Goal: Task Accomplishment & Management: Manage account settings

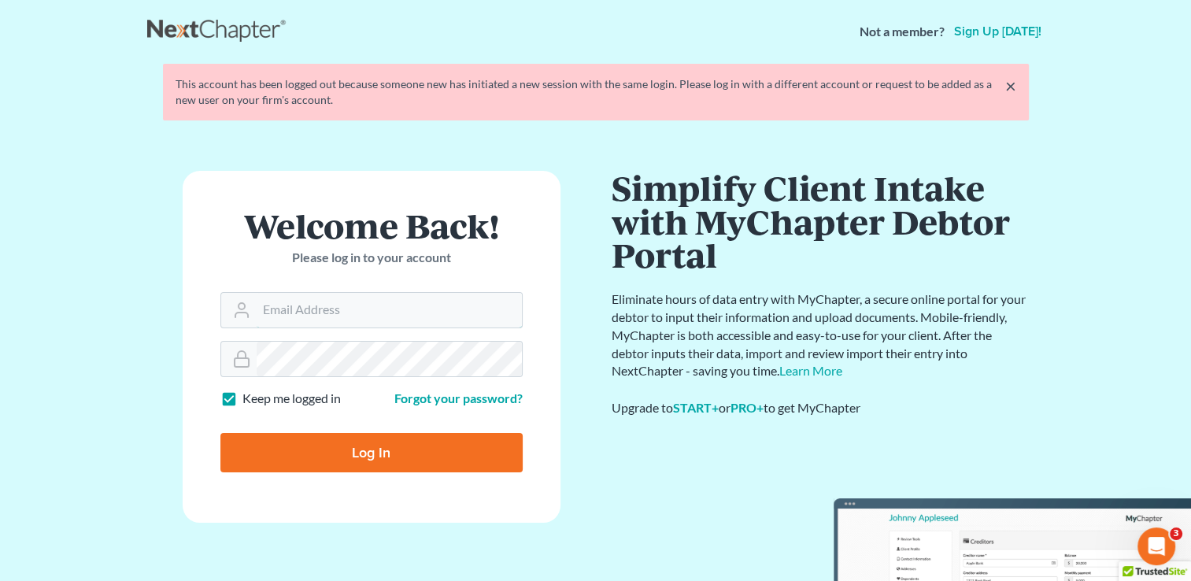
type input "[PERSON_NAME][EMAIL_ADDRESS][DOMAIN_NAME]"
click at [428, 442] on input "Log In" at bounding box center [371, 452] width 302 height 39
type input "Thinking..."
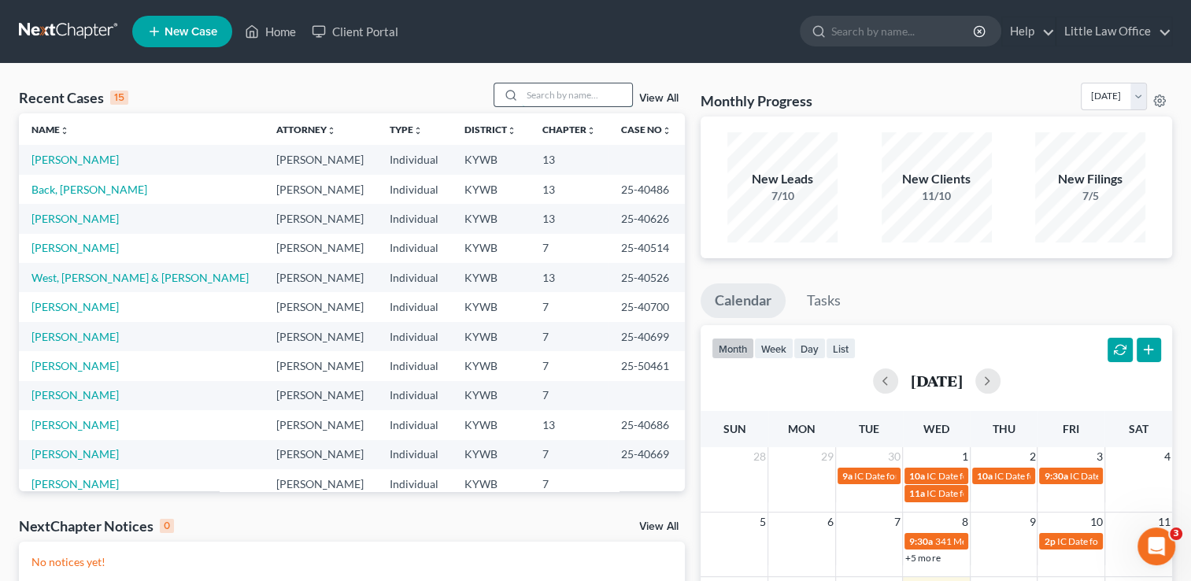
click at [557, 95] on input "search" at bounding box center [577, 94] width 110 height 23
type input "b"
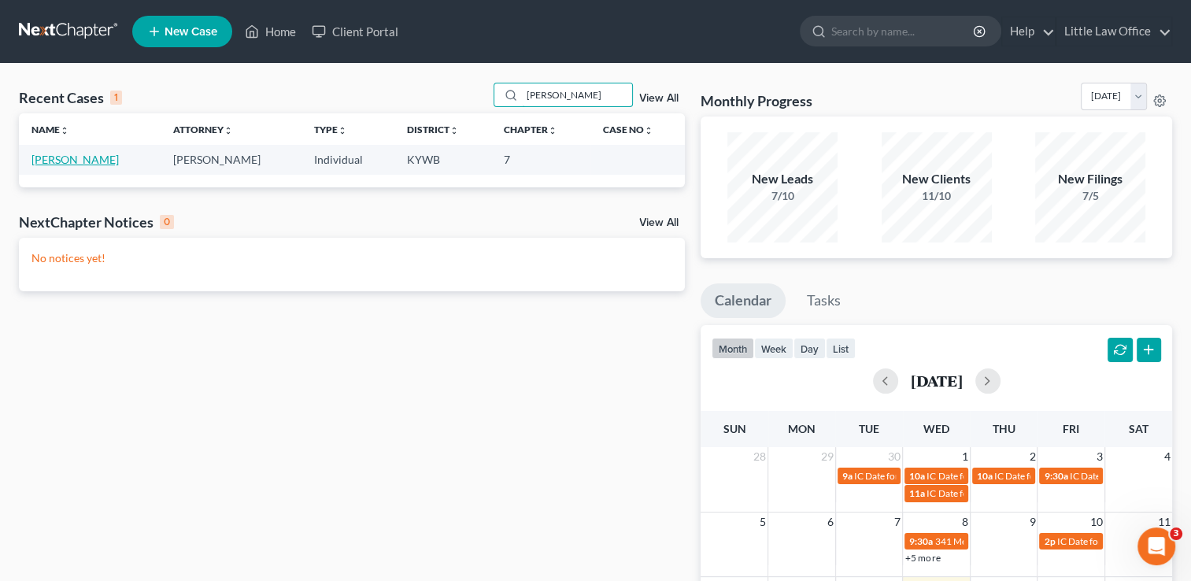
type input "vandiver"
click at [104, 165] on link "Vandiver, Sherry" at bounding box center [74, 159] width 87 height 13
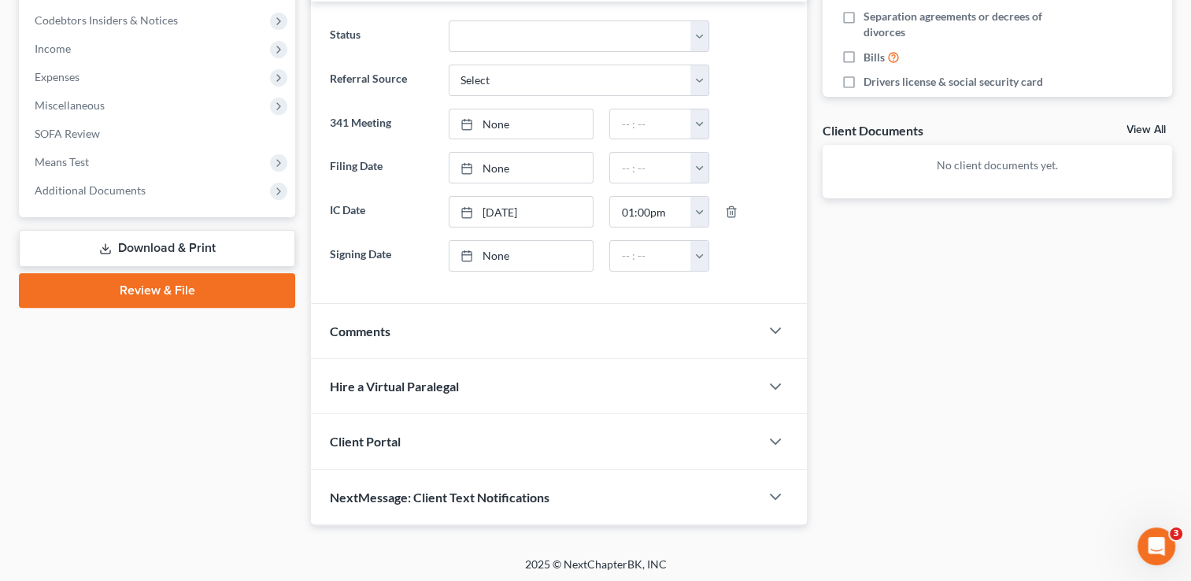
click at [545, 483] on div "NextMessage: Client Text Notifications" at bounding box center [535, 497] width 449 height 54
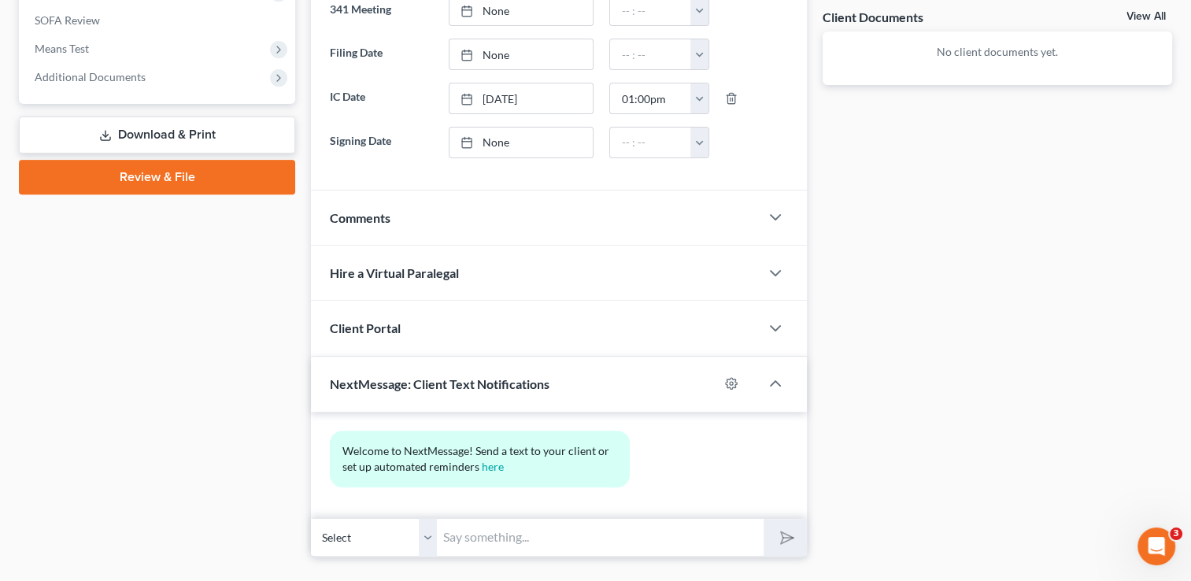
scroll to position [614, 0]
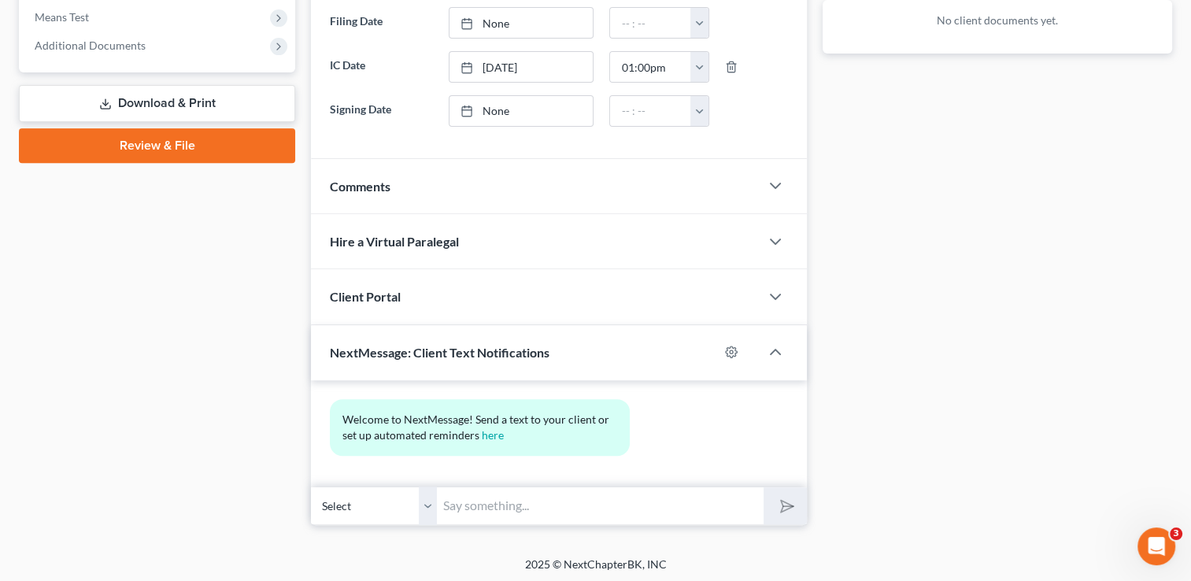
click at [598, 503] on input "text" at bounding box center [600, 506] width 327 height 39
type input "This is Kristi from Marcus Little's Office."
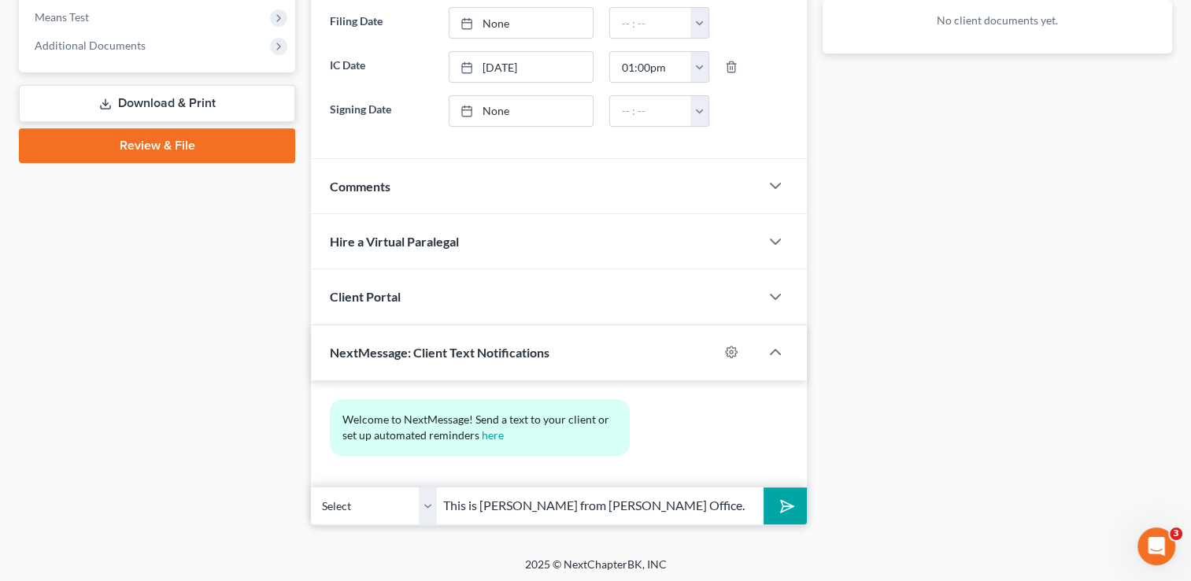
click at [774, 515] on button "submit" at bounding box center [785, 505] width 43 height 37
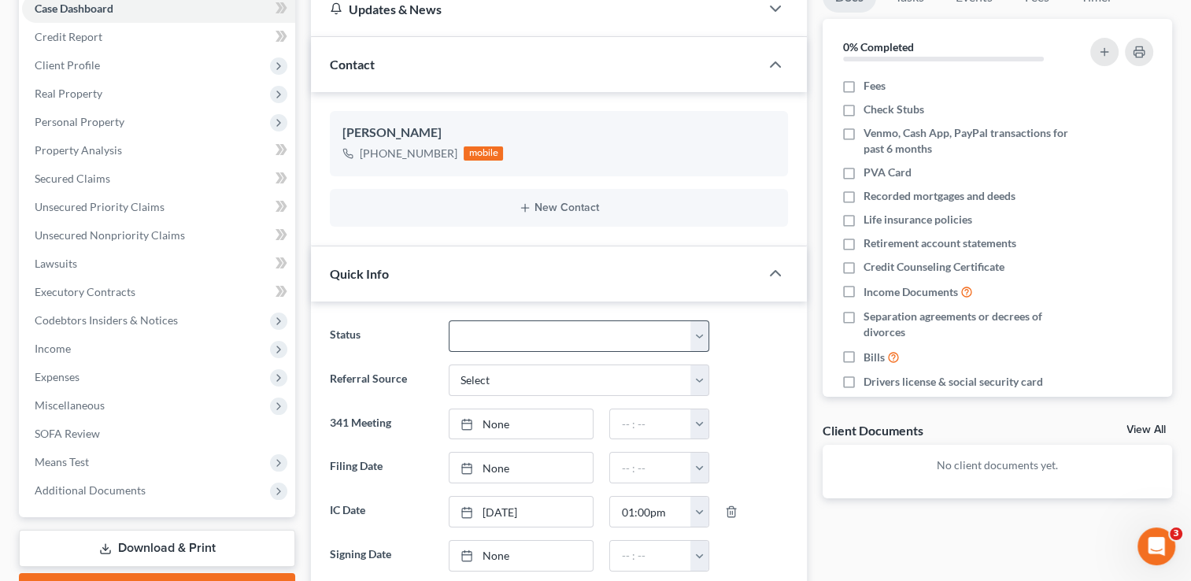
scroll to position [142, 0]
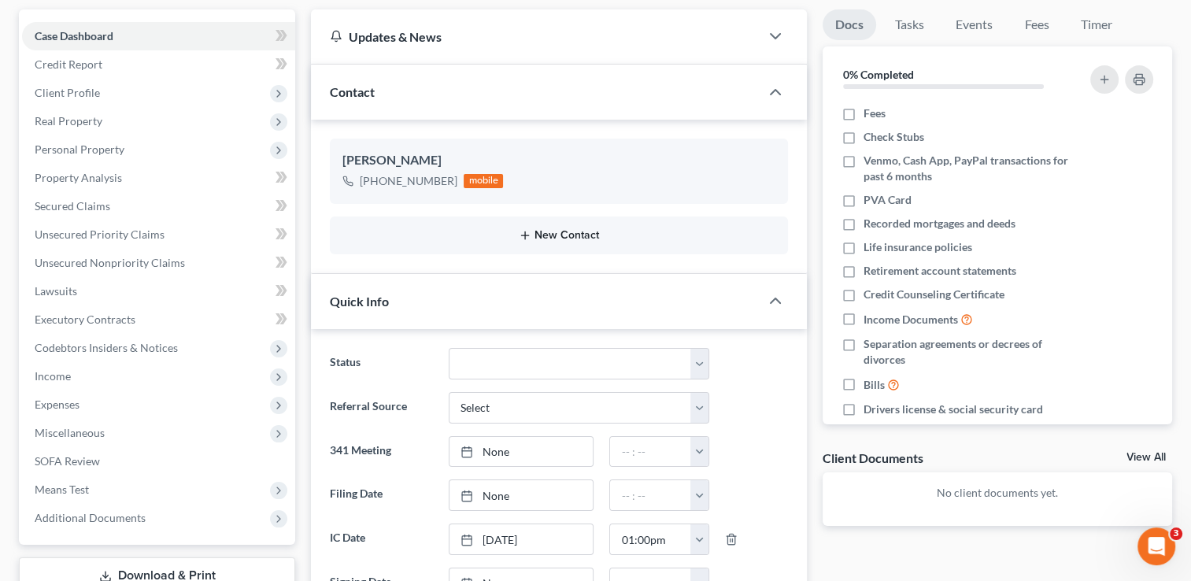
click at [597, 235] on button "New Contact" at bounding box center [559, 235] width 433 height 13
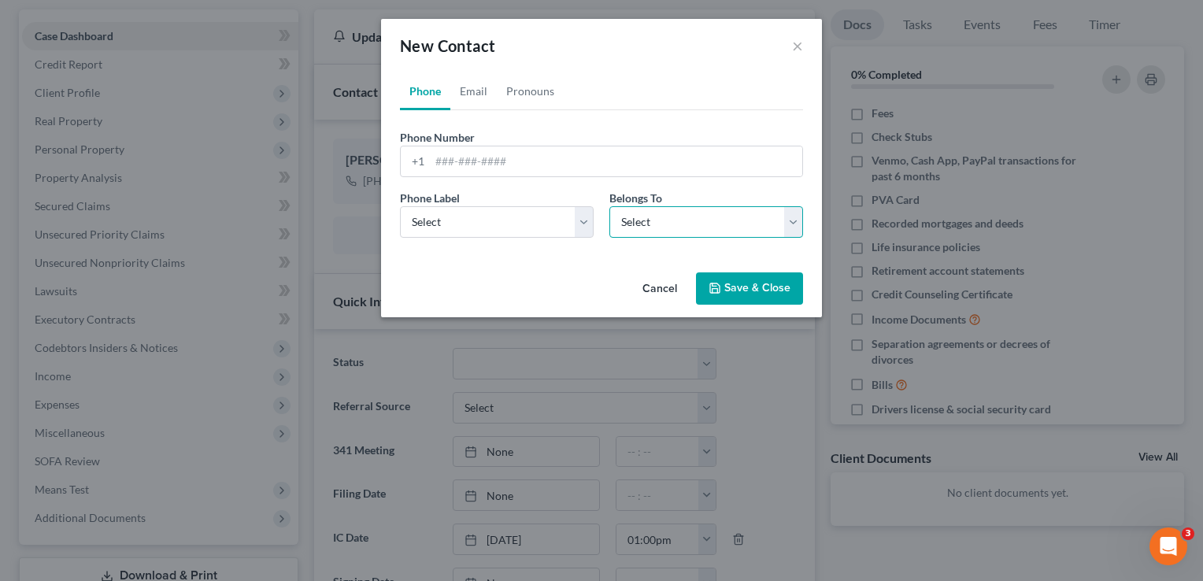
click at [614, 220] on select "Select Client Other" at bounding box center [706, 221] width 194 height 31
select select "1"
click at [609, 206] on select "Select Client Other" at bounding box center [706, 221] width 194 height 31
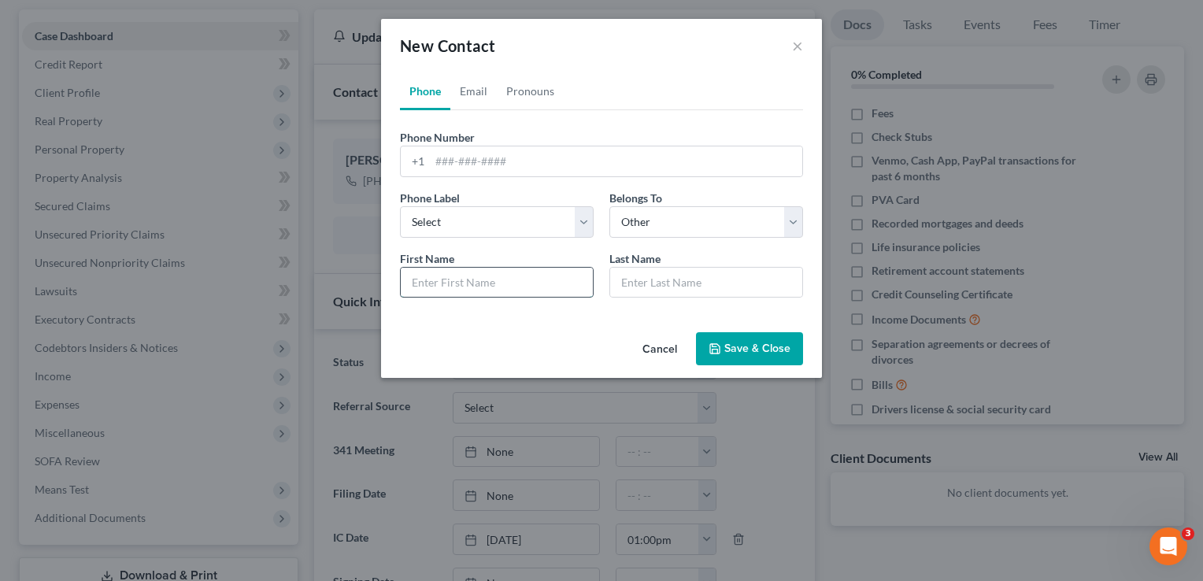
click at [543, 280] on input "text" at bounding box center [497, 283] width 192 height 30
type input "w"
type input "Wendy"
type input "Geary (POA)"
click at [506, 163] on input "tel" at bounding box center [616, 161] width 372 height 30
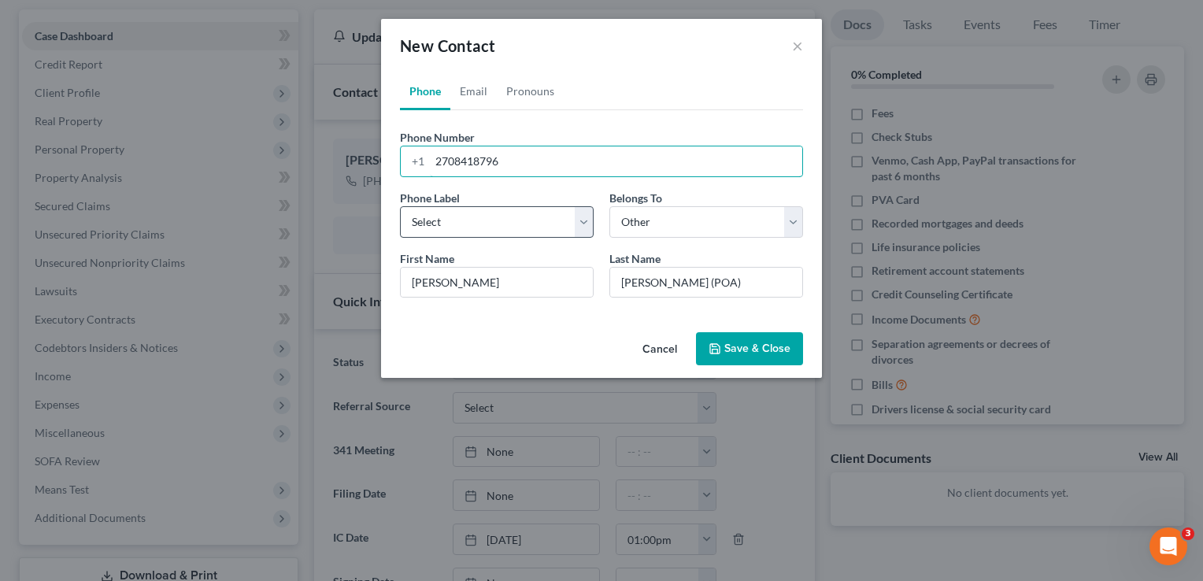
type input "2708418796"
click at [561, 232] on select "Select Mobile Home Work Other" at bounding box center [497, 221] width 194 height 31
select select "0"
click at [400, 206] on select "Select Mobile Home Work Other" at bounding box center [497, 221] width 194 height 31
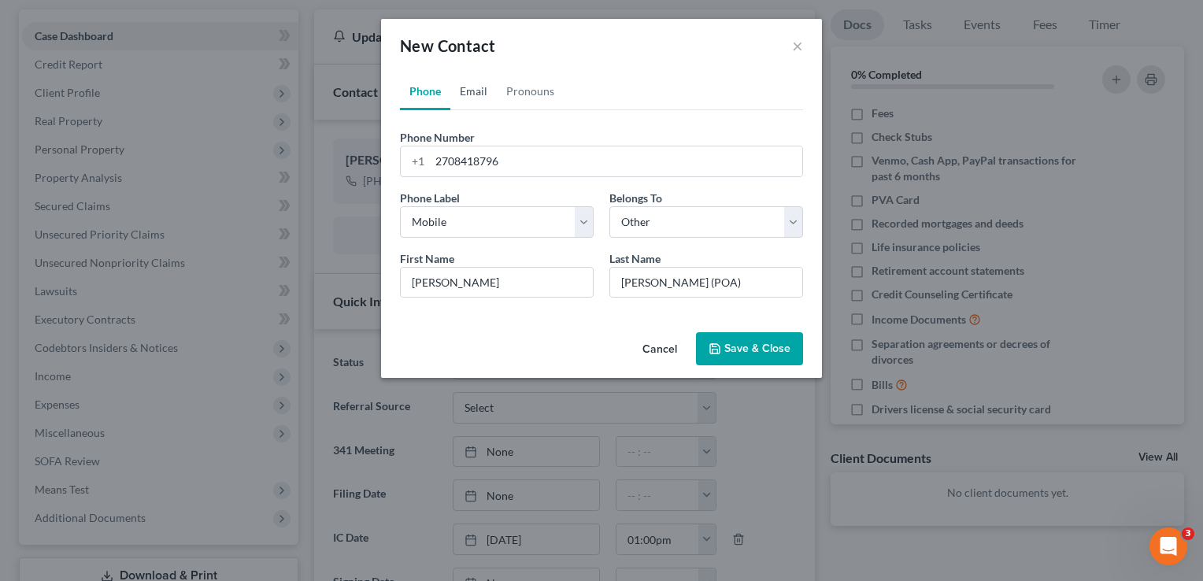
click at [487, 95] on link "Email" at bounding box center [473, 91] width 46 height 38
click at [491, 149] on input "email" at bounding box center [616, 161] width 372 height 30
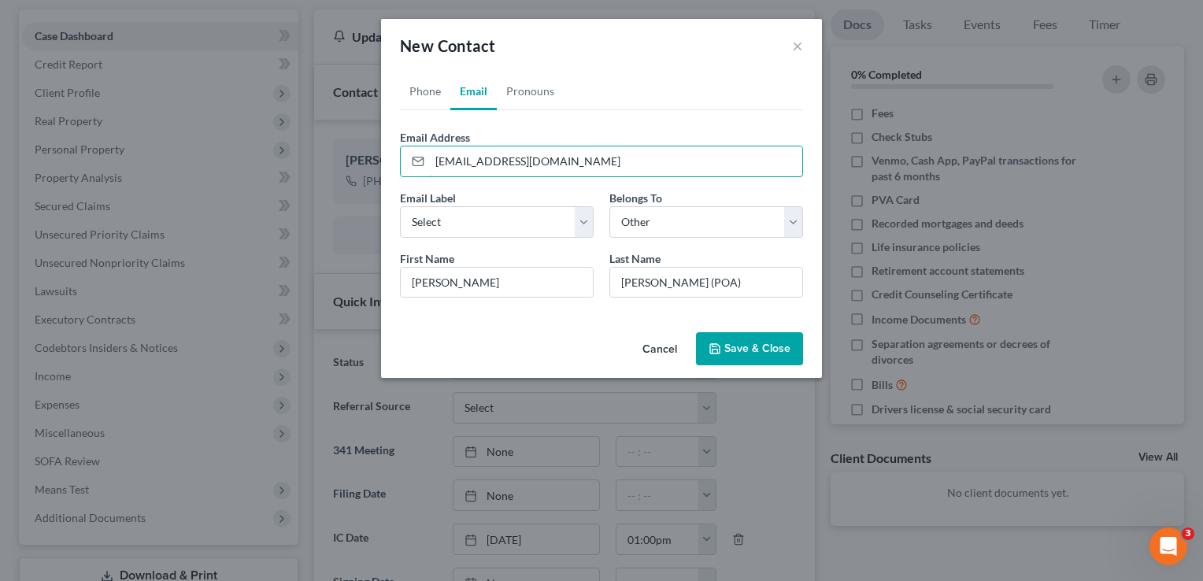
type input "wendygary@yahoo.com"
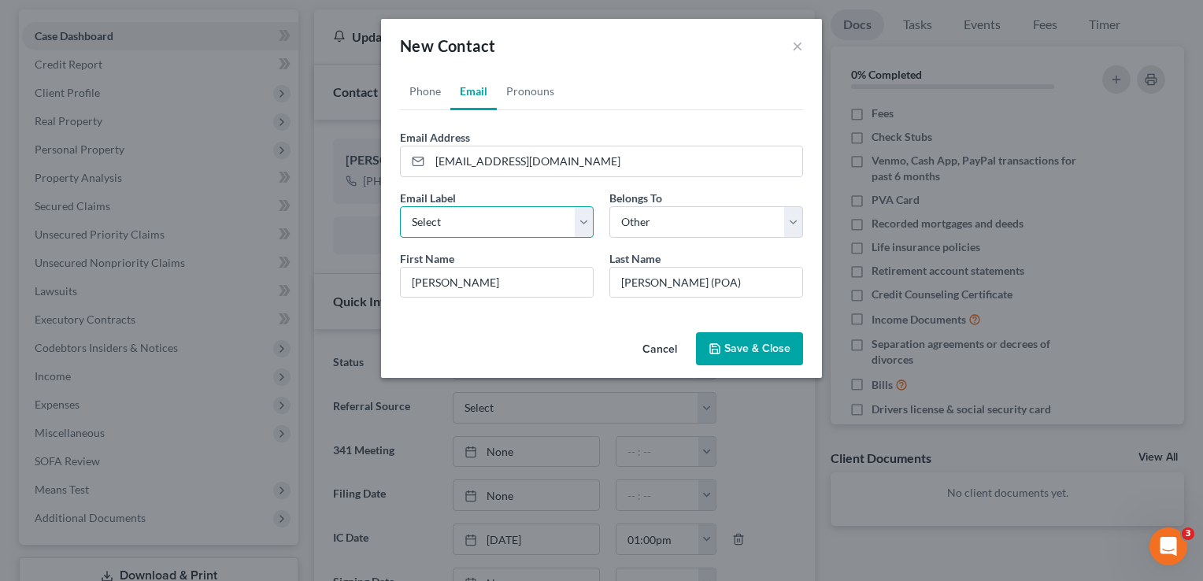
select select "0"
click at [746, 346] on button "Save & Close" at bounding box center [749, 348] width 107 height 33
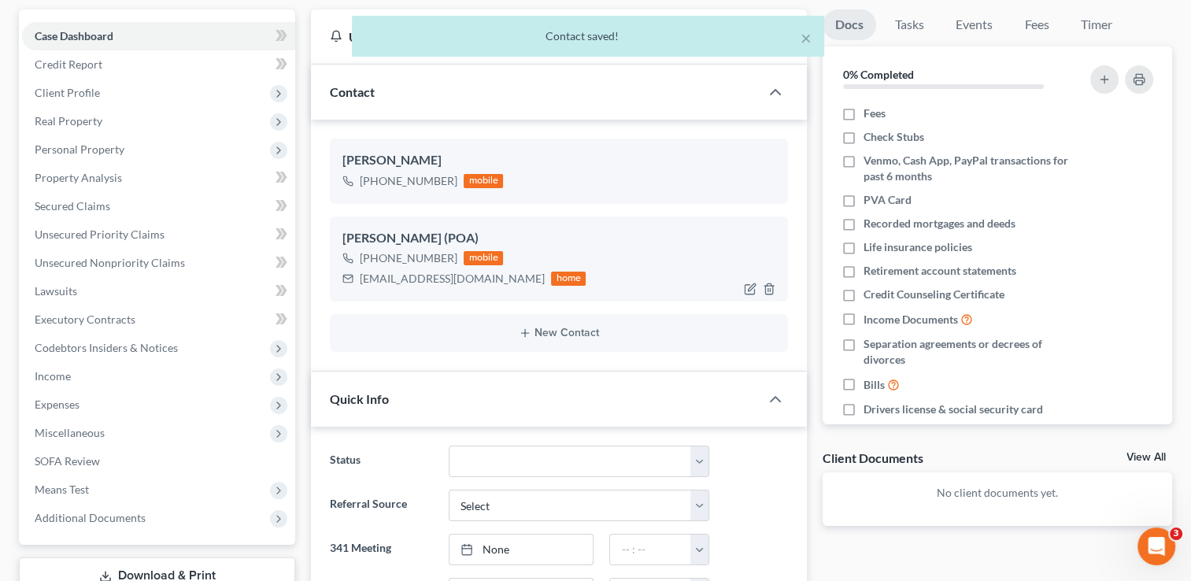
click at [743, 291] on div at bounding box center [763, 288] width 50 height 25
click at [745, 291] on icon "button" at bounding box center [749, 289] width 9 height 9
select select "0"
select select "1"
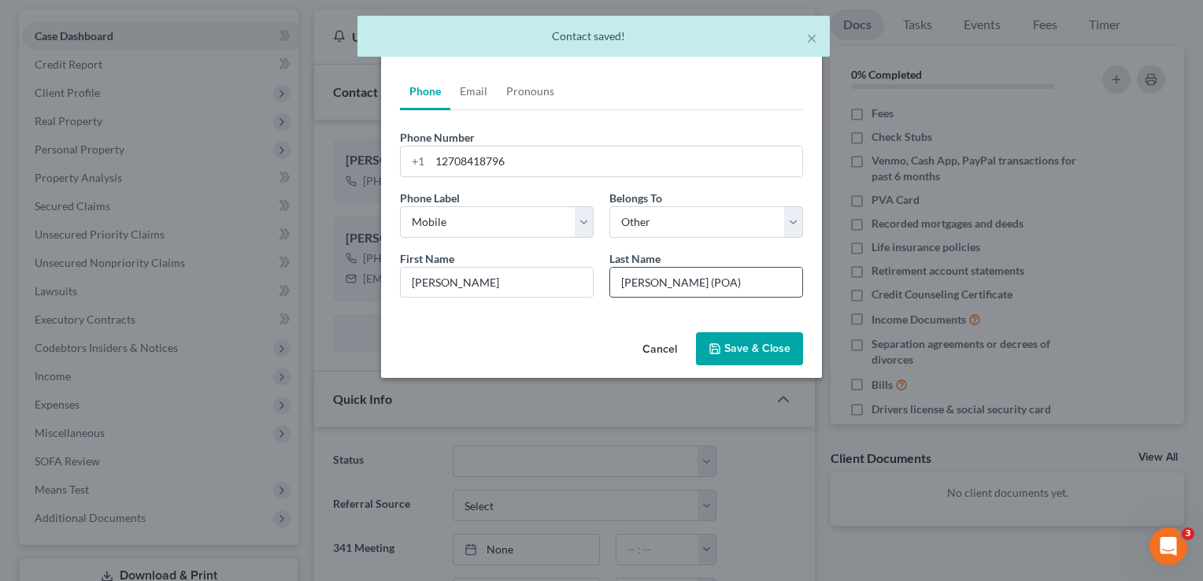
drag, startPoint x: 636, startPoint y: 283, endPoint x: 642, endPoint y: 291, distance: 9.6
click at [636, 283] on input "Geary (POA)" at bounding box center [706, 283] width 192 height 30
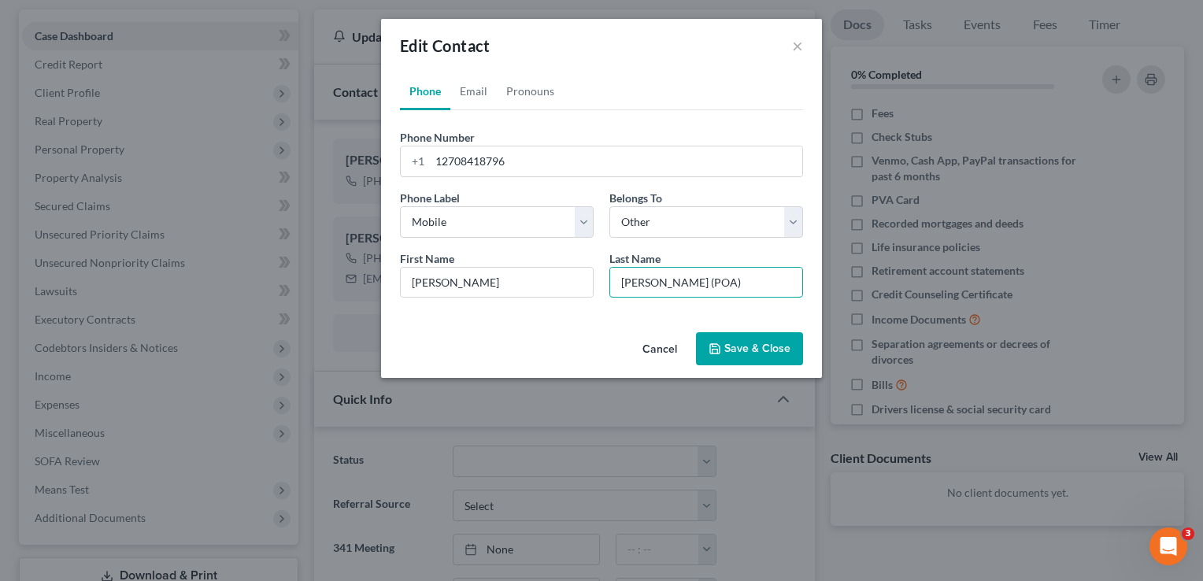
type input "Gary (POA)"
click at [742, 348] on button "Save & Close" at bounding box center [749, 348] width 107 height 33
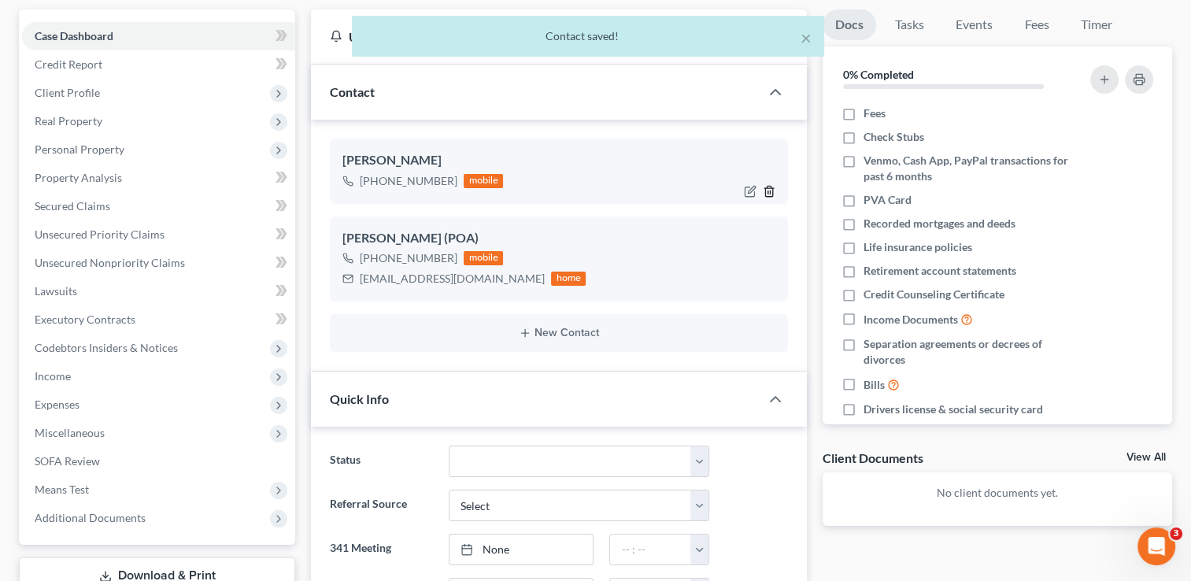
click at [772, 194] on icon "button" at bounding box center [769, 191] width 13 height 13
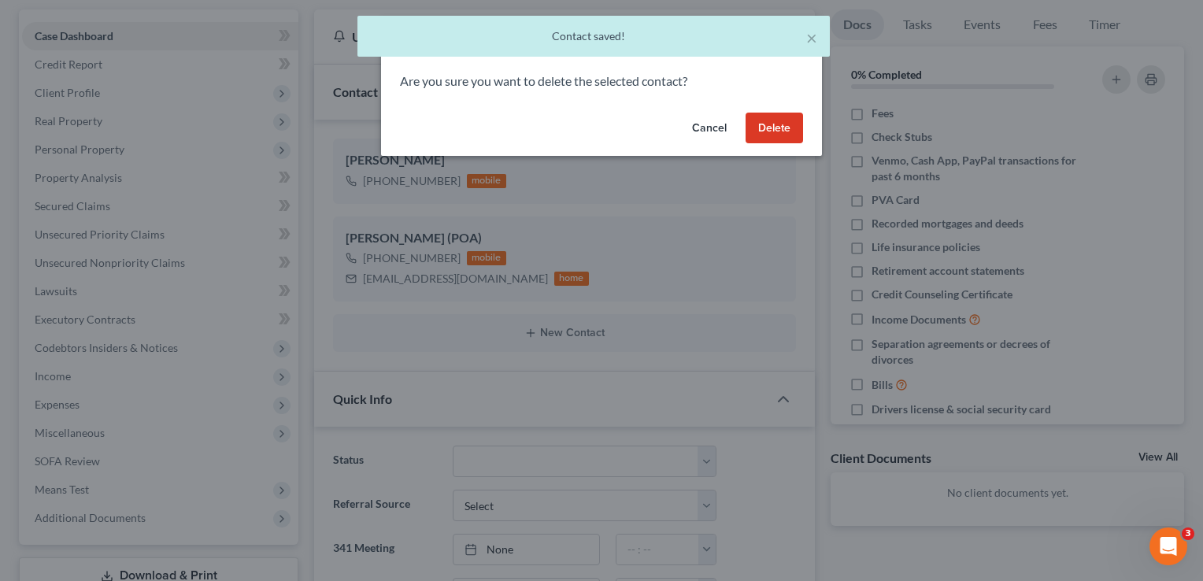
click at [763, 139] on button "Delete" at bounding box center [774, 128] width 57 height 31
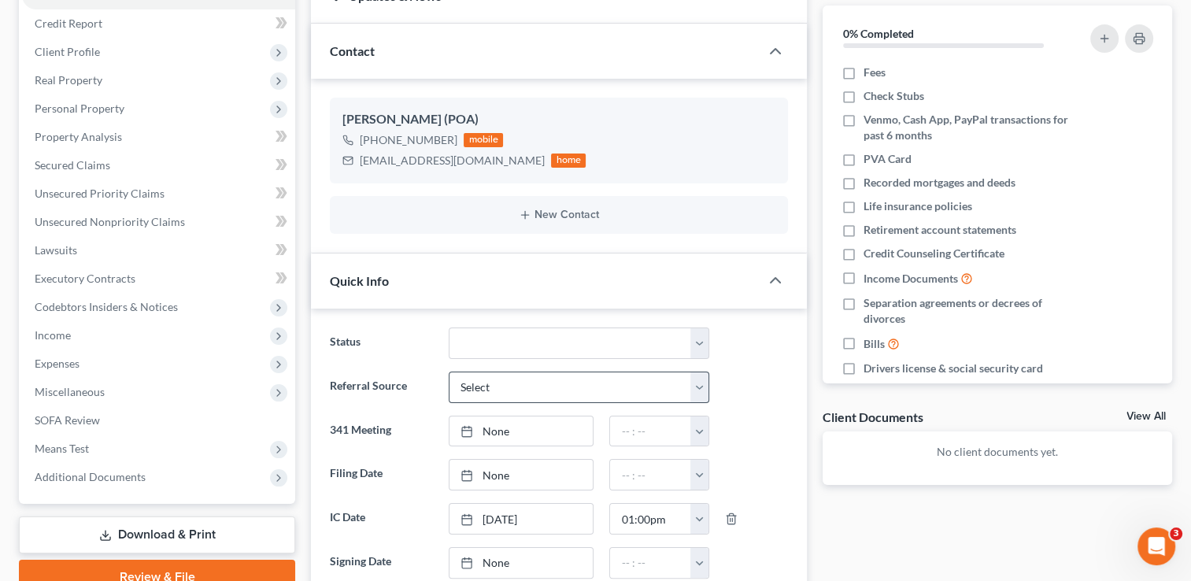
scroll to position [220, 0]
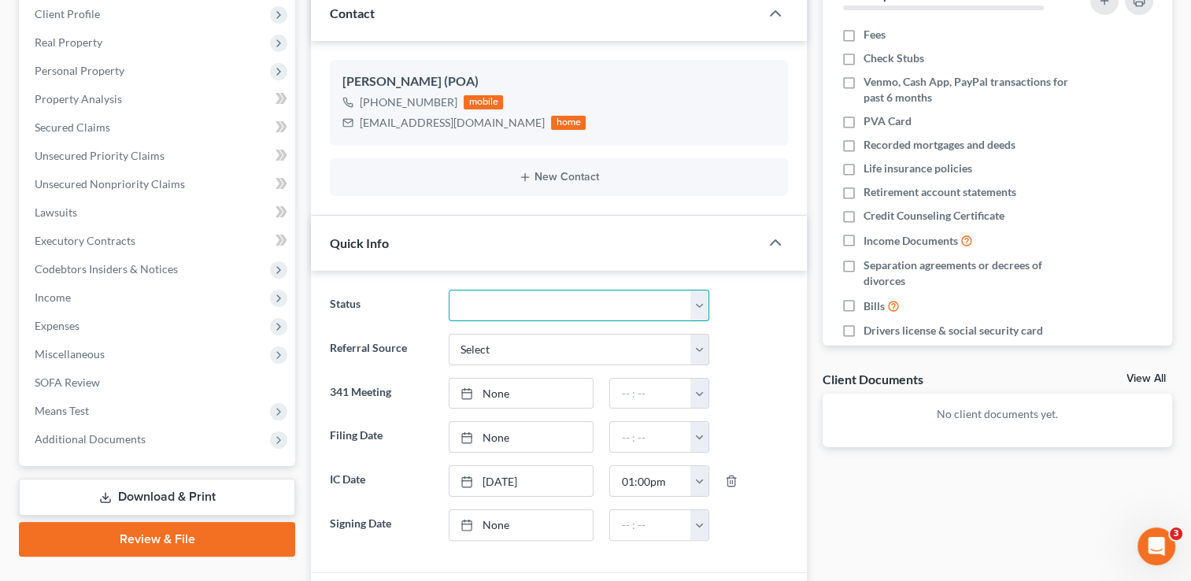
click at [507, 313] on select "Discharged Discharged & Reported Discharge Litigation Dismissal Notice Dismisse…" at bounding box center [579, 305] width 261 height 31
click at [508, 312] on select "Discharged Discharged & Reported Discharge Litigation Dismissal Notice Dismisse…" at bounding box center [579, 305] width 261 height 31
drag, startPoint x: 513, startPoint y: 339, endPoint x: 517, endPoint y: 355, distance: 16.1
click at [513, 339] on select "Select Word Of Mouth Previous Clients Direct Mail Website Google Search Modern …" at bounding box center [579, 349] width 261 height 31
select select "1"
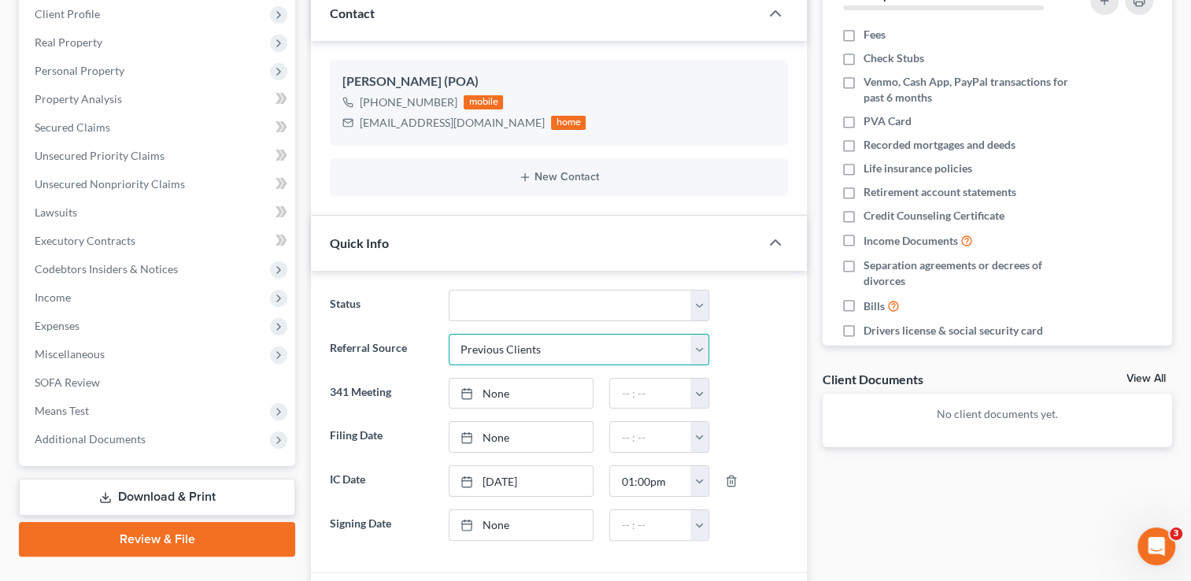
click at [449, 334] on select "Select Word Of Mouth Previous Clients Direct Mail Website Google Search Modern …" at bounding box center [579, 349] width 261 height 31
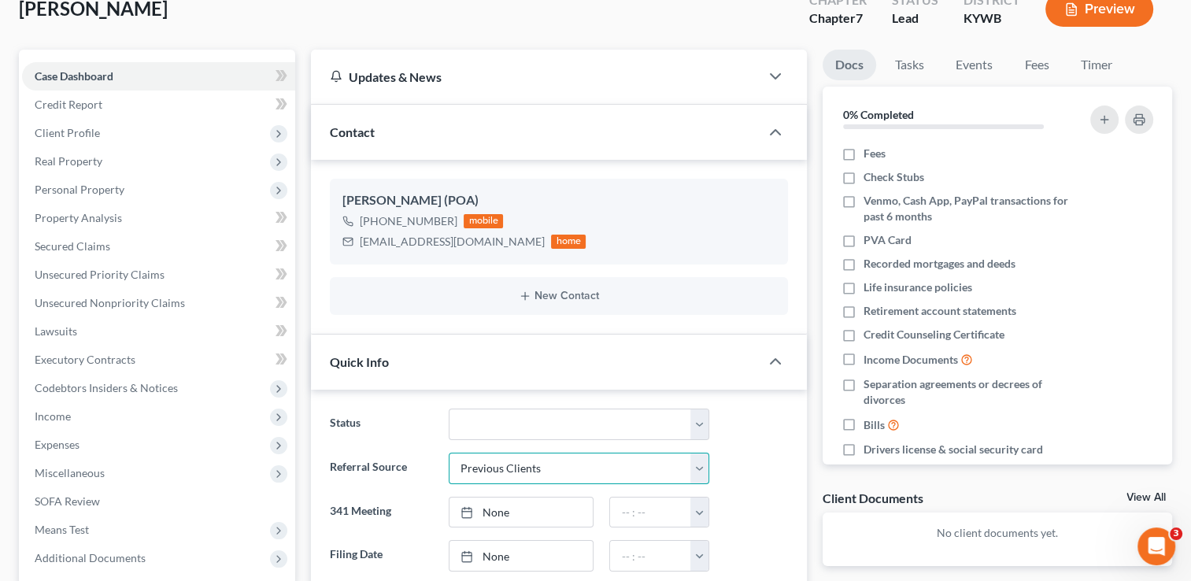
scroll to position [0, 0]
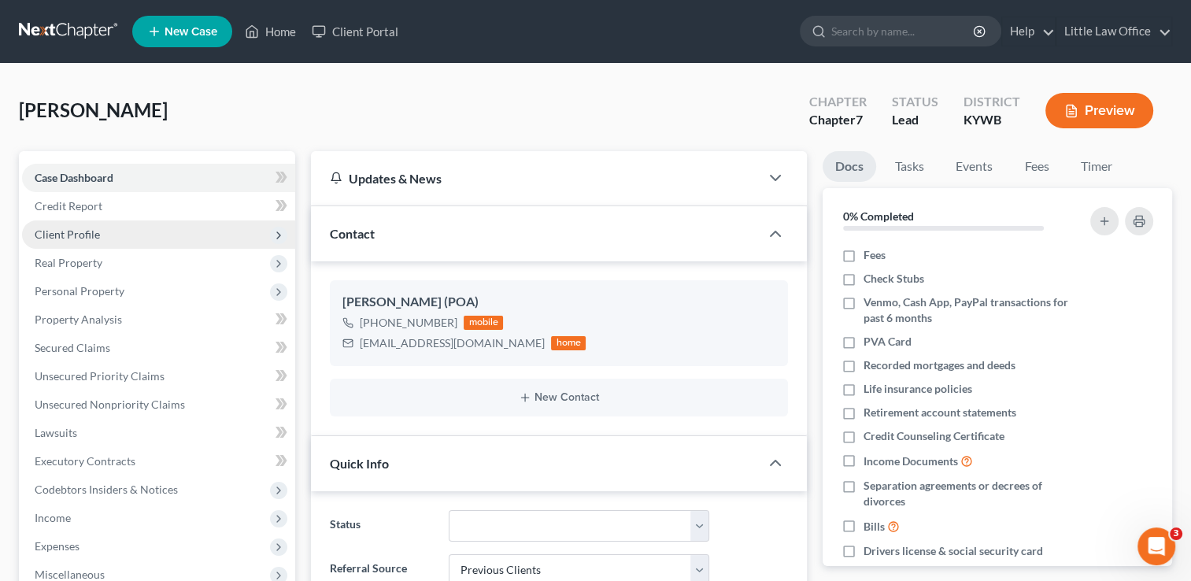
click at [96, 231] on span "Client Profile" at bounding box center [67, 234] width 65 height 13
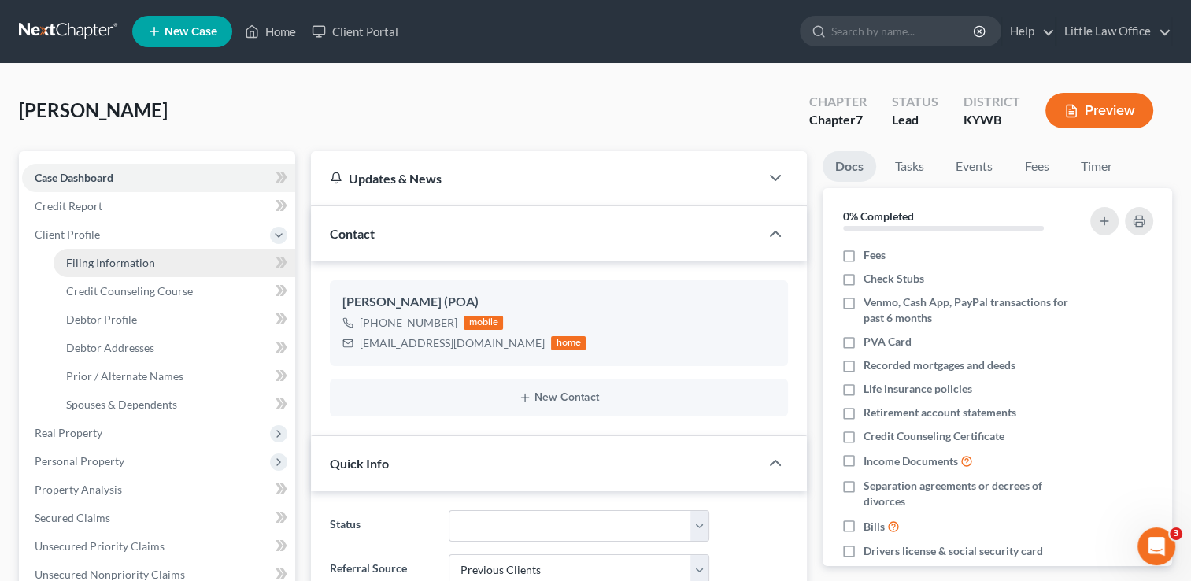
click at [117, 260] on span "Filing Information" at bounding box center [110, 262] width 89 height 13
select select "1"
select select "0"
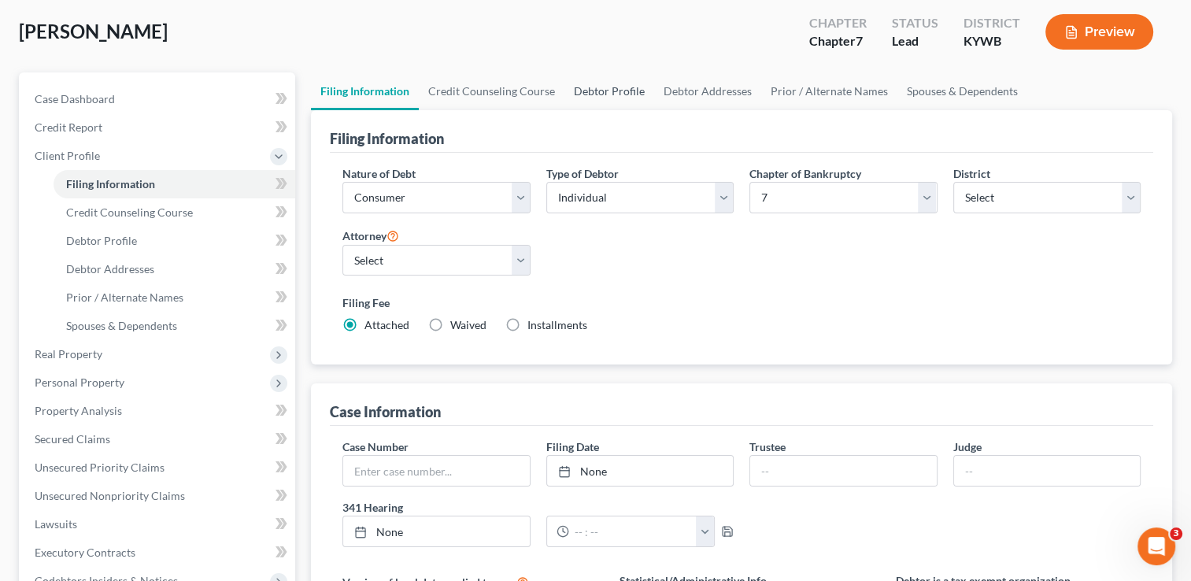
click at [621, 99] on link "Debtor Profile" at bounding box center [610, 91] width 90 height 38
select select "0"
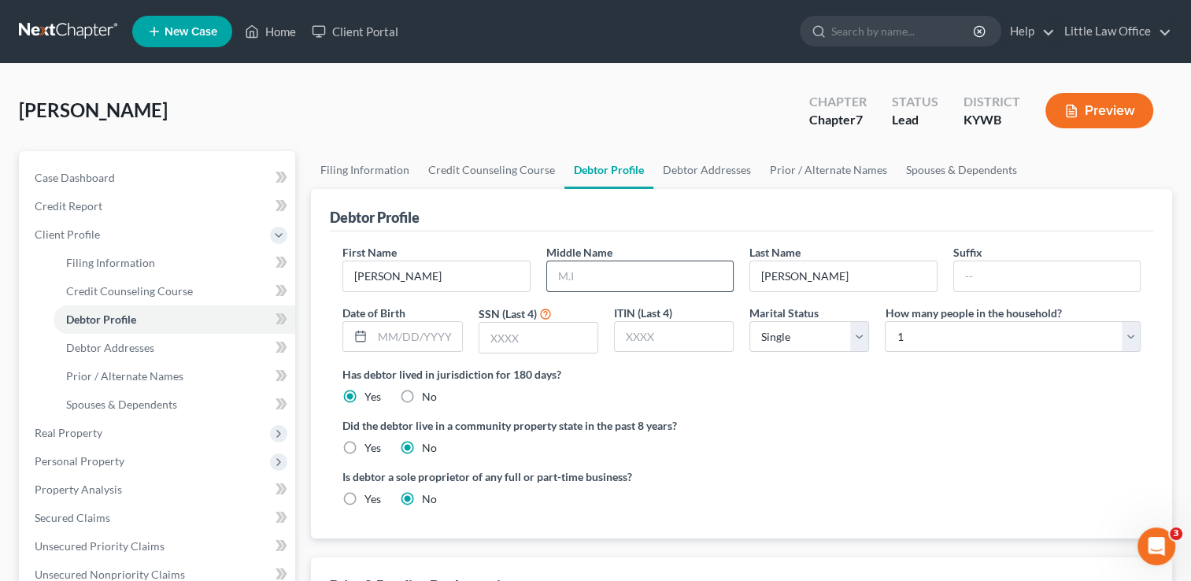
click at [613, 276] on input "text" at bounding box center [640, 276] width 186 height 30
click at [511, 270] on input "Sherry" at bounding box center [436, 276] width 186 height 30
type input "Sherri"
type input "M"
type input "A"
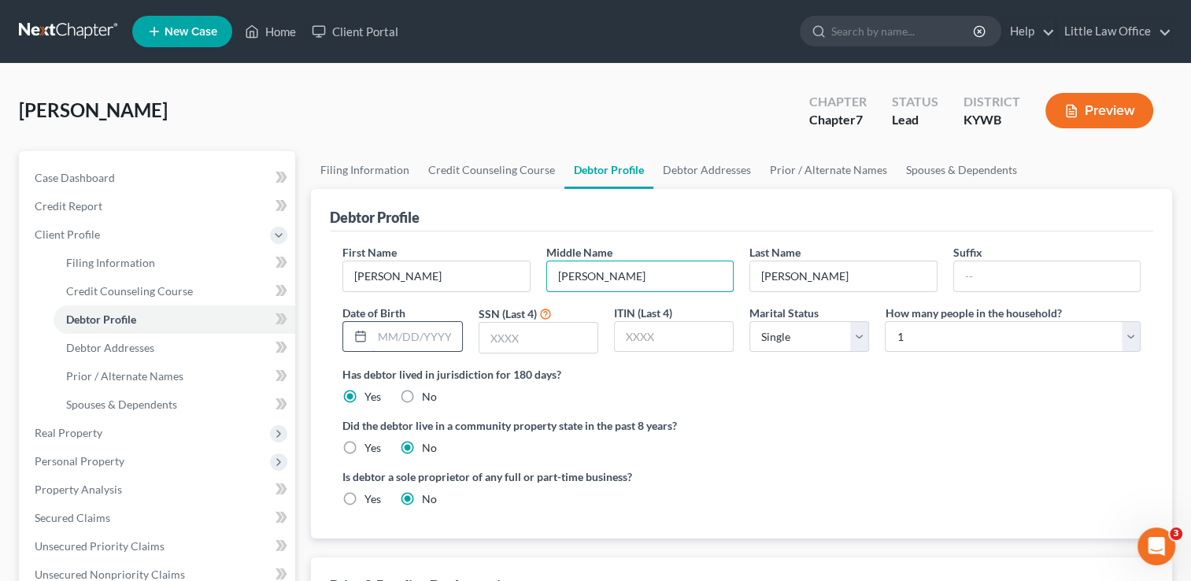
type input "McCay"
click at [444, 332] on input "text" at bounding box center [416, 337] width 89 height 30
type input "04/12/1956"
type input "4222"
click at [803, 351] on div "Marital Status Select Single Married Separated Divorced Widowed" at bounding box center [809, 330] width 135 height 50
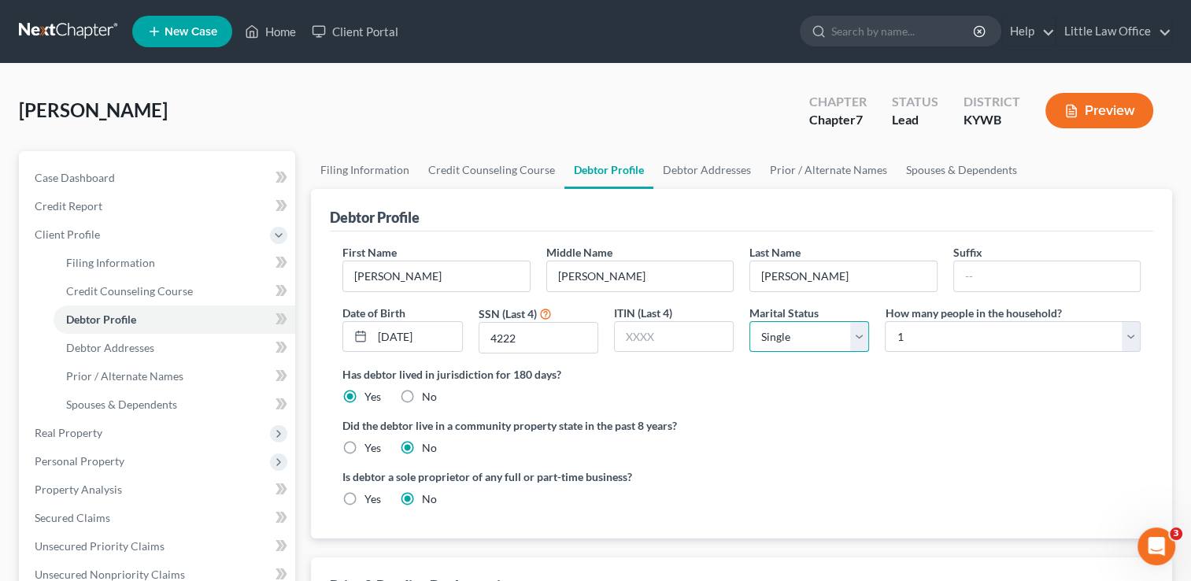
click at [809, 345] on select "Select Single Married Separated Divorced Widowed" at bounding box center [810, 336] width 120 height 31
select select "4"
click at [750, 321] on select "Select Single Married Separated Divorced Widowed" at bounding box center [810, 336] width 120 height 31
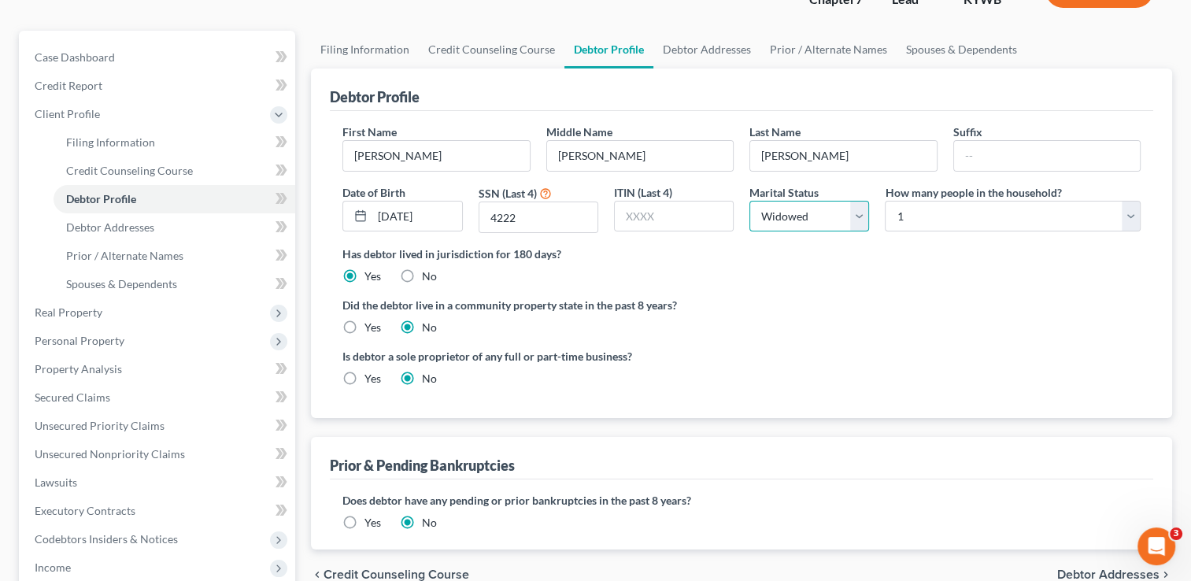
scroll to position [157, 0]
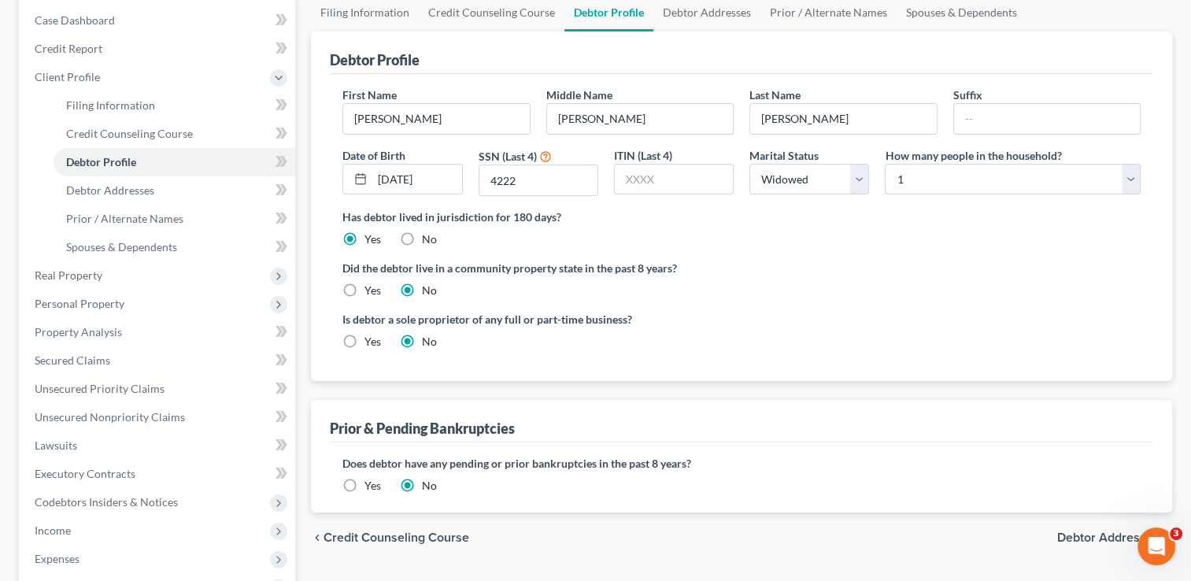
click at [902, 335] on div "Is debtor a sole proprietor of any full or part-time business? Yes No" at bounding box center [742, 336] width 814 height 51
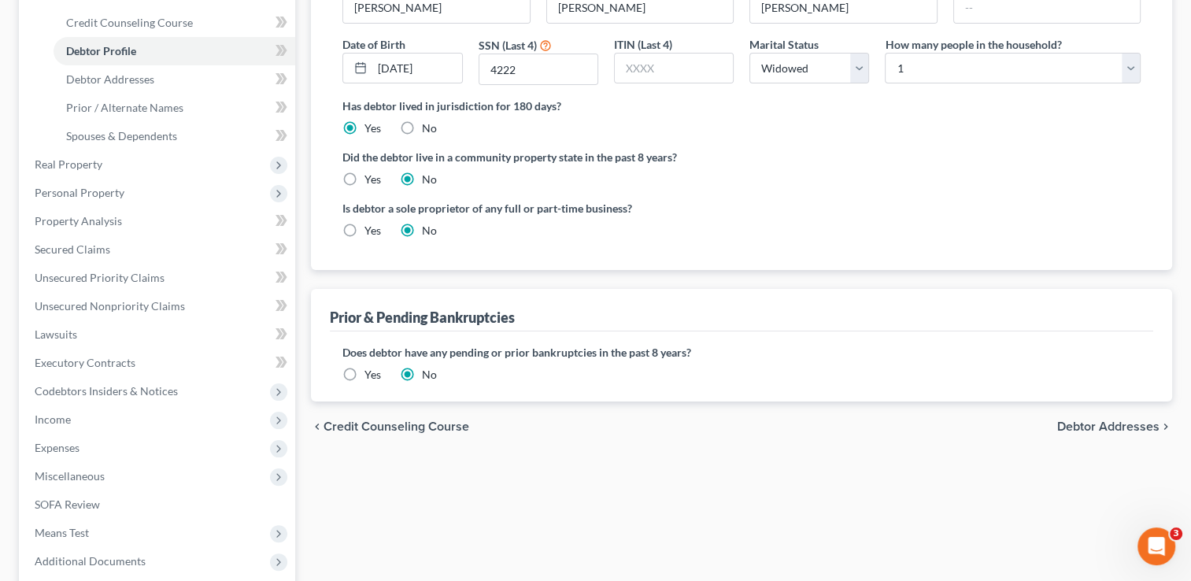
scroll to position [315, 0]
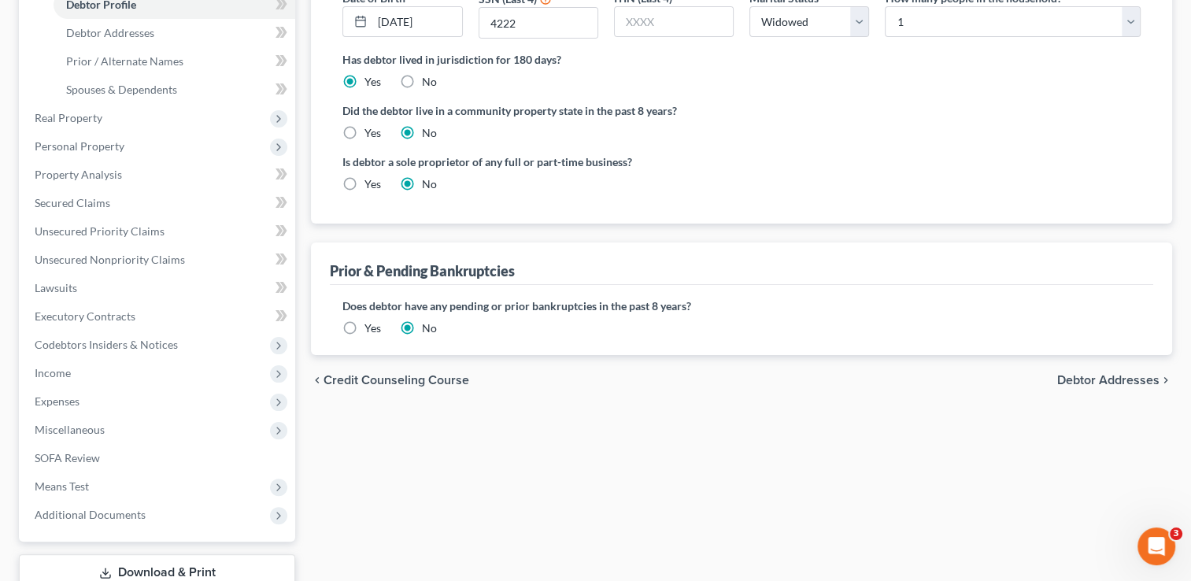
click at [1145, 374] on span "Debtor Addresses" at bounding box center [1109, 380] width 102 height 13
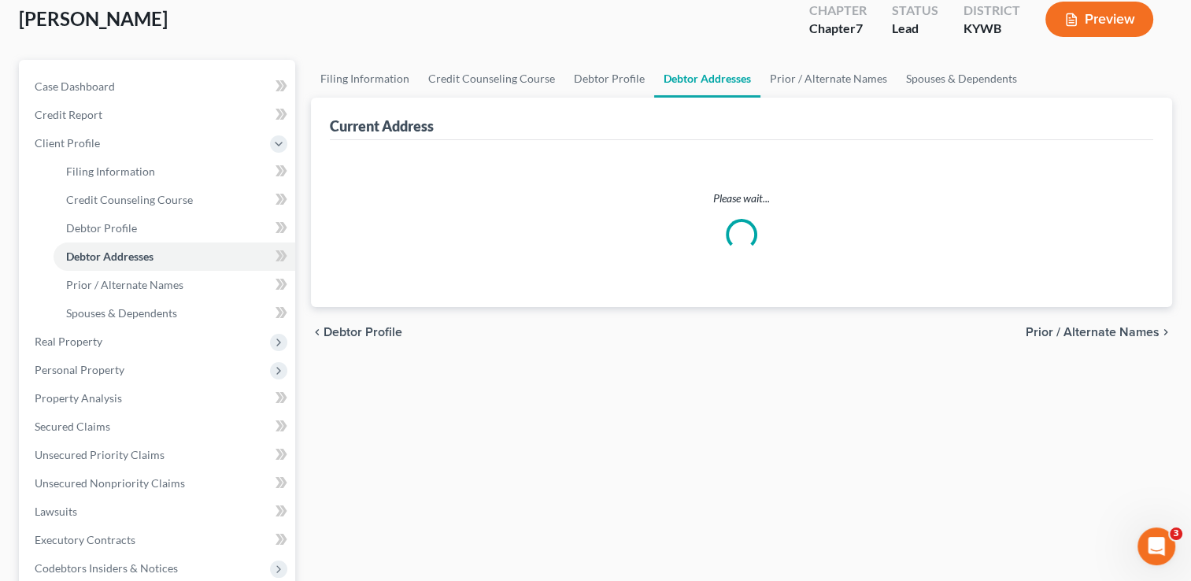
select select "0"
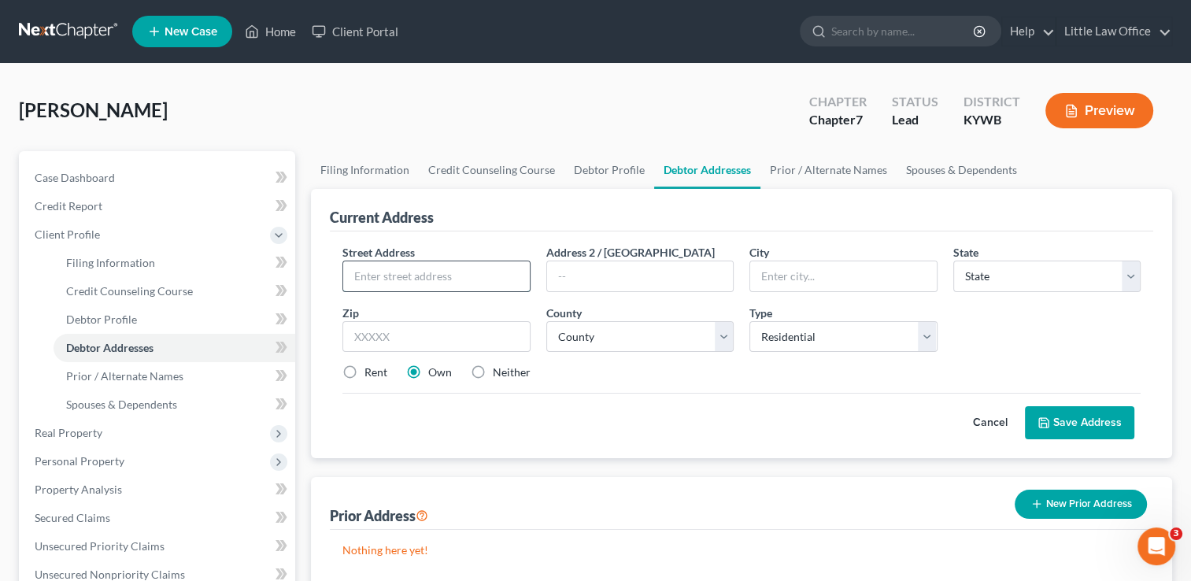
click at [507, 283] on input "text" at bounding box center [436, 276] width 186 height 30
type input "322 Pleasantview Road"
type input "42431"
type input "Madisonville"
select select "18"
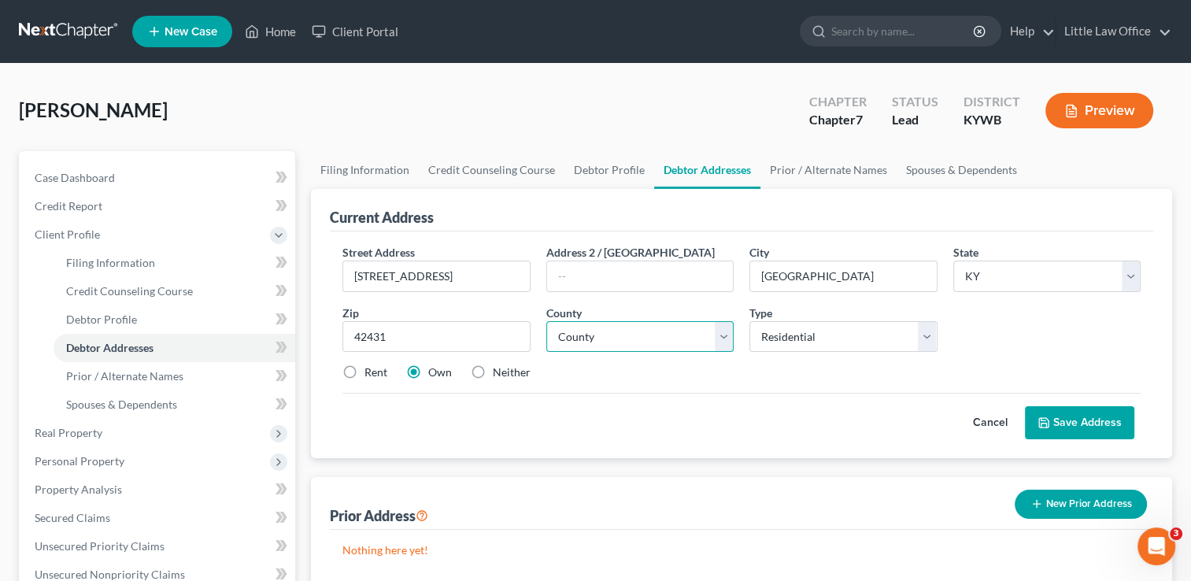
click at [639, 335] on select "County" at bounding box center [639, 336] width 187 height 31
select select "53"
click at [546, 321] on select "County Adair County Allen County Anderson County Ballard County Barren County B…" at bounding box center [639, 336] width 187 height 31
click at [1061, 421] on button "Save Address" at bounding box center [1079, 422] width 109 height 33
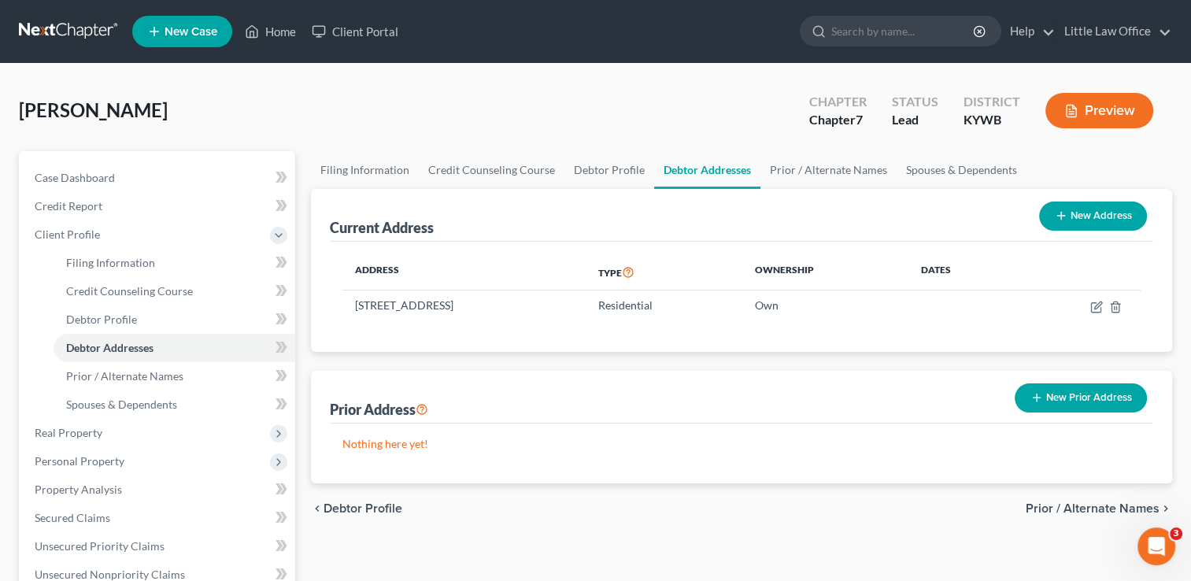
click at [1076, 389] on button "New Prior Address" at bounding box center [1081, 397] width 132 height 29
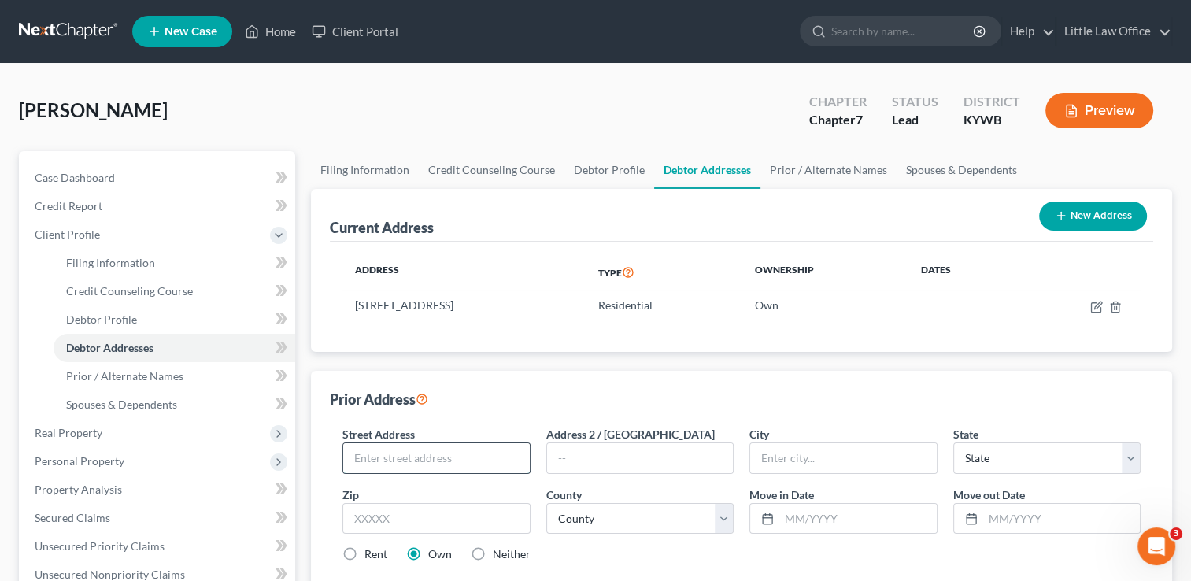
click at [507, 446] on input "text" at bounding box center [436, 458] width 186 height 30
type input "180 Concord Church Road"
type input "42464"
type input "White Plains"
select select "18"
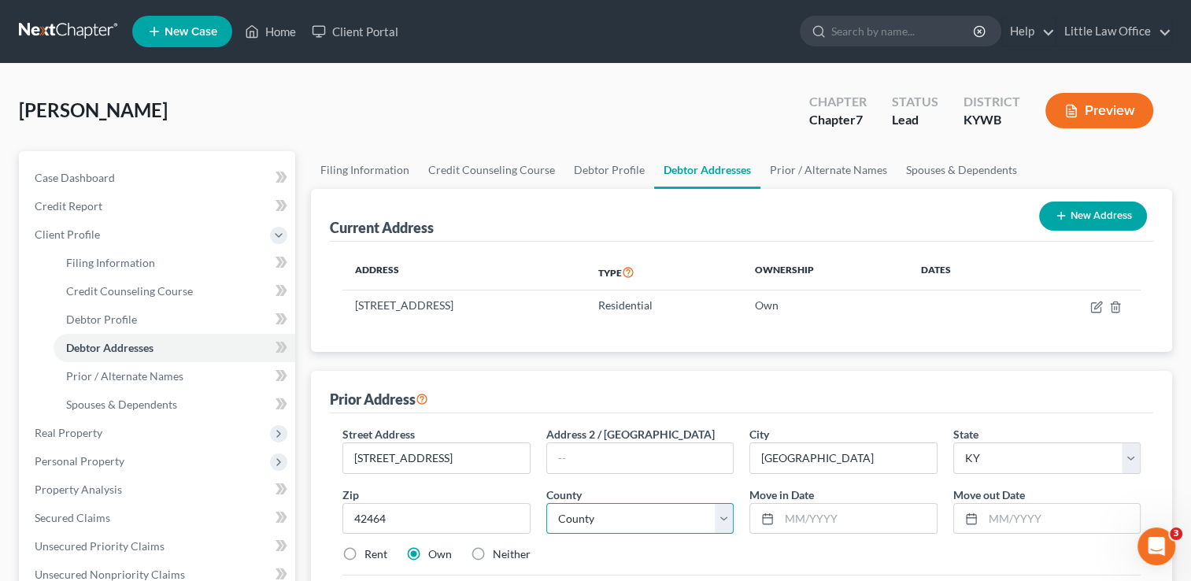
click at [731, 518] on select "County Adair County Allen County Anderson County Ballard County Barren County B…" at bounding box center [639, 518] width 187 height 31
select select "53"
click at [546, 503] on select "County Adair County Allen County Anderson County Ballard County Barren County B…" at bounding box center [639, 518] width 187 height 31
click at [1009, 524] on input "text" at bounding box center [1061, 519] width 157 height 30
type input "01/2025"
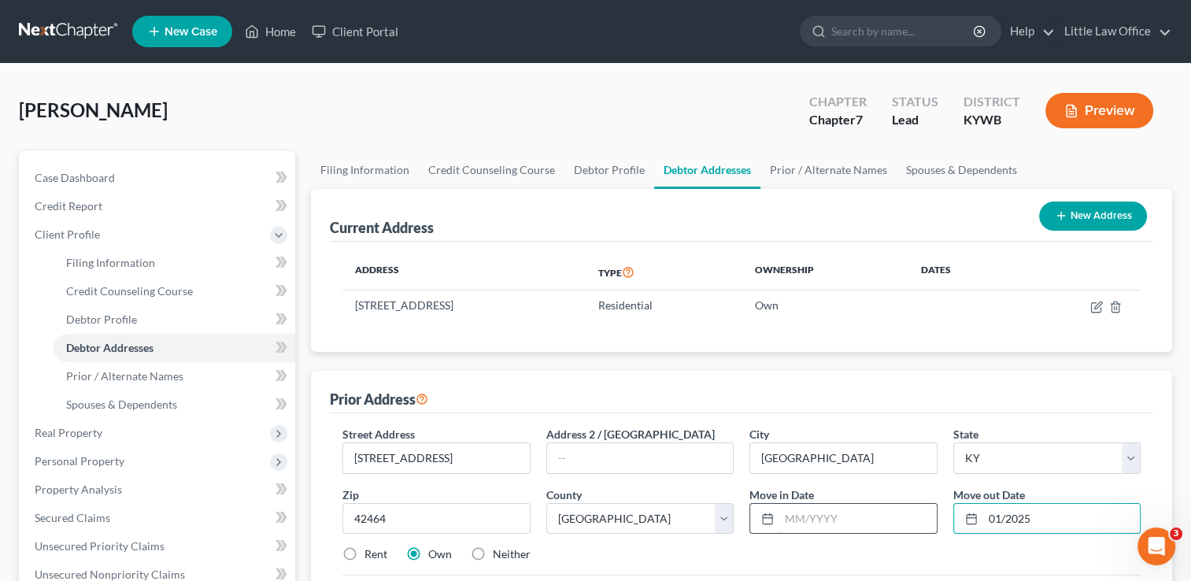
click at [865, 523] on input "text" at bounding box center [858, 519] width 157 height 30
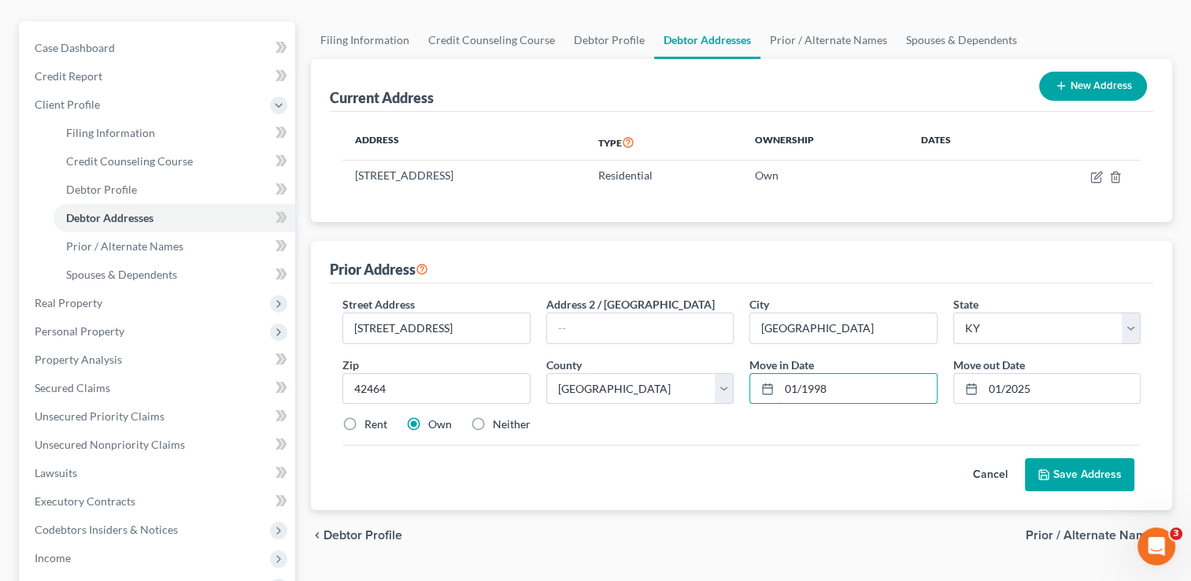
scroll to position [157, 0]
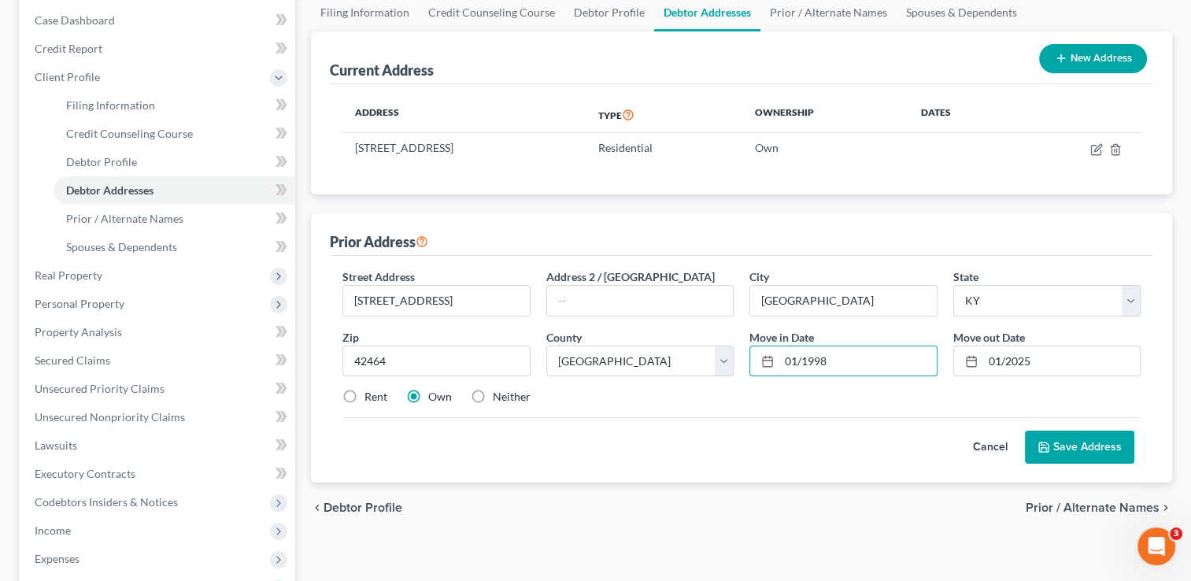
type input "01/1998"
click at [1076, 454] on button "Save Address" at bounding box center [1079, 447] width 109 height 33
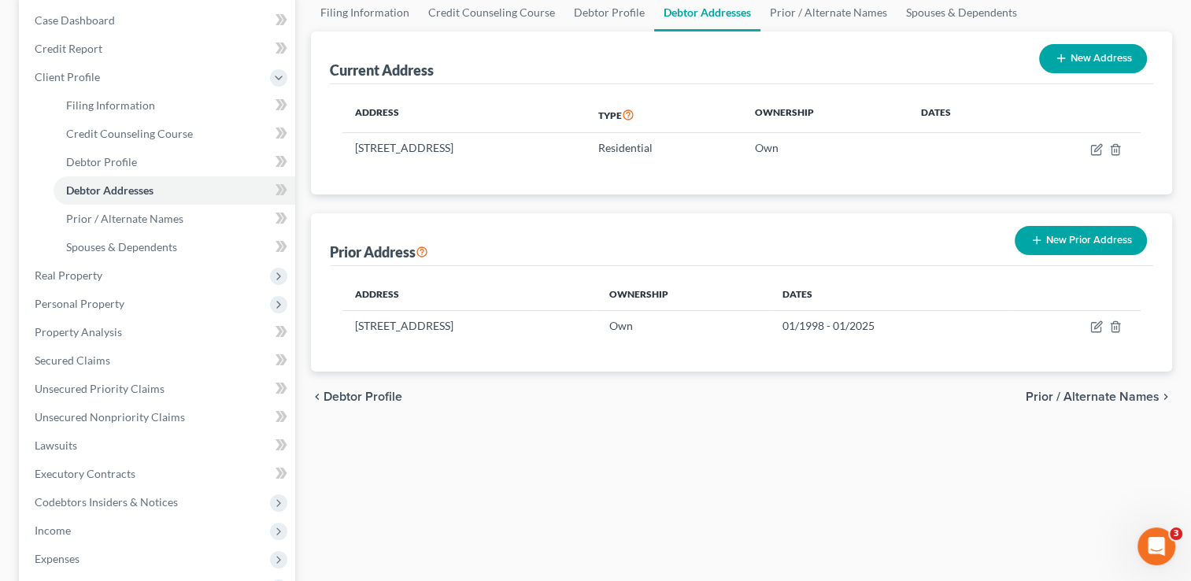
click at [1102, 402] on span "Prior / Alternate Names" at bounding box center [1093, 397] width 134 height 13
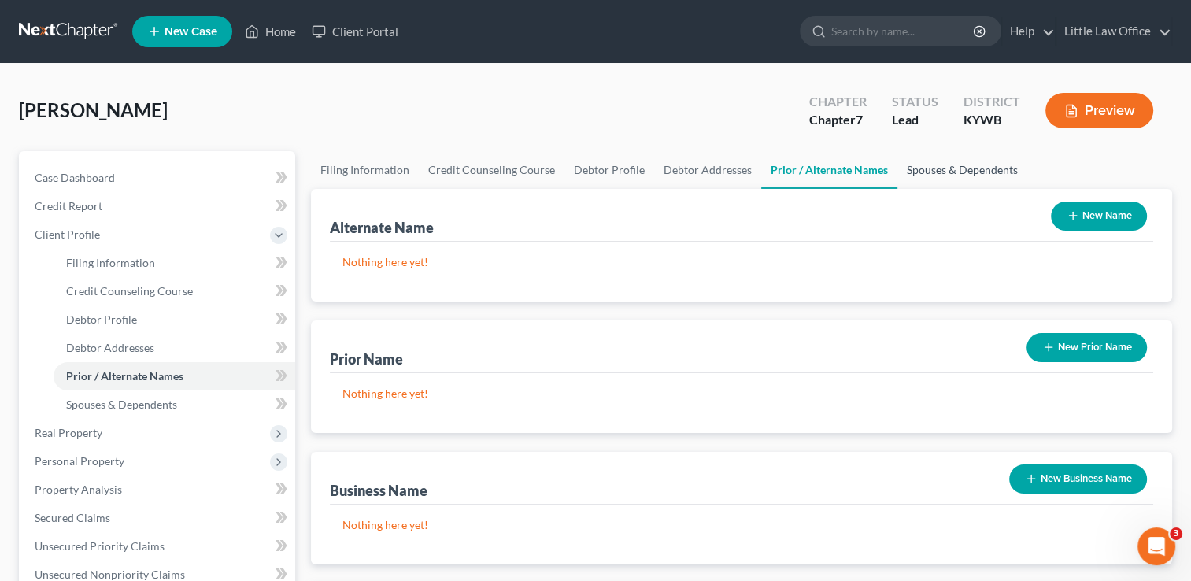
click at [935, 165] on link "Spouses & Dependents" at bounding box center [963, 170] width 130 height 38
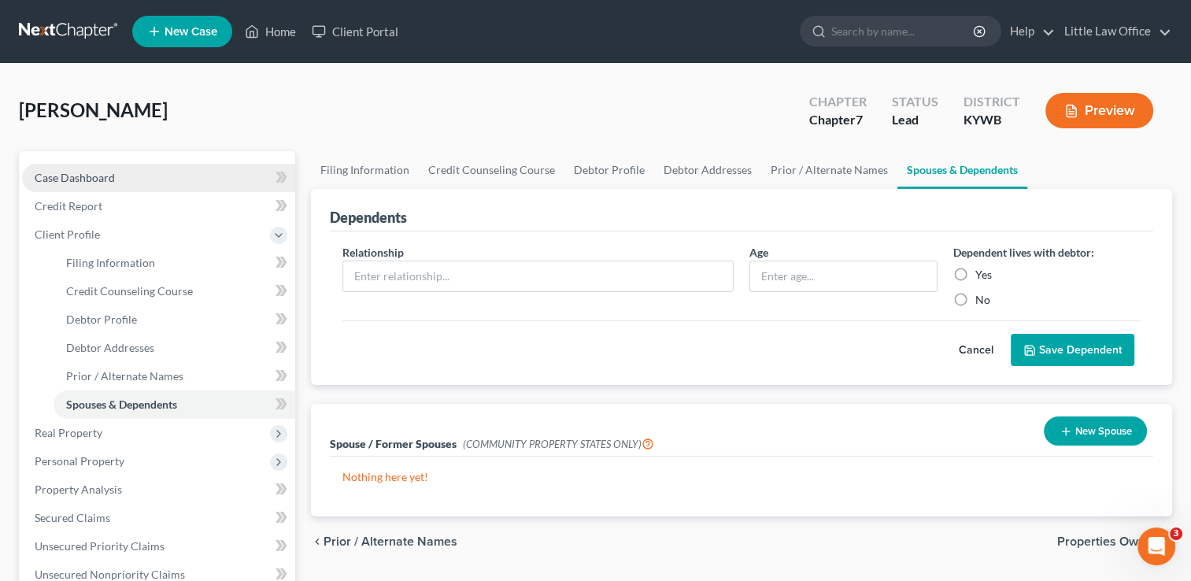
click at [111, 183] on span "Case Dashboard" at bounding box center [75, 177] width 80 height 13
select select "1"
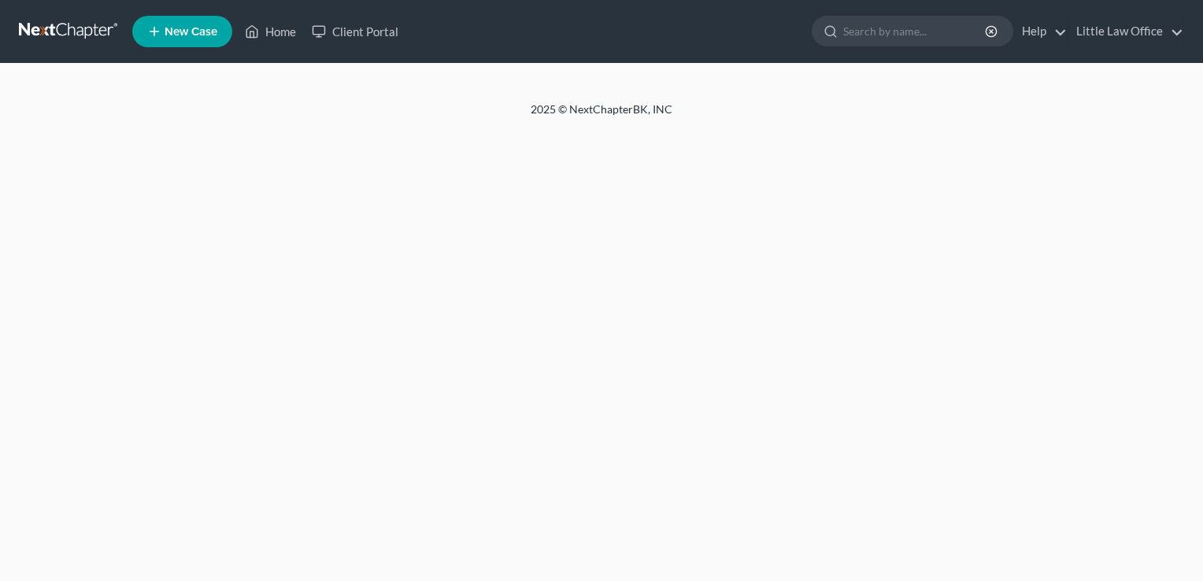
select select "1"
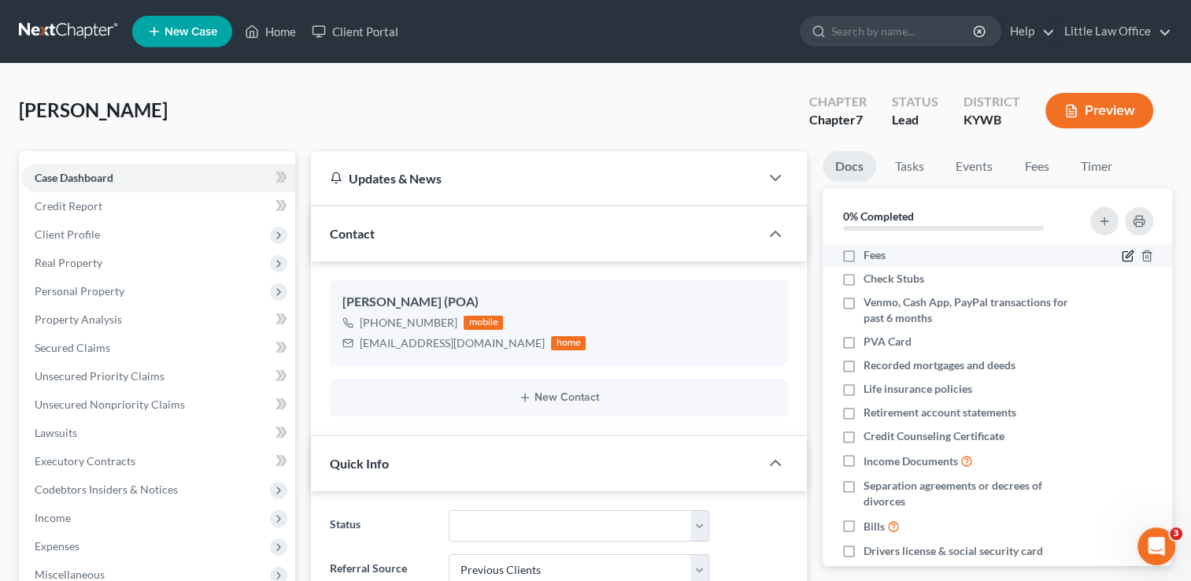
click at [1122, 260] on icon "button" at bounding box center [1128, 256] width 13 height 13
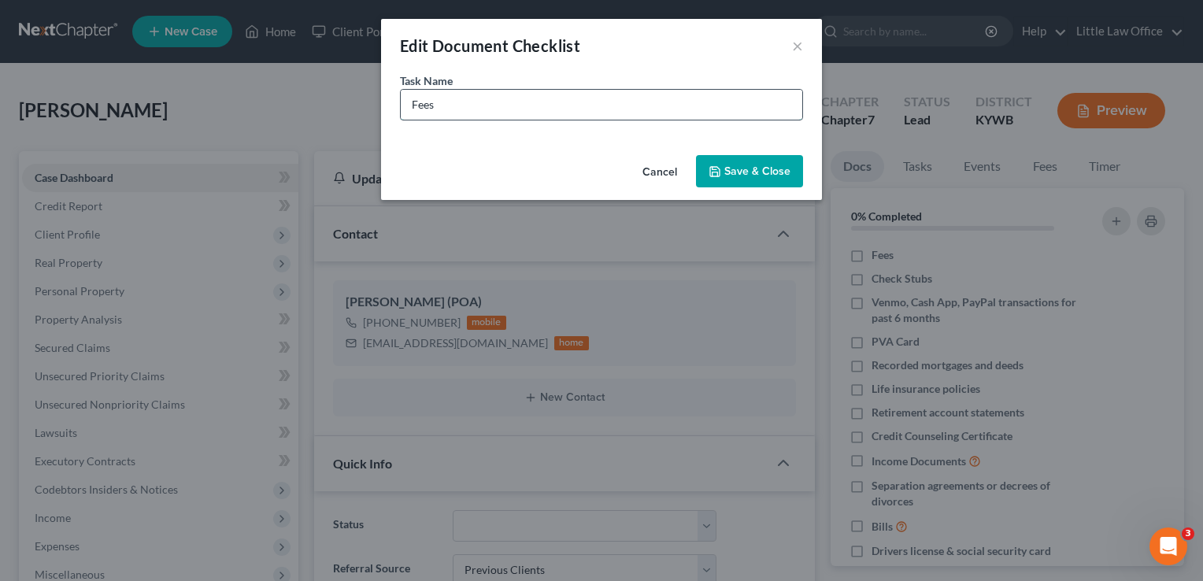
click at [480, 107] on input "Fees" at bounding box center [602, 105] width 402 height 30
type input "Fees - $1900"
click at [771, 174] on button "Save & Close" at bounding box center [749, 171] width 107 height 33
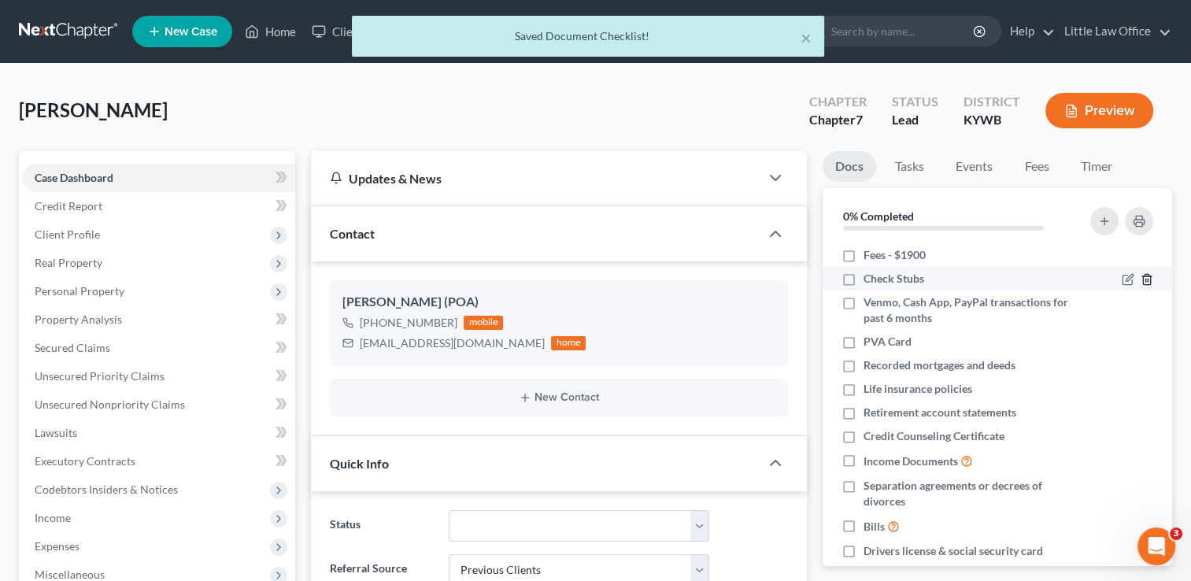
click at [1141, 273] on icon "button" at bounding box center [1147, 279] width 13 height 13
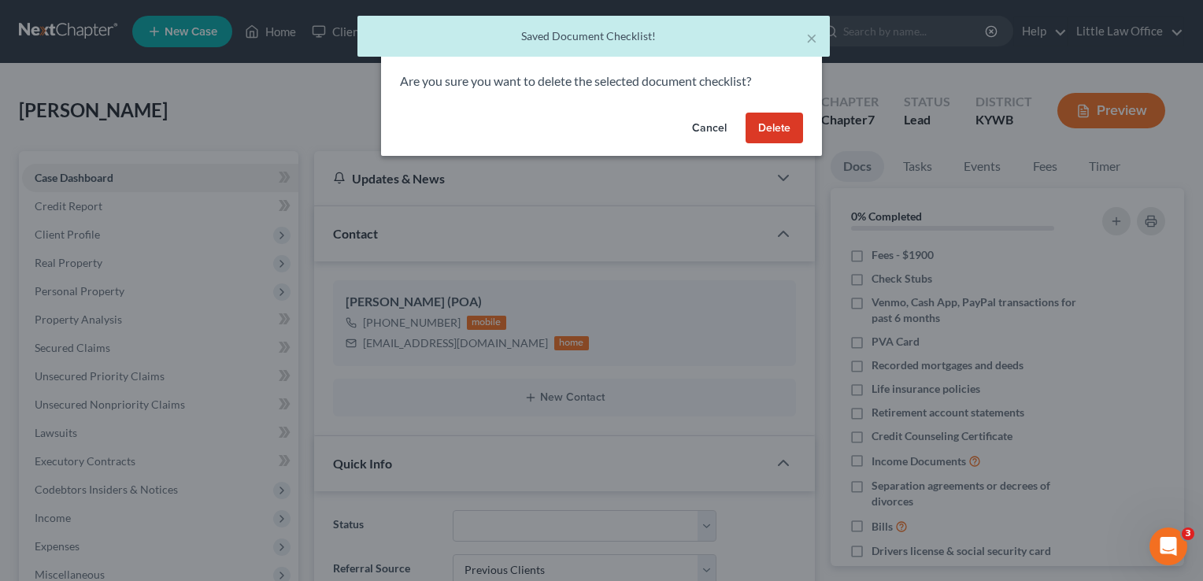
click at [783, 142] on button "Delete" at bounding box center [774, 128] width 57 height 31
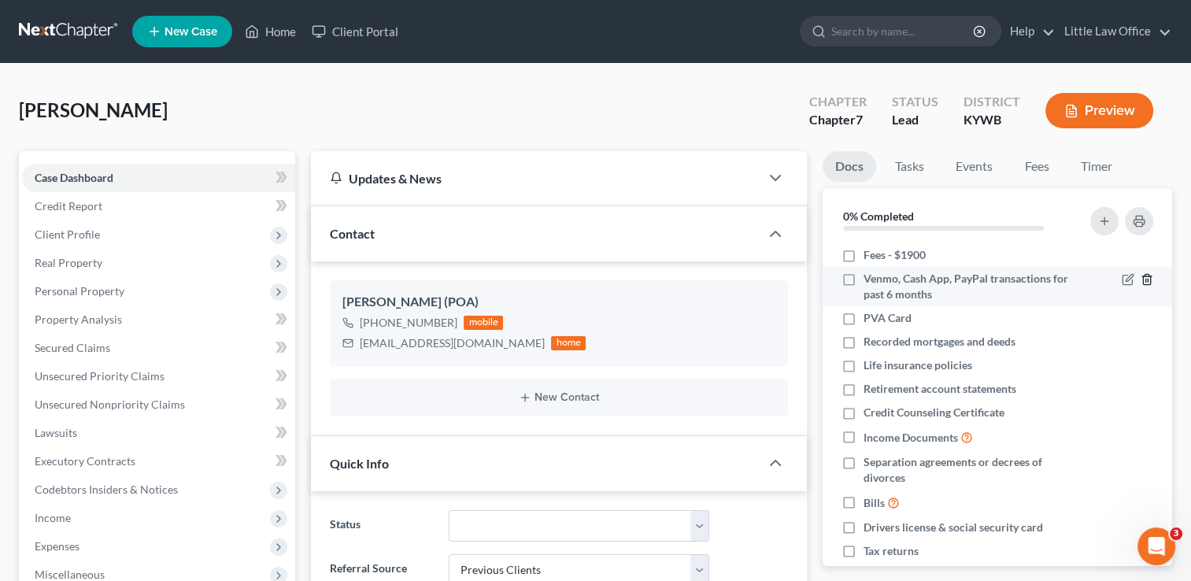
click at [1148, 280] on line "button" at bounding box center [1148, 281] width 0 height 3
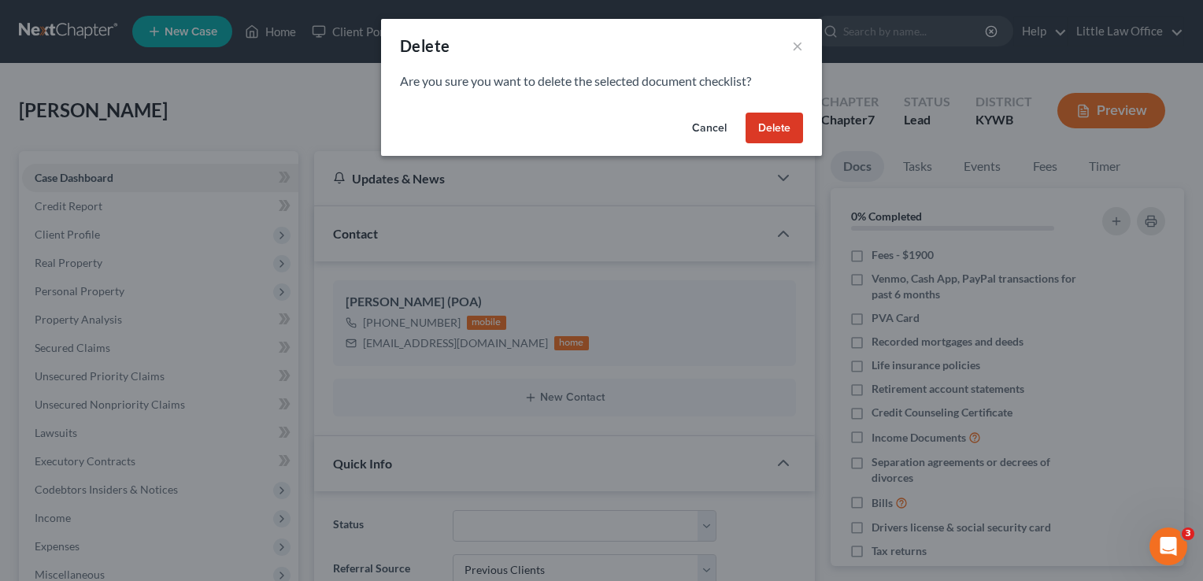
click at [775, 134] on button "Delete" at bounding box center [774, 128] width 57 height 31
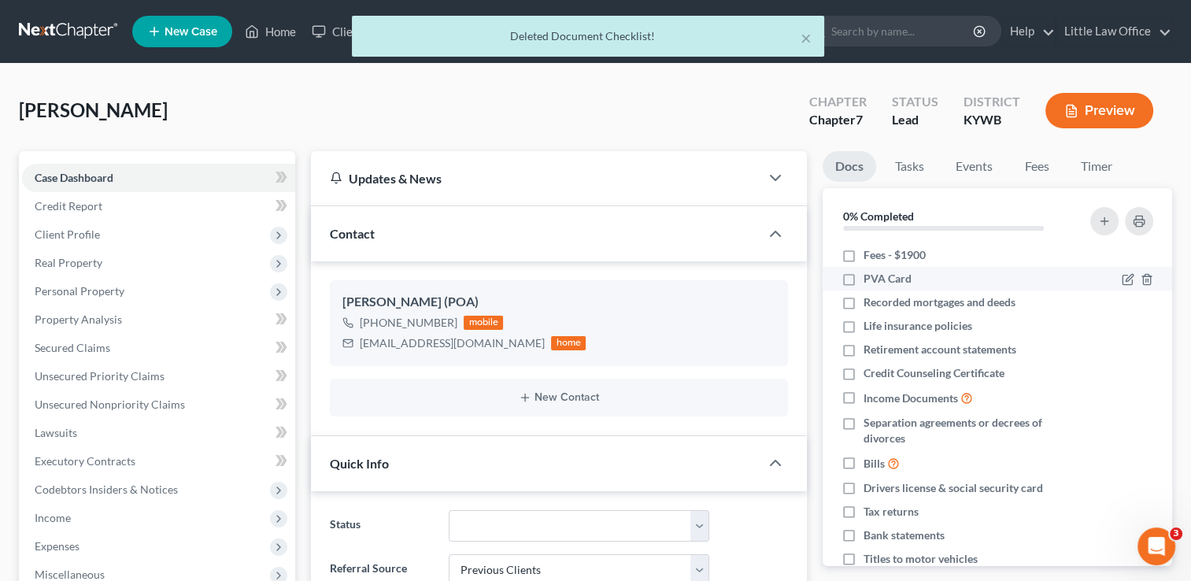
click at [864, 273] on label "PVA Card" at bounding box center [888, 279] width 48 height 16
click at [870, 273] on input "PVA Card" at bounding box center [875, 276] width 10 height 10
checkbox input "true"
click at [864, 297] on label "Recorded mortgages and deeds" at bounding box center [940, 302] width 152 height 16
click at [870, 297] on input "Recorded mortgages and deeds" at bounding box center [875, 299] width 10 height 10
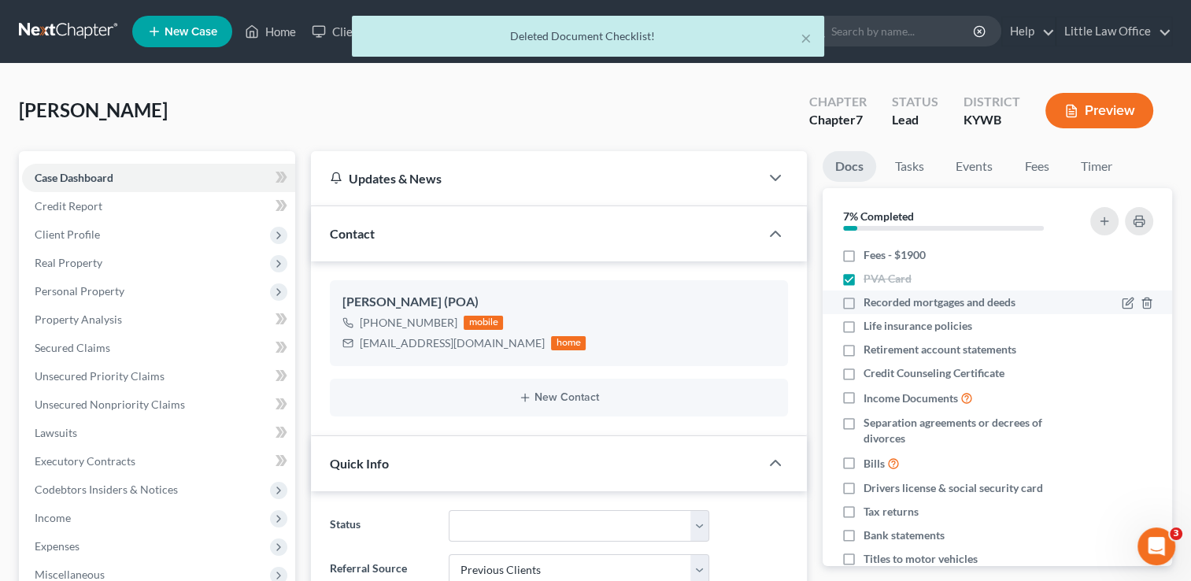
checkbox input "true"
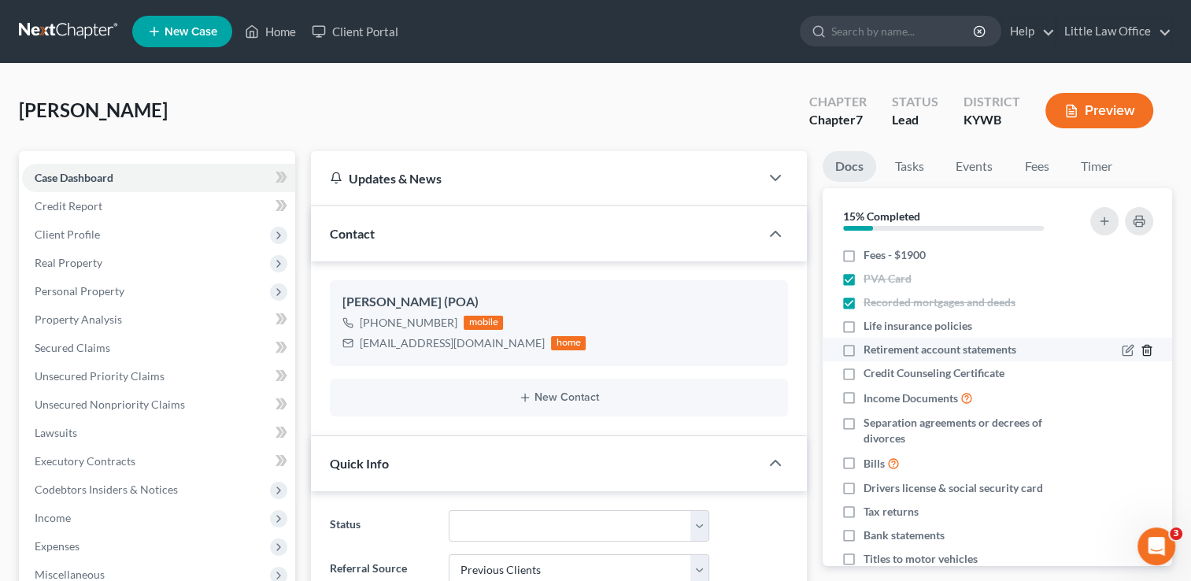
click at [1141, 351] on icon "button" at bounding box center [1147, 350] width 13 height 13
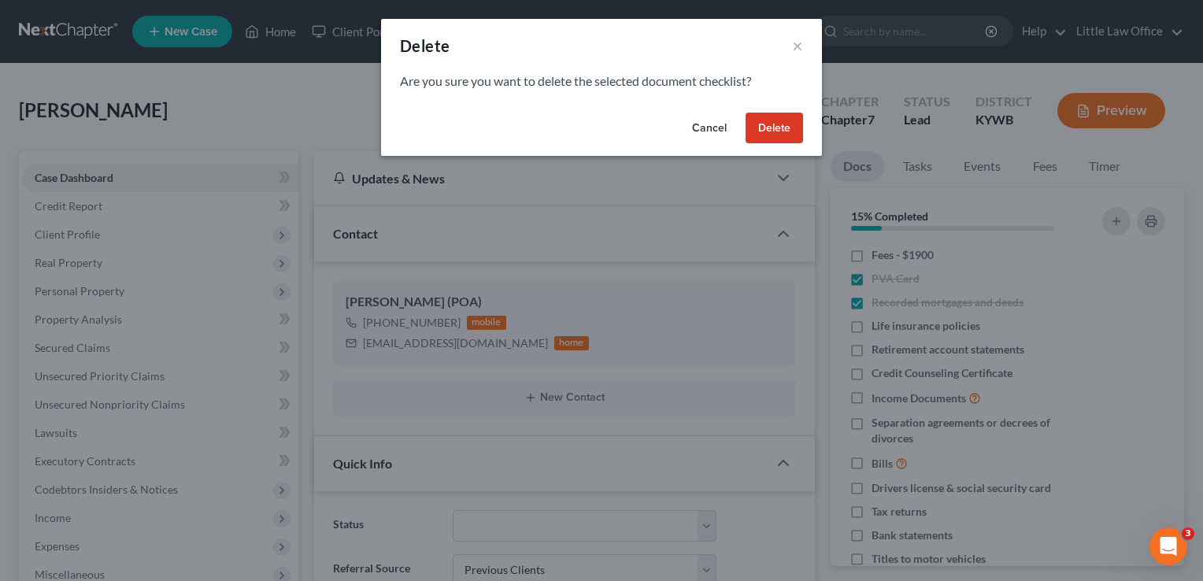
click at [779, 128] on button "Delete" at bounding box center [774, 128] width 57 height 31
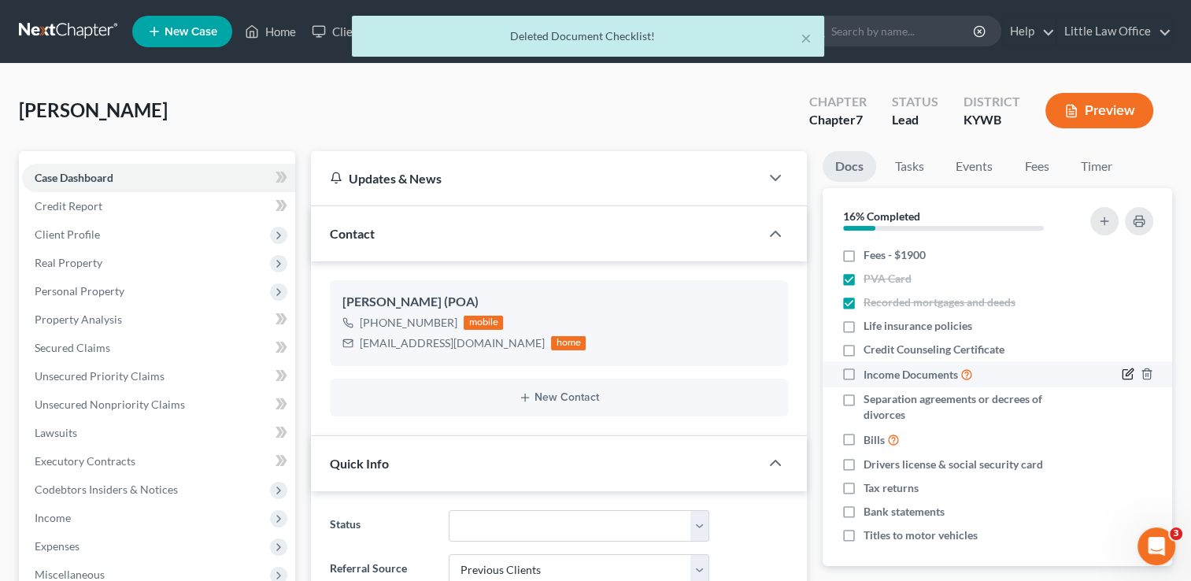
click at [1126, 369] on icon "button" at bounding box center [1129, 372] width 7 height 7
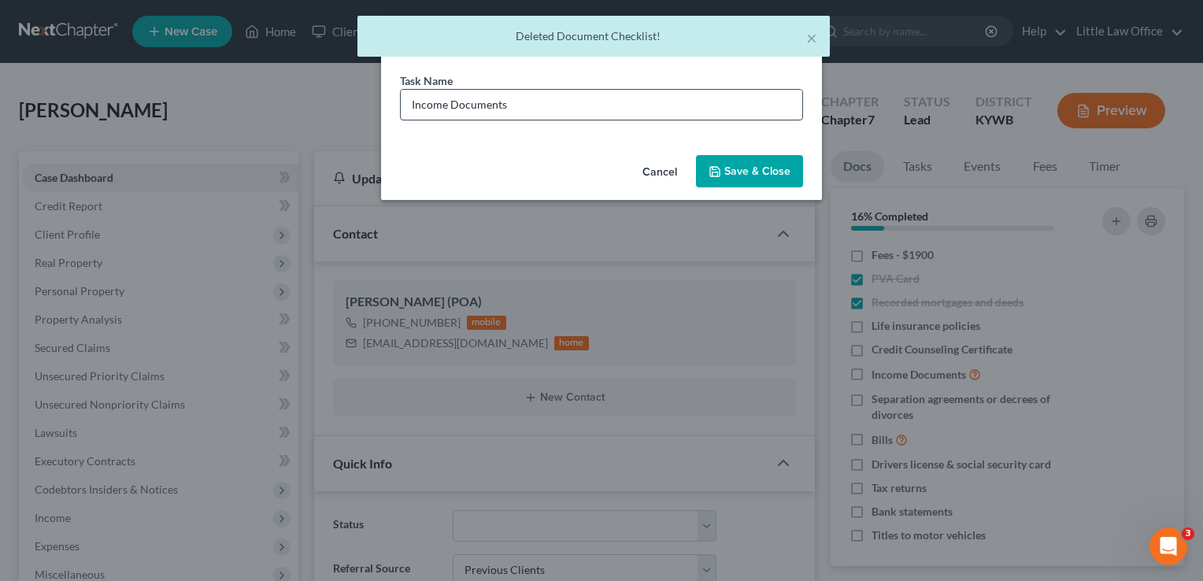
click at [550, 102] on input "Income Documents" at bounding box center [602, 105] width 402 height 30
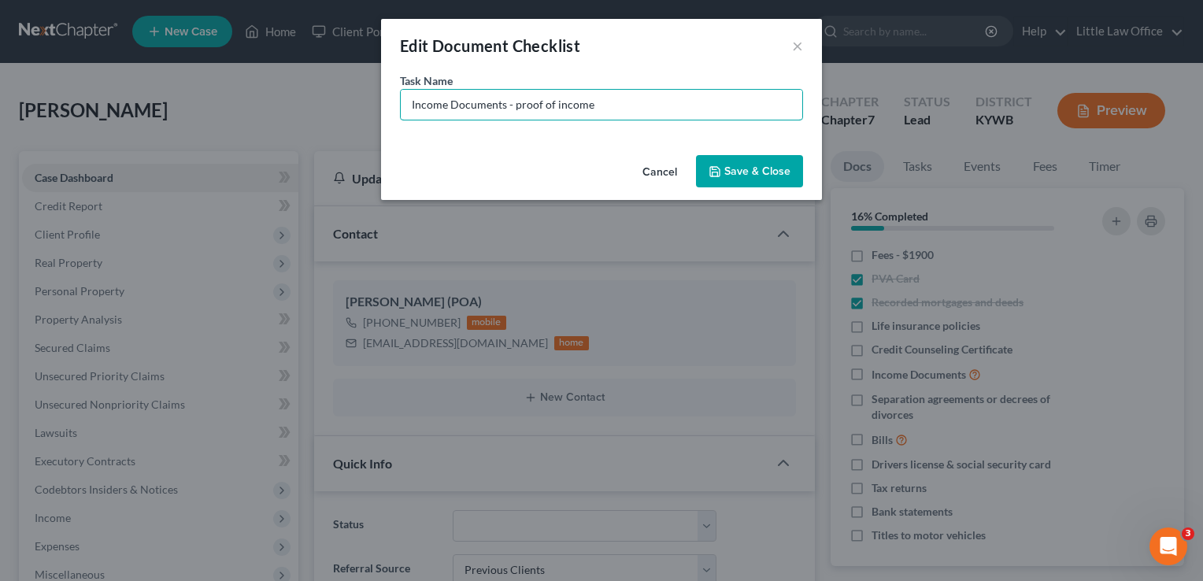
type input "Income Documents - proof of income"
click at [755, 177] on button "Save & Close" at bounding box center [749, 171] width 107 height 33
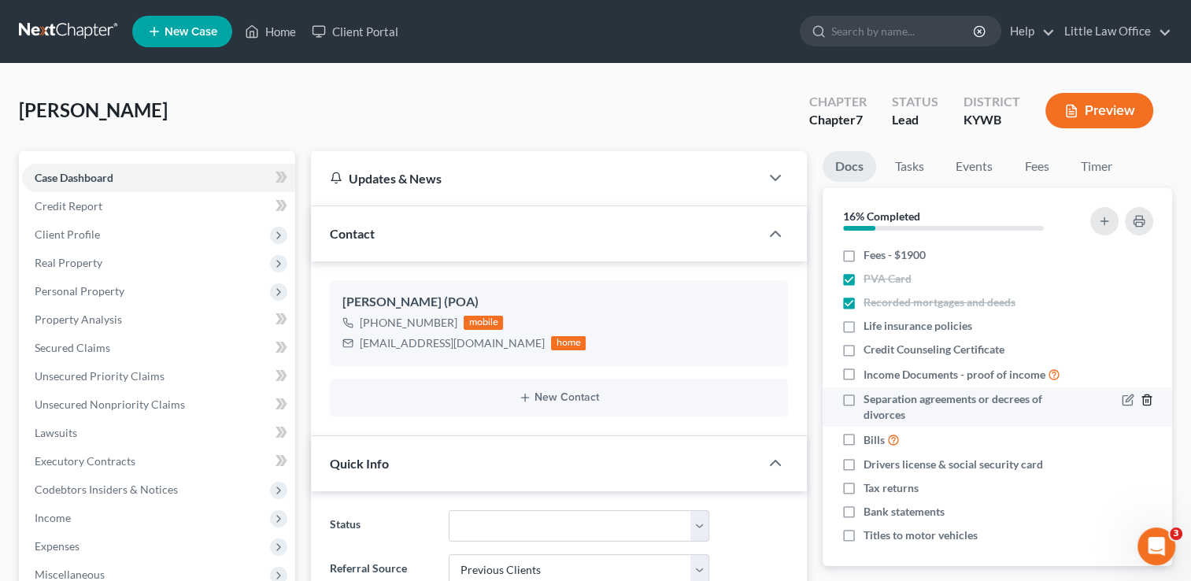
click at [1141, 405] on icon "button" at bounding box center [1147, 400] width 13 height 13
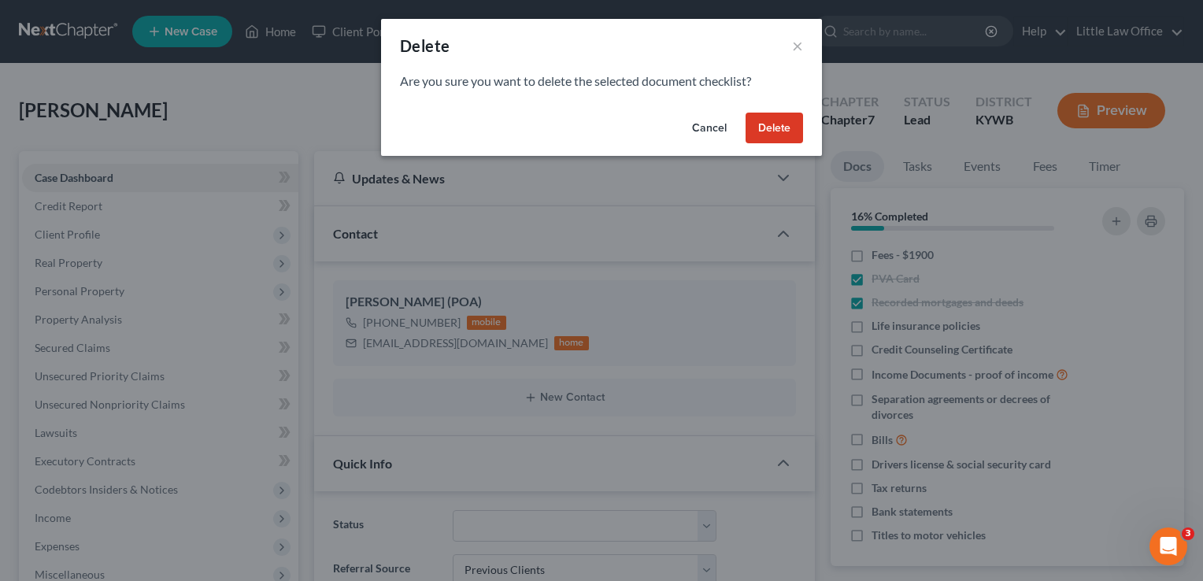
click at [778, 120] on button "Delete" at bounding box center [774, 128] width 57 height 31
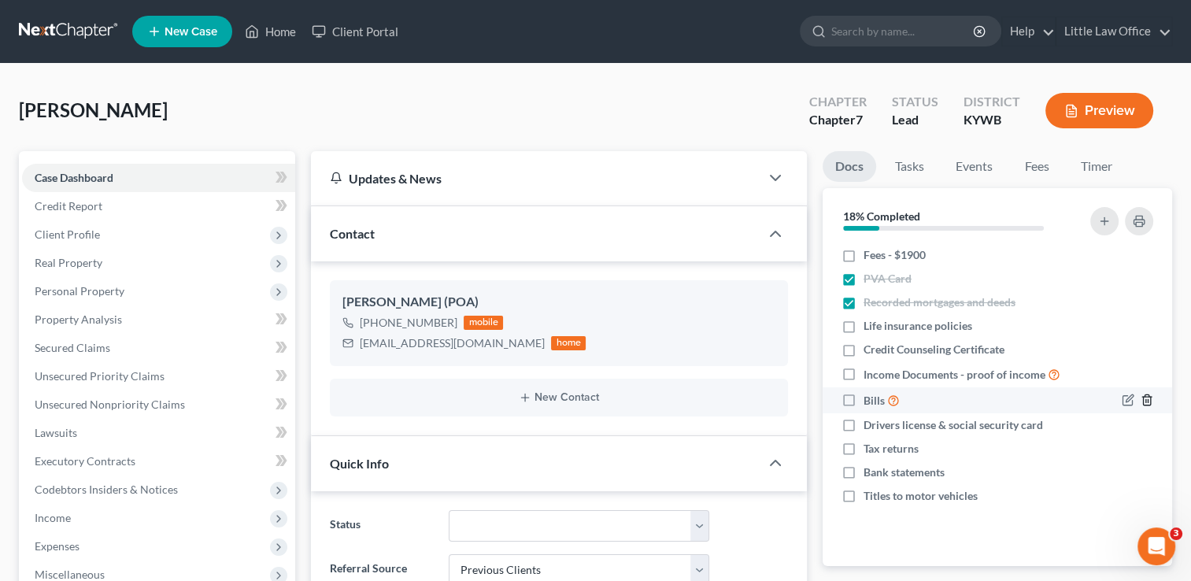
click at [1148, 403] on icon "button" at bounding box center [1147, 400] width 13 height 13
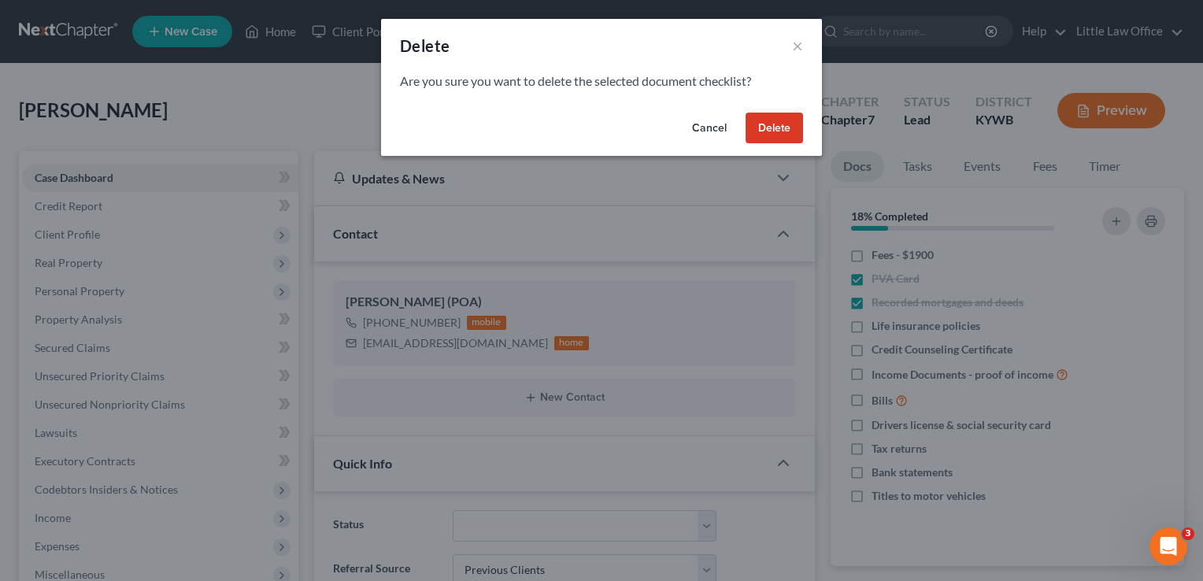
click at [781, 122] on button "Delete" at bounding box center [774, 128] width 57 height 31
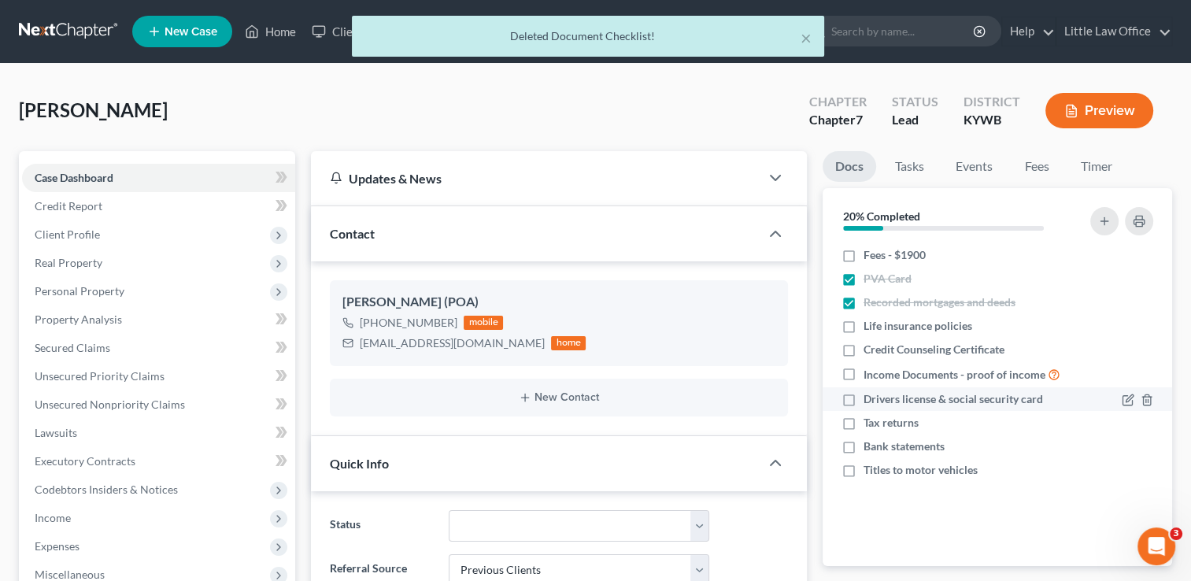
click at [864, 398] on label "Drivers license & social security card" at bounding box center [954, 399] width 180 height 16
click at [870, 398] on input "Drivers license & social security card" at bounding box center [875, 396] width 10 height 10
checkbox input "true"
click at [1128, 421] on icon "button" at bounding box center [1128, 423] width 13 height 13
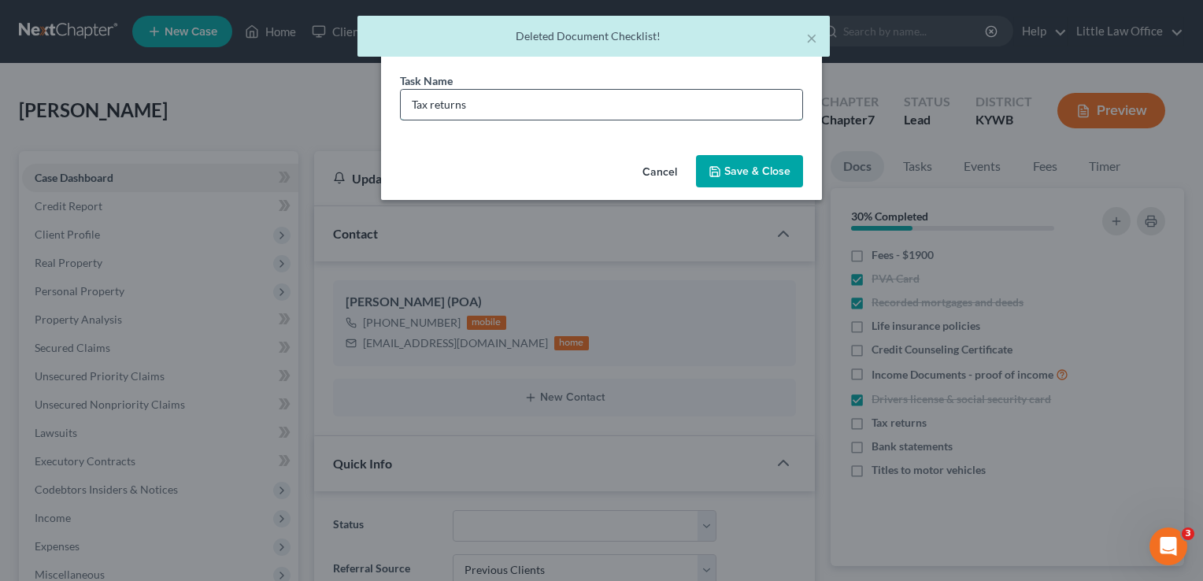
click at [553, 107] on input "Tax returns" at bounding box center [602, 105] width 402 height 30
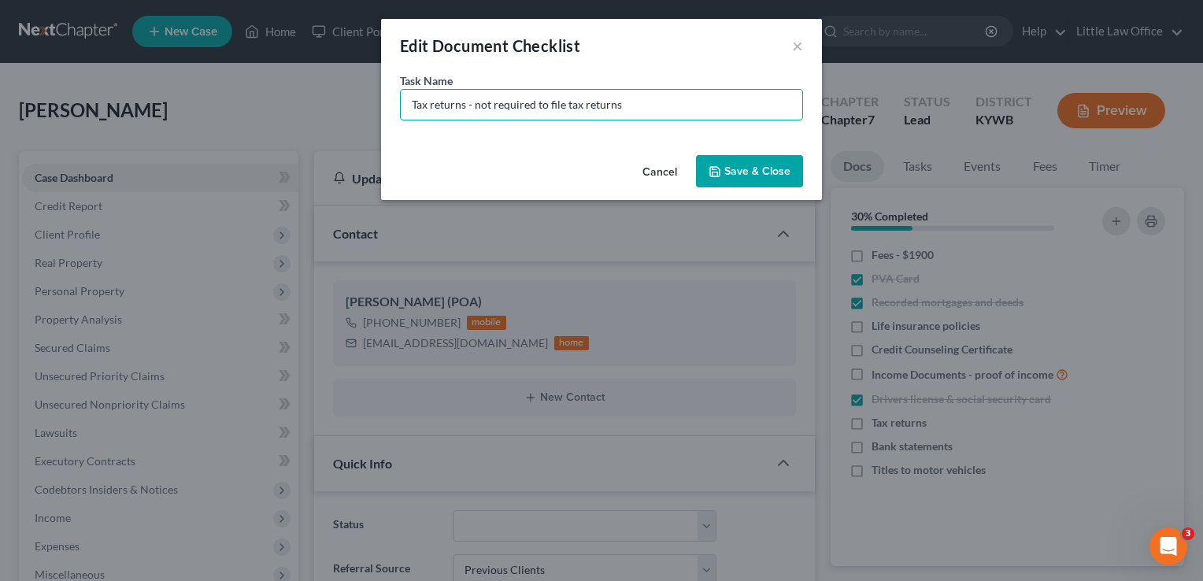
type input "Tax returns - not required to file tax returns"
click at [769, 179] on button "Save & Close" at bounding box center [749, 171] width 107 height 33
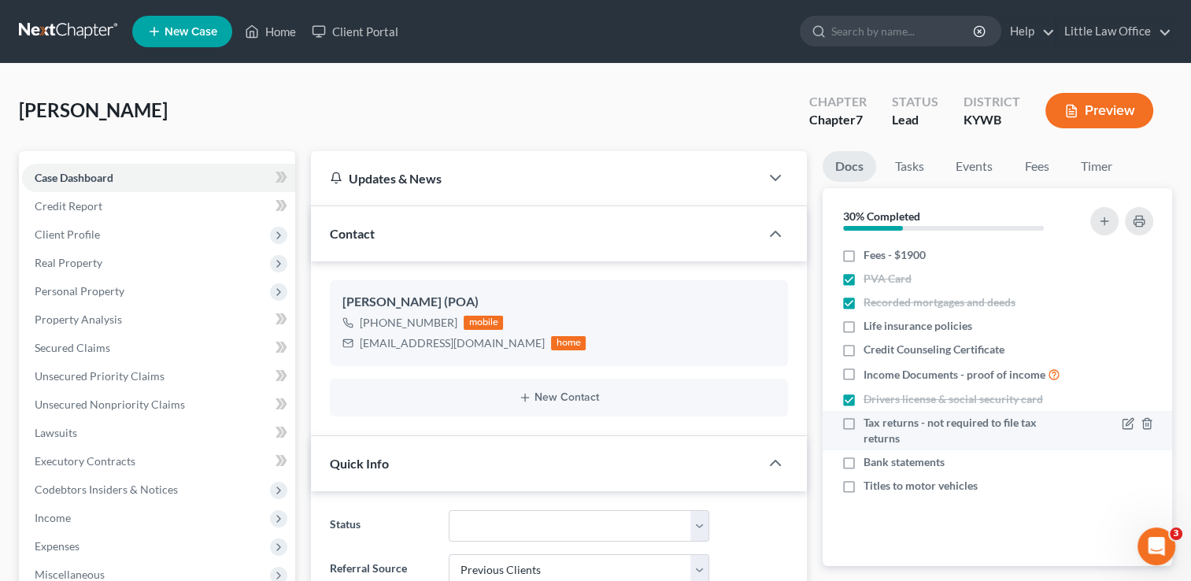
click at [864, 424] on label "Tax returns - not required to file tax returns" at bounding box center [968, 430] width 208 height 31
click at [870, 424] on input "Tax returns - not required to file tax returns" at bounding box center [875, 420] width 10 height 10
checkbox input "true"
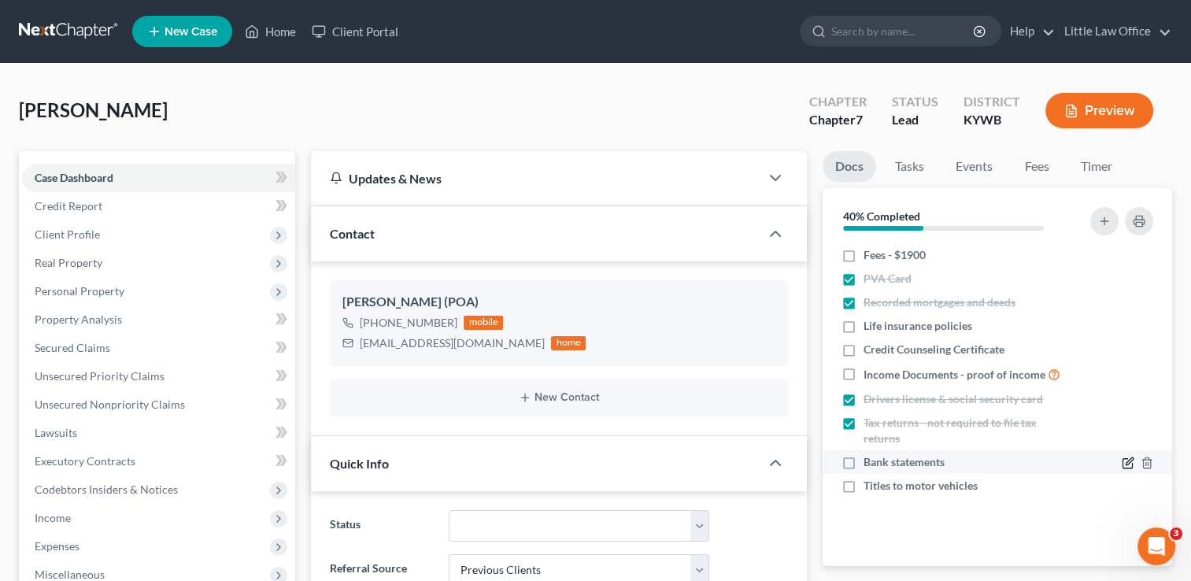
click at [1130, 458] on icon "button" at bounding box center [1129, 461] width 7 height 7
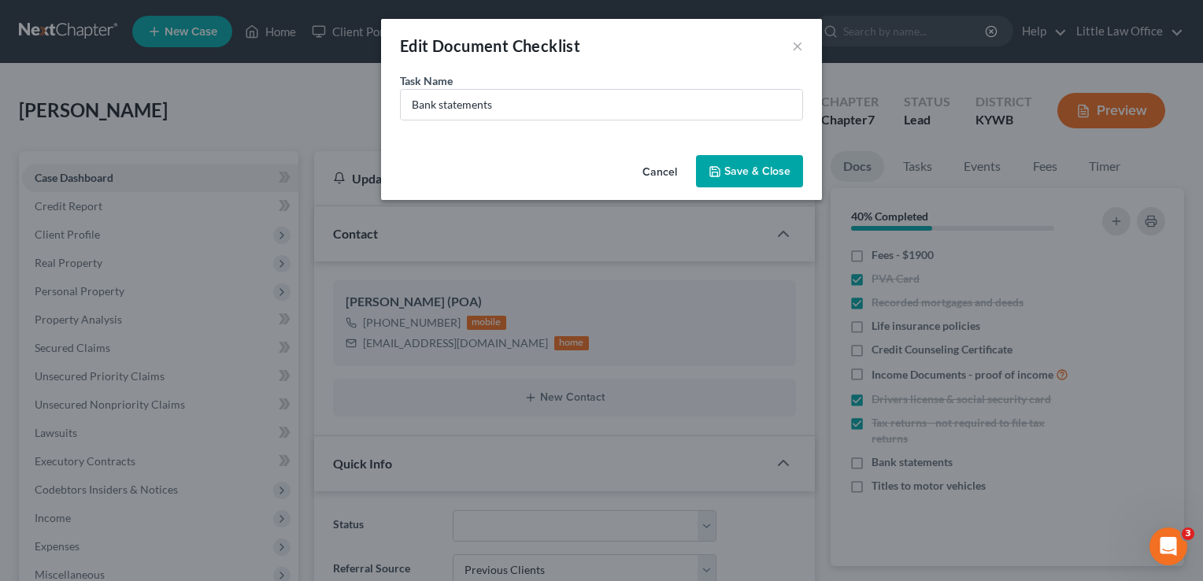
click at [643, 131] on div "Task Name * Bank statements" at bounding box center [601, 110] width 441 height 76
click at [627, 113] on input "Bank statements" at bounding box center [602, 105] width 402 height 30
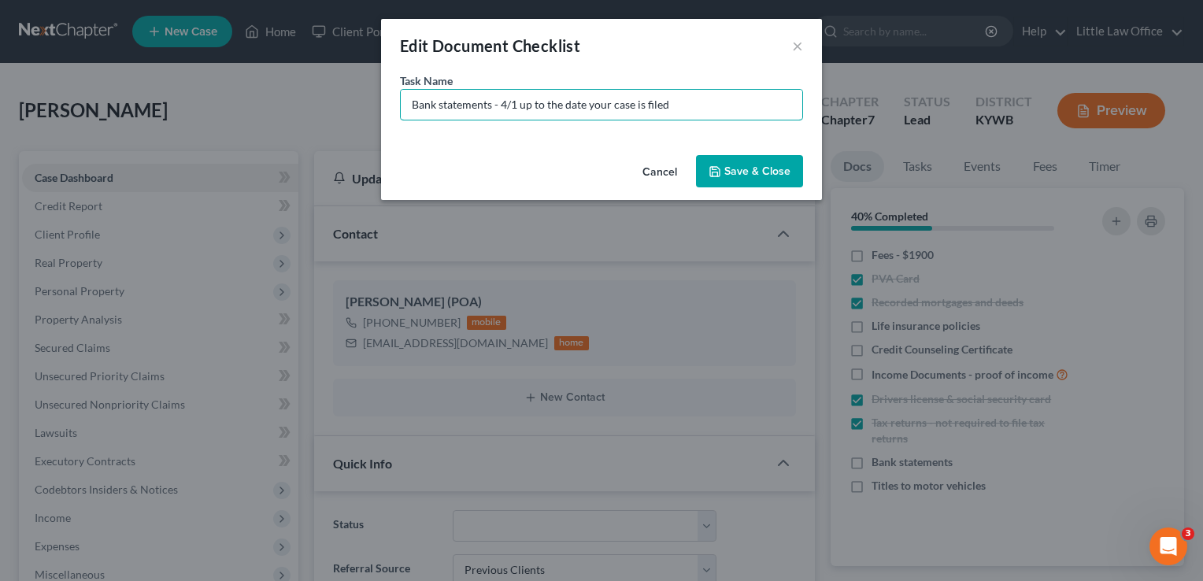
type input "Bank statements - 4/1 up to the date your case is filed"
click at [777, 176] on button "Save & Close" at bounding box center [749, 171] width 107 height 33
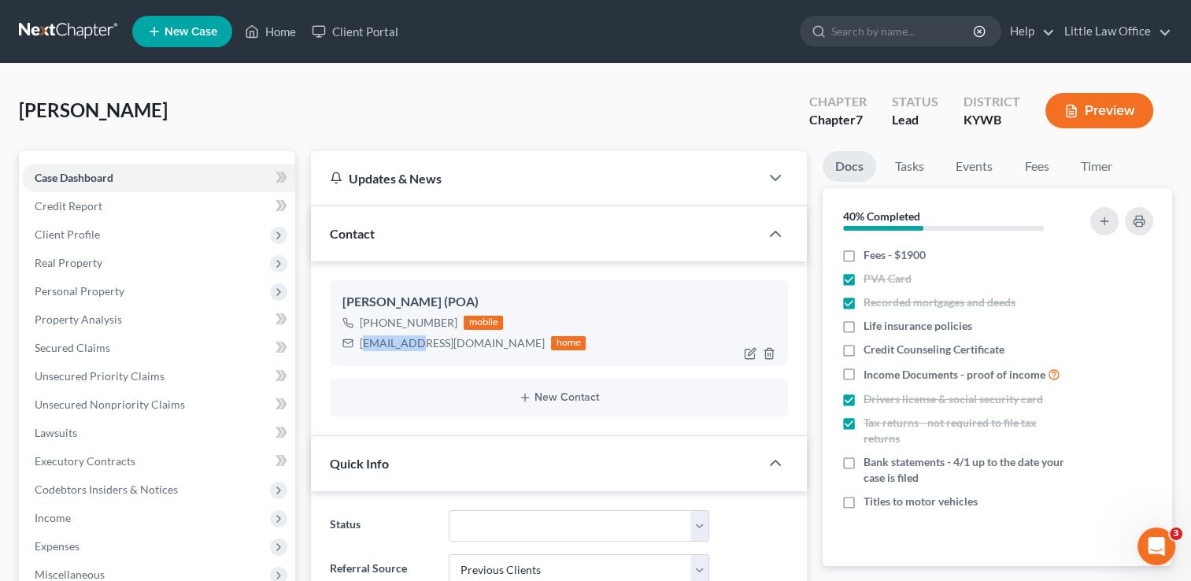
drag, startPoint x: 365, startPoint y: 346, endPoint x: 421, endPoint y: 351, distance: 56.9
click at [421, 351] on div "wendygary@yahoo.com home" at bounding box center [464, 343] width 243 height 20
drag, startPoint x: 421, startPoint y: 351, endPoint x: 468, endPoint y: 352, distance: 46.5
click at [466, 350] on div "wendygary@yahoo.com home" at bounding box center [464, 343] width 243 height 20
drag, startPoint x: 472, startPoint y: 347, endPoint x: 361, endPoint y: 350, distance: 111.1
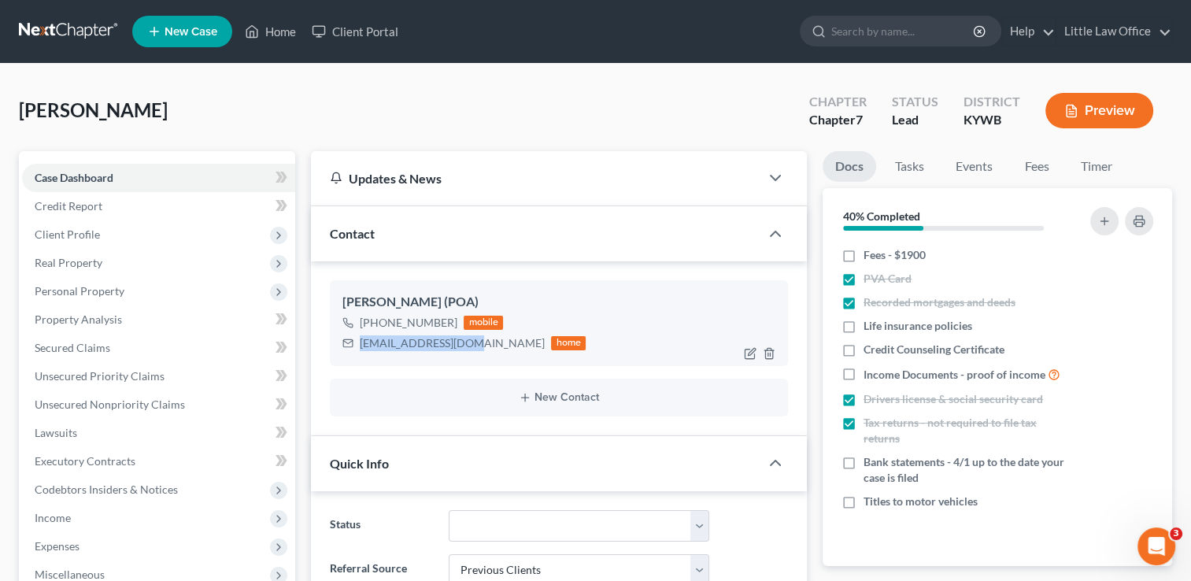
click at [361, 350] on div "wendygary@yahoo.com" at bounding box center [452, 343] width 185 height 16
copy div "wendygary@yahoo.com"
click at [1089, 36] on link "Little Law Office" at bounding box center [1114, 31] width 115 height 28
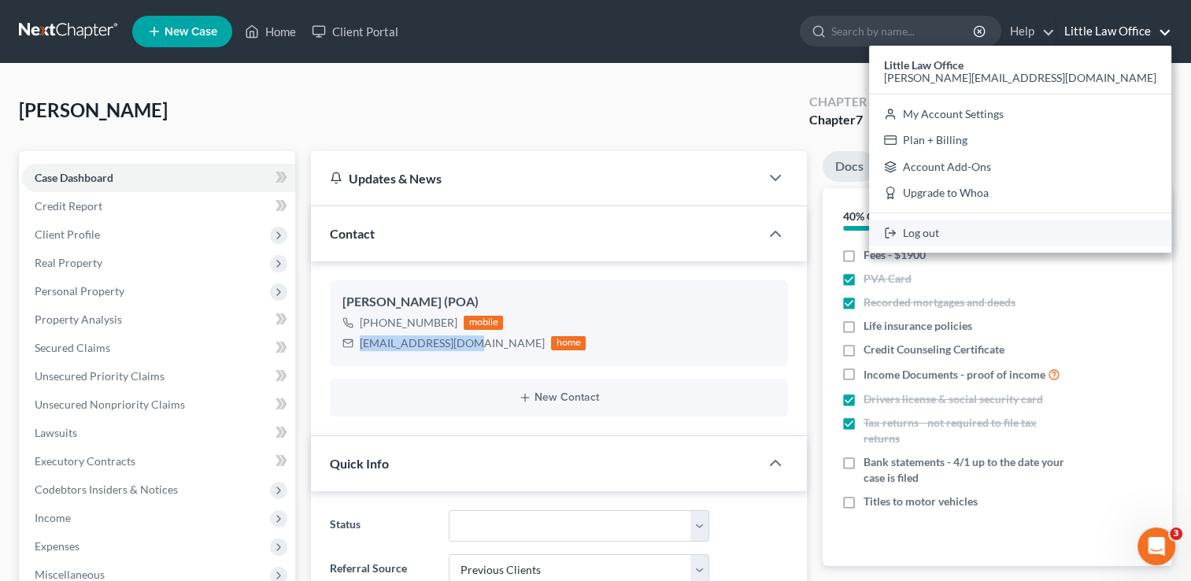
click at [1054, 229] on link "Log out" at bounding box center [1020, 233] width 302 height 27
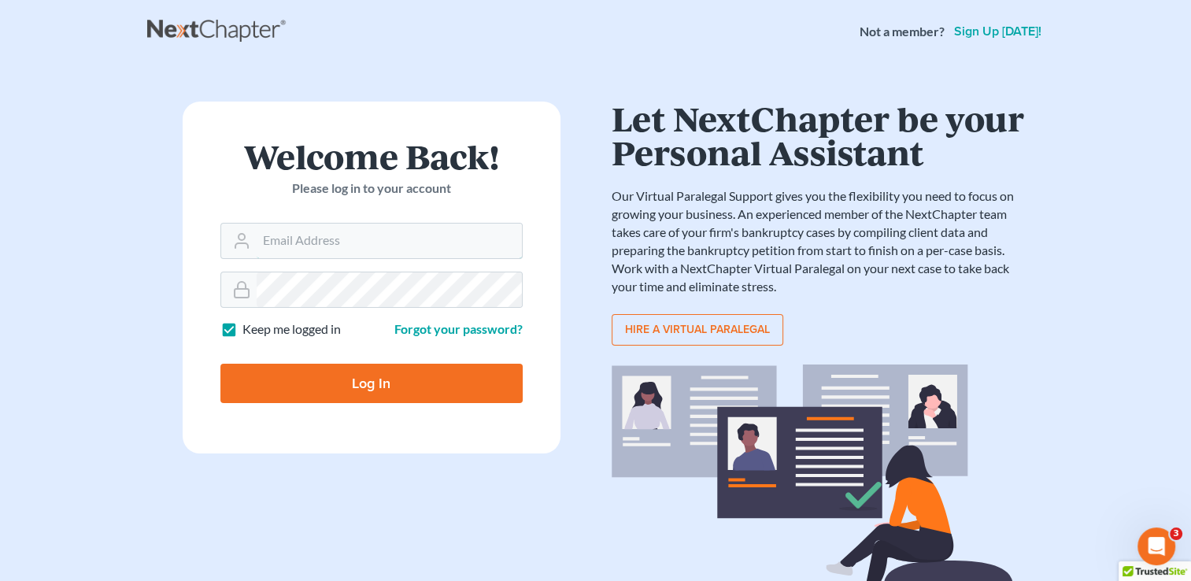
type input "[PERSON_NAME][EMAIL_ADDRESS][DOMAIN_NAME]"
click at [369, 393] on input "Log In" at bounding box center [371, 383] width 302 height 39
type input "Thinking..."
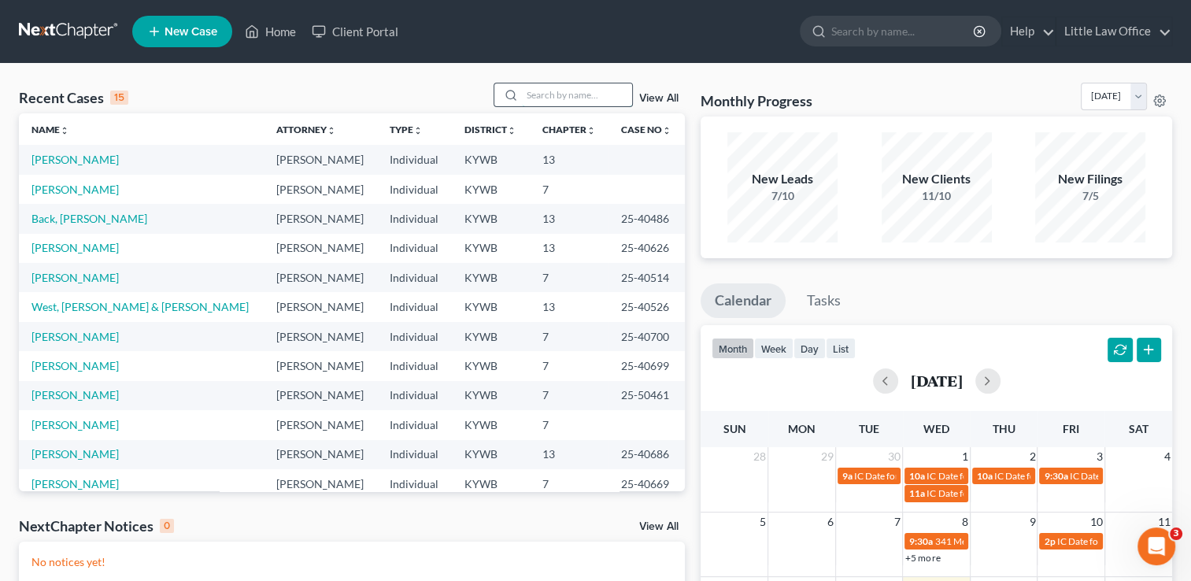
click at [589, 94] on input "search" at bounding box center [577, 94] width 110 height 23
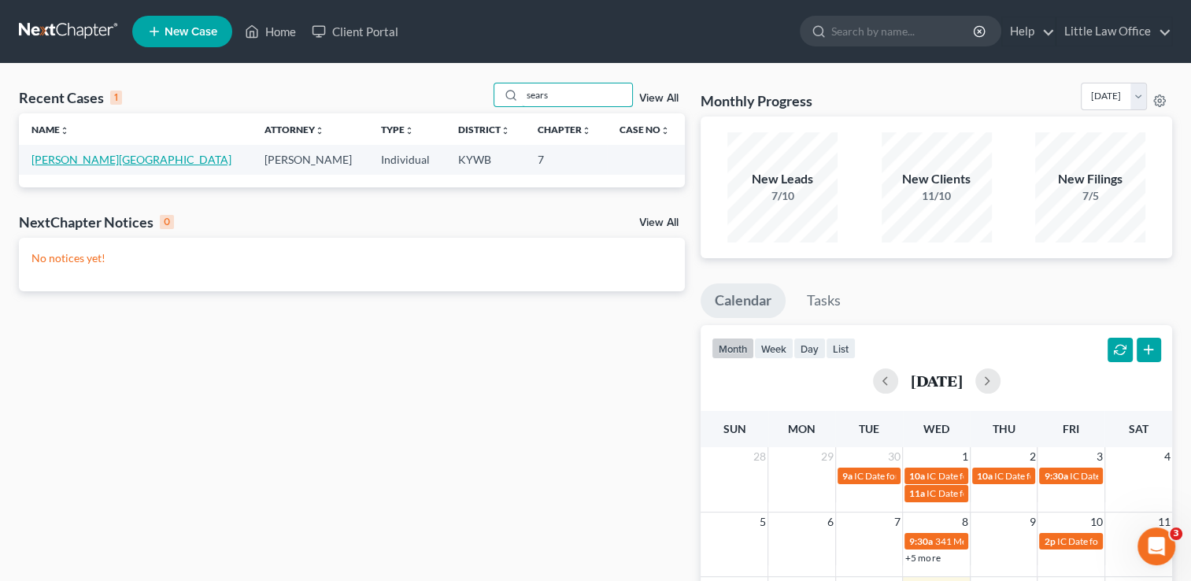
type input "sears"
click at [85, 162] on link "[PERSON_NAME][GEOGRAPHIC_DATA]" at bounding box center [131, 159] width 200 height 13
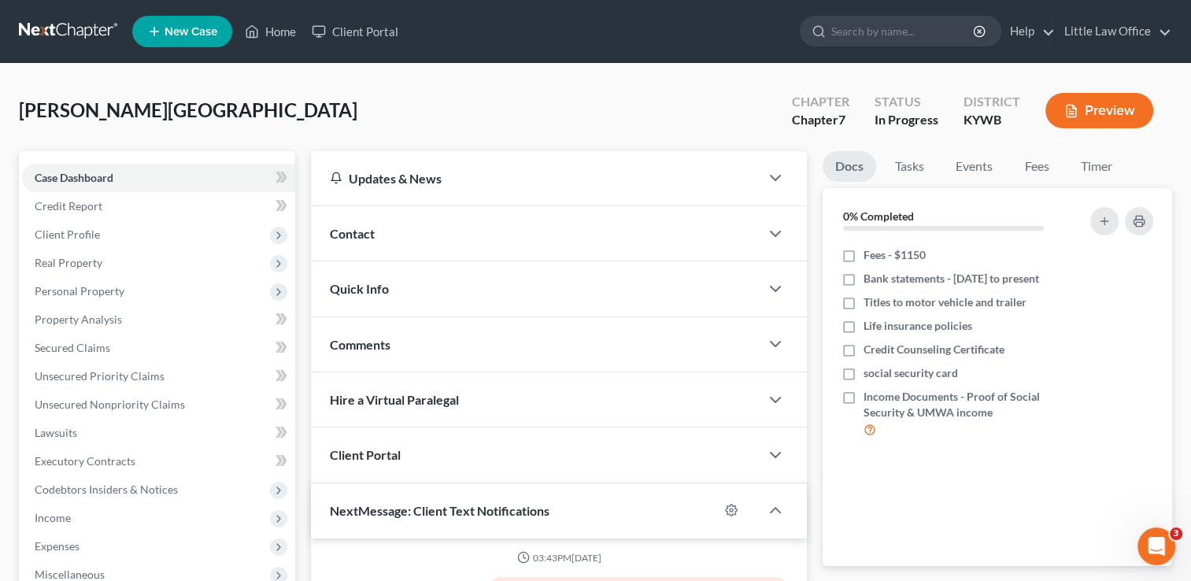
click at [457, 254] on div "Contact" at bounding box center [535, 233] width 449 height 54
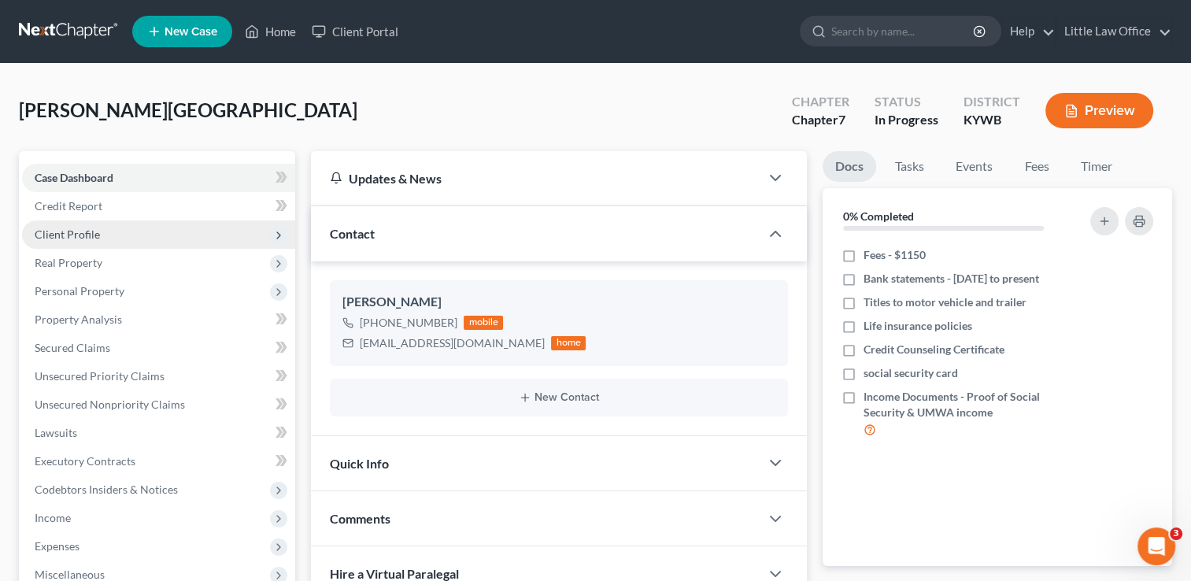
click at [100, 242] on span "Client Profile" at bounding box center [158, 234] width 273 height 28
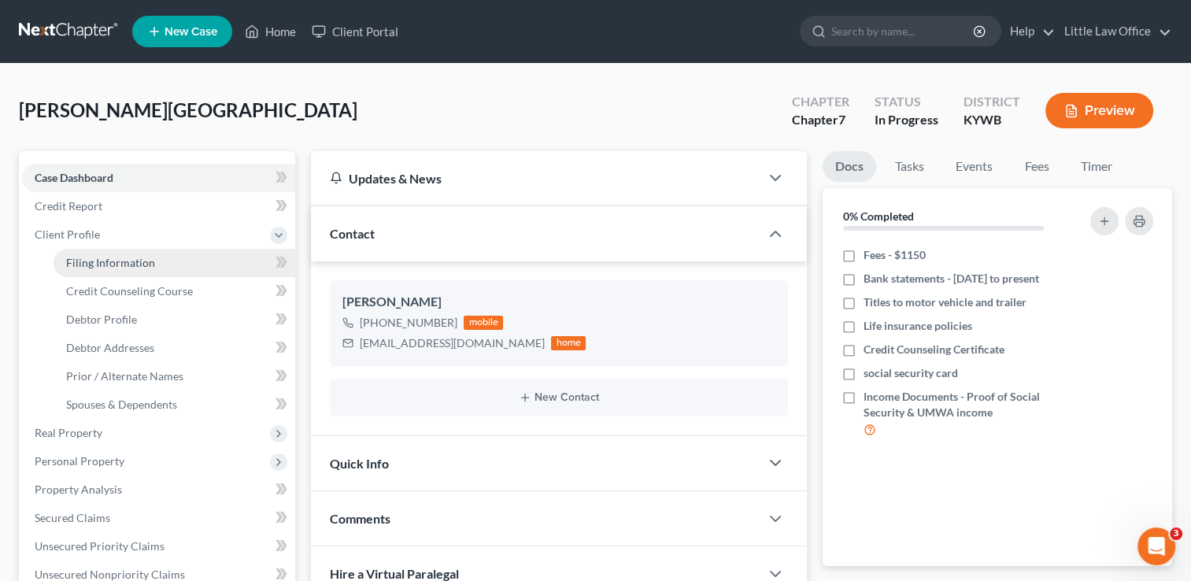
click at [113, 265] on span "Filing Information" at bounding box center [110, 262] width 89 height 13
select select "1"
select select "0"
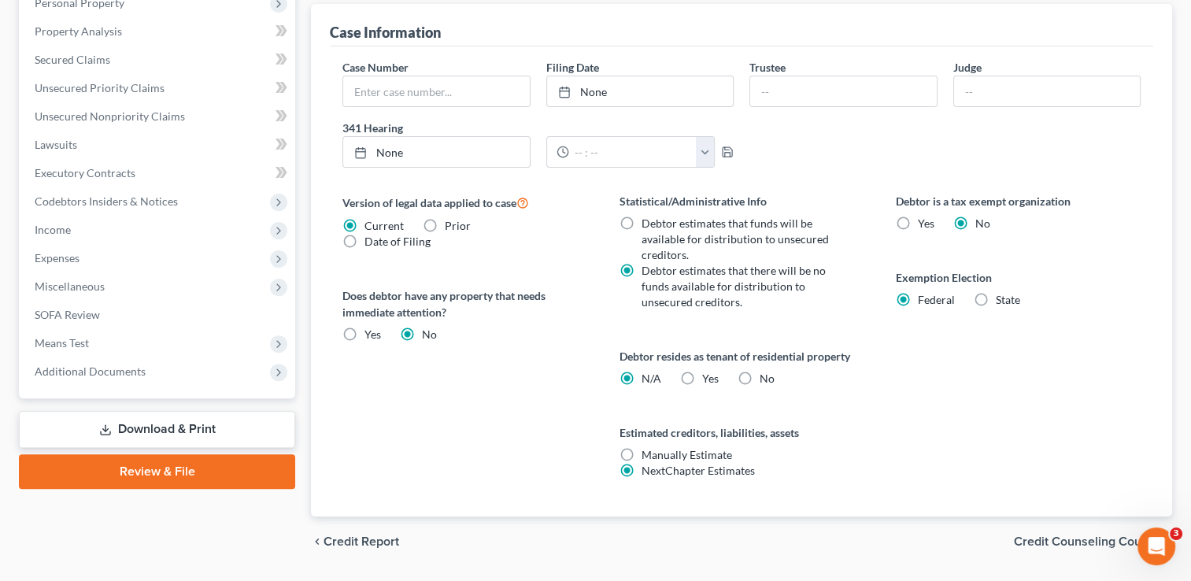
scroll to position [472, 0]
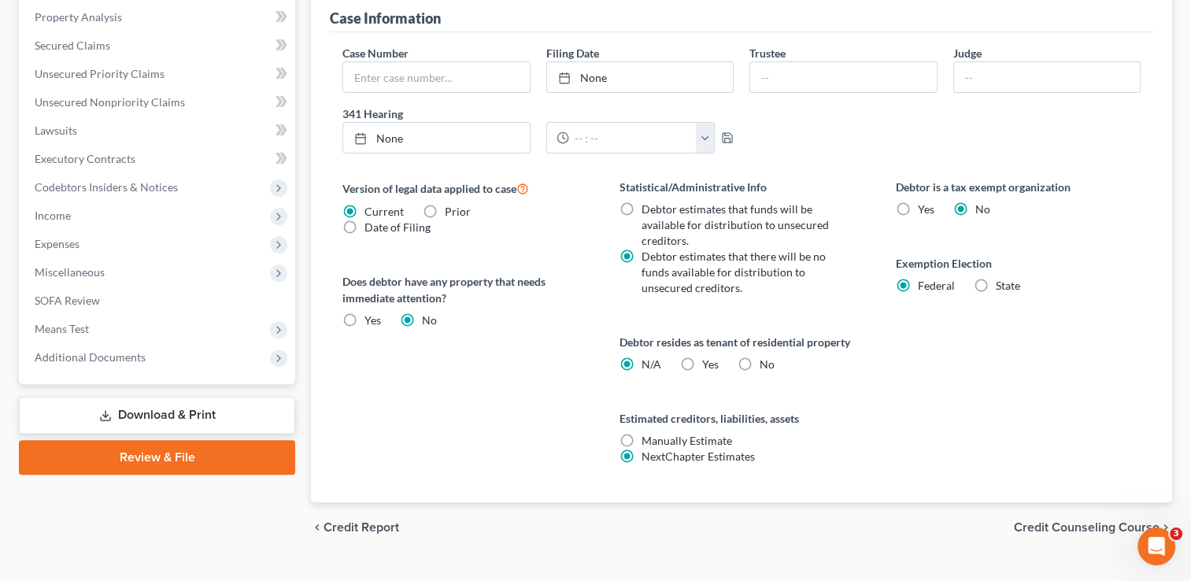
click at [1068, 516] on div "chevron_left Credit Report Credit Counseling Course chevron_right" at bounding box center [741, 527] width 861 height 50
click at [1068, 521] on span "Credit Counseling Course" at bounding box center [1087, 527] width 146 height 13
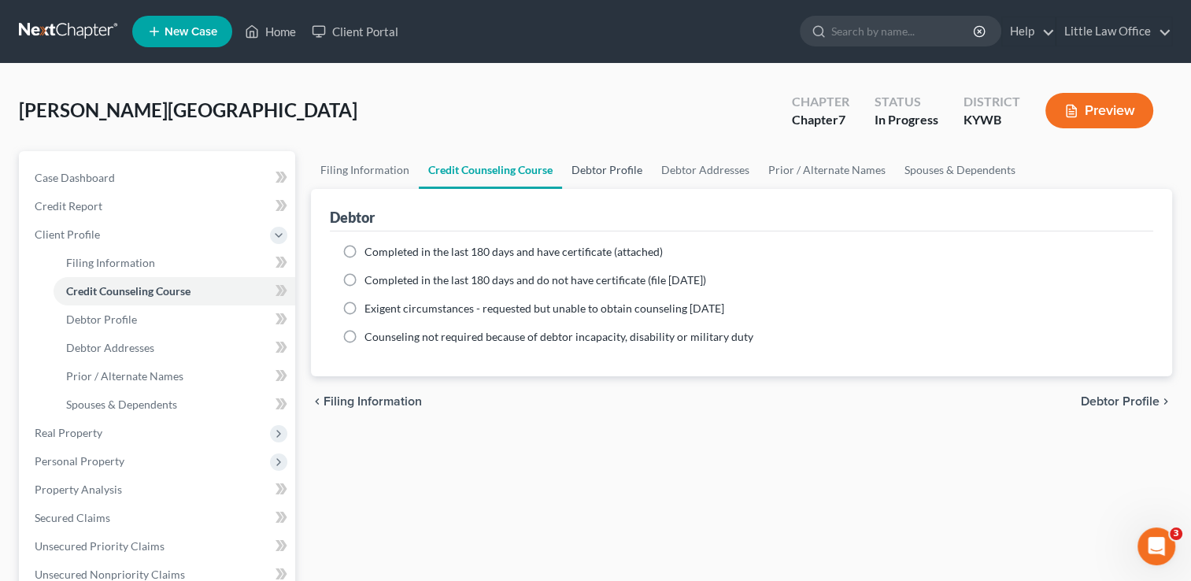
click at [593, 175] on link "Debtor Profile" at bounding box center [607, 170] width 90 height 38
select select "4"
select select "0"
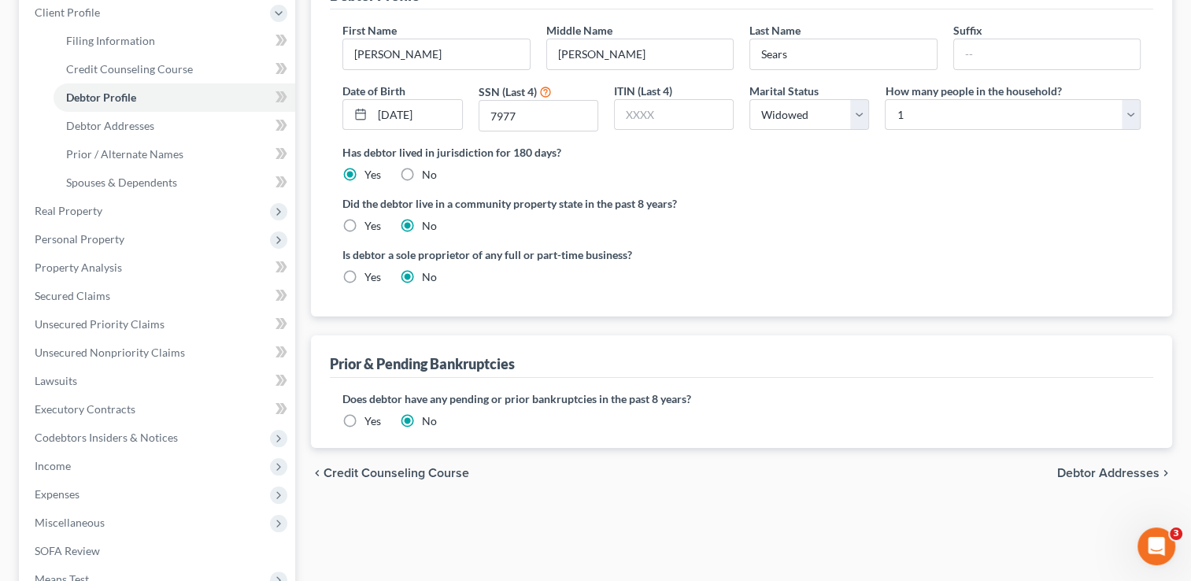
scroll to position [315, 0]
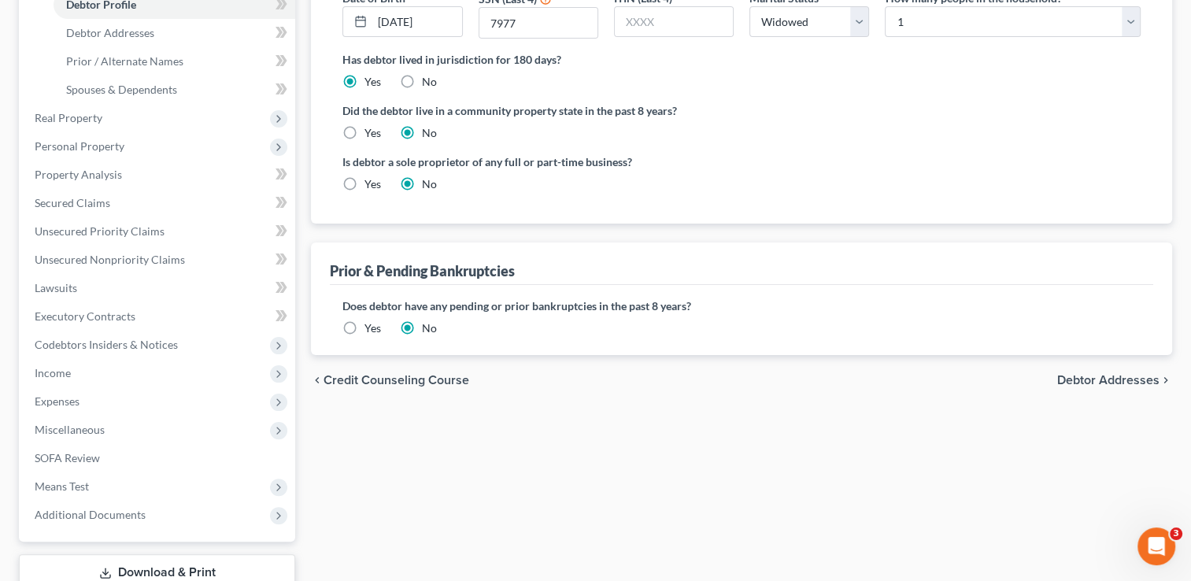
click at [1087, 382] on span "Debtor Addresses" at bounding box center [1109, 380] width 102 height 13
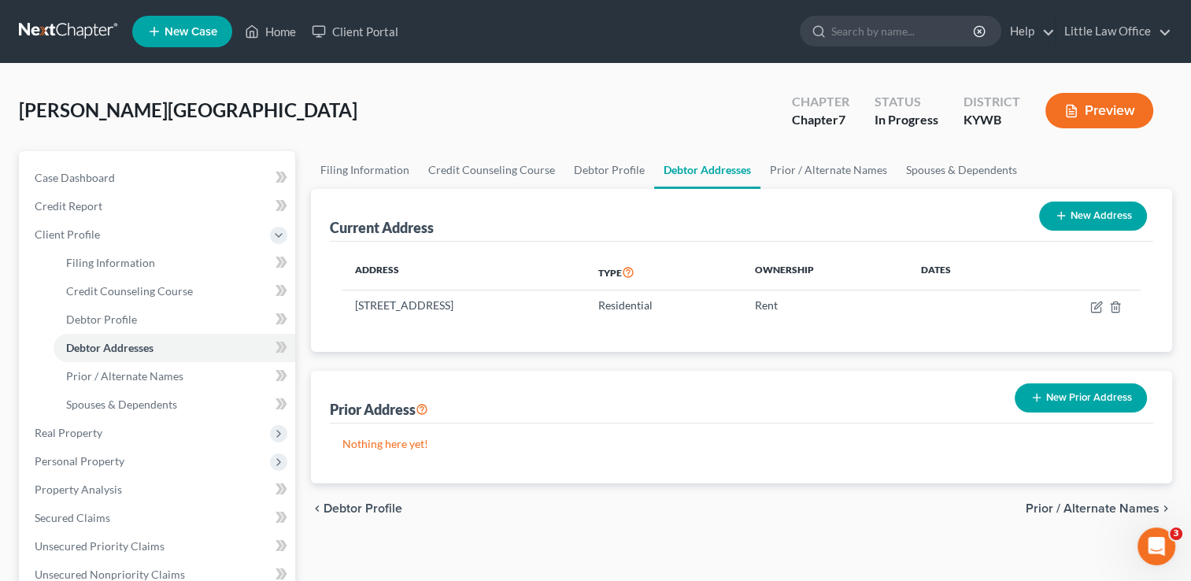
click at [1106, 502] on span "Prior / Alternate Names" at bounding box center [1093, 508] width 134 height 13
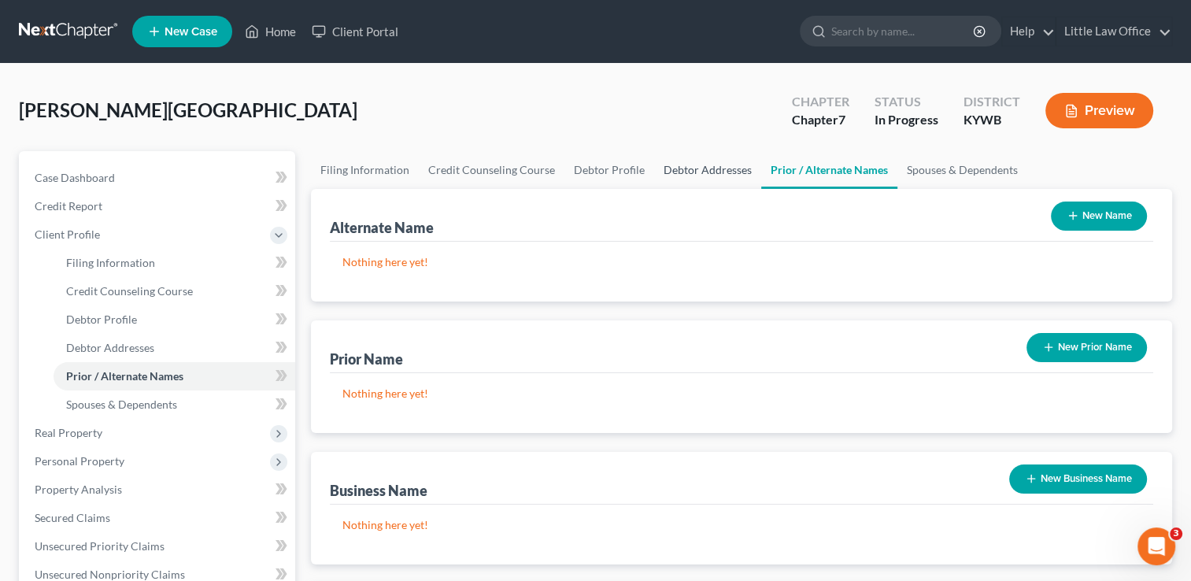
click at [737, 182] on link "Debtor Addresses" at bounding box center [707, 170] width 107 height 38
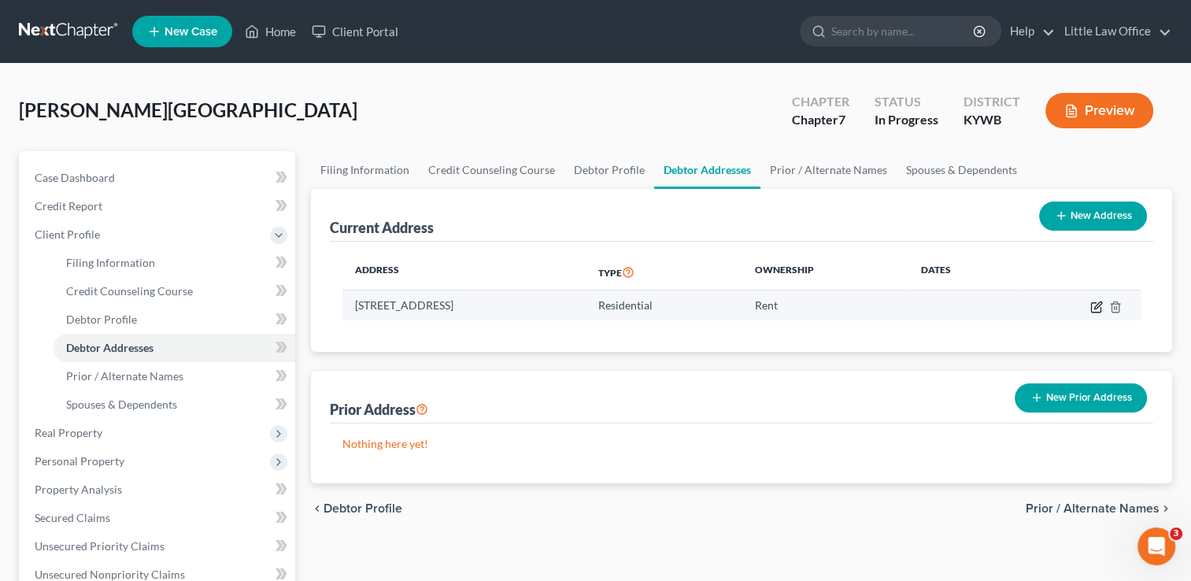
click at [1098, 308] on icon "button" at bounding box center [1097, 307] width 13 height 13
select select "18"
select select "0"
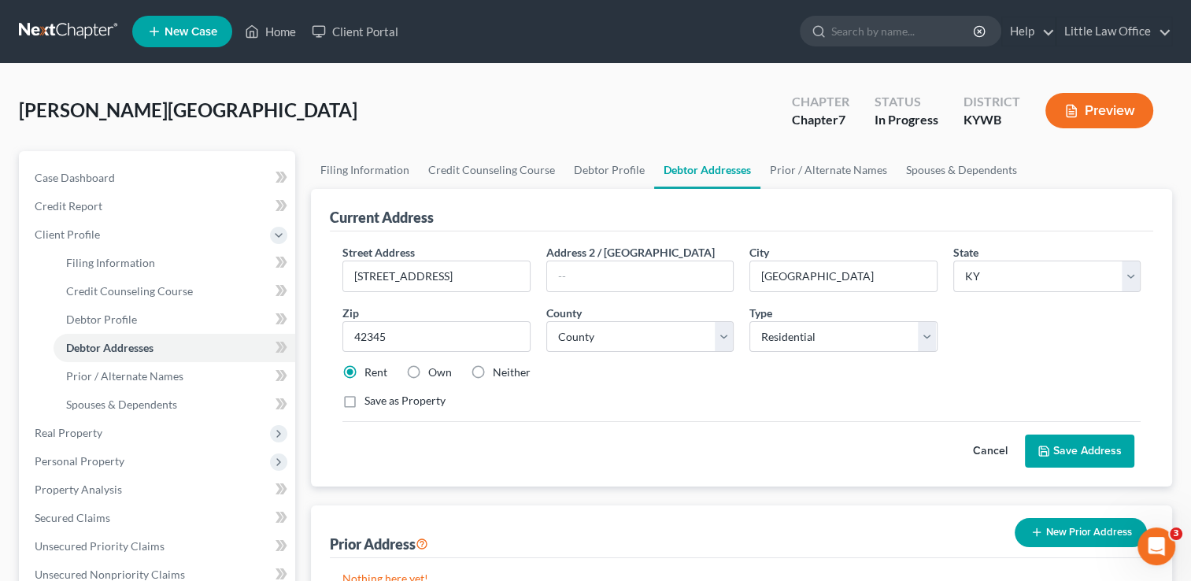
click at [503, 374] on label "Neither" at bounding box center [512, 373] width 38 height 16
click at [503, 374] on input "Neither" at bounding box center [504, 370] width 10 height 10
radio input "true"
click at [1044, 446] on icon at bounding box center [1044, 451] width 13 height 13
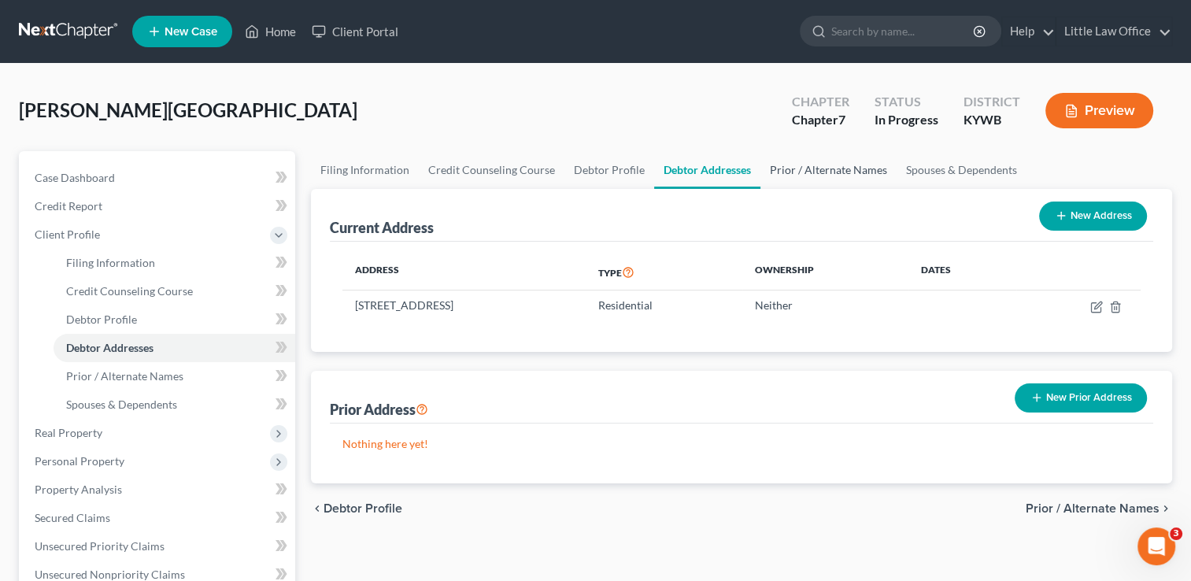
click at [839, 172] on link "Prior / Alternate Names" at bounding box center [829, 170] width 136 height 38
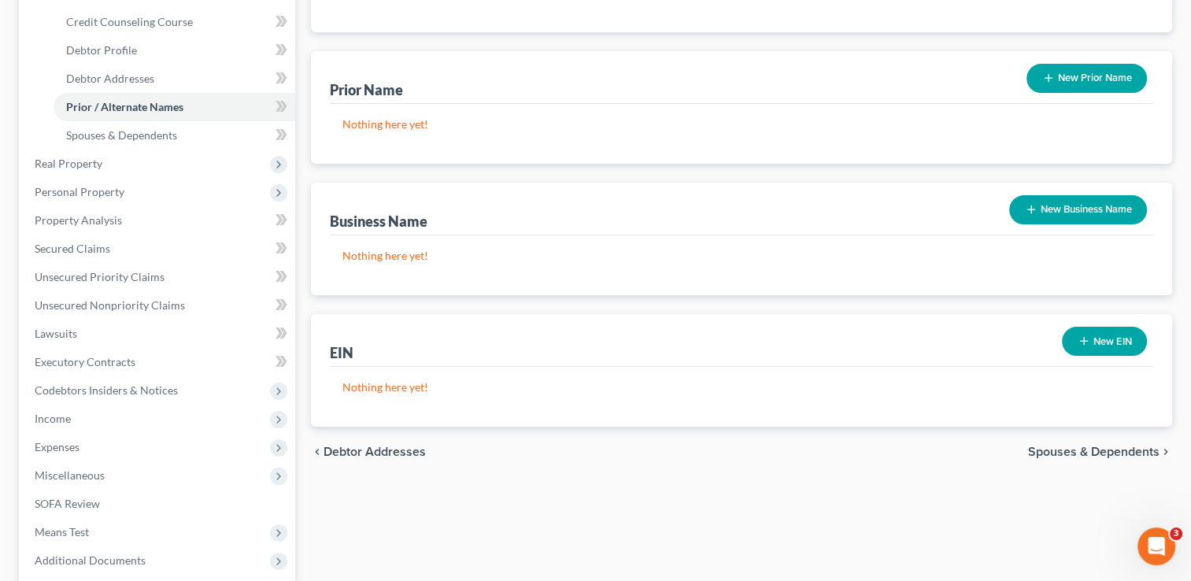
scroll to position [315, 0]
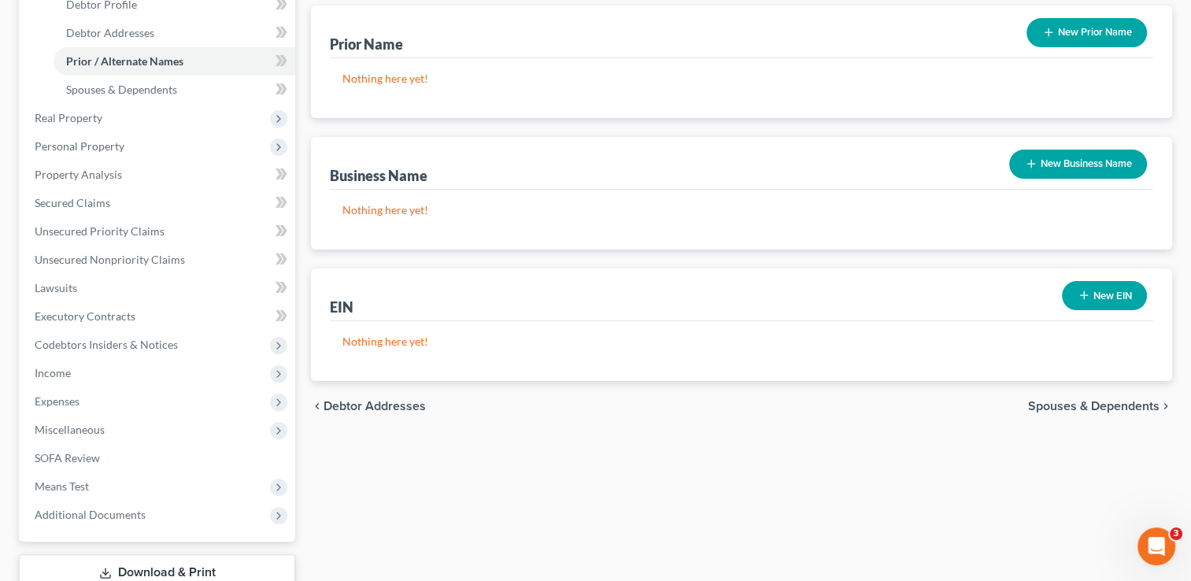
click at [1106, 411] on span "Spouses & Dependents" at bounding box center [1093, 406] width 131 height 13
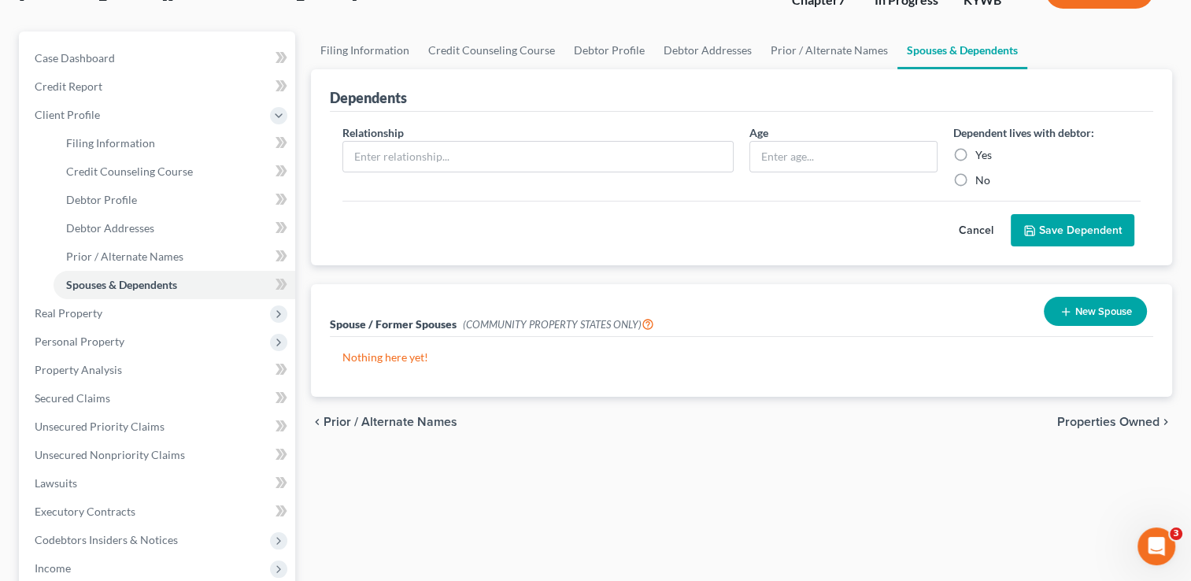
scroll to position [157, 0]
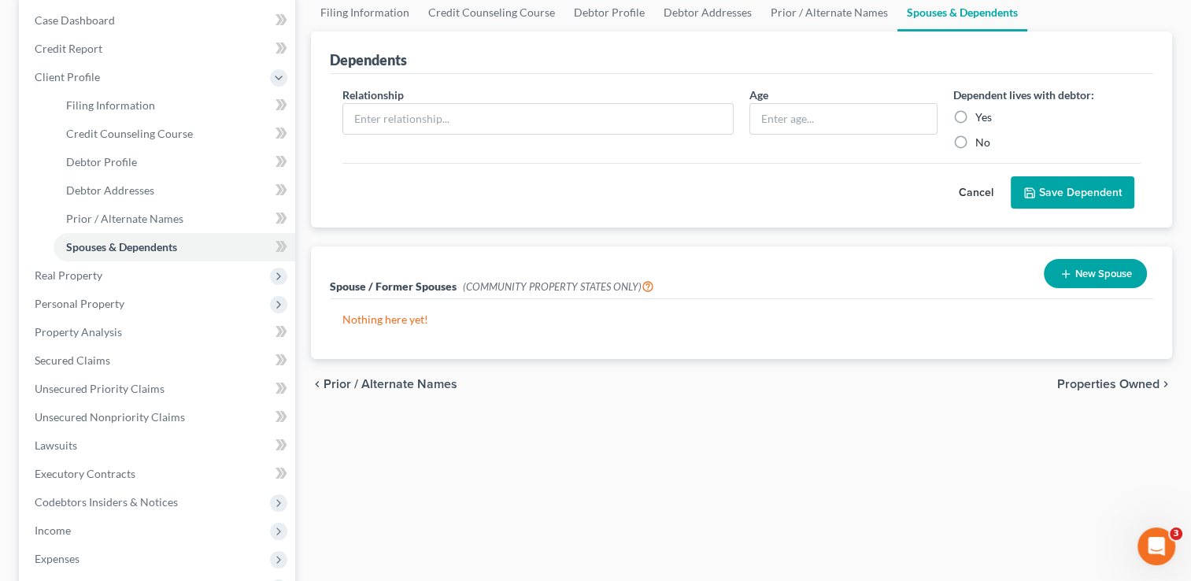
click at [1144, 387] on span "Properties Owned" at bounding box center [1109, 384] width 102 height 13
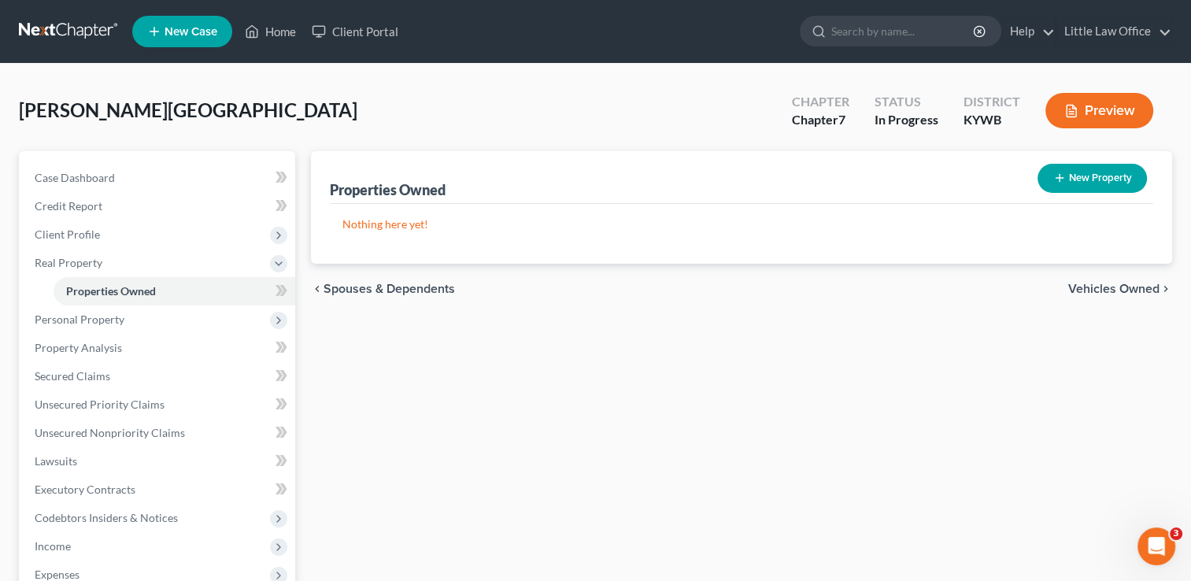
click at [1072, 291] on span "Vehicles Owned" at bounding box center [1114, 289] width 91 height 13
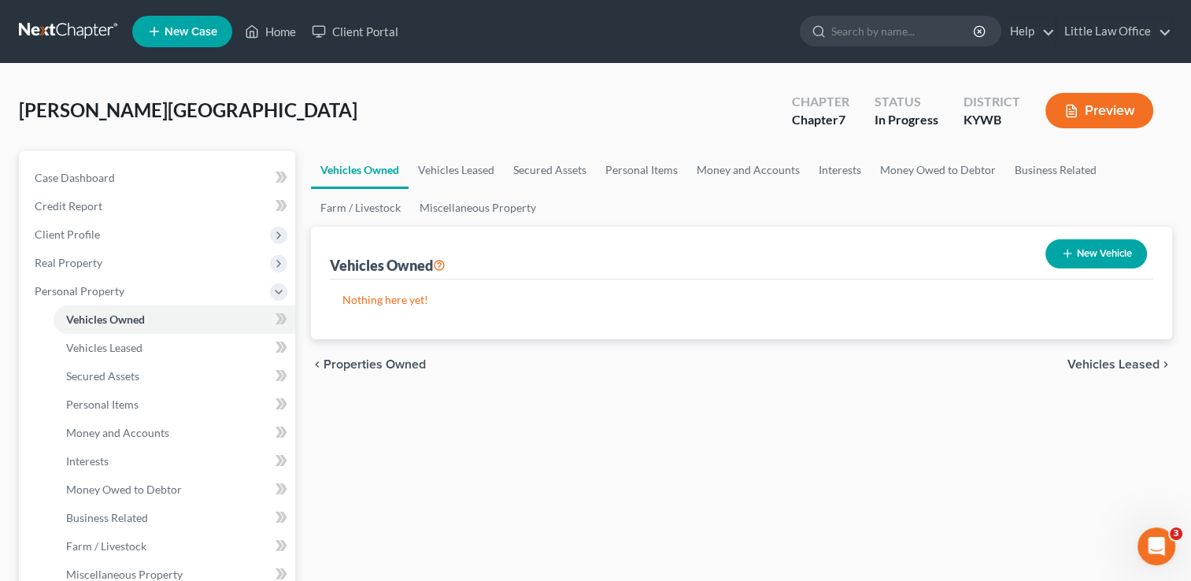
click at [1077, 257] on button "New Vehicle" at bounding box center [1097, 253] width 102 height 29
select select "0"
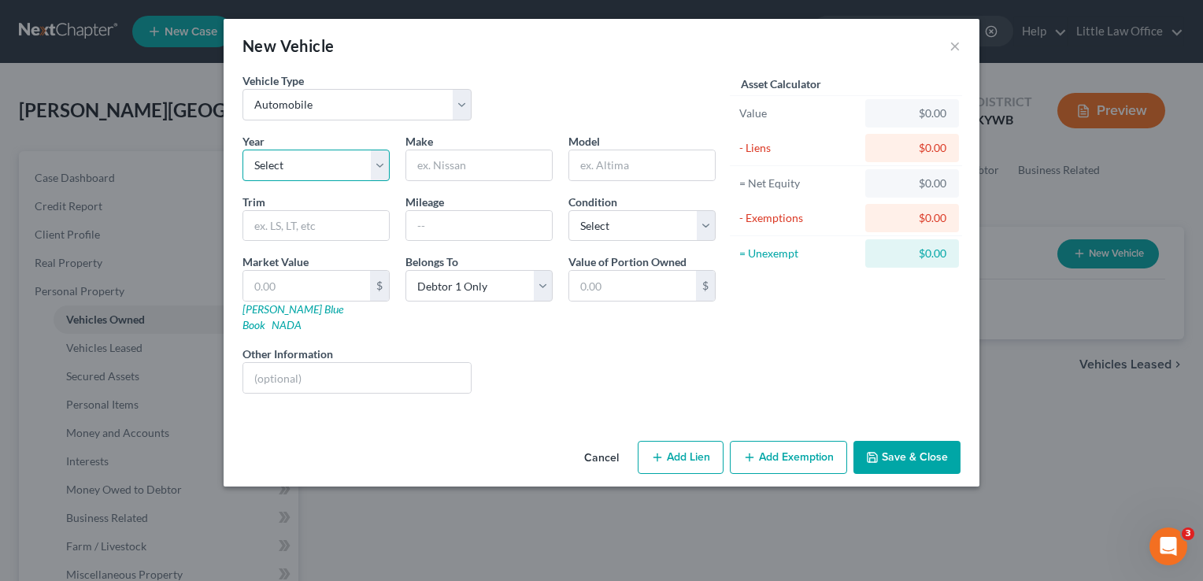
click at [389, 169] on select "Select 2026 2025 2024 2023 2022 2021 2020 2019 2018 2017 2016 2015 2014 2013 20…" at bounding box center [316, 165] width 147 height 31
select select "7"
click at [243, 150] on select "Select 2026 2025 2024 2023 2022 2021 2020 2019 2018 2017 2016 2015 2014 2013 20…" at bounding box center [316, 165] width 147 height 31
type input "Jeep"
click at [435, 217] on input "text" at bounding box center [479, 226] width 146 height 30
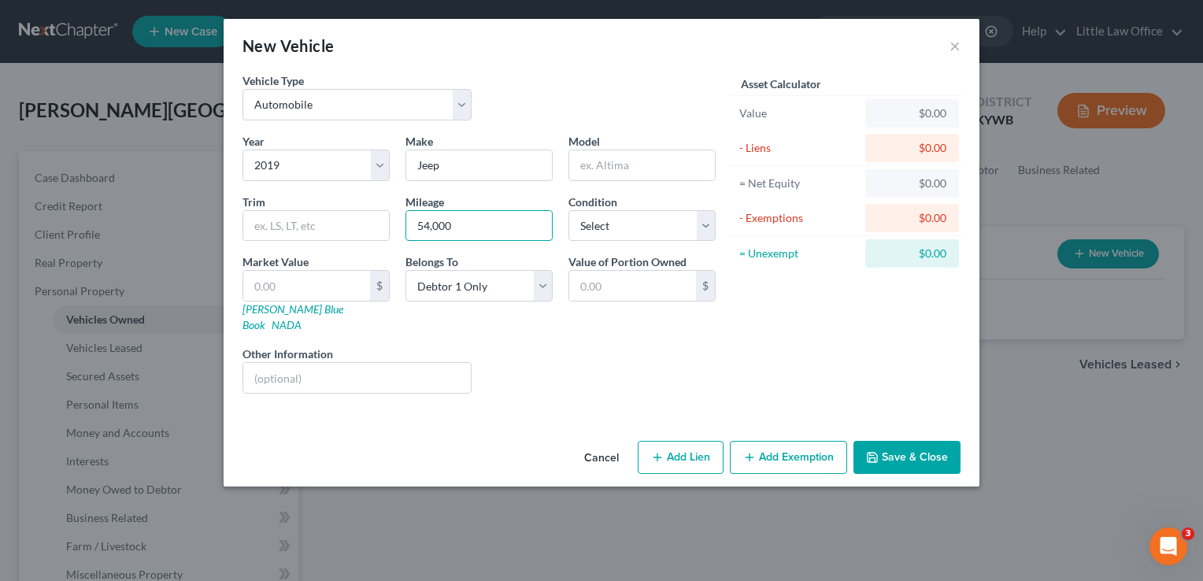
type input "54,000"
click at [632, 244] on div "Year Select 2026 2025 2024 2023 2022 2021 2020 2019 2018 2017 2016 2015 2014 20…" at bounding box center [479, 269] width 489 height 273
click at [627, 235] on select "Select Excellent Very Good Good Fair Poor" at bounding box center [642, 225] width 147 height 31
select select "0"
click at [569, 210] on select "Select Excellent Very Good Good Fair Poor" at bounding box center [642, 225] width 147 height 31
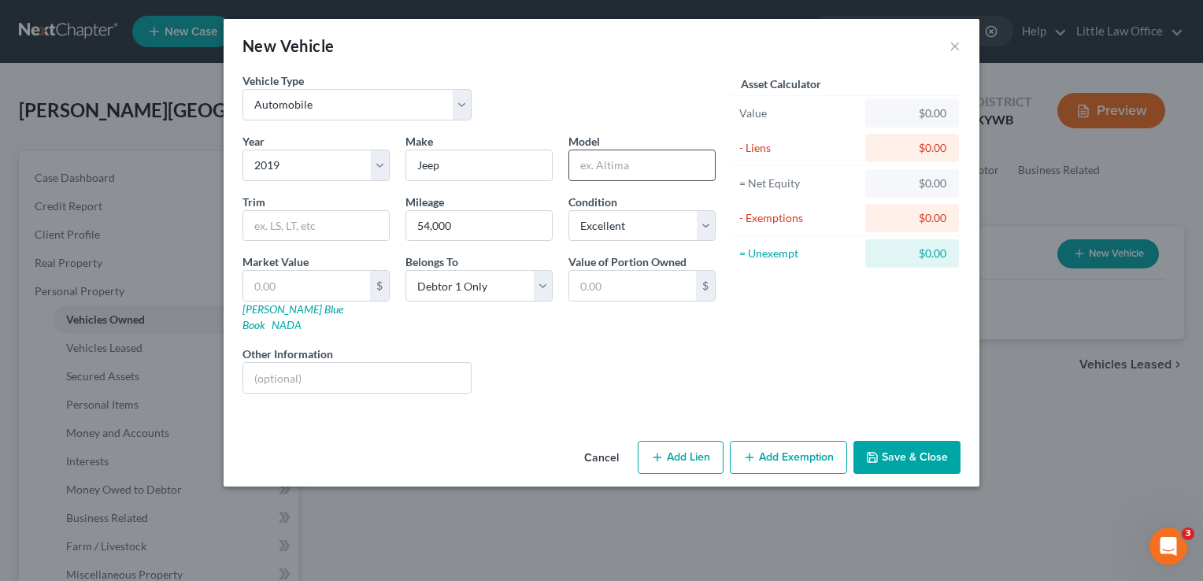
click at [639, 165] on input "text" at bounding box center [642, 165] width 146 height 30
type input "Cherokee"
click at [713, 446] on button "Add Lien" at bounding box center [681, 457] width 86 height 33
select select "0"
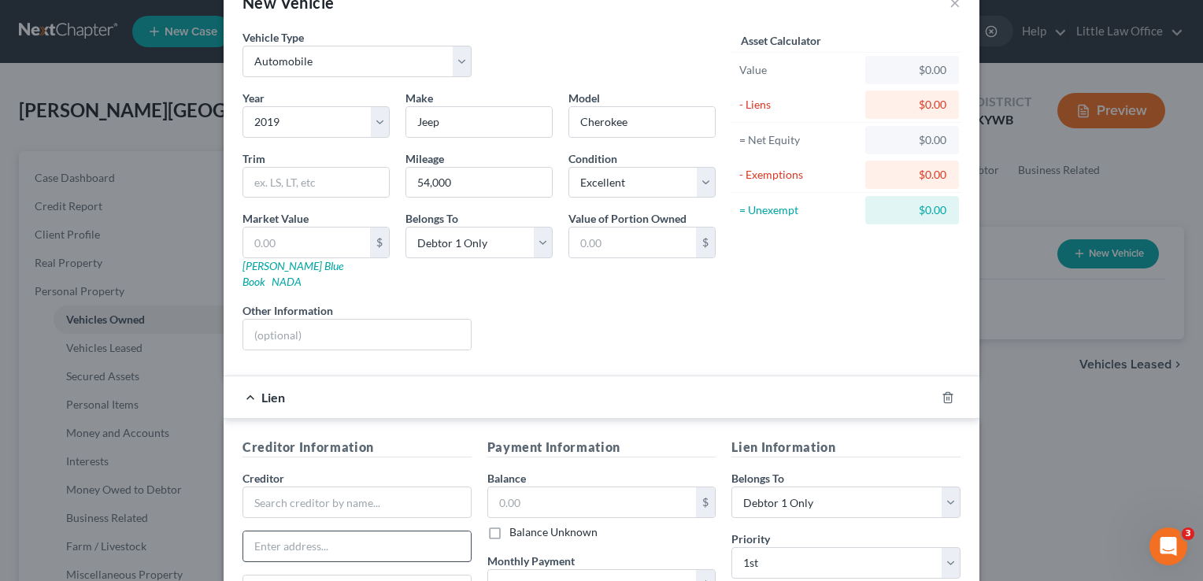
scroll to position [79, 0]
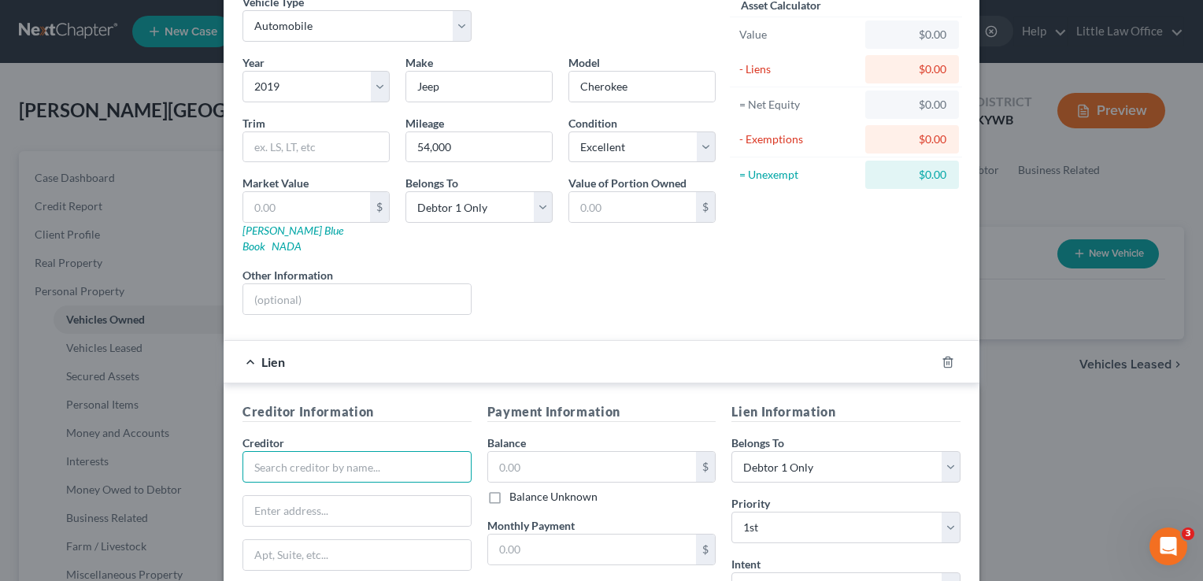
click at [426, 451] on input "text" at bounding box center [357, 466] width 229 height 31
type input "h"
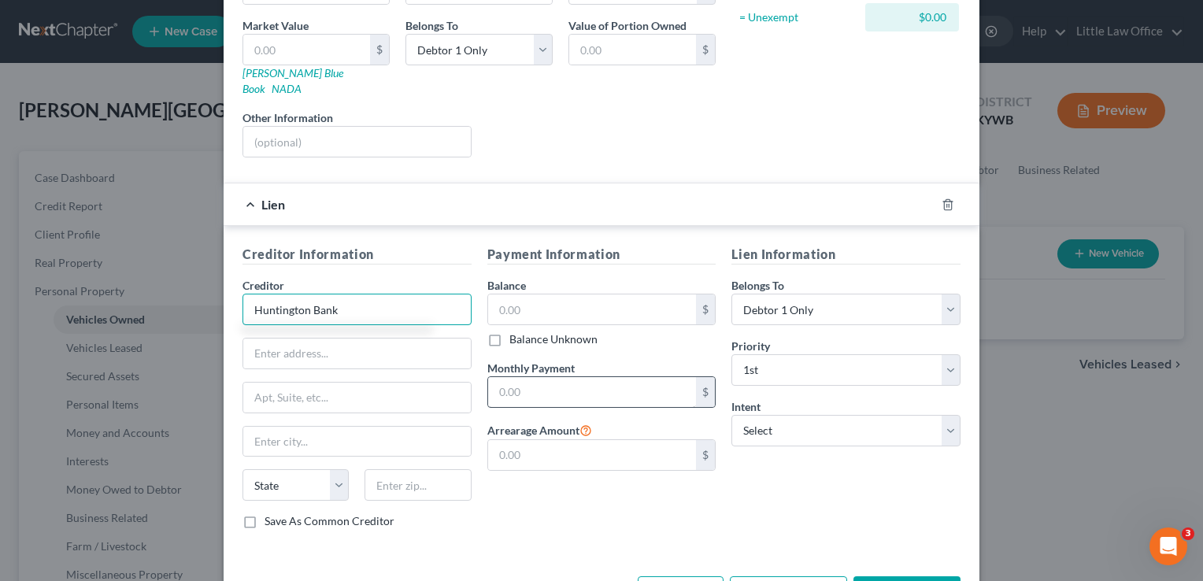
scroll to position [276, 0]
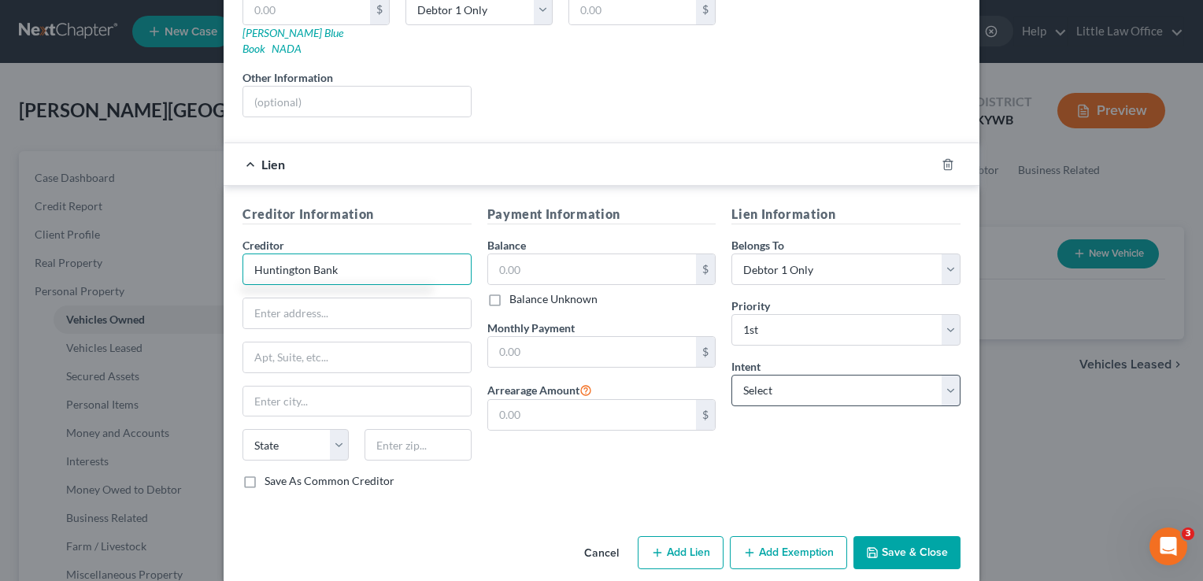
type input "Huntington Bank"
click at [791, 385] on select "Select Surrender Redeem Reaffirm Avoid Other" at bounding box center [846, 390] width 229 height 31
select select "0"
click at [732, 375] on select "Select Surrender Redeem Reaffirm Avoid Other" at bounding box center [846, 390] width 229 height 31
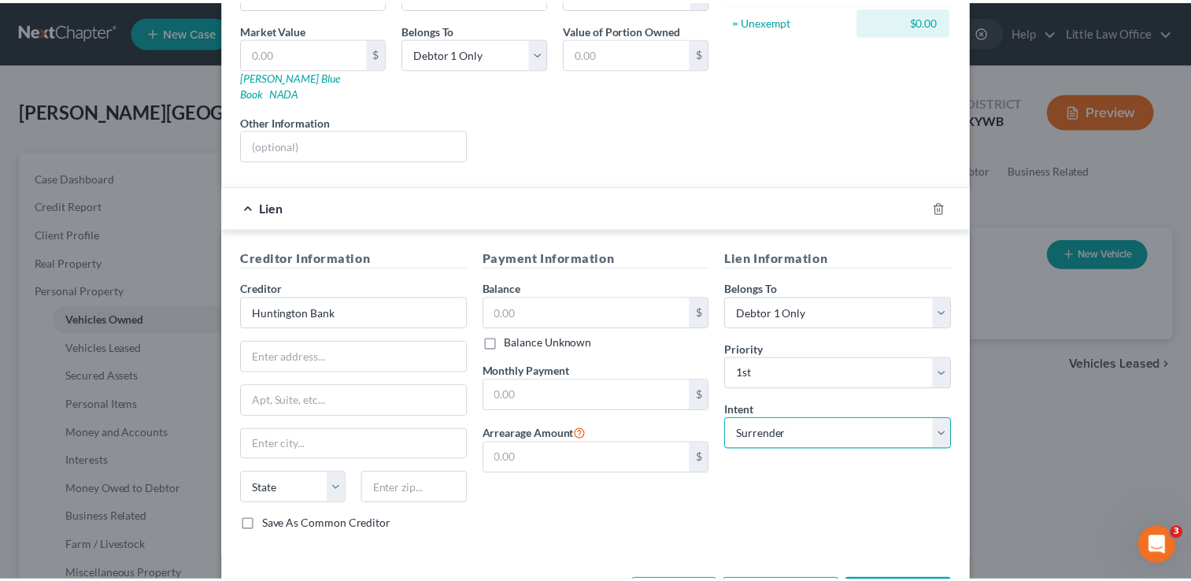
scroll to position [236, 0]
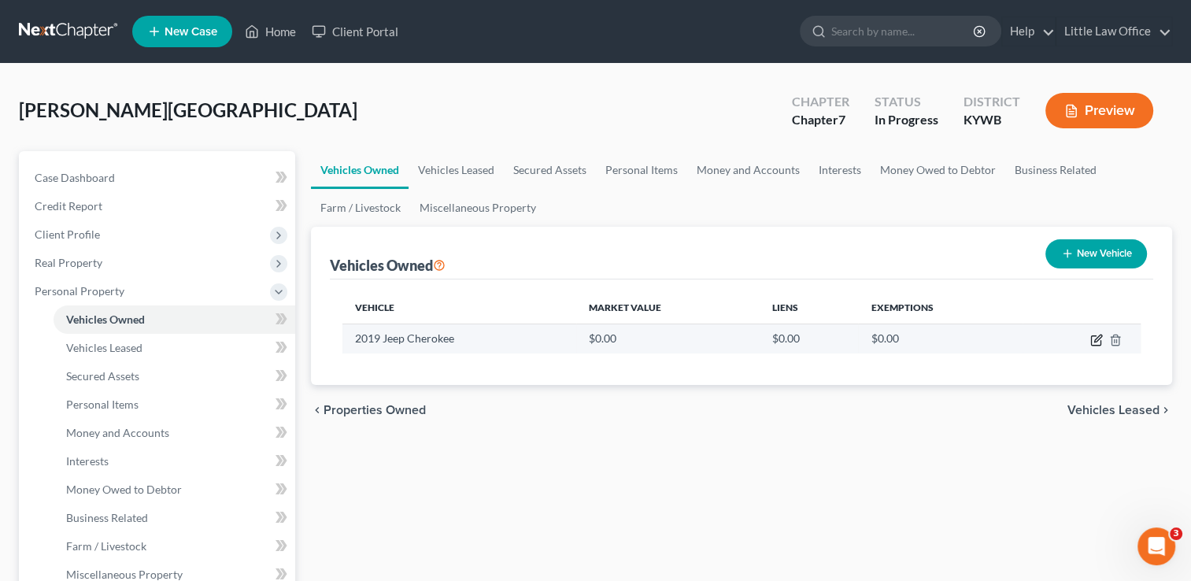
click at [1099, 343] on icon "button" at bounding box center [1097, 340] width 13 height 13
select select "0"
select select "7"
select select "0"
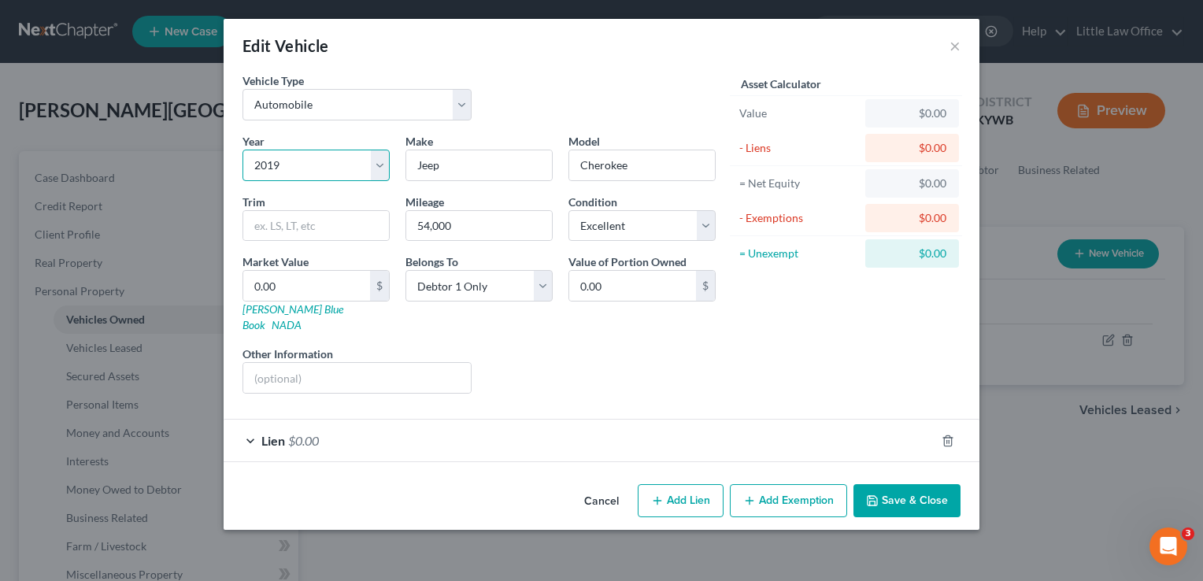
click at [384, 157] on select "Select 2026 2025 2024 2023 2022 2021 2020 2019 2018 2017 2016 2015 2014 2013 20…" at bounding box center [316, 165] width 147 height 31
select select "6"
click at [243, 150] on select "Select 2026 2025 2024 2023 2022 2021 2020 2019 2018 2017 2016 2015 2014 2013 20…" at bounding box center [316, 165] width 147 height 31
click at [403, 363] on input "text" at bounding box center [357, 378] width 228 height 30
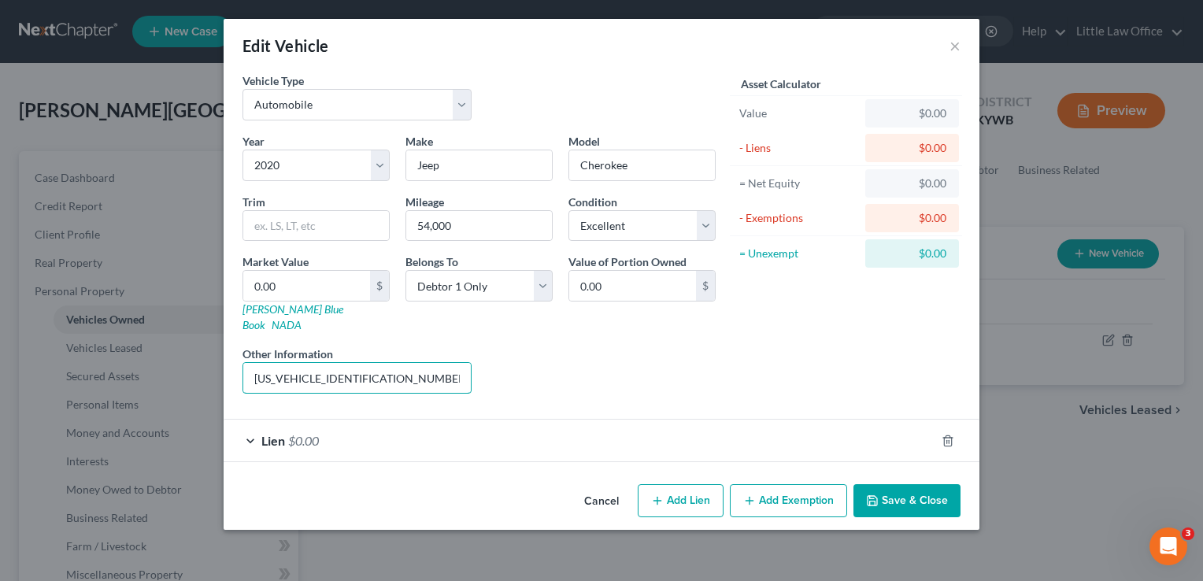
type input "1C4PJLCB6LD619256"
click at [951, 487] on button "Save & Close" at bounding box center [907, 500] width 107 height 33
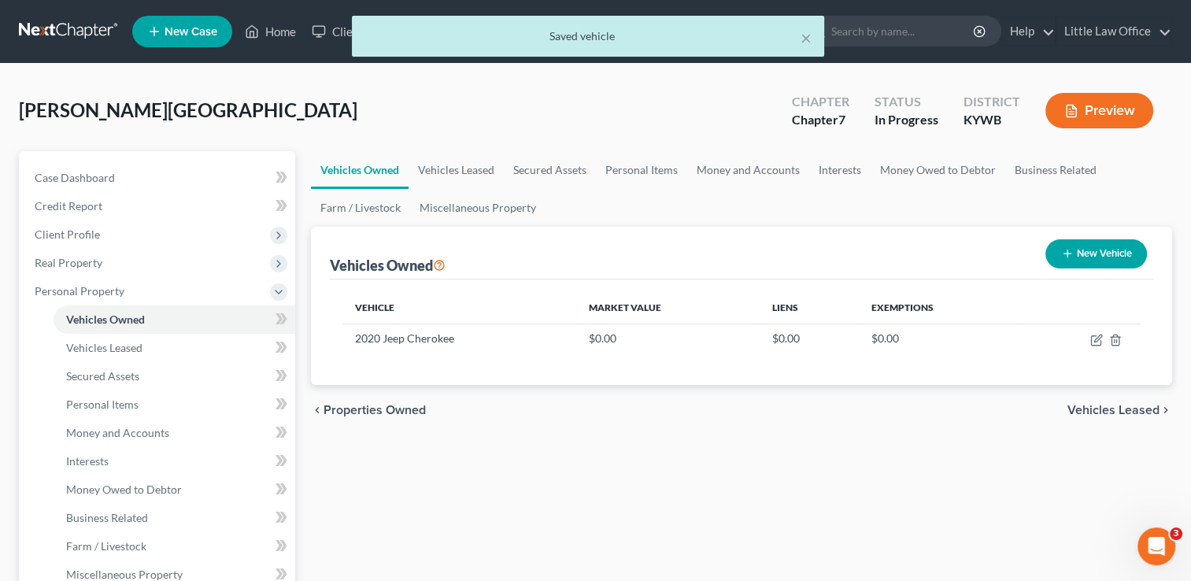
click at [1125, 409] on span "Vehicles Leased" at bounding box center [1114, 410] width 92 height 13
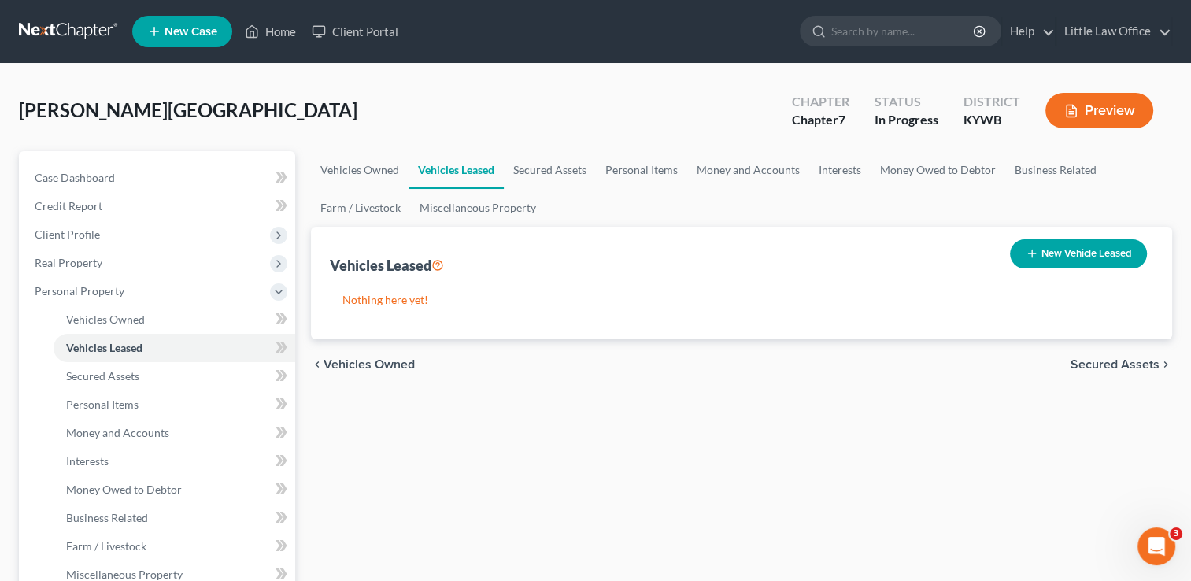
click at [1137, 366] on span "Secured Assets" at bounding box center [1115, 364] width 89 height 13
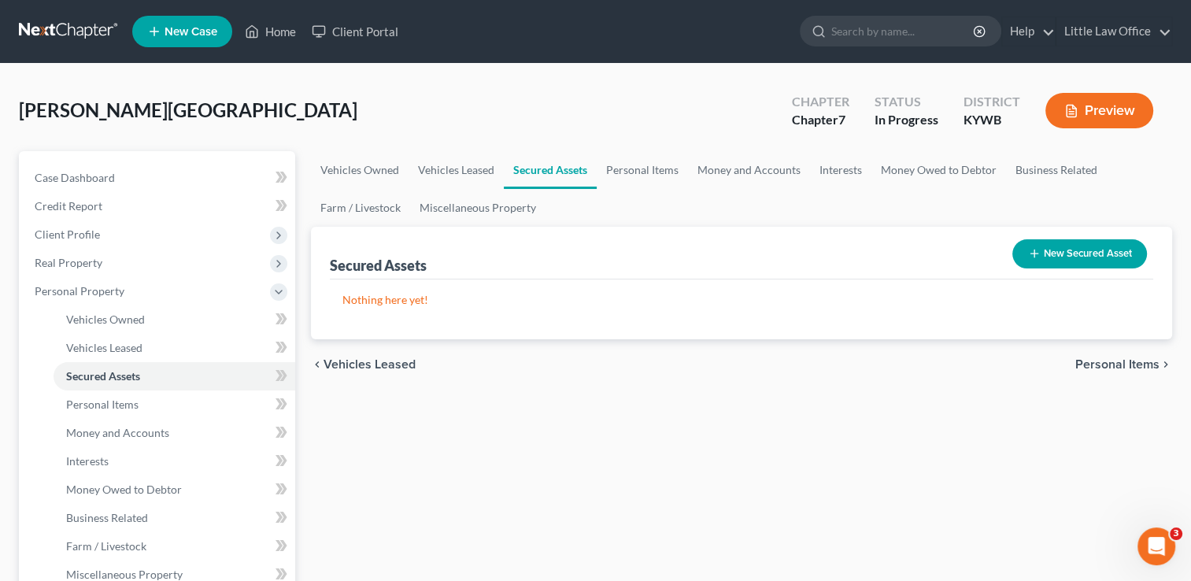
click at [1121, 367] on span "Personal Items" at bounding box center [1118, 364] width 84 height 13
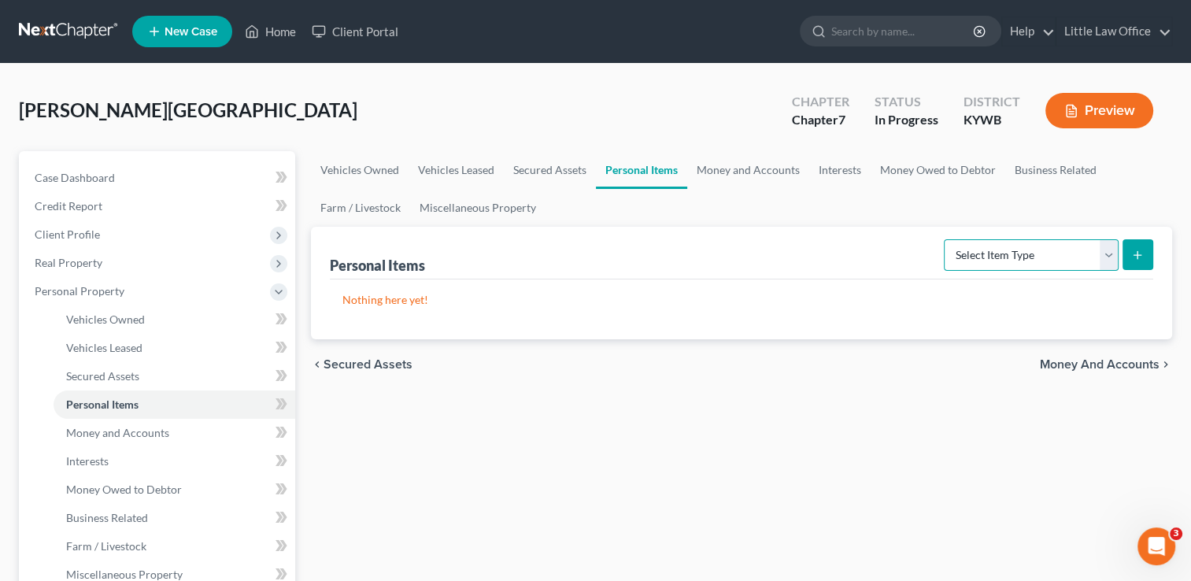
click at [1049, 268] on select "Select Item Type Clothing Collectibles Of Value Electronics Firearms Household …" at bounding box center [1031, 254] width 175 height 31
select select "clothing"
click at [946, 239] on select "Select Item Type Clothing Collectibles Of Value Electronics Firearms Household …" at bounding box center [1031, 254] width 175 height 31
click at [1128, 267] on button "submit" at bounding box center [1138, 254] width 31 height 31
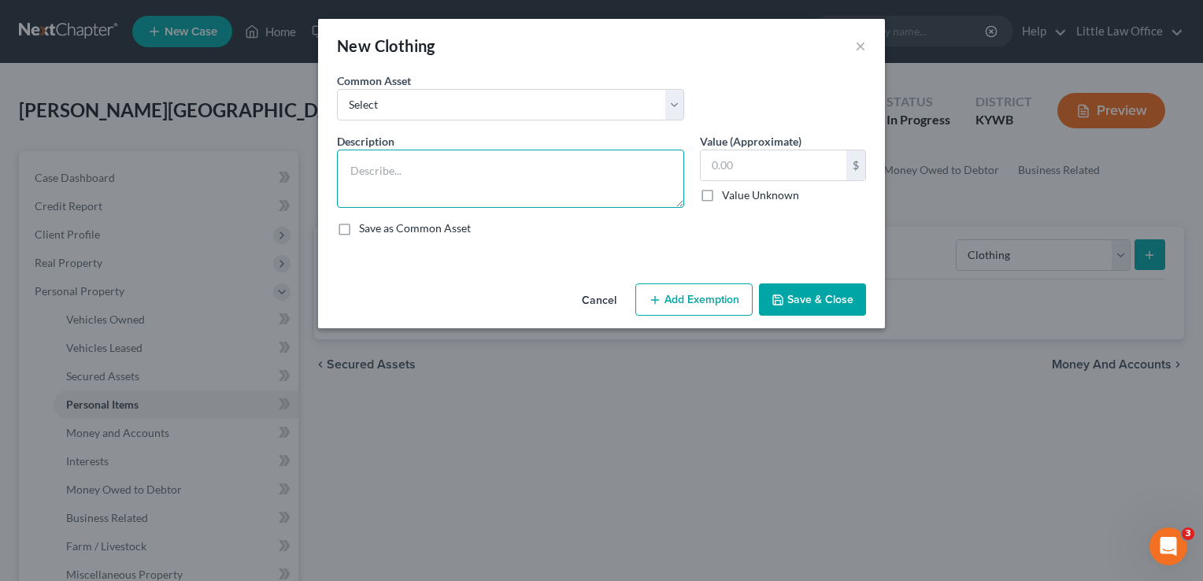
click at [438, 187] on textarea at bounding box center [510, 179] width 347 height 58
type textarea "C"
type textarea "clothing for 1 adult"
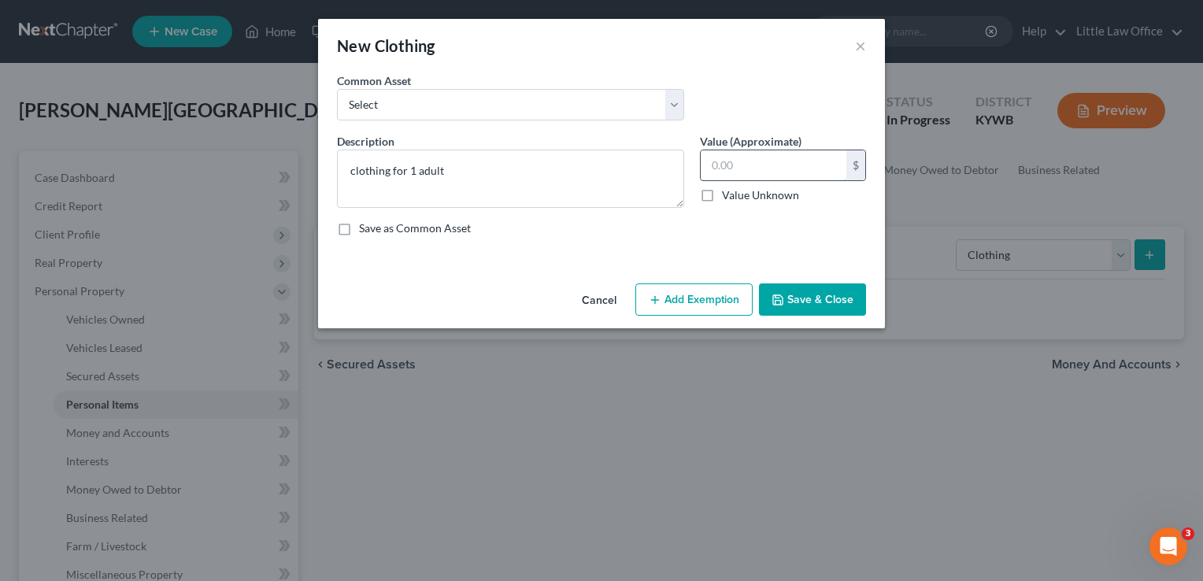
click at [734, 175] on input "text" at bounding box center [774, 165] width 146 height 30
type input "100"
click at [814, 306] on button "Save & Close" at bounding box center [812, 299] width 107 height 33
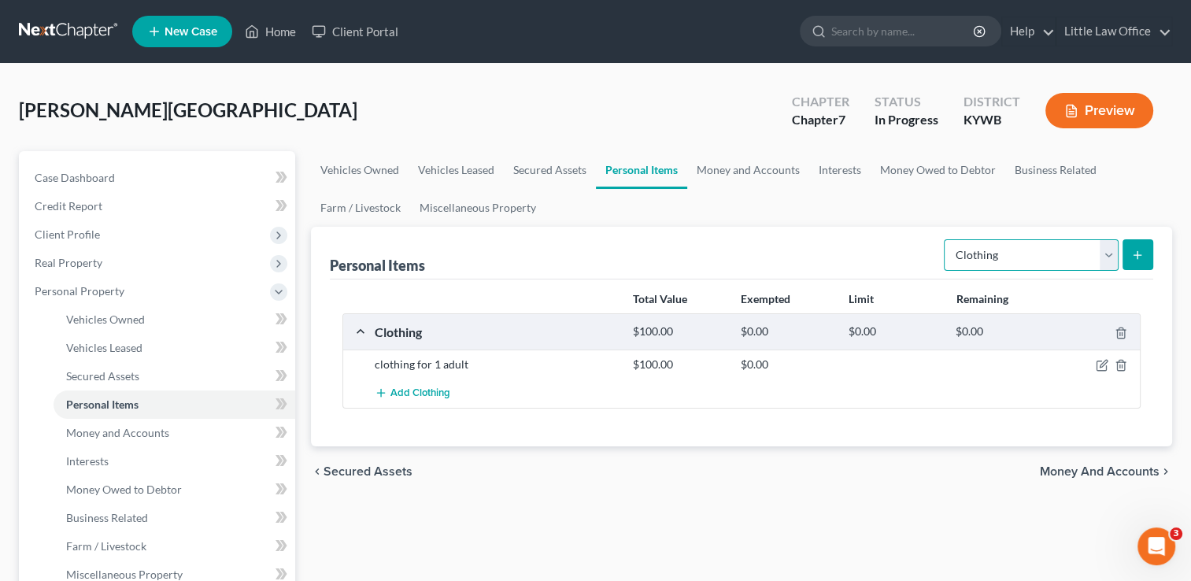
click at [980, 265] on select "Select Item Type Clothing Collectibles Of Value Electronics Firearms Household …" at bounding box center [1031, 254] width 175 height 31
select select "collectibles_of_value"
click at [946, 239] on select "Select Item Type Clothing Collectibles Of Value Electronics Firearms Household …" at bounding box center [1031, 254] width 175 height 31
click at [1137, 269] on button "submit" at bounding box center [1138, 254] width 31 height 31
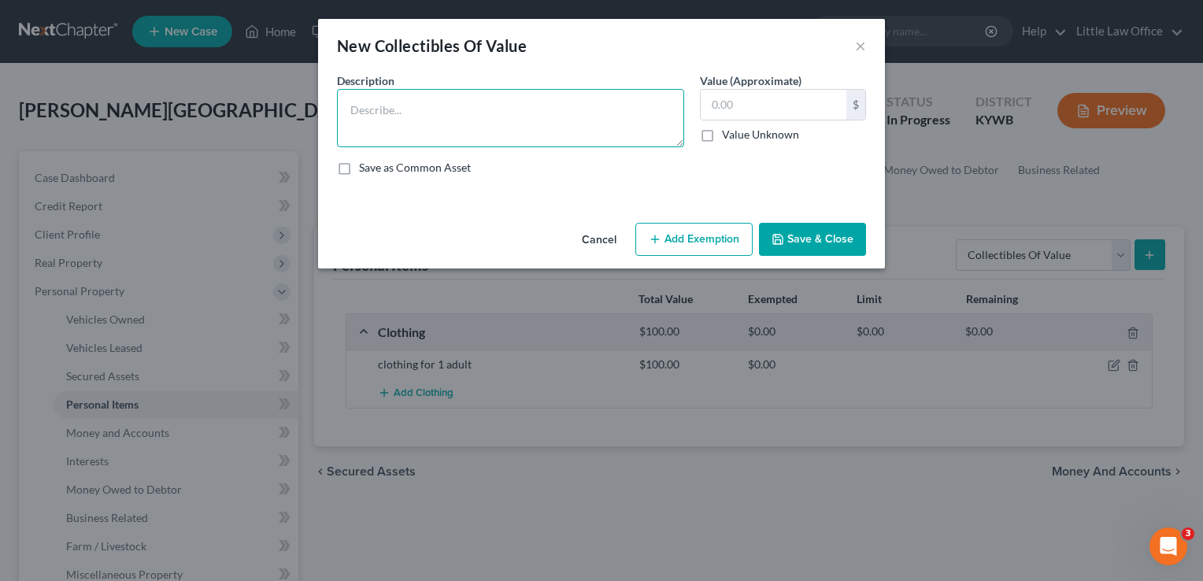
click at [427, 109] on textarea at bounding box center [510, 118] width 347 height 58
type textarea "m"
click at [606, 238] on button "Cancel" at bounding box center [599, 239] width 60 height 31
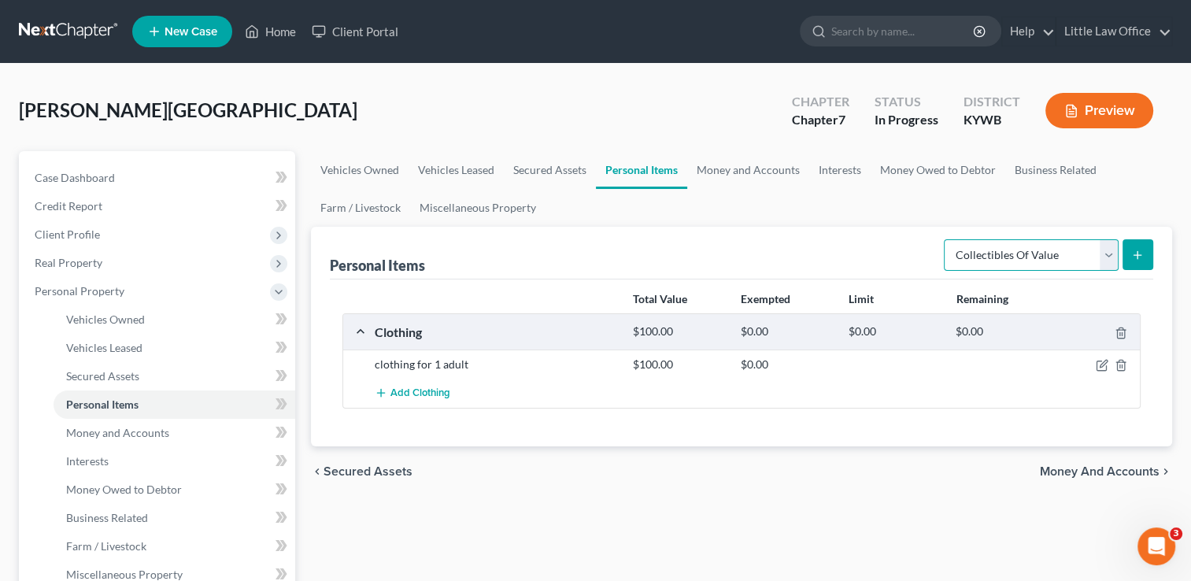
click at [1043, 261] on select "Select Item Type Clothing Collectibles Of Value Electronics Firearms Household …" at bounding box center [1031, 254] width 175 height 31
select select "household_goods"
click at [946, 239] on select "Select Item Type Clothing Collectibles Of Value Electronics Firearms Household …" at bounding box center [1031, 254] width 175 height 31
click at [1128, 254] on button "submit" at bounding box center [1138, 254] width 31 height 31
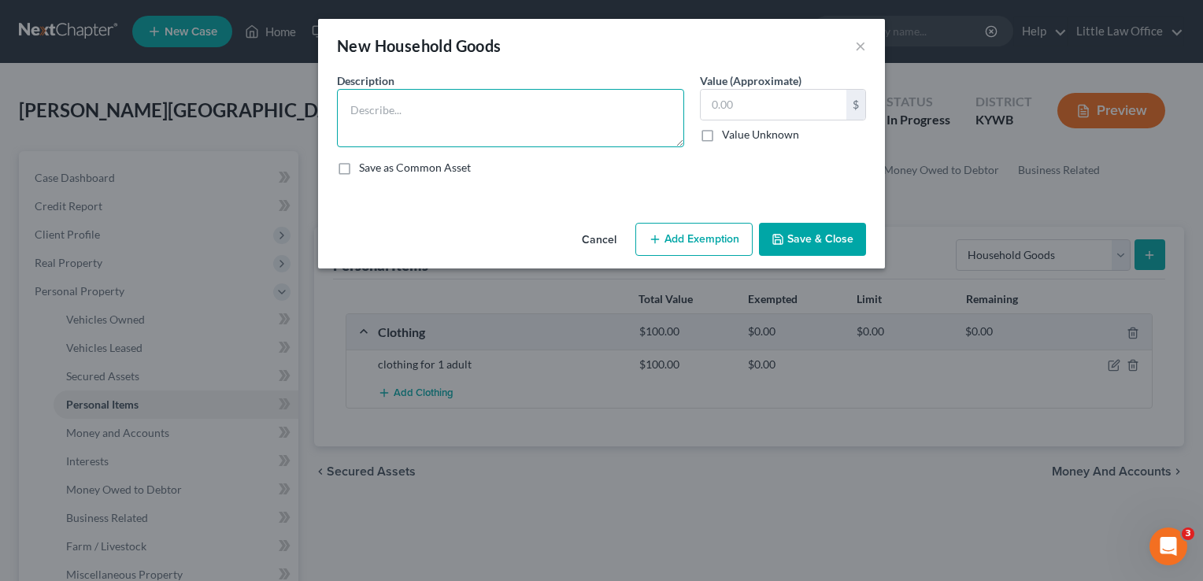
click at [413, 115] on textarea at bounding box center [510, 118] width 347 height 58
type textarea "painting"
click at [791, 235] on button "Save & Close" at bounding box center [812, 239] width 107 height 33
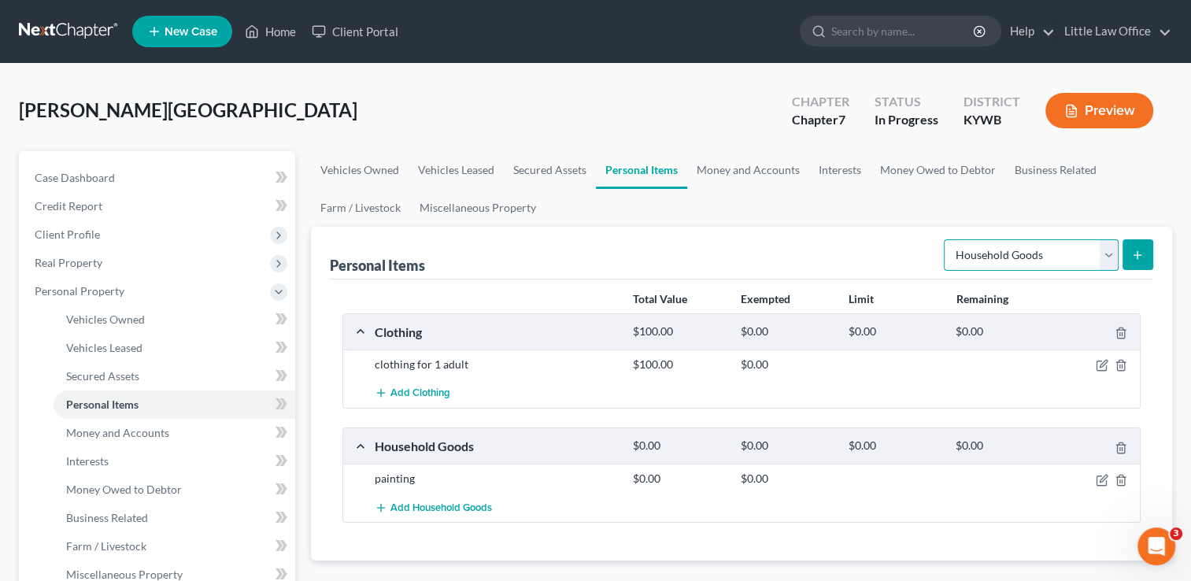
click at [986, 261] on select "Select Item Type Clothing Collectibles Of Value Electronics Firearms Household …" at bounding box center [1031, 254] width 175 height 31
select select "electronics"
click at [946, 239] on select "Select Item Type Clothing Collectibles Of Value Electronics Firearms Household …" at bounding box center [1031, 254] width 175 height 31
click at [1145, 258] on button "submit" at bounding box center [1138, 254] width 31 height 31
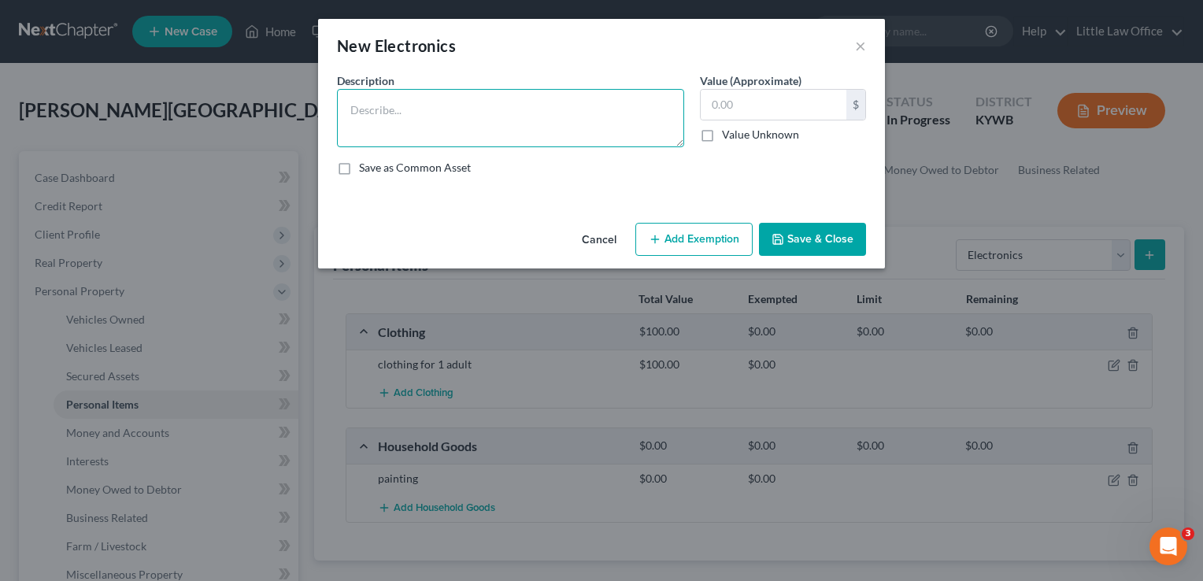
click at [486, 129] on textarea at bounding box center [510, 118] width 347 height 58
click at [576, 122] on textarea "cell phone; television; VCR player; tablet" at bounding box center [510, 118] width 347 height 58
type textarea "cell phone; television; VCR player; tablet; laptop"
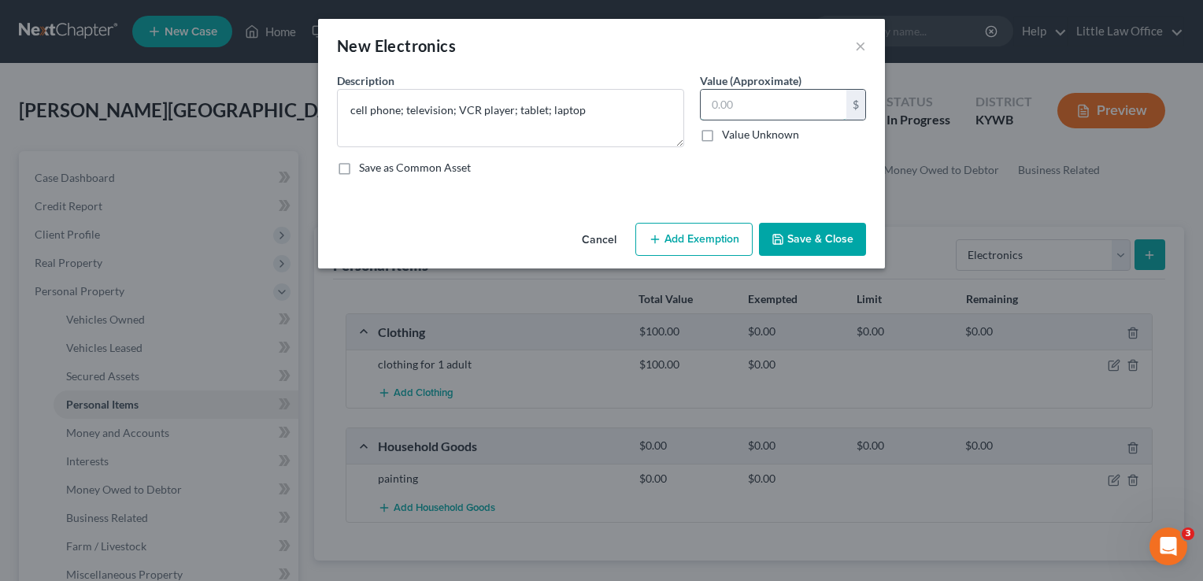
click at [745, 111] on input "text" at bounding box center [774, 105] width 146 height 30
type input "0"
type input "500"
click at [824, 250] on button "Save & Close" at bounding box center [812, 239] width 107 height 33
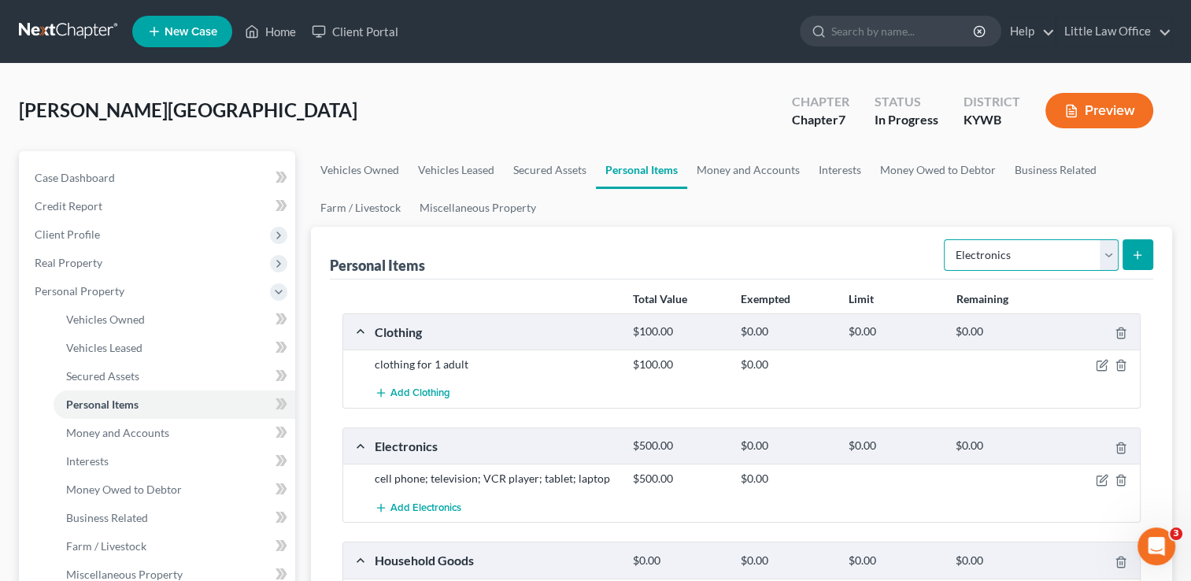
click at [989, 258] on select "Select Item Type Clothing Collectibles Of Value Electronics Firearms Household …" at bounding box center [1031, 254] width 175 height 31
select select "firearms"
click at [946, 239] on select "Select Item Type Clothing Collectibles Of Value Electronics Firearms Household …" at bounding box center [1031, 254] width 175 height 31
click at [1145, 261] on button "submit" at bounding box center [1138, 254] width 31 height 31
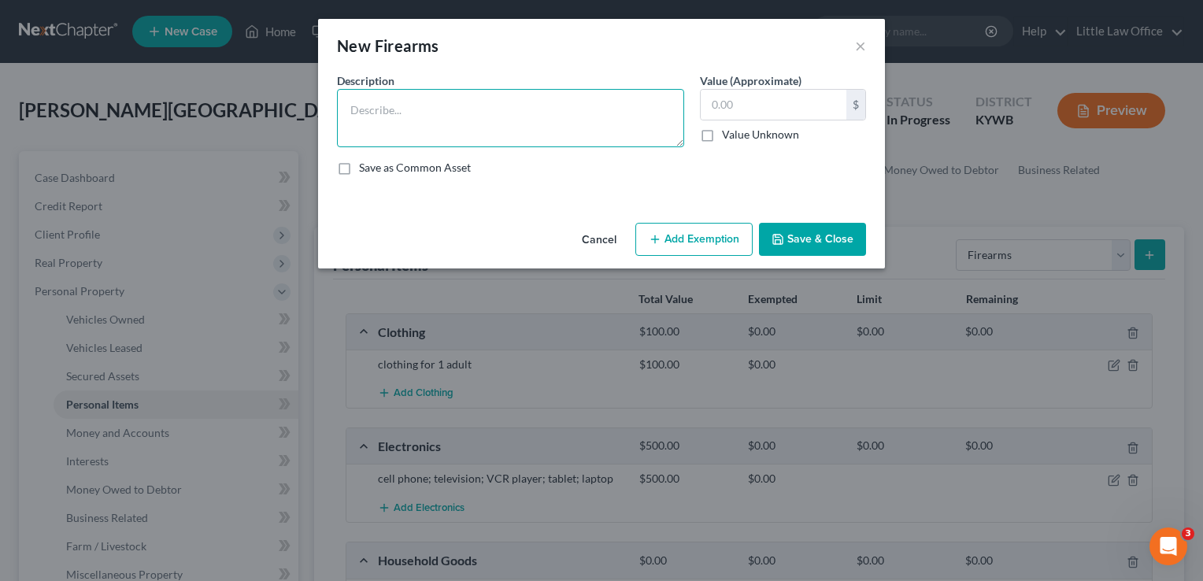
click at [581, 124] on textarea at bounding box center [510, 118] width 347 height 58
type textarea "32 Harrison hand gun;"
type input "350"
click at [555, 107] on textarea "32 Harrison hand gun;" at bounding box center [510, 118] width 347 height 58
type textarea "32 Harrison hand gun; ammunition"
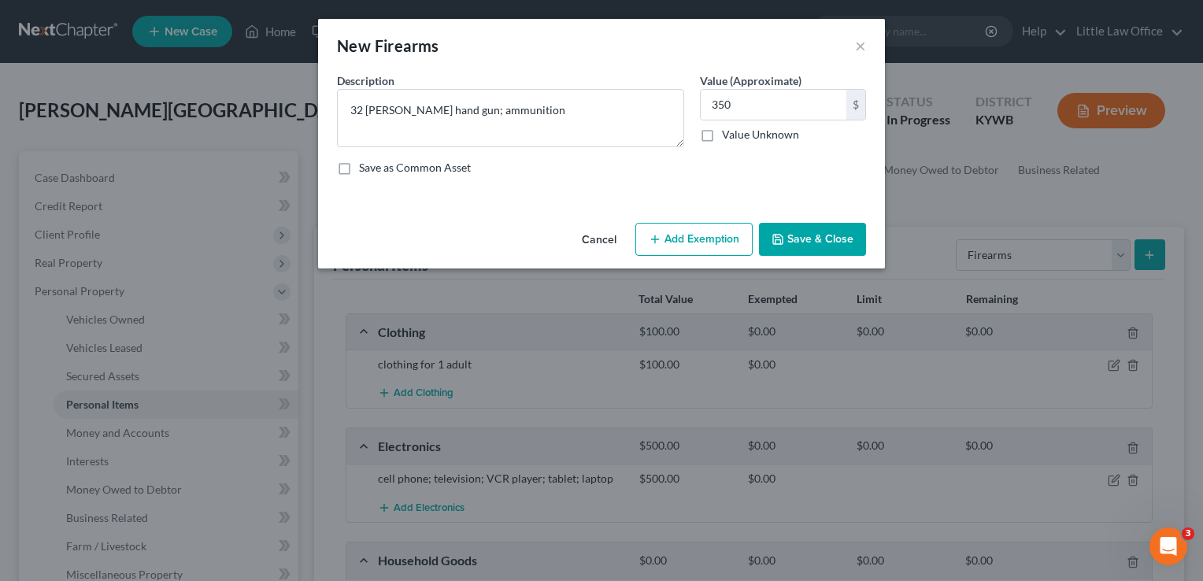
click at [854, 223] on button "Save & Close" at bounding box center [812, 239] width 107 height 33
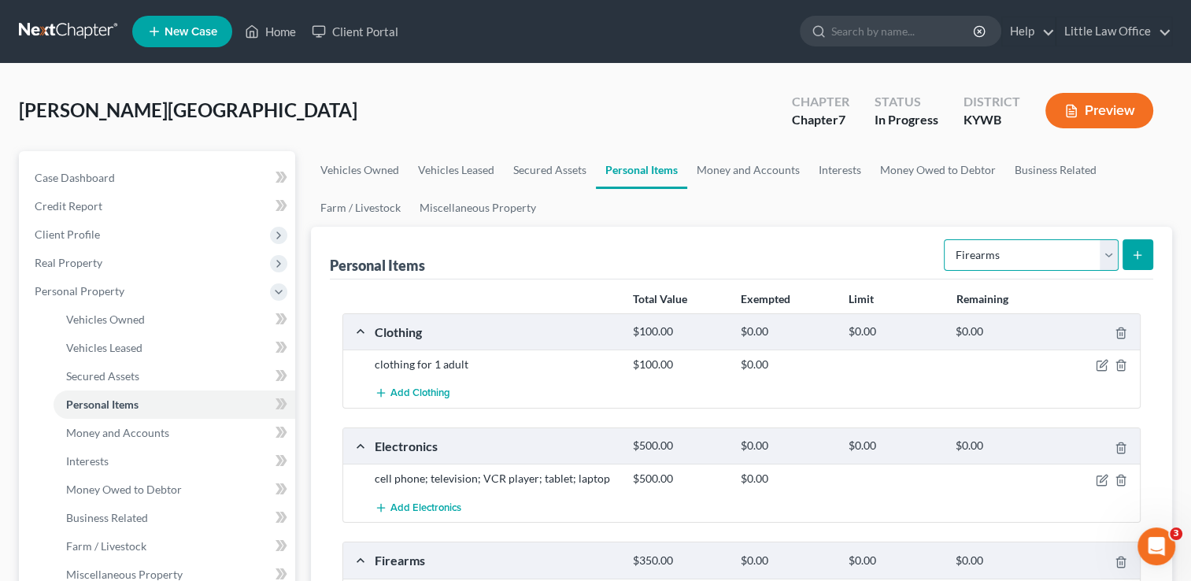
click at [964, 255] on select "Select Item Type Clothing Collectibles Of Value Electronics Firearms Household …" at bounding box center [1031, 254] width 175 height 31
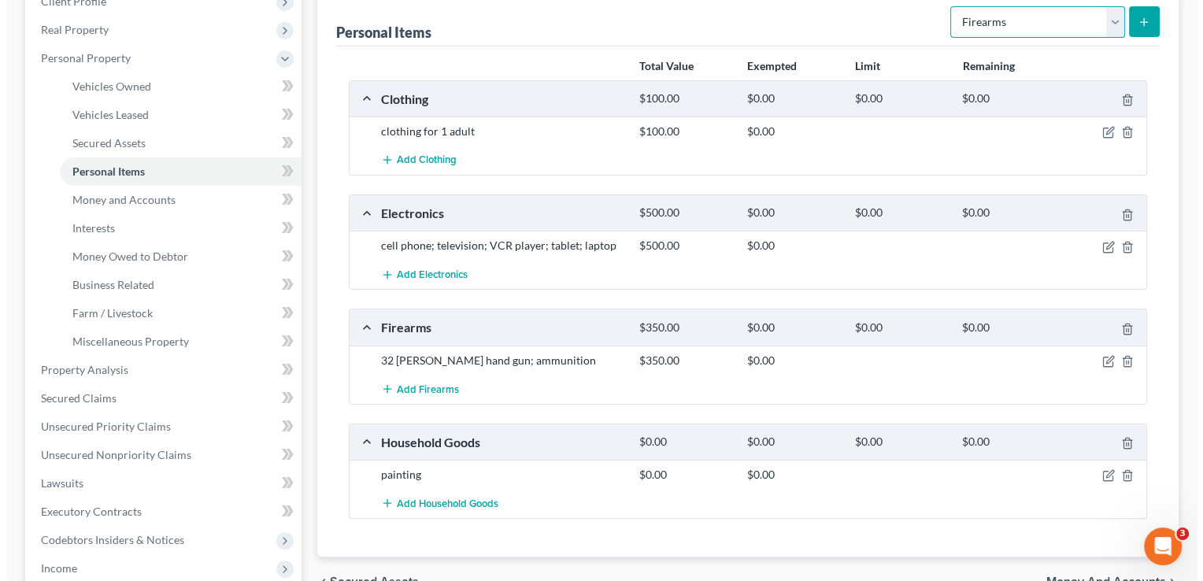
scroll to position [236, 0]
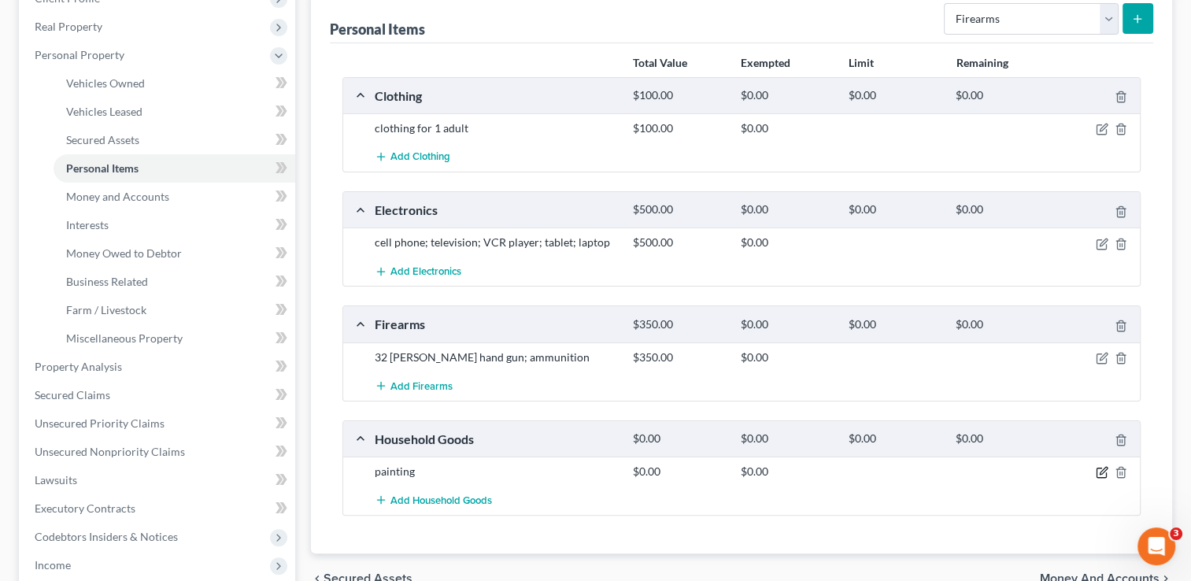
click at [1096, 469] on icon "button" at bounding box center [1102, 472] width 13 height 13
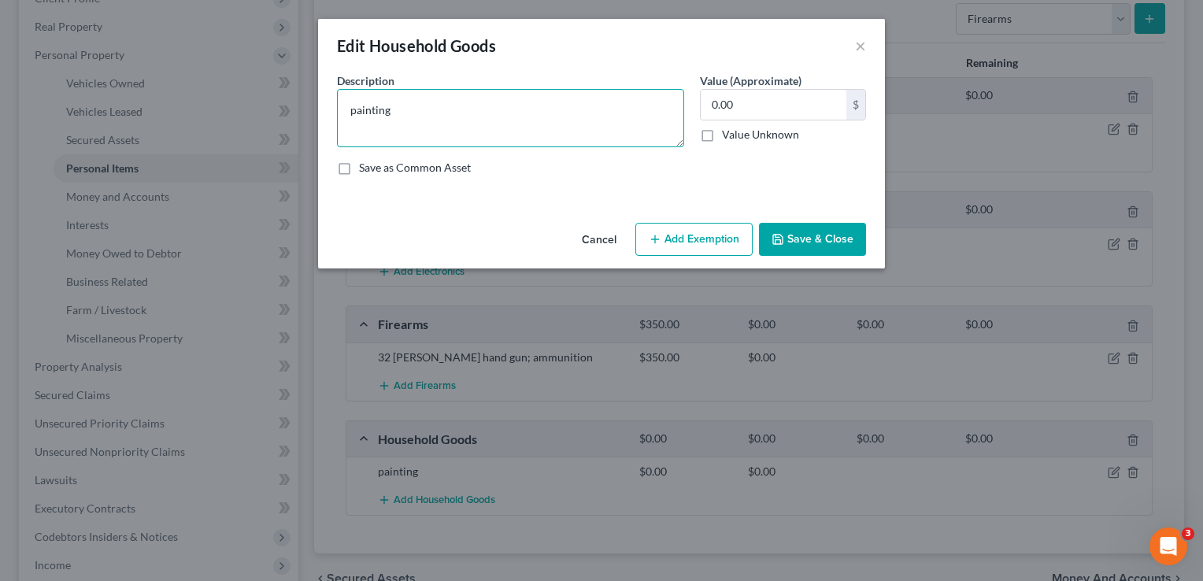
click at [511, 108] on textarea "painting" at bounding box center [510, 118] width 347 height 58
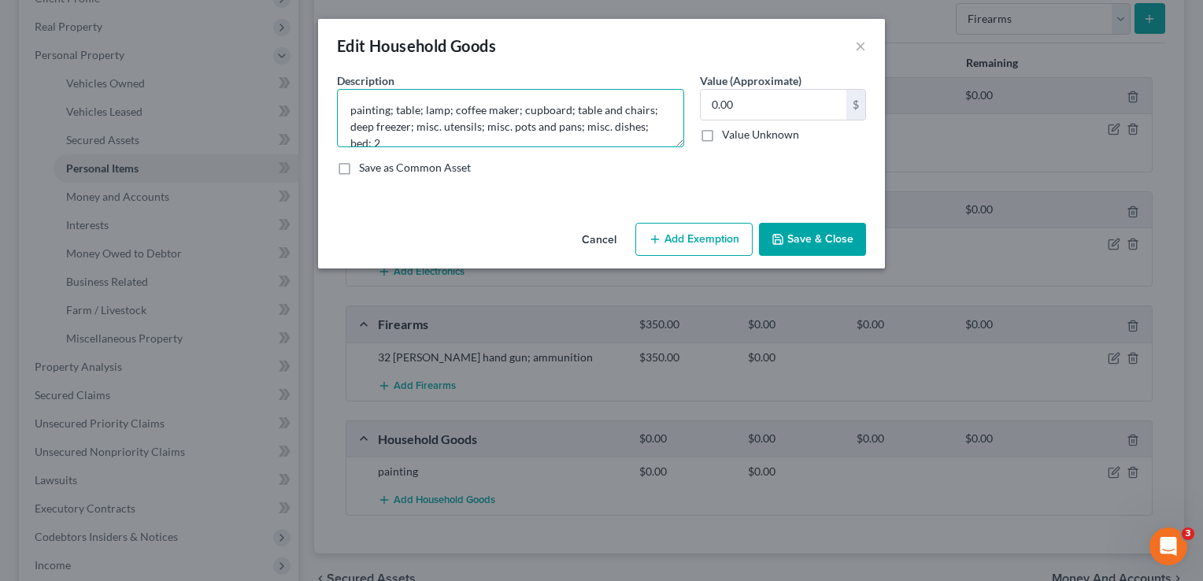
scroll to position [3, 0]
click at [350, 137] on textarea "painting; table; lamp; coffee maker; cupboard; table and chairs; deep freezer; …" at bounding box center [510, 118] width 347 height 58
click at [606, 139] on textarea "painting; table; lamp; coffee maker; cupboard; table and chairs; deep freezer; …" at bounding box center [510, 118] width 347 height 58
click at [617, 143] on textarea "painting; table; lamp; coffee maker; cupboard; table and chairs; deep freezer; …" at bounding box center [510, 118] width 347 height 58
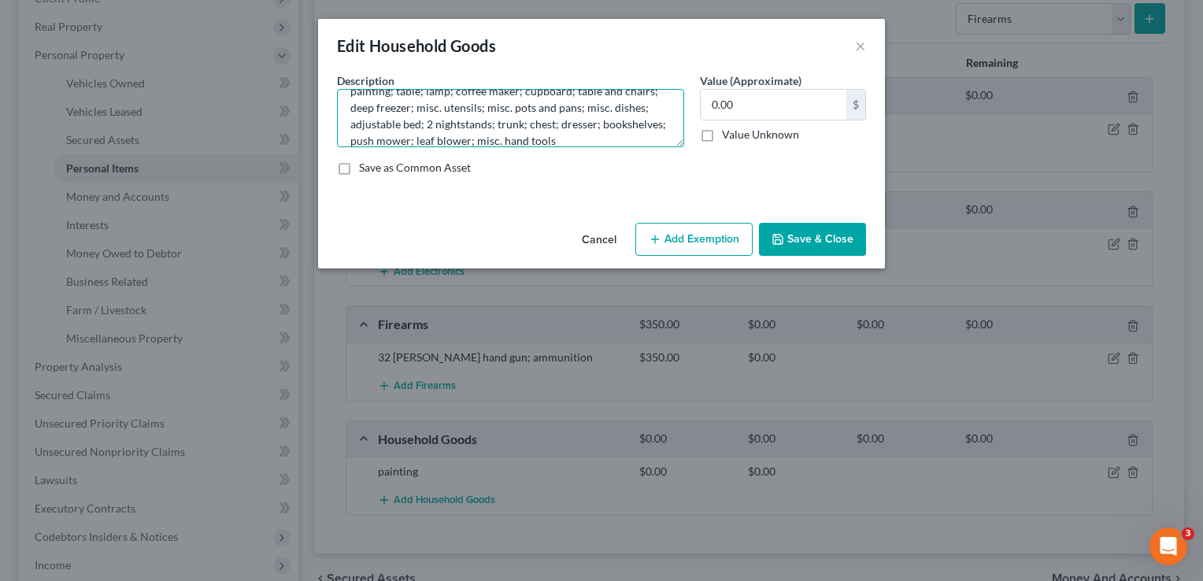
scroll to position [0, 0]
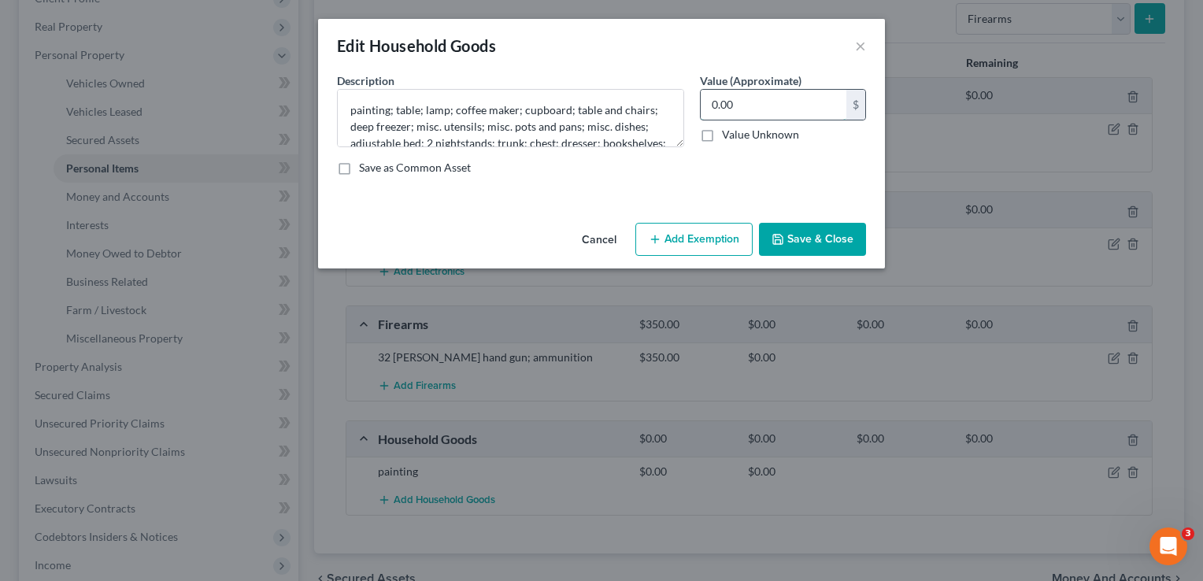
click at [774, 112] on input "0.00" at bounding box center [774, 105] width 146 height 30
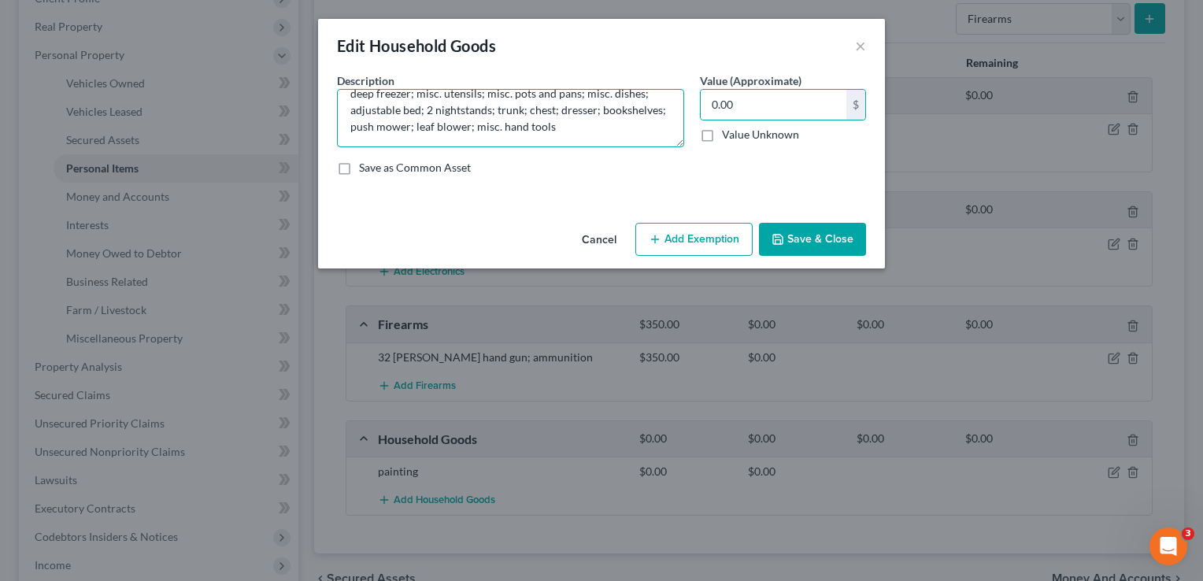
click at [624, 129] on textarea "painting; table; lamp; coffee maker; cupboard; table and chairs; deep freezer; …" at bounding box center [510, 118] width 347 height 58
type textarea "painting; table; lamp; coffee maker; cupboard; table and chairs; deep freezer; …"
type input "400"
click at [654, 127] on textarea "painting; table; lamp; coffee maker; cupboard; table and chairs; deep freezer; …" at bounding box center [510, 118] width 347 height 58
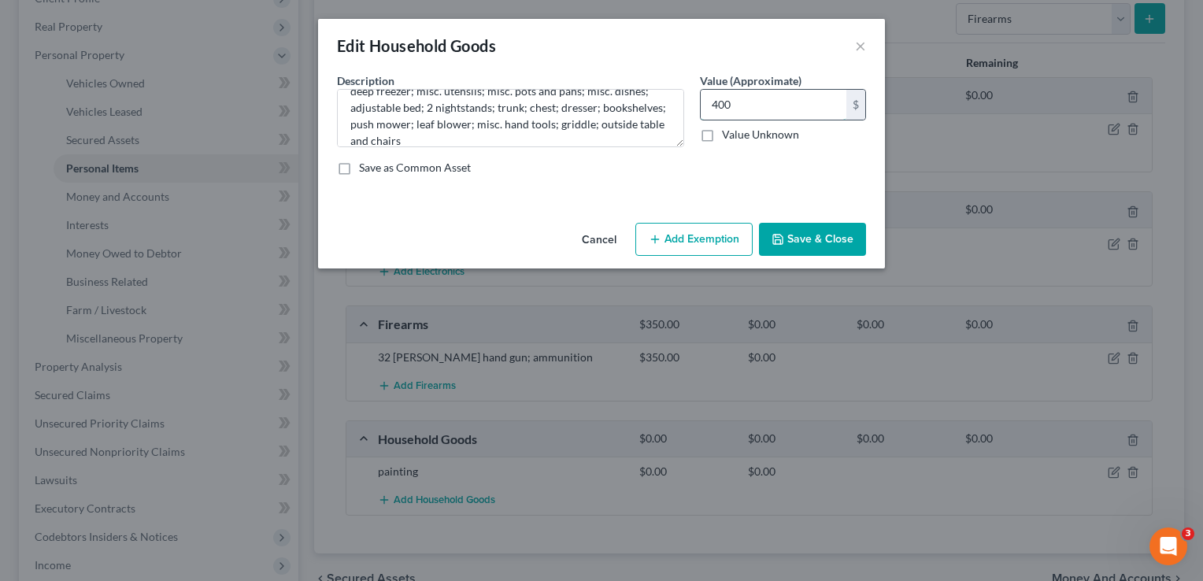
click at [768, 113] on input "400" at bounding box center [774, 105] width 146 height 30
click at [543, 133] on textarea "painting; table; lamp; coffee maker; cupboard; table and chairs; deep freezer; …" at bounding box center [510, 118] width 347 height 58
type textarea "painting; table; lamp; coffee maker; cupboard; table and chairs; deep freezer; …"
click at [760, 105] on input "400" at bounding box center [774, 105] width 146 height 30
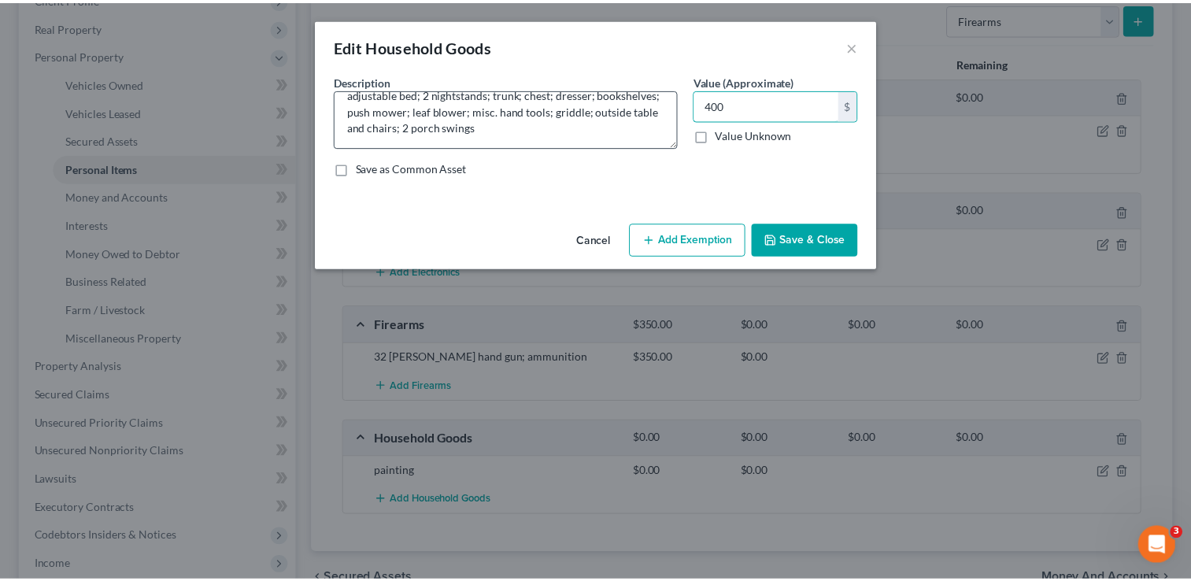
scroll to position [0, 0]
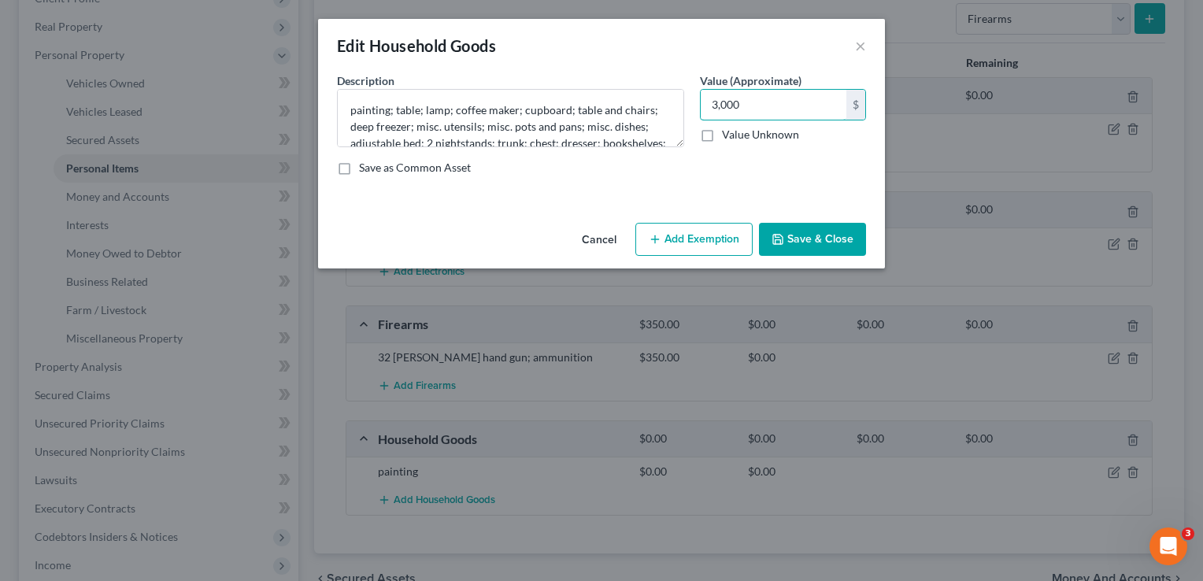
type input "3,000"
click at [792, 239] on button "Save & Close" at bounding box center [812, 239] width 107 height 33
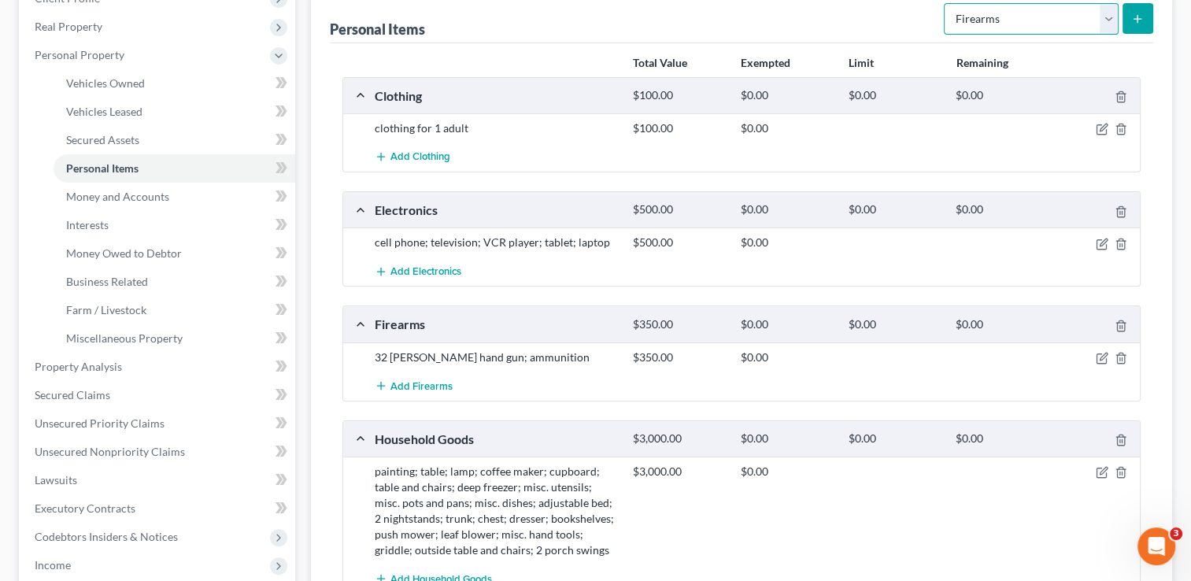
click at [987, 32] on select "Select Item Type Clothing Collectibles Of Value Electronics Firearms Household …" at bounding box center [1031, 18] width 175 height 31
select select "jewelry"
click at [946, 3] on select "Select Item Type Clothing Collectibles Of Value Electronics Firearms Household …" at bounding box center [1031, 18] width 175 height 31
click at [1128, 20] on button "submit" at bounding box center [1138, 18] width 31 height 31
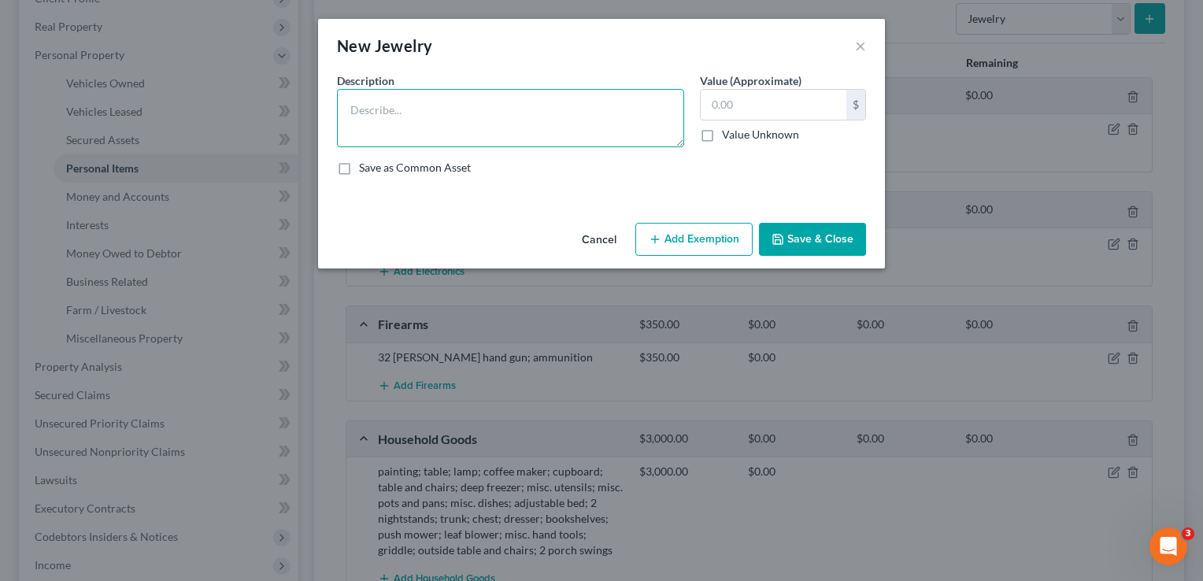
click at [561, 95] on textarea at bounding box center [510, 118] width 347 height 58
type textarea "misc. costume jewelry"
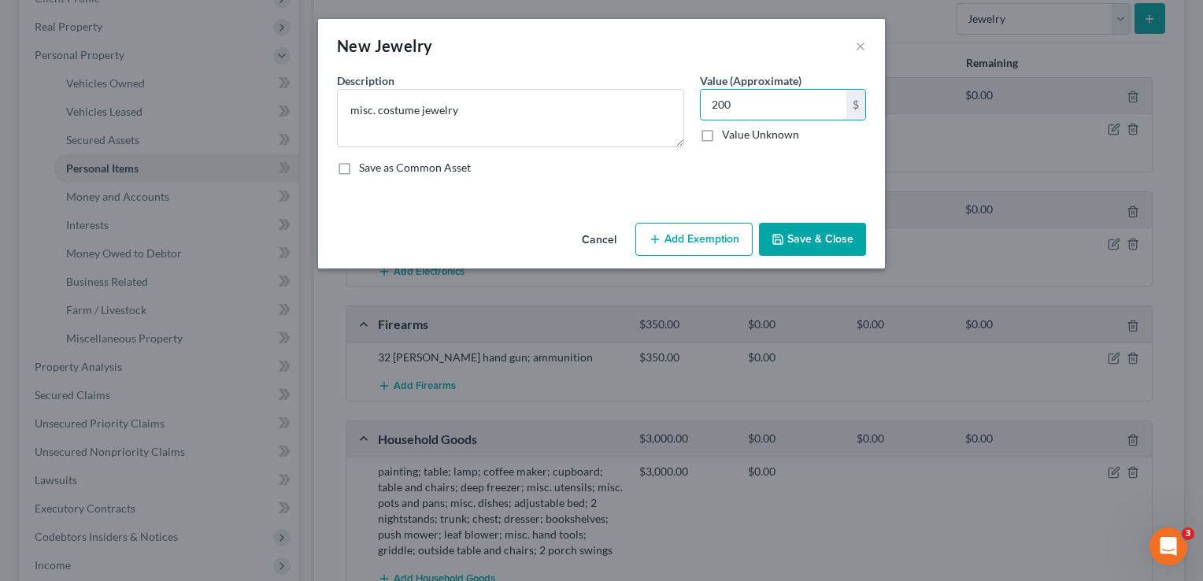
type input "200"
click at [793, 239] on button "Save & Close" at bounding box center [812, 239] width 107 height 33
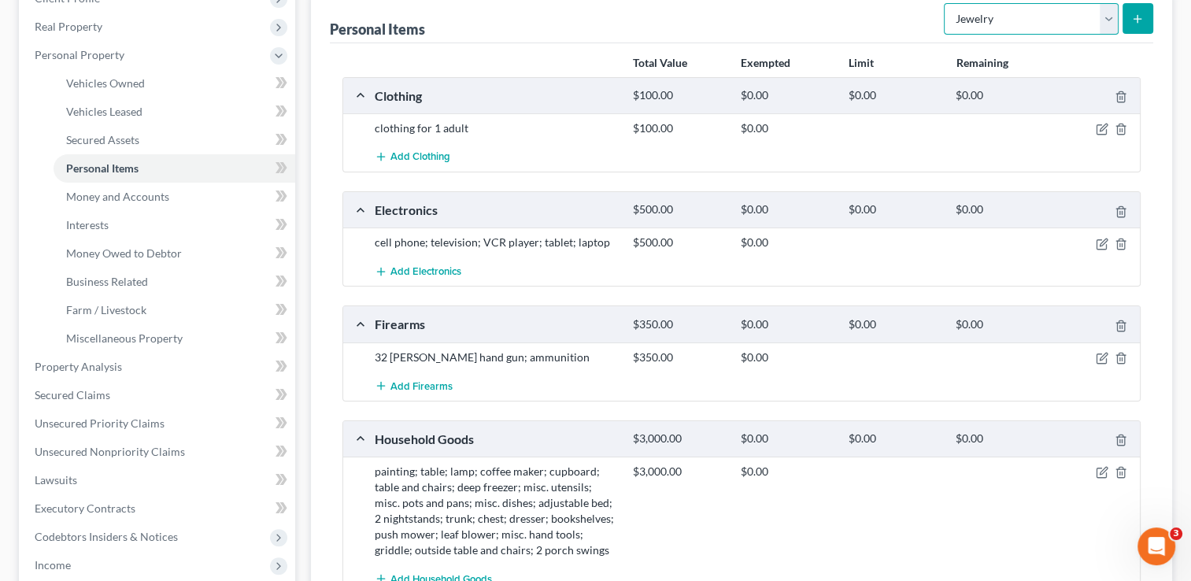
click at [987, 17] on select "Select Item Type Clothing Collectibles Of Value Electronics Firearms Household …" at bounding box center [1031, 18] width 175 height 31
select select "pets"
click at [946, 3] on select "Select Item Type Clothing Collectibles Of Value Electronics Firearms Household …" at bounding box center [1031, 18] width 175 height 31
click at [1137, 20] on icon "submit" at bounding box center [1138, 19] width 13 height 13
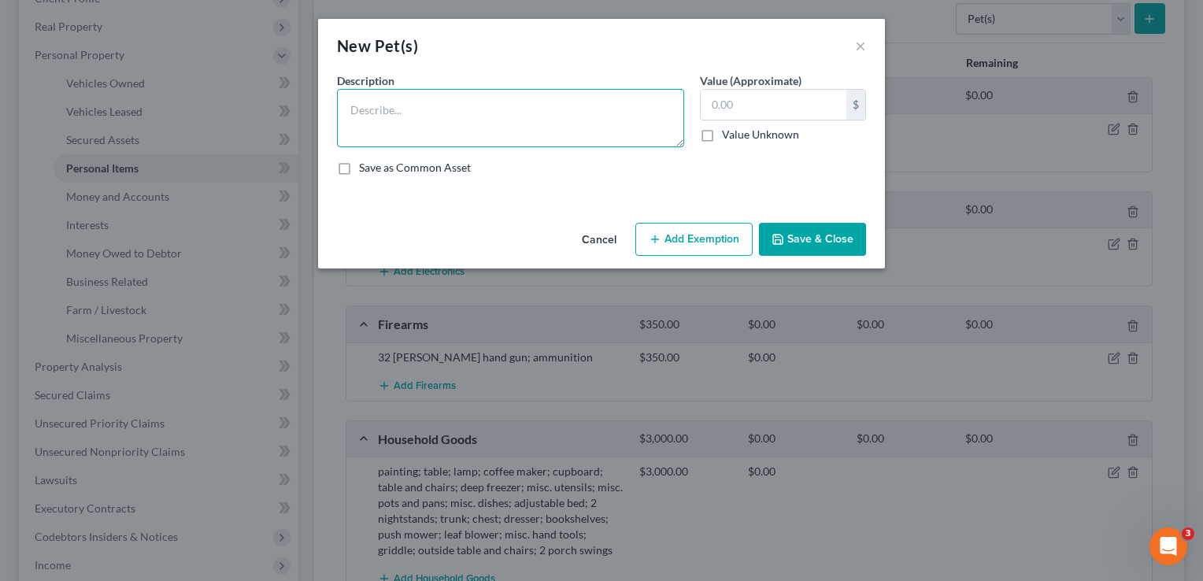
click at [579, 109] on textarea at bounding box center [510, 118] width 347 height 58
type textarea "chihuahua"
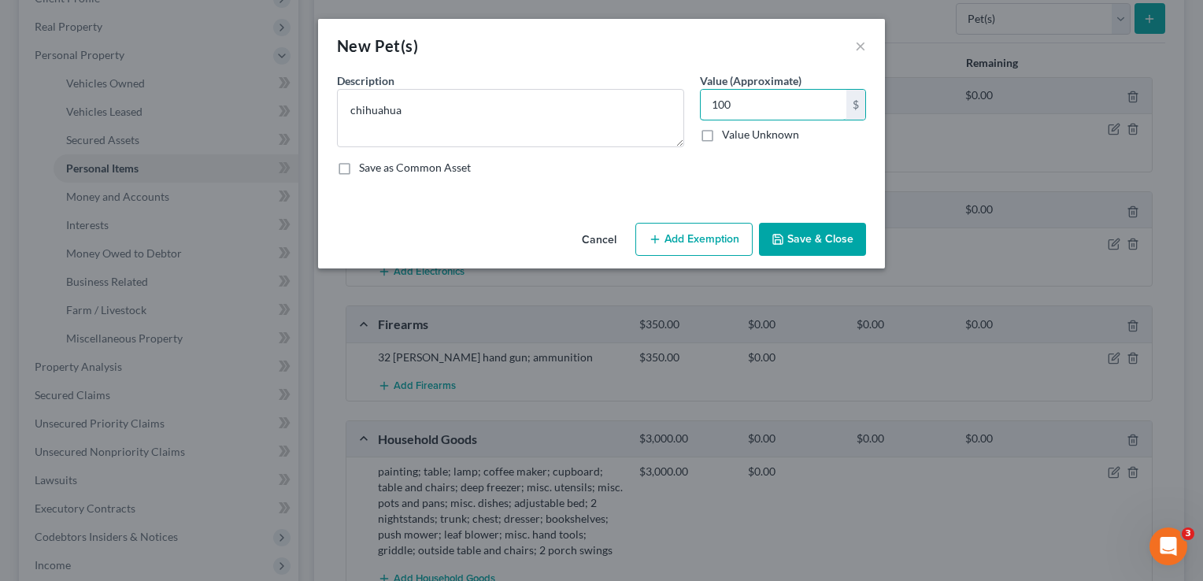
type input "100"
click at [787, 244] on button "Save & Close" at bounding box center [812, 239] width 107 height 33
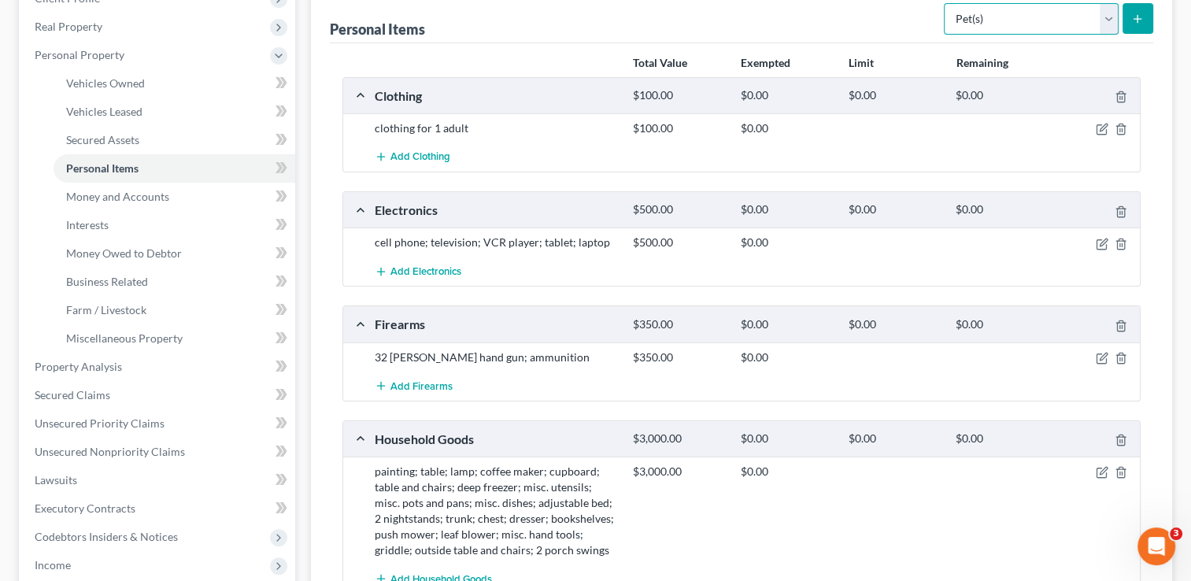
click at [980, 20] on select "Select Item Type Clothing Collectibles Of Value Electronics Firearms Household …" at bounding box center [1031, 18] width 175 height 31
select select "sports_and_hobby_equipment"
click at [946, 3] on select "Select Item Type Clothing Collectibles Of Value Electronics Firearms Household …" at bounding box center [1031, 18] width 175 height 31
click at [1134, 27] on button "submit" at bounding box center [1138, 18] width 31 height 31
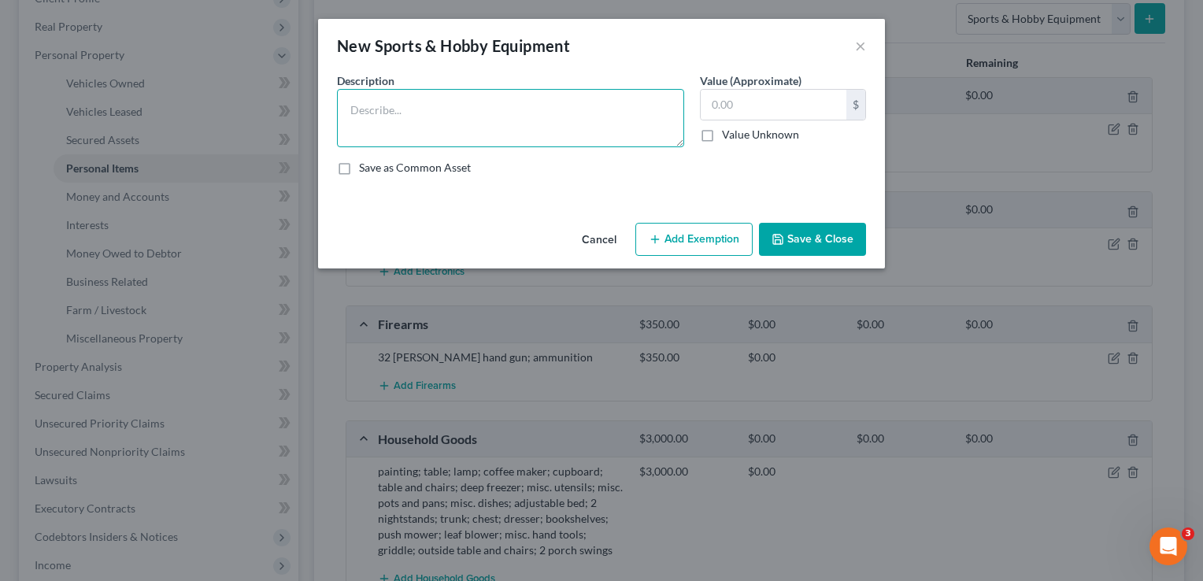
click at [554, 123] on textarea at bounding box center [510, 118] width 347 height 58
type textarea "fishing poles and tackle"
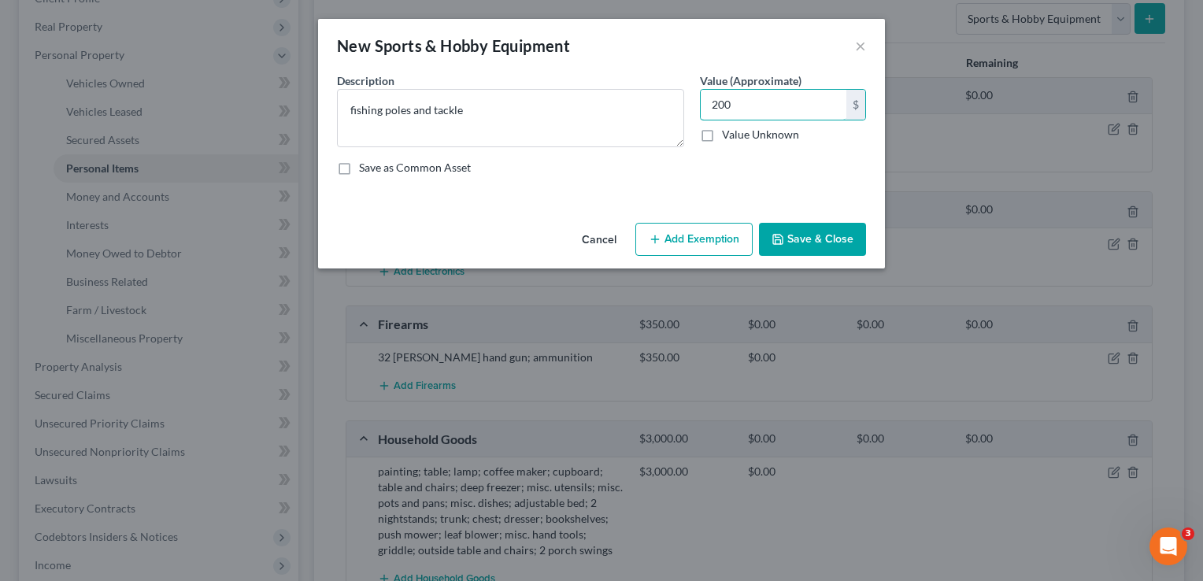
type input "200"
click at [817, 242] on button "Save & Close" at bounding box center [812, 239] width 107 height 33
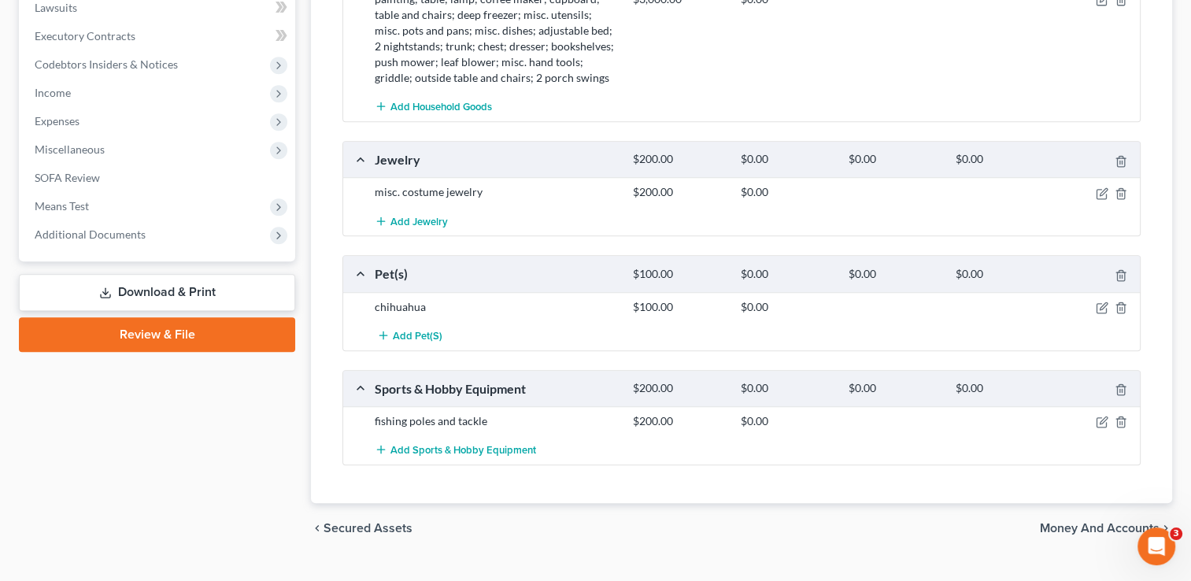
scroll to position [736, 0]
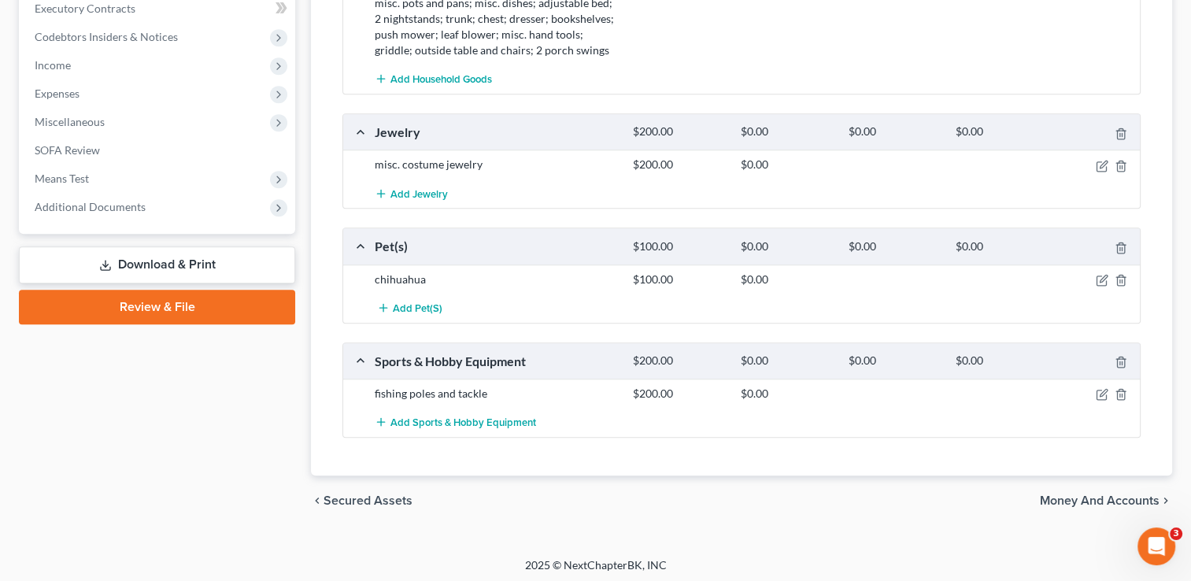
click at [1143, 498] on span "Money and Accounts" at bounding box center [1100, 501] width 120 height 13
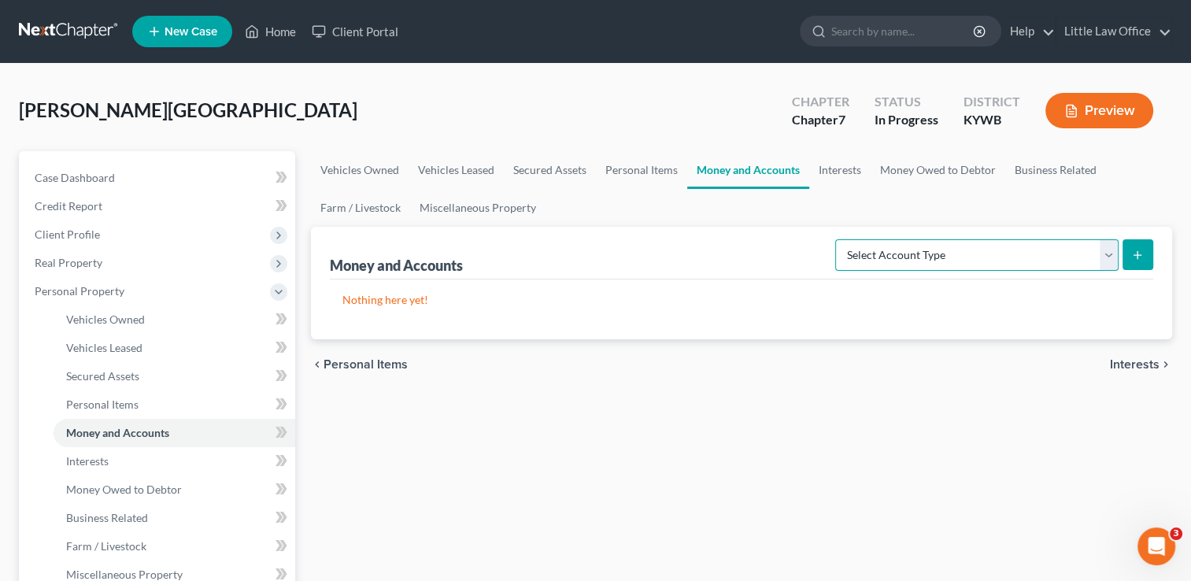
click at [983, 261] on select "Select Account Type Brokerage Cash on Hand Certificates of Deposit Checking Acc…" at bounding box center [976, 254] width 283 height 31
select select "cash_on_hand"
click at [839, 239] on select "Select Account Type Brokerage Cash on Hand Certificates of Deposit Checking Acc…" at bounding box center [976, 254] width 283 height 31
click at [1150, 259] on button "submit" at bounding box center [1138, 254] width 31 height 31
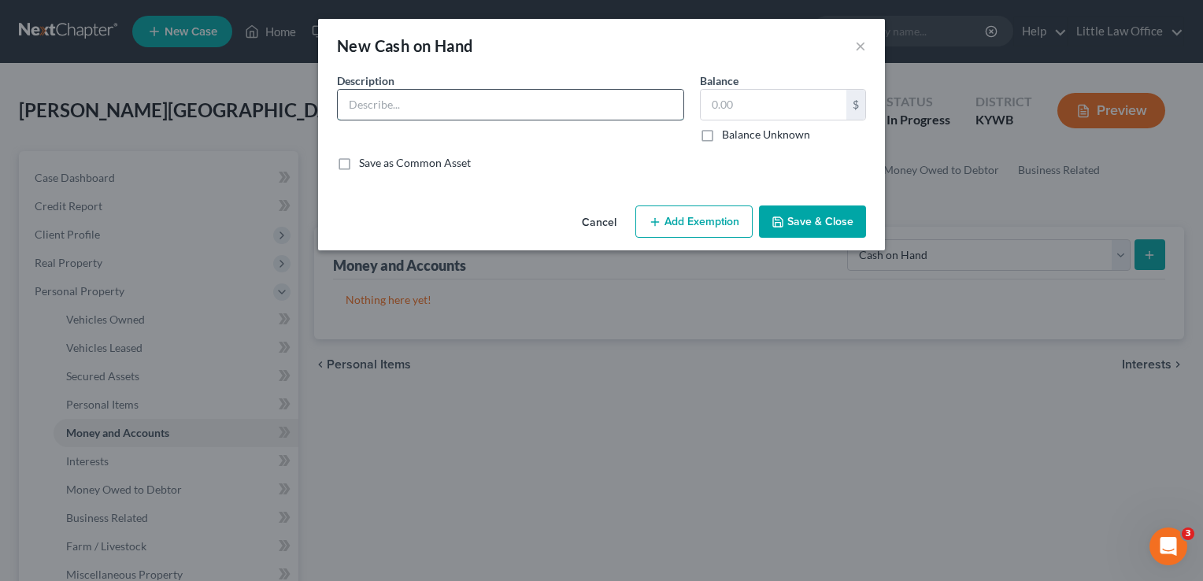
click at [553, 100] on input "text" at bounding box center [511, 105] width 346 height 30
type input "Cash"
type input "20"
click at [832, 228] on button "Save & Close" at bounding box center [812, 222] width 107 height 33
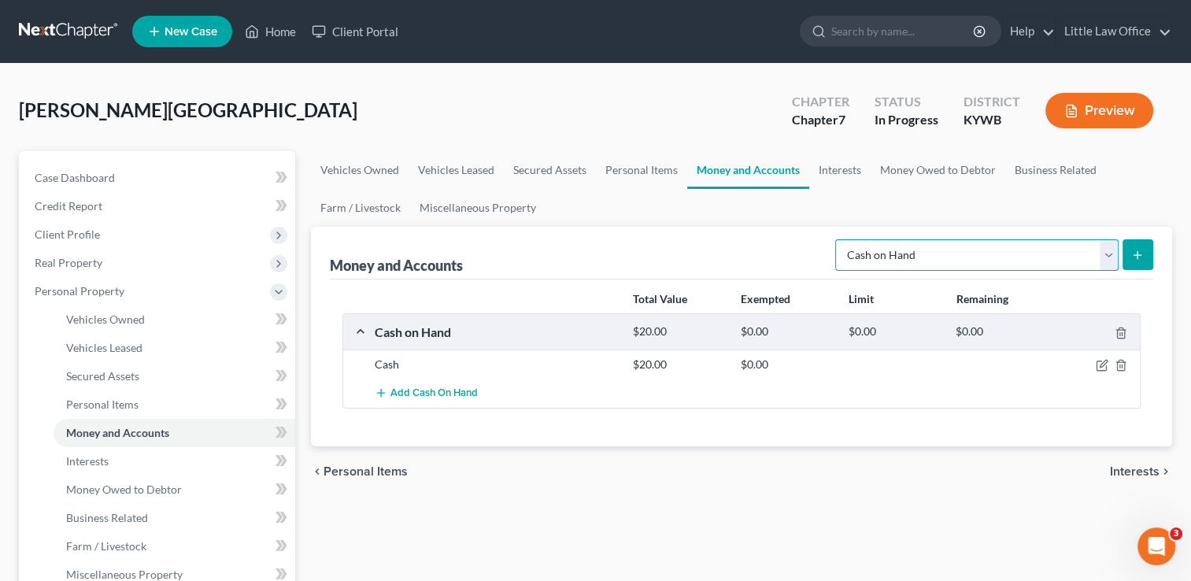
click at [924, 249] on select "Select Account Type Brokerage Cash on Hand Certificates of Deposit Checking Acc…" at bounding box center [976, 254] width 283 height 31
select select "checking"
click at [839, 239] on select "Select Account Type Brokerage Cash on Hand Certificates of Deposit Checking Acc…" at bounding box center [976, 254] width 283 height 31
click at [1137, 257] on icon "submit" at bounding box center [1138, 255] width 13 height 13
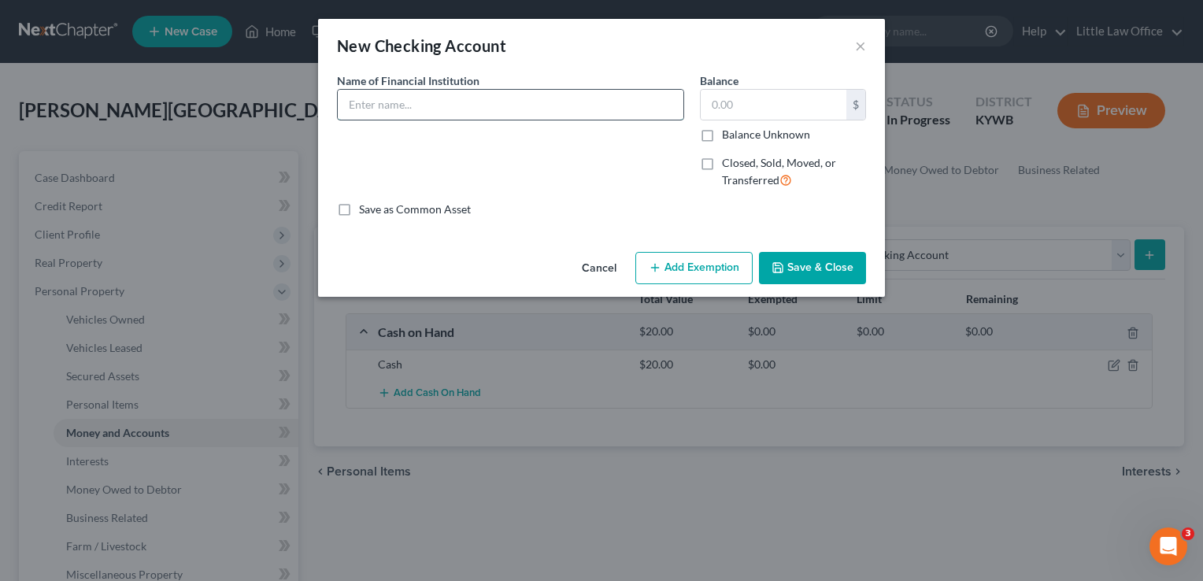
click at [511, 99] on input "text" at bounding box center [511, 105] width 346 height 30
type input "Farmers Bank and Trust"
type input "2,000"
click at [806, 276] on button "Save & Close" at bounding box center [812, 268] width 107 height 33
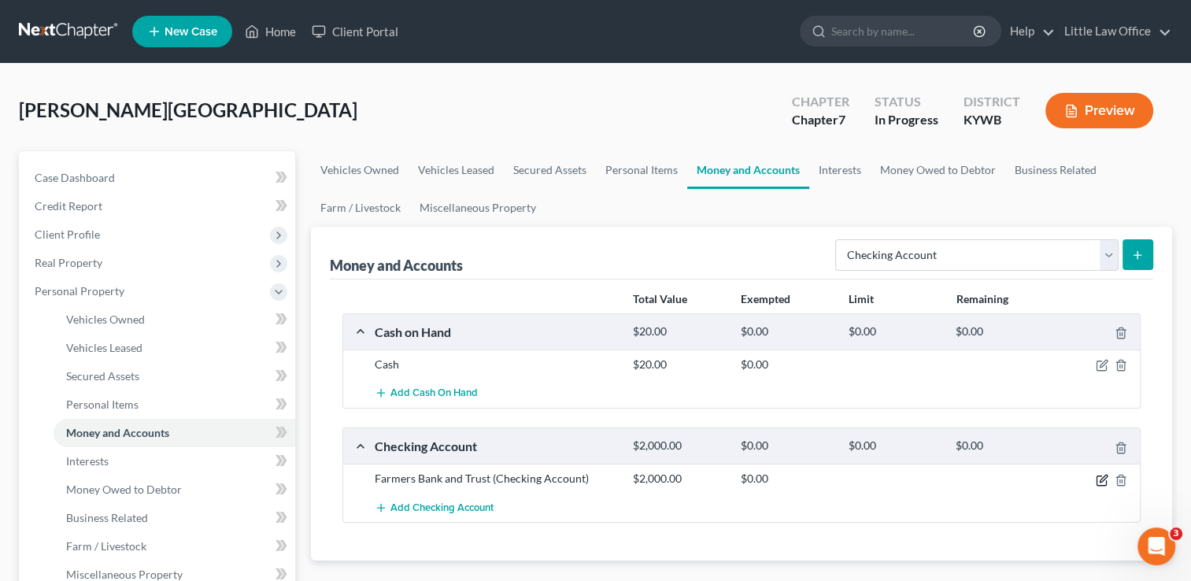
click at [1099, 481] on icon "button" at bounding box center [1102, 480] width 13 height 13
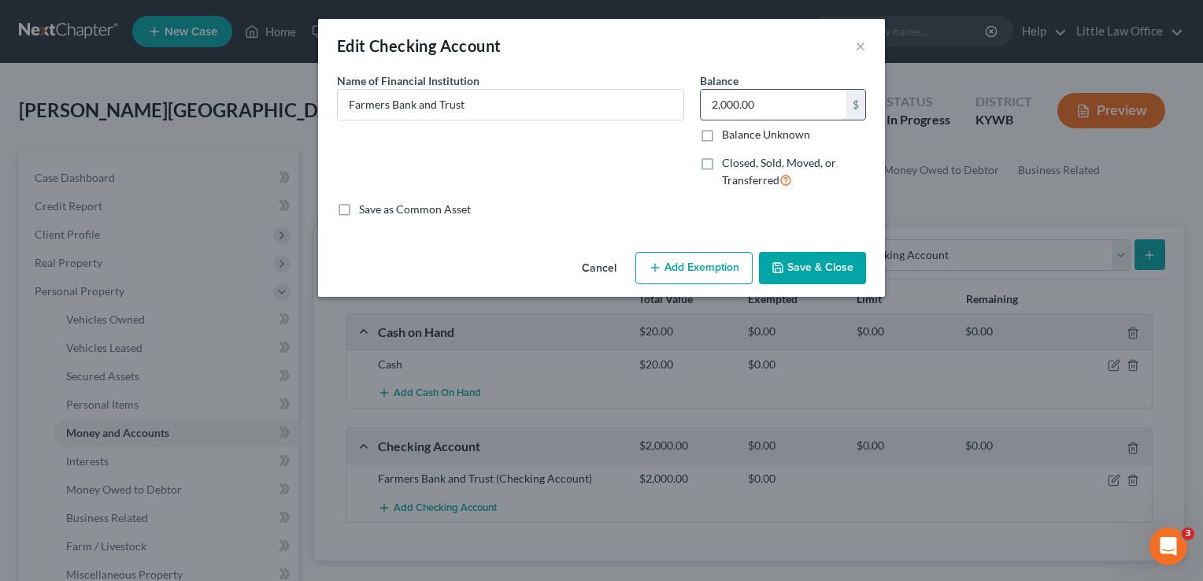
click at [788, 114] on input "2,000.00" at bounding box center [774, 105] width 146 height 30
type input "1,000"
click at [828, 272] on button "Save & Close" at bounding box center [812, 268] width 107 height 33
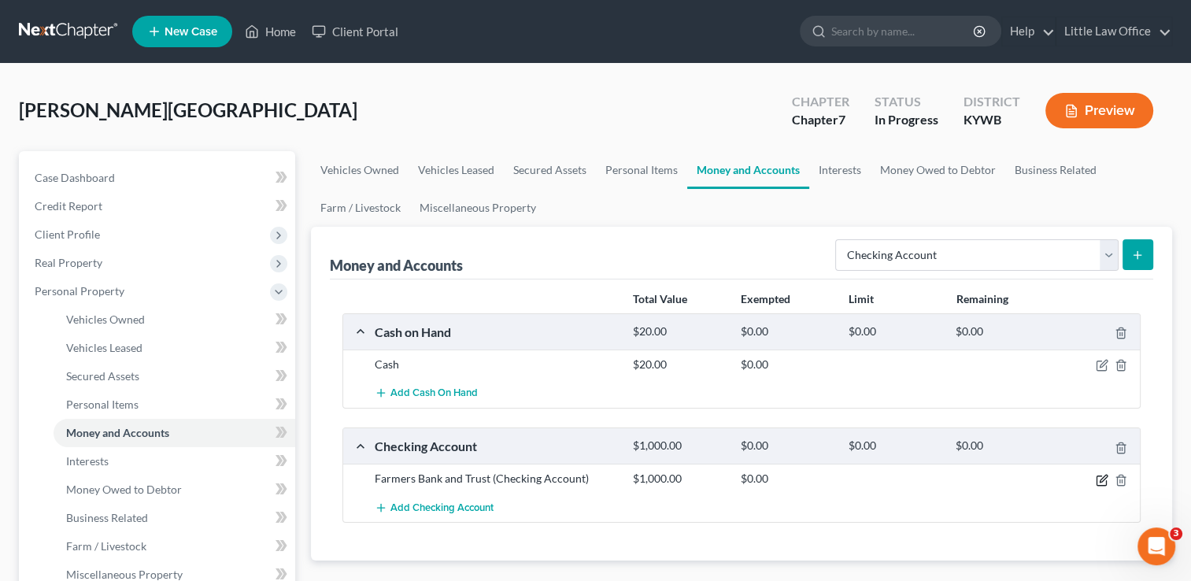
click at [1102, 477] on icon "button" at bounding box center [1102, 480] width 13 height 13
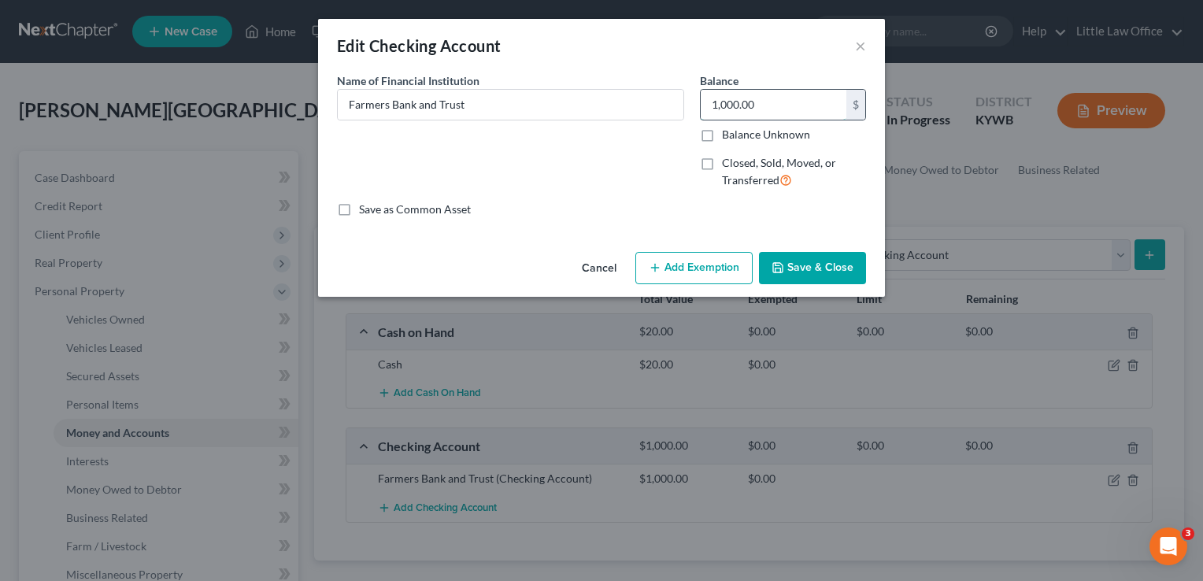
click at [771, 112] on input "1,000.00" at bounding box center [774, 105] width 146 height 30
type input "1,700"
click at [835, 269] on button "Save & Close" at bounding box center [812, 268] width 107 height 33
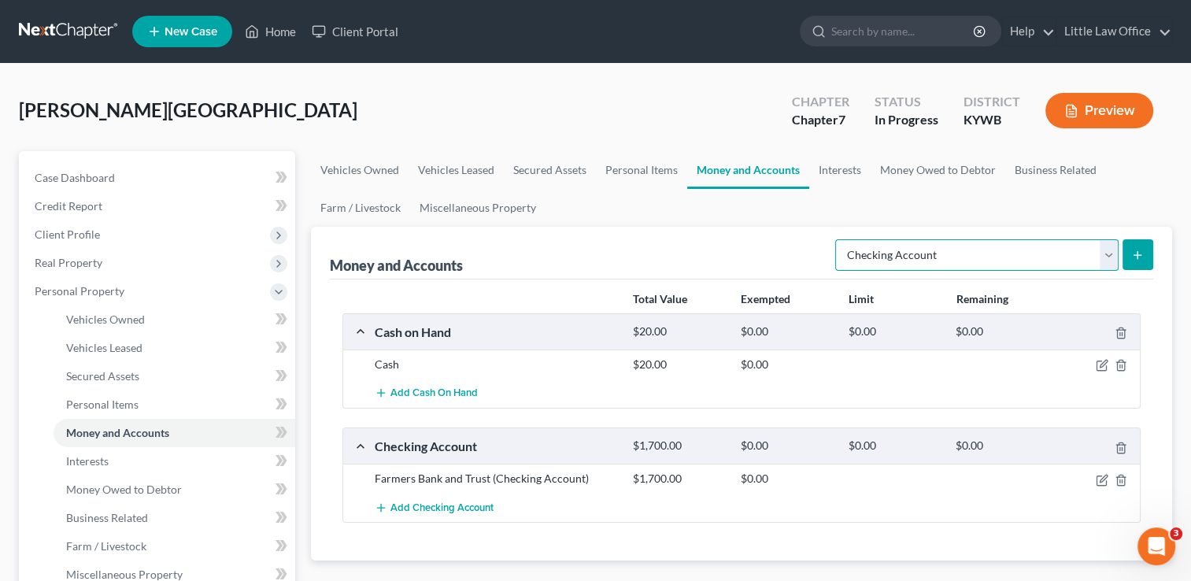
click at [923, 250] on select "Select Account Type Brokerage Cash on Hand Certificates of Deposit Checking Acc…" at bounding box center [976, 254] width 283 height 31
click at [839, 239] on select "Select Account Type Brokerage Cash on Hand Certificates of Deposit Checking Acc…" at bounding box center [976, 254] width 283 height 31
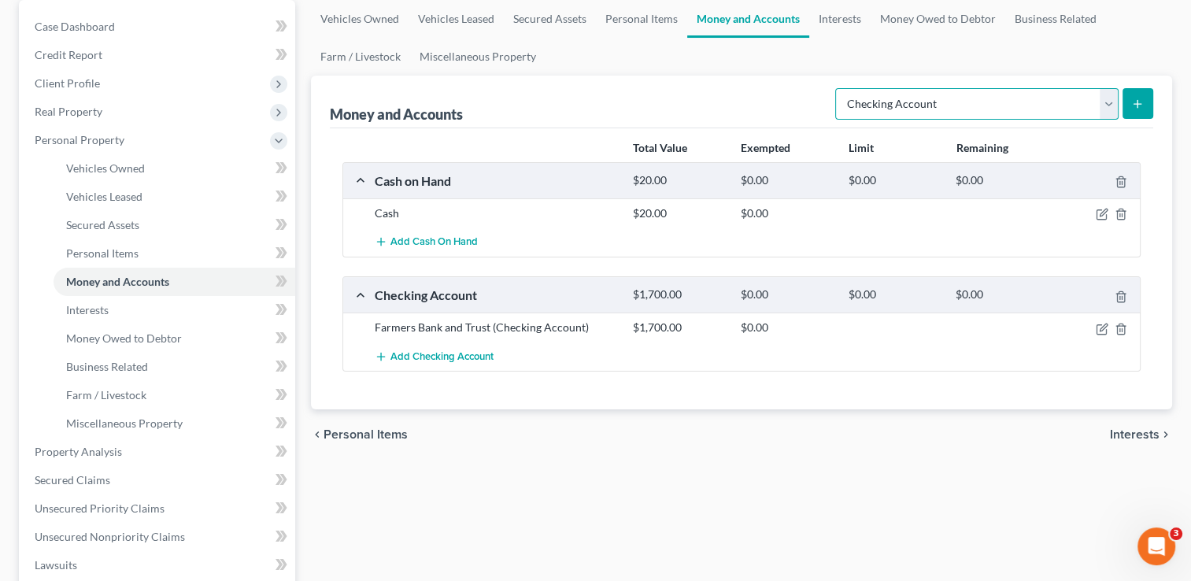
scroll to position [157, 0]
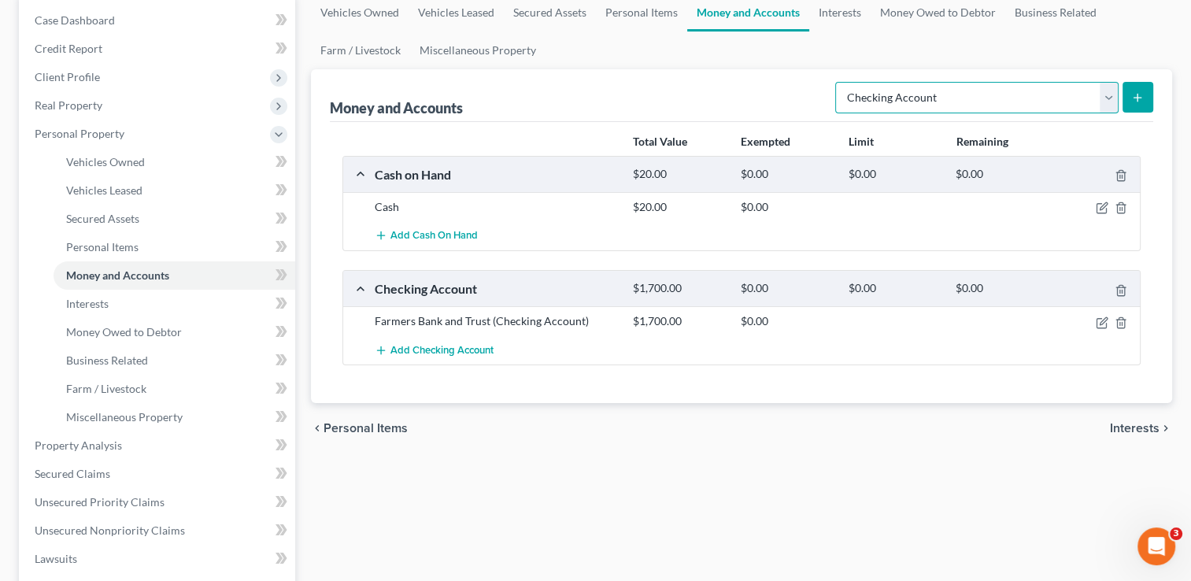
click at [919, 109] on select "Select Account Type Brokerage Cash on Hand Certificates of Deposit Checking Acc…" at bounding box center [976, 97] width 283 height 31
select select "other"
click at [839, 82] on select "Select Account Type Brokerage Cash on Hand Certificates of Deposit Checking Acc…" at bounding box center [976, 97] width 283 height 31
click at [1133, 106] on button "submit" at bounding box center [1138, 97] width 31 height 31
click at [1128, 93] on button "submit" at bounding box center [1138, 97] width 31 height 31
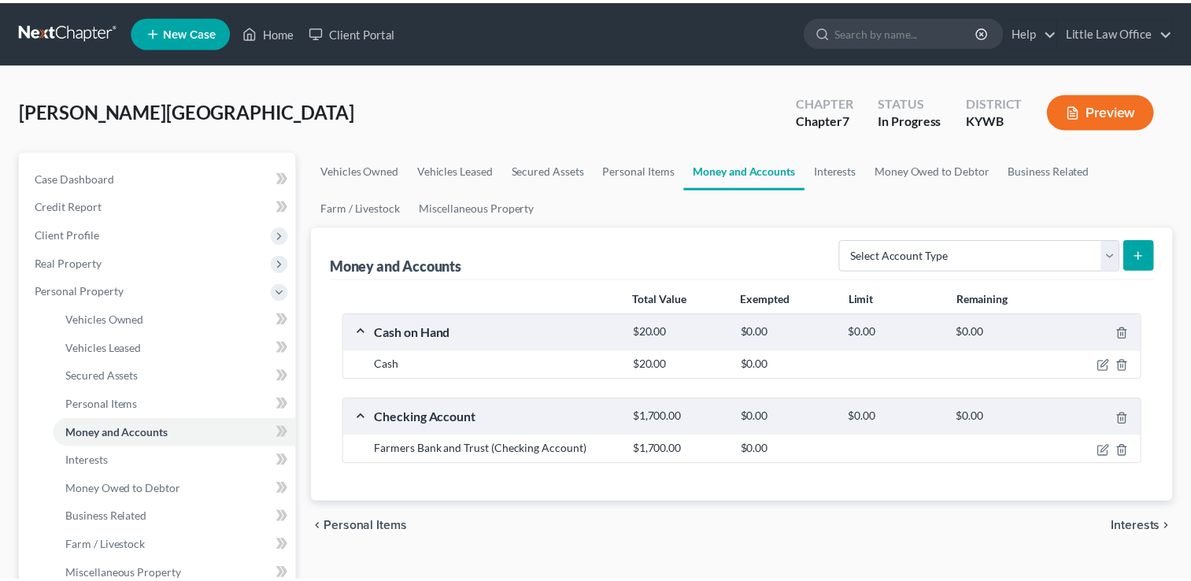
scroll to position [157, 0]
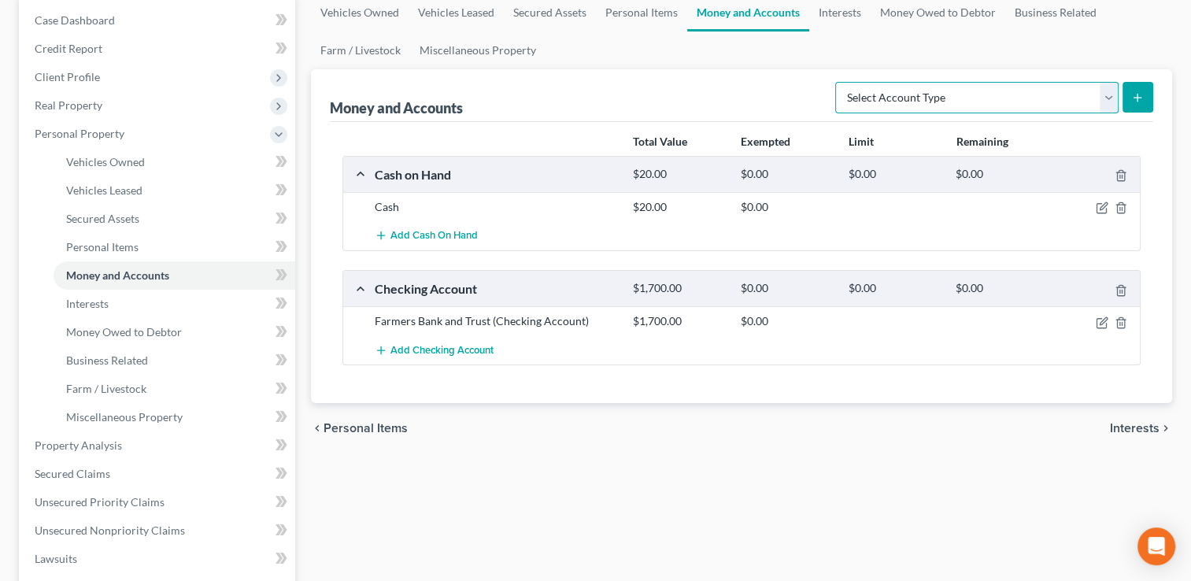
drag, startPoint x: 1102, startPoint y: 102, endPoint x: 1102, endPoint y: 111, distance: 9.5
click at [1102, 102] on select "Select Account Type Brokerage Cash on Hand Certificates of Deposit Checking Acc…" at bounding box center [976, 97] width 283 height 31
select select "other"
click at [839, 82] on select "Select Account Type Brokerage Cash on Hand Certificates of Deposit Checking Acc…" at bounding box center [976, 97] width 283 height 31
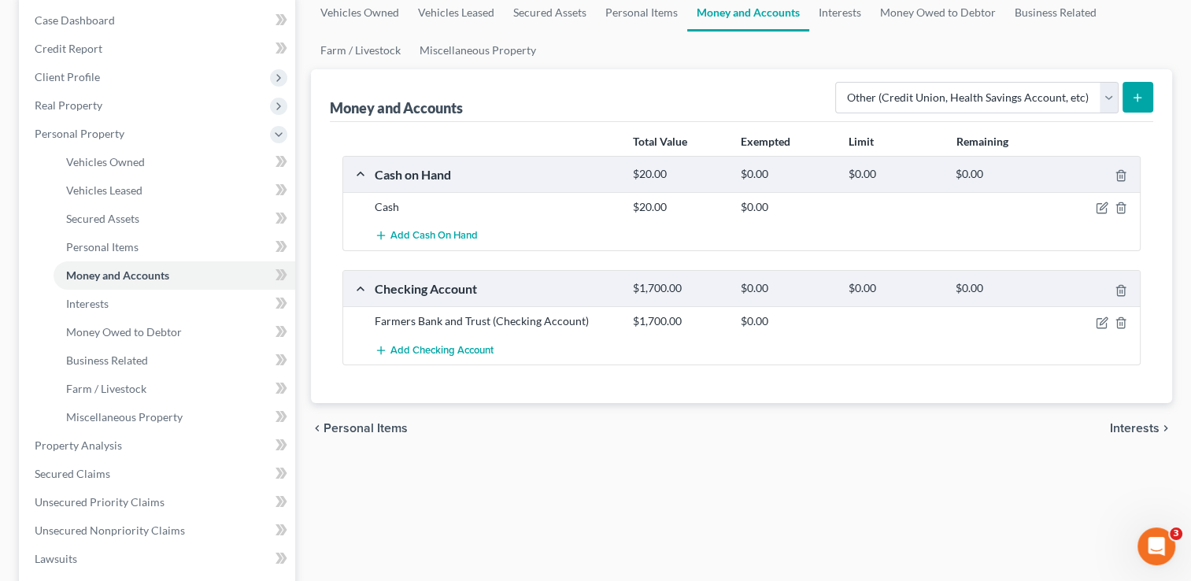
click at [1134, 106] on button "submit" at bounding box center [1138, 97] width 31 height 31
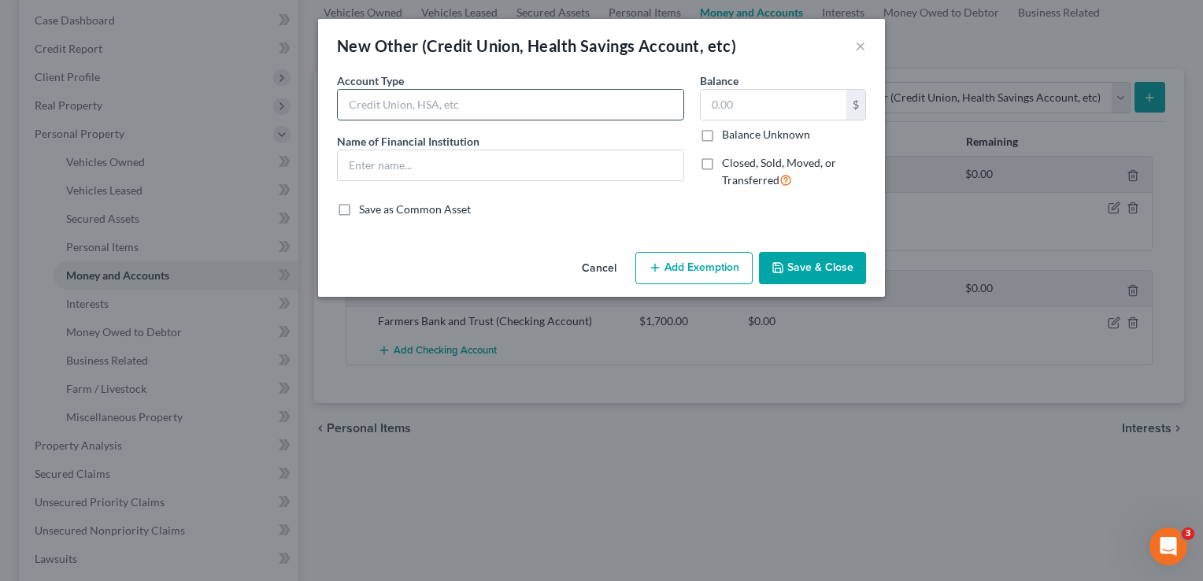
click at [556, 106] on input "text" at bounding box center [511, 105] width 346 height 30
type input "PayPal"
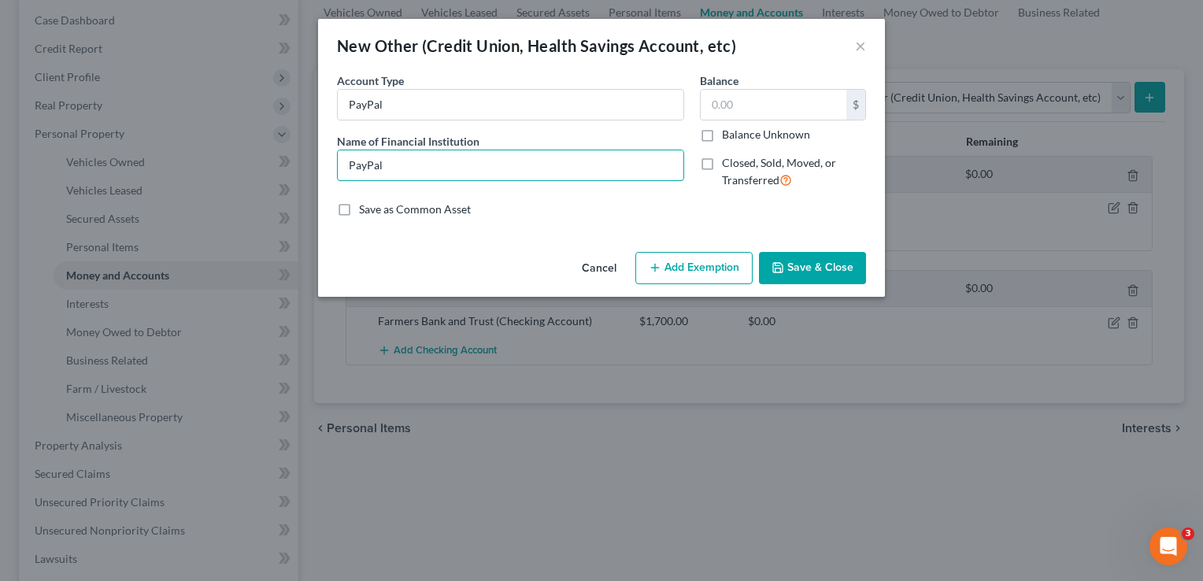
type input "PayPal"
click at [850, 272] on button "Save & Close" at bounding box center [812, 268] width 107 height 33
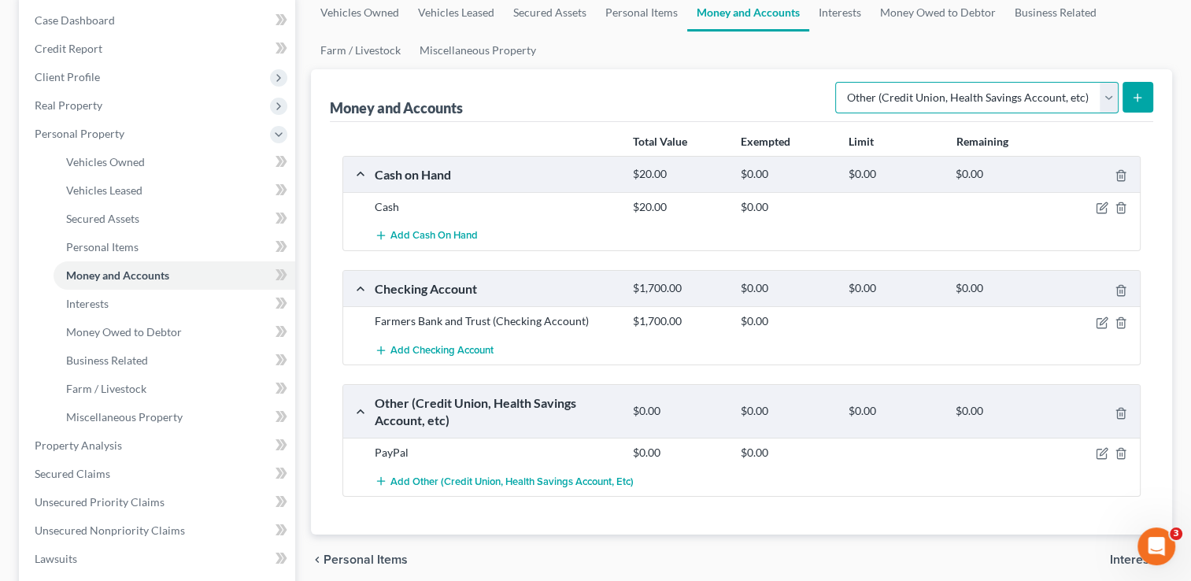
click at [904, 107] on select "Select Account Type Brokerage Cash on Hand Certificates of Deposit Checking Acc…" at bounding box center [976, 97] width 283 height 31
select select "safe_deposit_box"
click at [839, 82] on select "Select Account Type Brokerage Cash on Hand Certificates of Deposit Checking Acc…" at bounding box center [976, 97] width 283 height 31
click at [1136, 103] on button "submit" at bounding box center [1138, 97] width 31 height 31
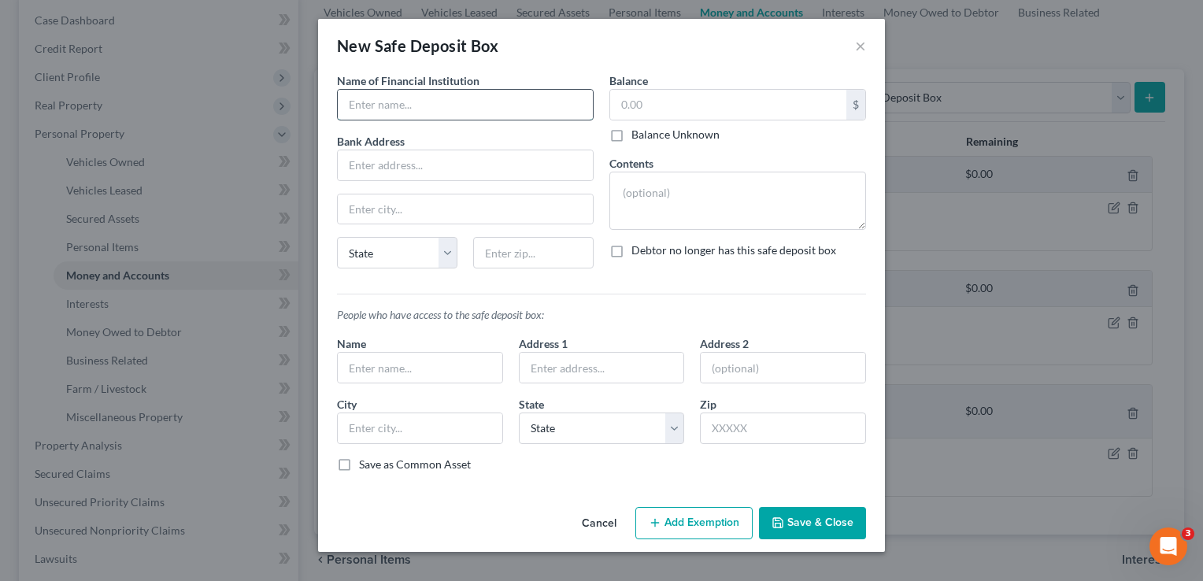
click at [517, 107] on input "text" at bounding box center [465, 105] width 255 height 30
click at [734, 216] on textarea at bounding box center [737, 201] width 257 height 58
type textarea "E"
type textarea "Safe Deposit Bank is empty."
click at [402, 112] on input "text" at bounding box center [465, 105] width 255 height 30
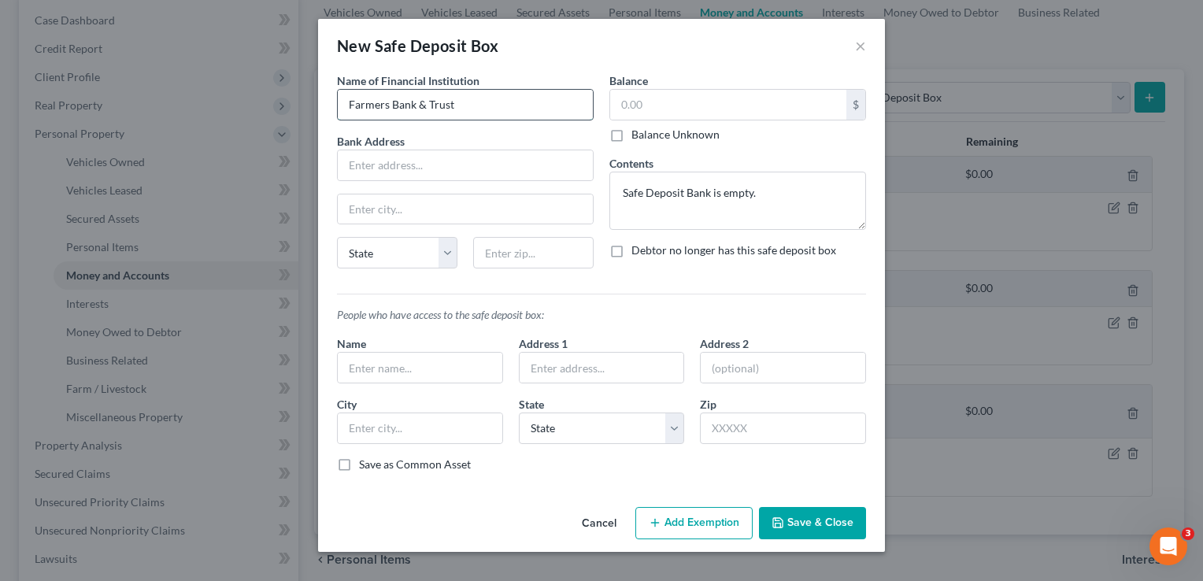
type input "Farmers Bank & Trust"
type input "G"
type input "42345"
type input "Greenville"
select select "18"
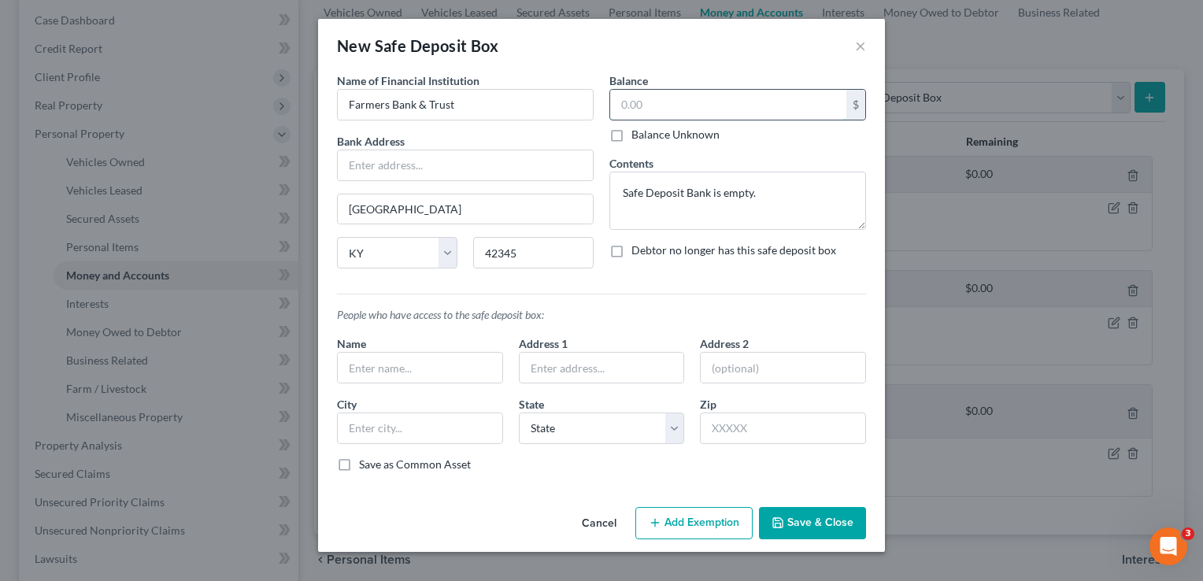
click at [644, 114] on input "text" at bounding box center [728, 105] width 236 height 30
type input "0.00"
click at [800, 518] on button "Save & Close" at bounding box center [812, 523] width 107 height 33
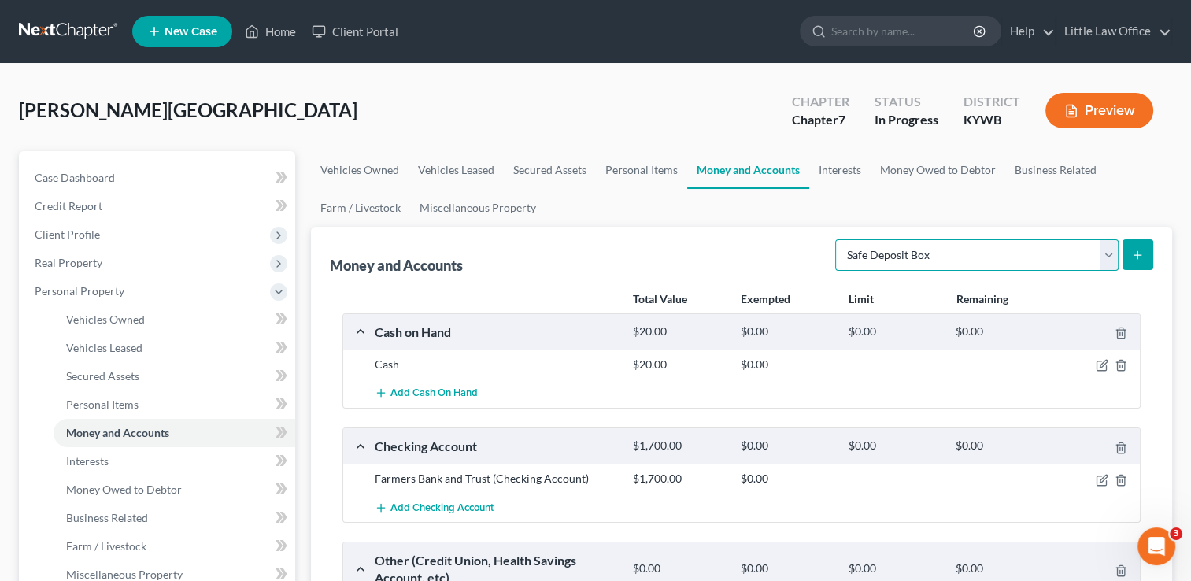
click at [924, 247] on select "Select Account Type Brokerage Cash on Hand Certificates of Deposit Checking Acc…" at bounding box center [976, 254] width 283 height 31
click at [844, 175] on link "Interests" at bounding box center [839, 170] width 61 height 38
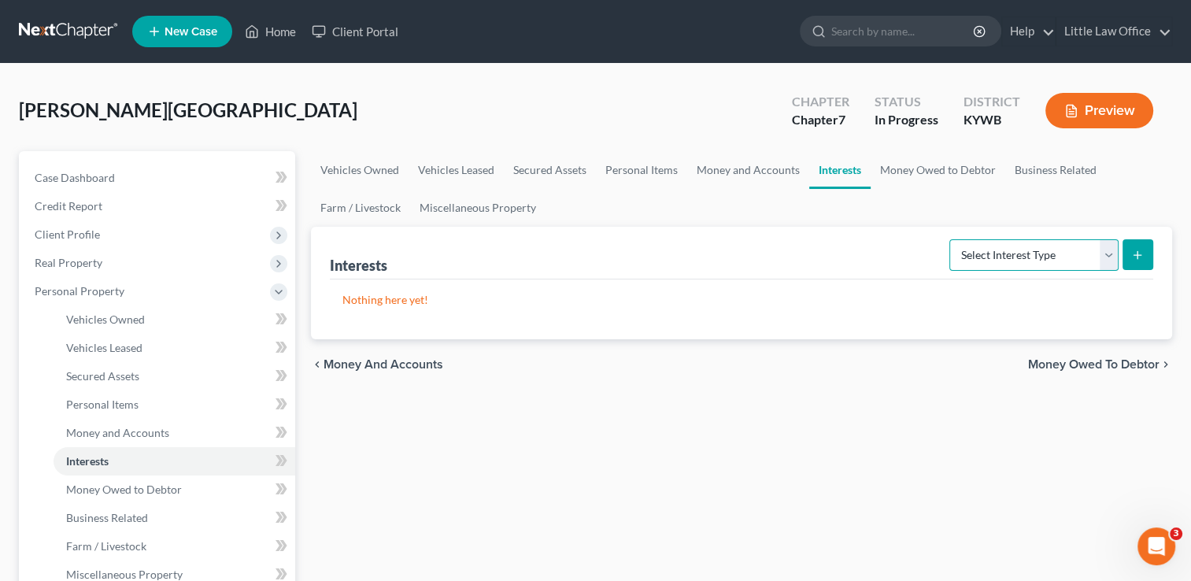
click at [986, 261] on select "Select Interest Type 401K Annuity Bond Education IRA Government Bond Government…" at bounding box center [1034, 254] width 169 height 31
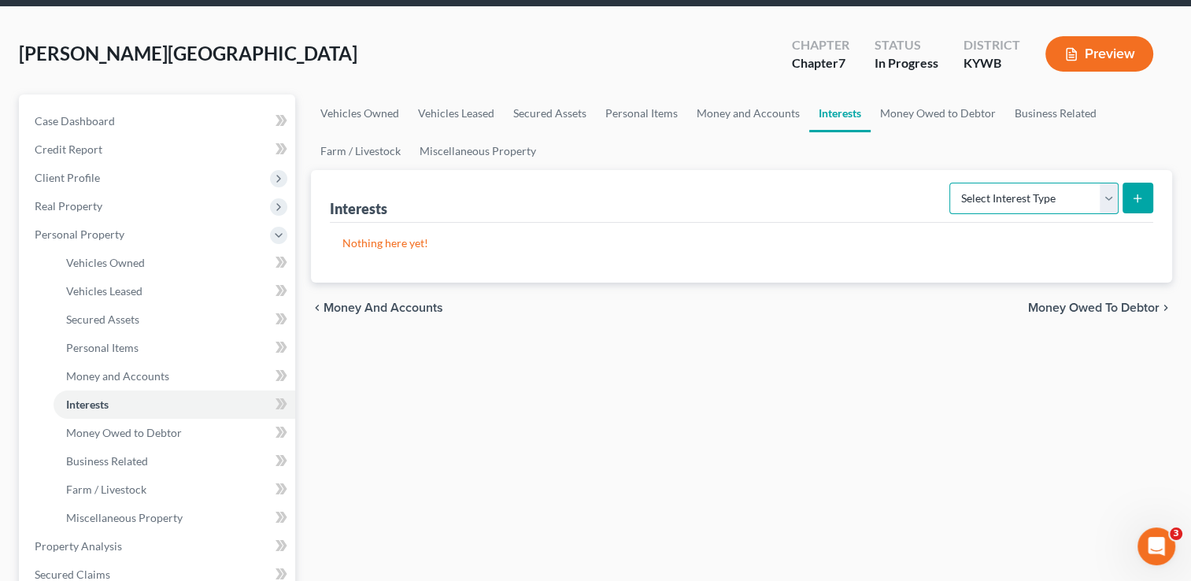
scroll to position [157, 0]
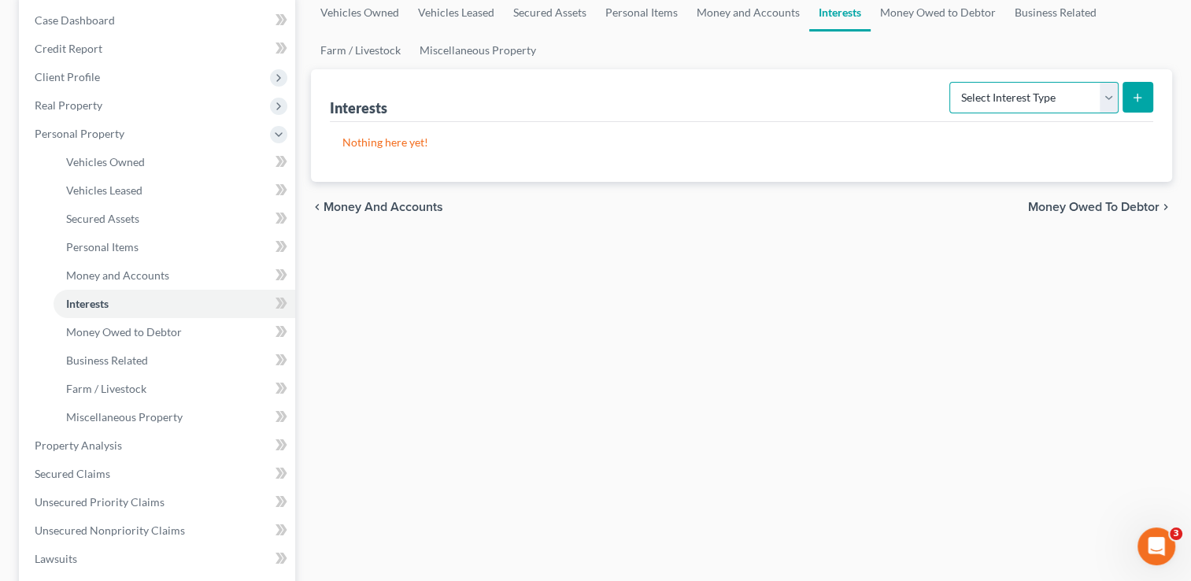
click at [1113, 99] on select "Select Interest Type 401K Annuity Bond Education IRA Government Bond Government…" at bounding box center [1034, 97] width 169 height 31
select select "whole_life_insurance"
click at [951, 82] on select "Select Interest Type 401K Annuity Bond Education IRA Government Bond Government…" at bounding box center [1034, 97] width 169 height 31
click at [1132, 102] on icon "submit" at bounding box center [1138, 97] width 13 height 13
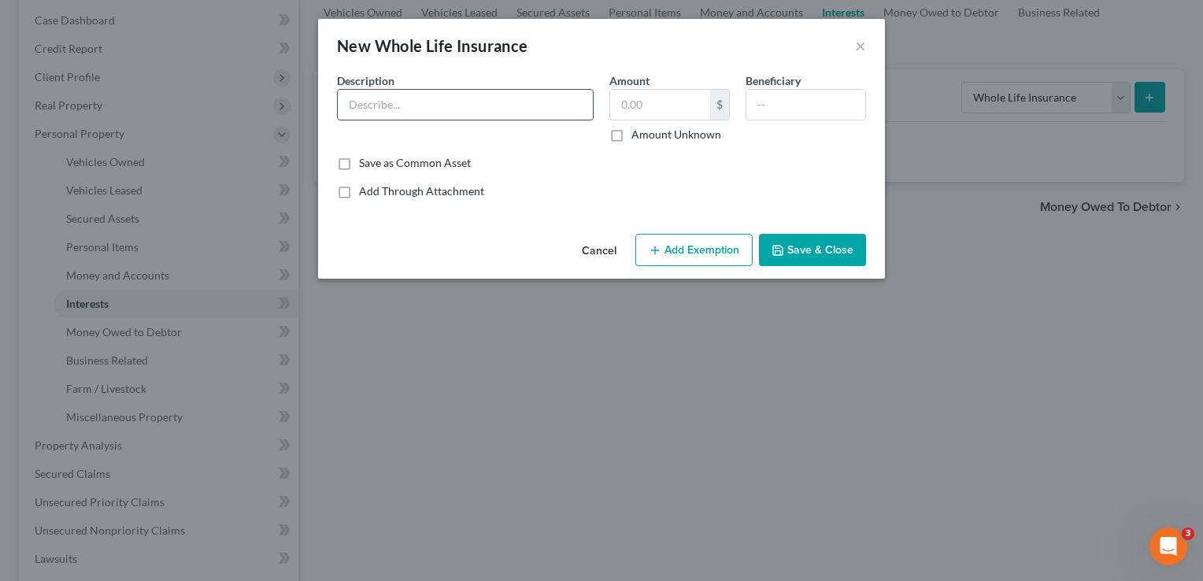
click at [406, 106] on input "text" at bounding box center [465, 105] width 255 height 30
type input "Life Insurance Policy ????"
click at [812, 250] on button "Save & Close" at bounding box center [812, 250] width 107 height 33
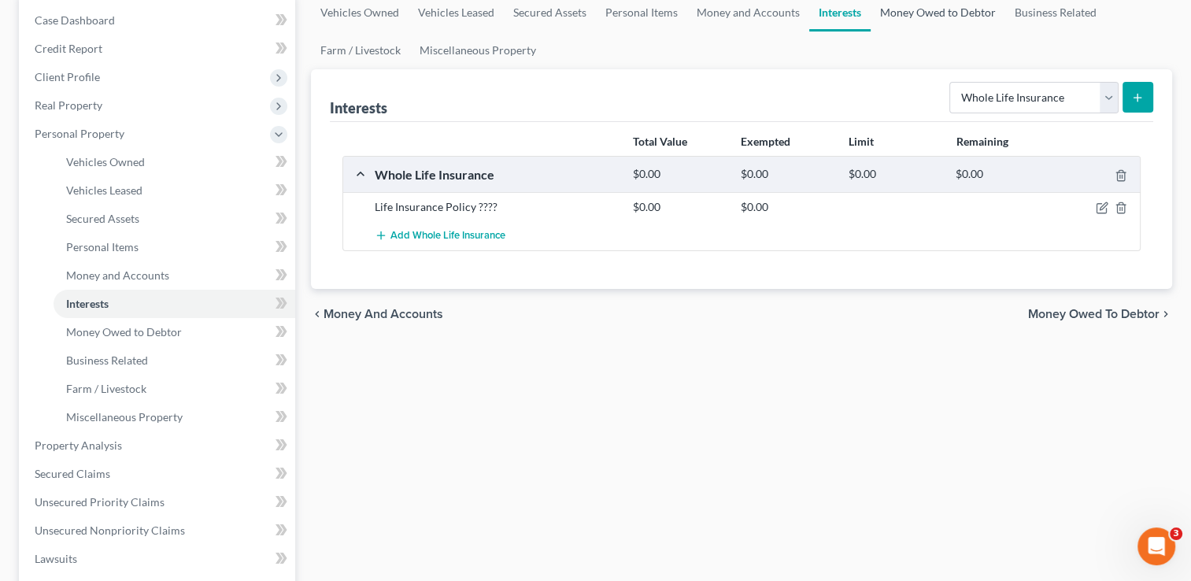
click at [898, 13] on link "Money Owed to Debtor" at bounding box center [938, 13] width 135 height 38
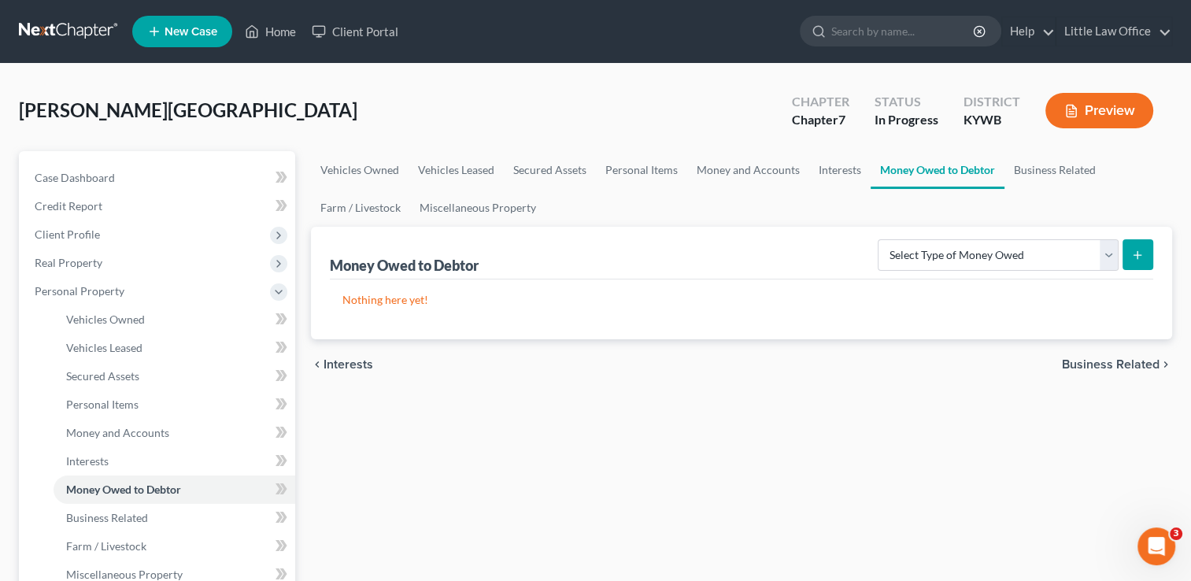
scroll to position [79, 0]
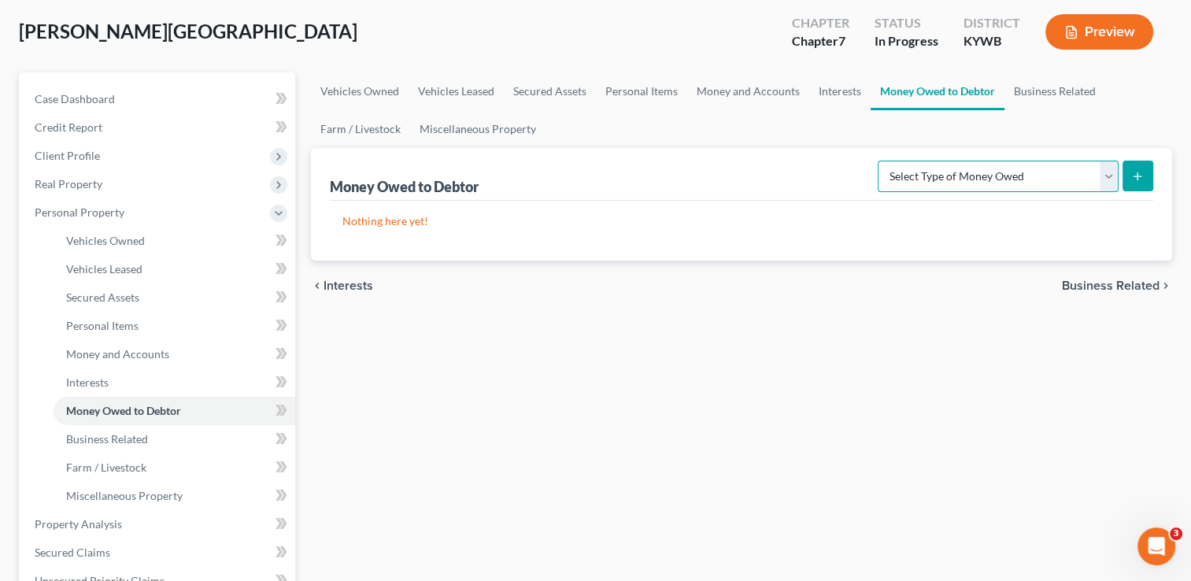
click at [984, 183] on select "Select Type of Money Owed Accounts Receivable Alimony Child Support Claims Agai…" at bounding box center [998, 176] width 241 height 31
click at [617, 411] on div "Vehicles Owned Vehicles Leased Secured Assets Personal Items Money and Accounts…" at bounding box center [741, 526] width 877 height 909
click at [476, 127] on link "Miscellaneous Property" at bounding box center [477, 129] width 135 height 38
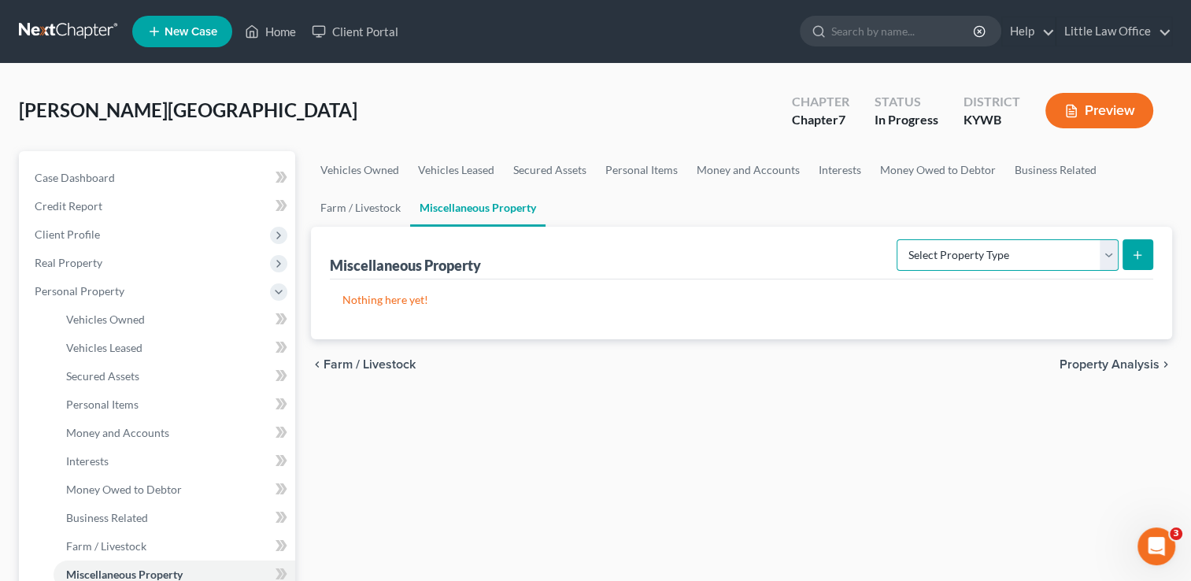
click at [980, 254] on select "Select Property Type Assigned for Creditor Benefit Within 1 Year Holding for An…" at bounding box center [1008, 254] width 222 height 31
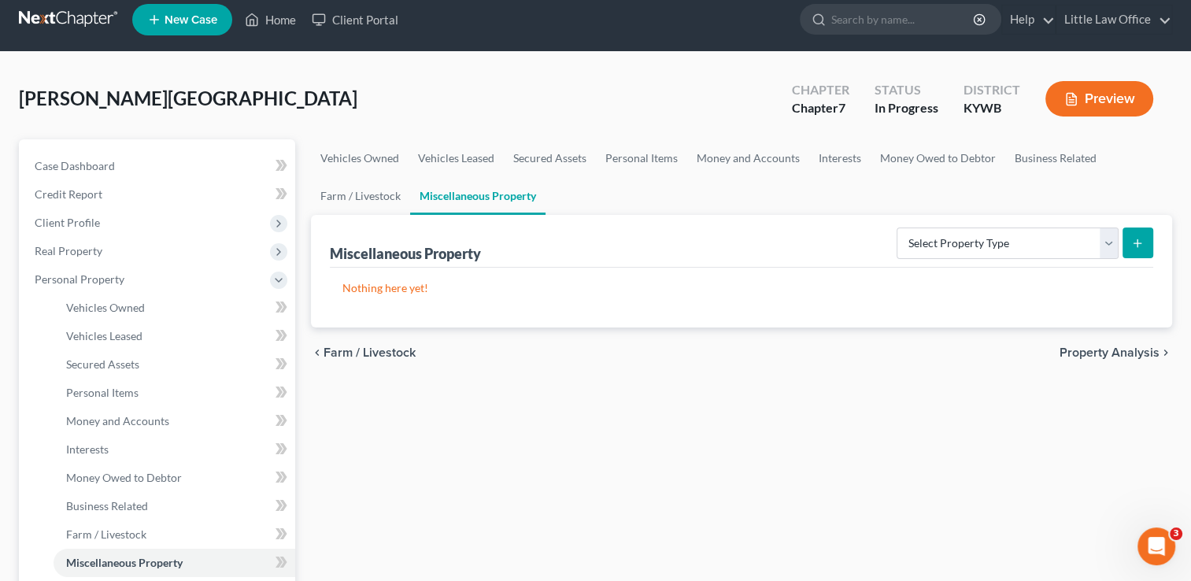
scroll to position [236, 0]
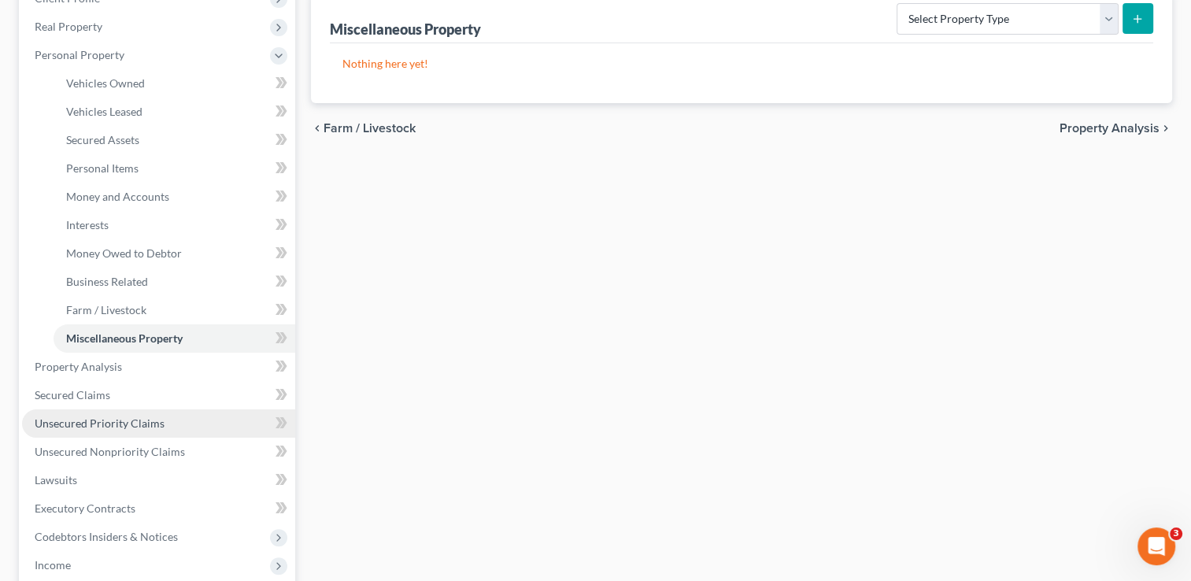
click at [156, 424] on span "Unsecured Priority Claims" at bounding box center [100, 423] width 130 height 13
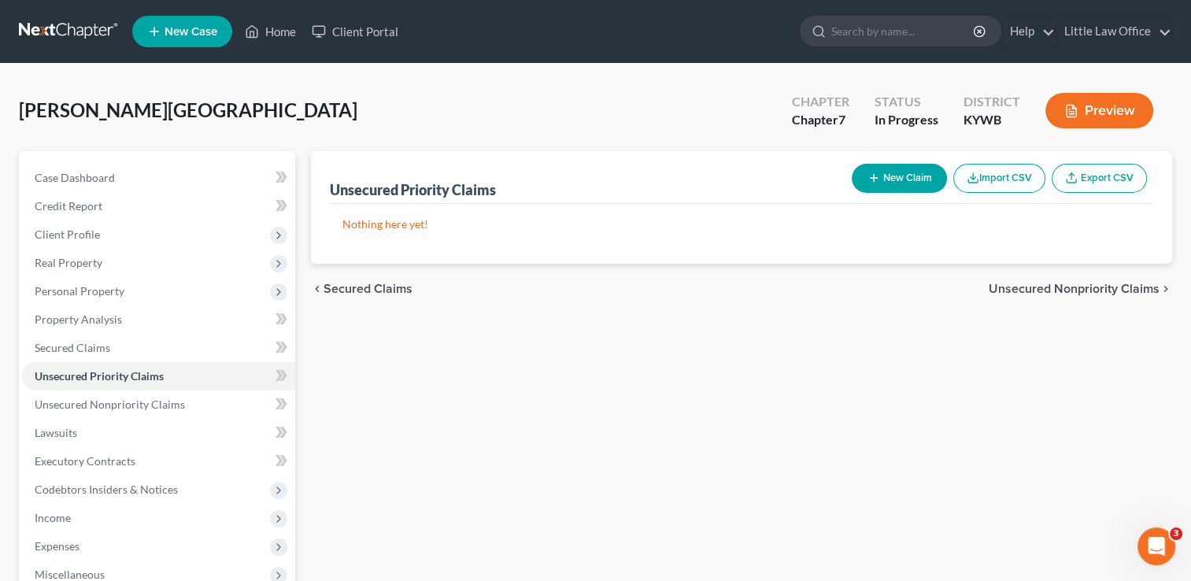
click at [1090, 294] on span "Unsecured Nonpriority Claims" at bounding box center [1074, 289] width 171 height 13
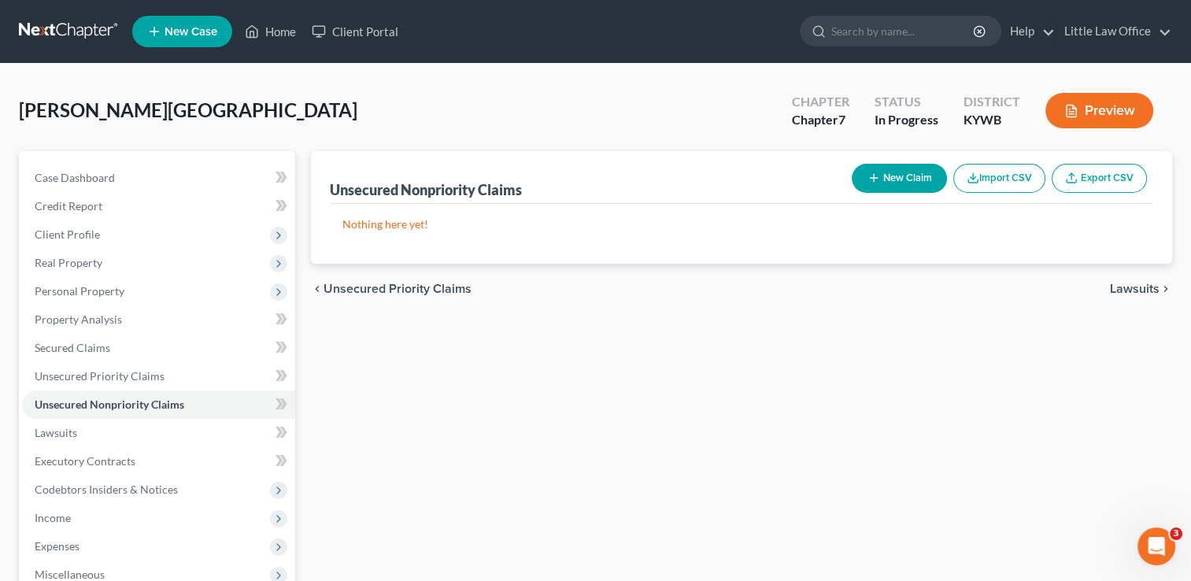
click at [1132, 287] on span "Lawsuits" at bounding box center [1135, 289] width 50 height 13
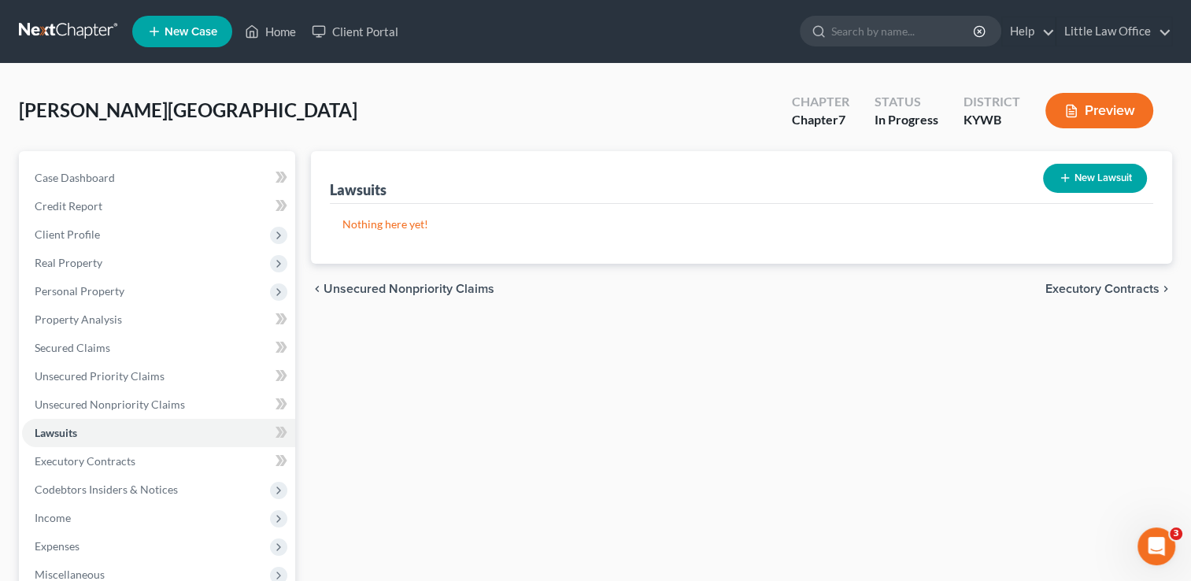
click at [1132, 285] on span "Executory Contracts" at bounding box center [1103, 289] width 114 height 13
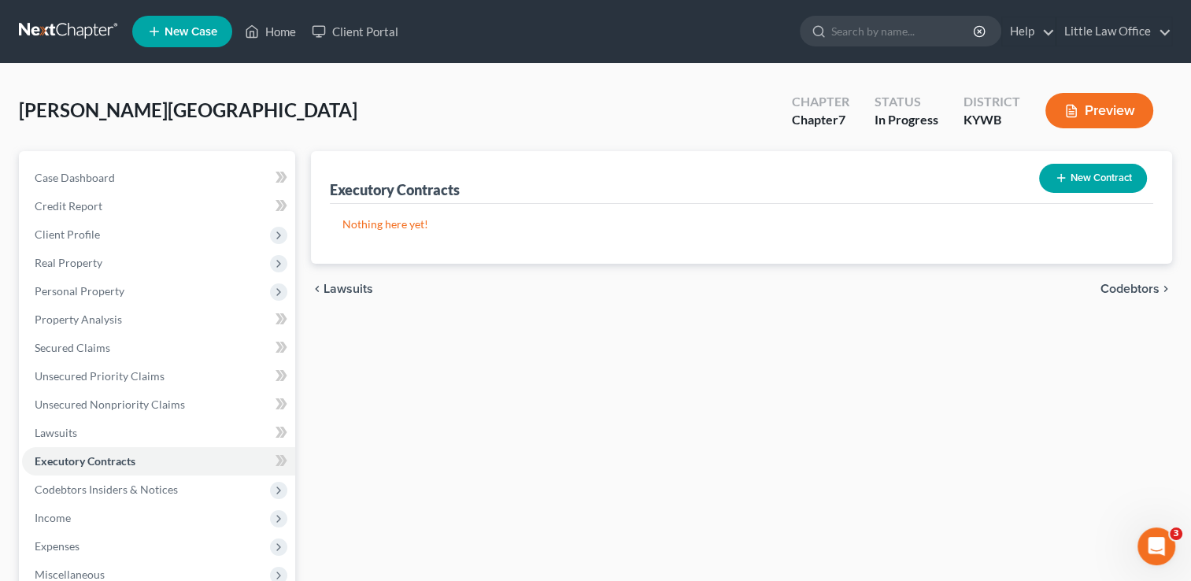
click at [1132, 285] on span "Codebtors" at bounding box center [1130, 289] width 59 height 13
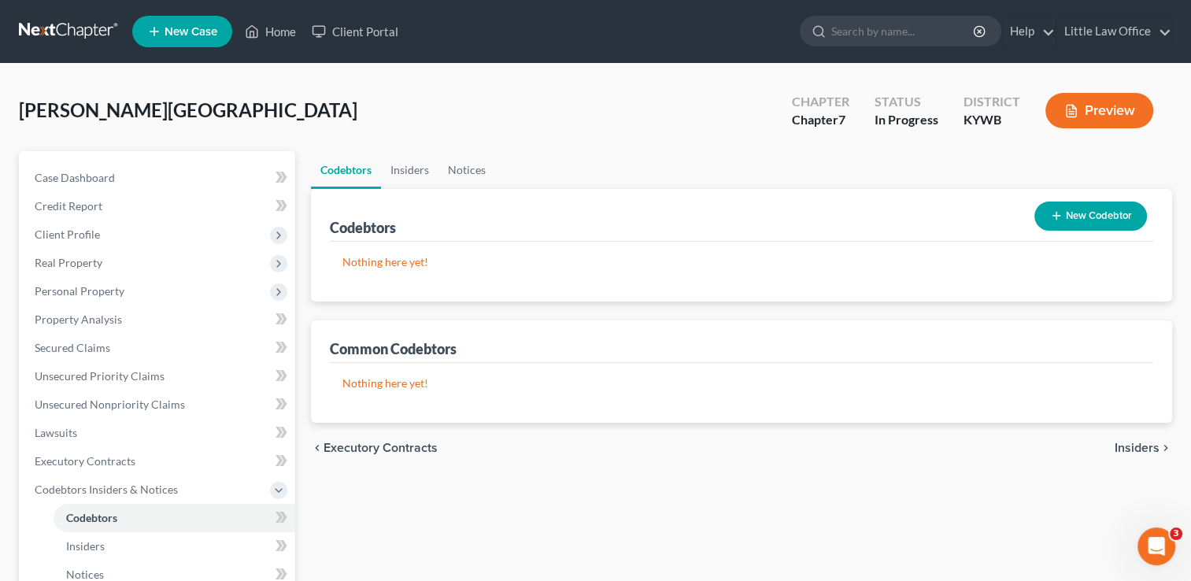
click at [1141, 443] on span "Insiders" at bounding box center [1137, 448] width 45 height 13
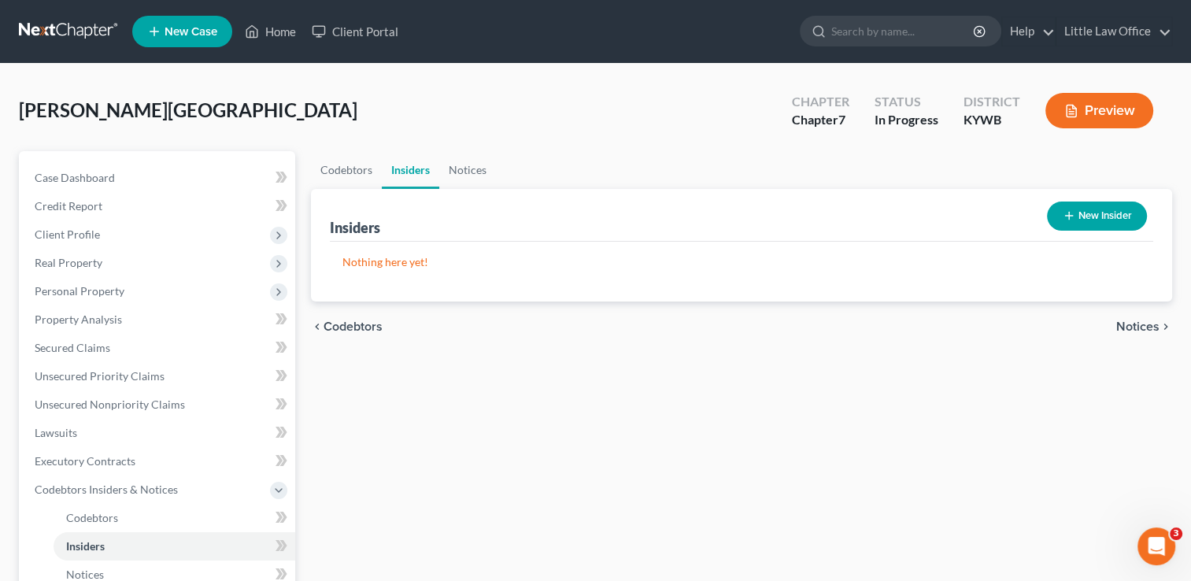
click at [1145, 320] on span "Notices" at bounding box center [1138, 326] width 43 height 13
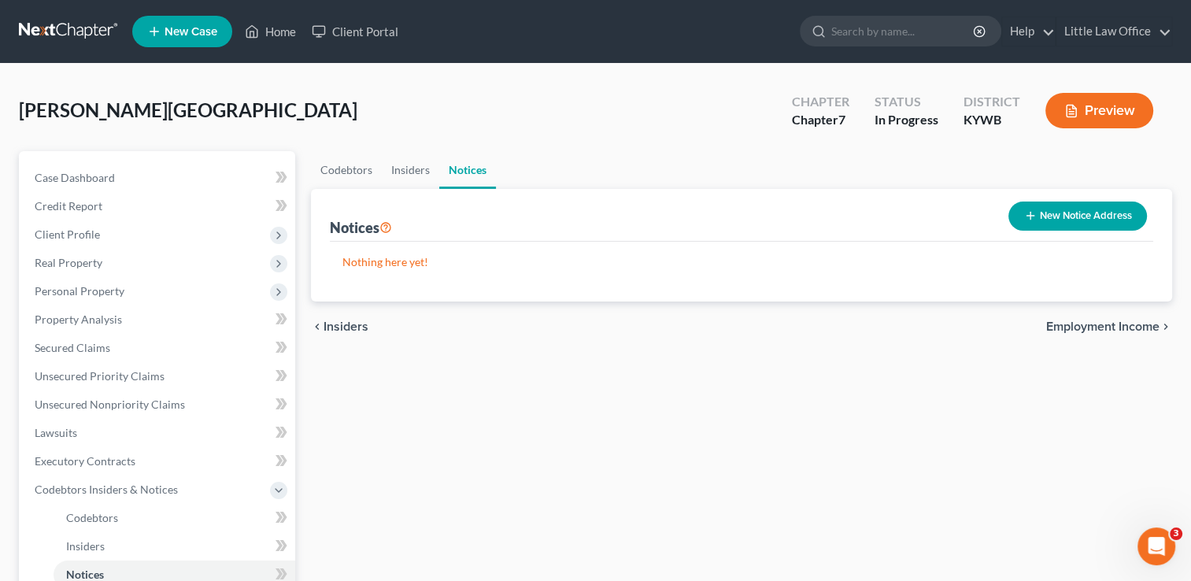
click at [1121, 328] on span "Employment Income" at bounding box center [1102, 326] width 113 height 13
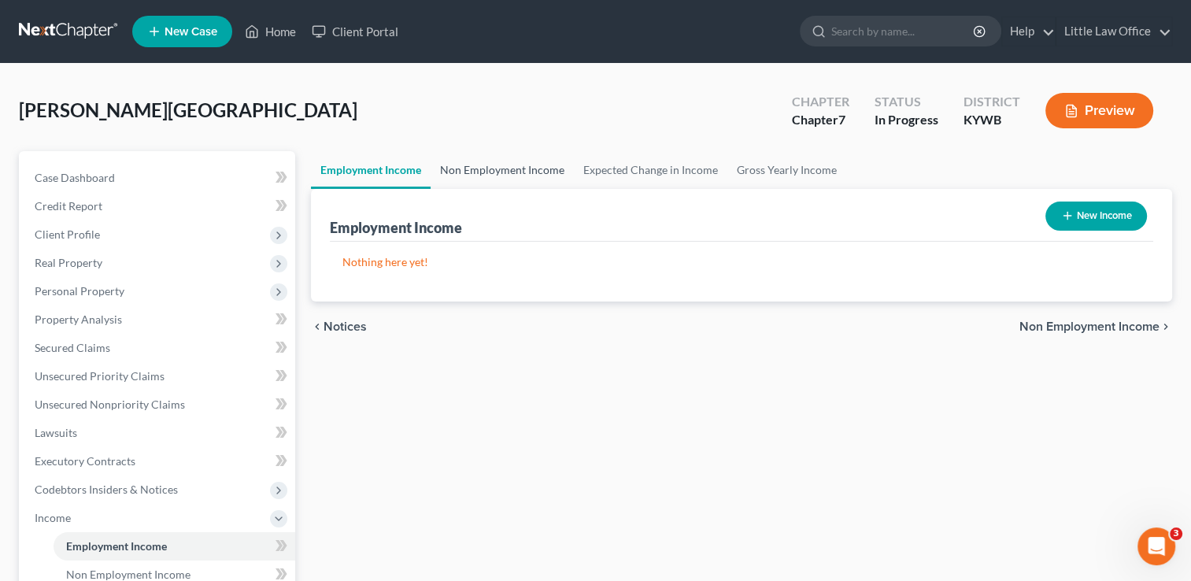
drag, startPoint x: 513, startPoint y: 166, endPoint x: 539, endPoint y: 166, distance: 26.0
click at [513, 166] on link "Non Employment Income" at bounding box center [502, 170] width 143 height 38
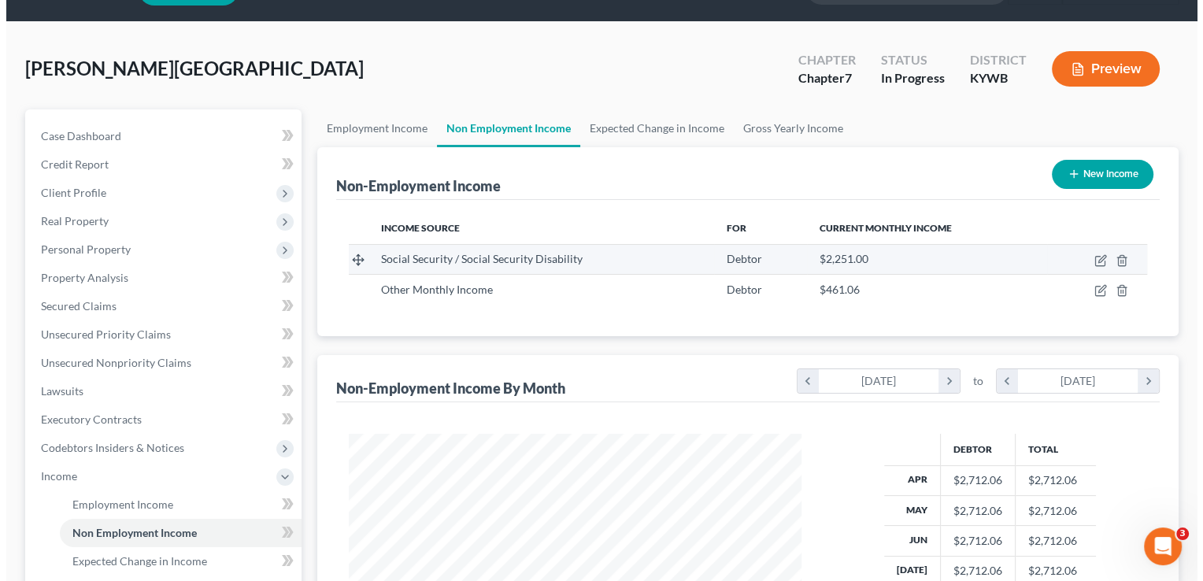
scroll to position [79, 0]
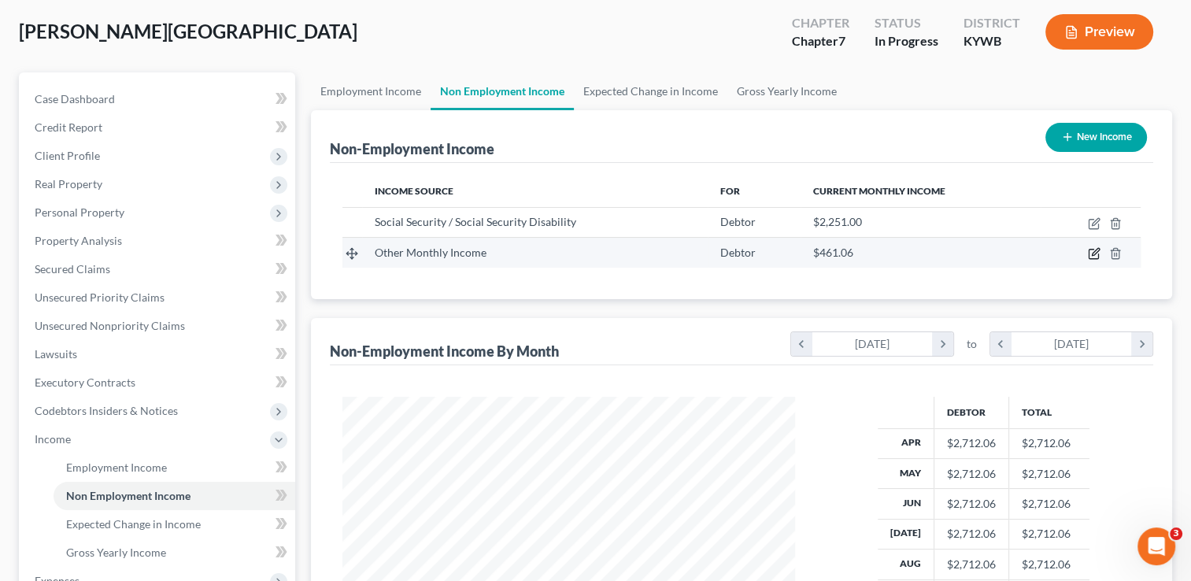
click at [1091, 256] on icon "button" at bounding box center [1094, 253] width 13 height 13
select select "13"
select select "0"
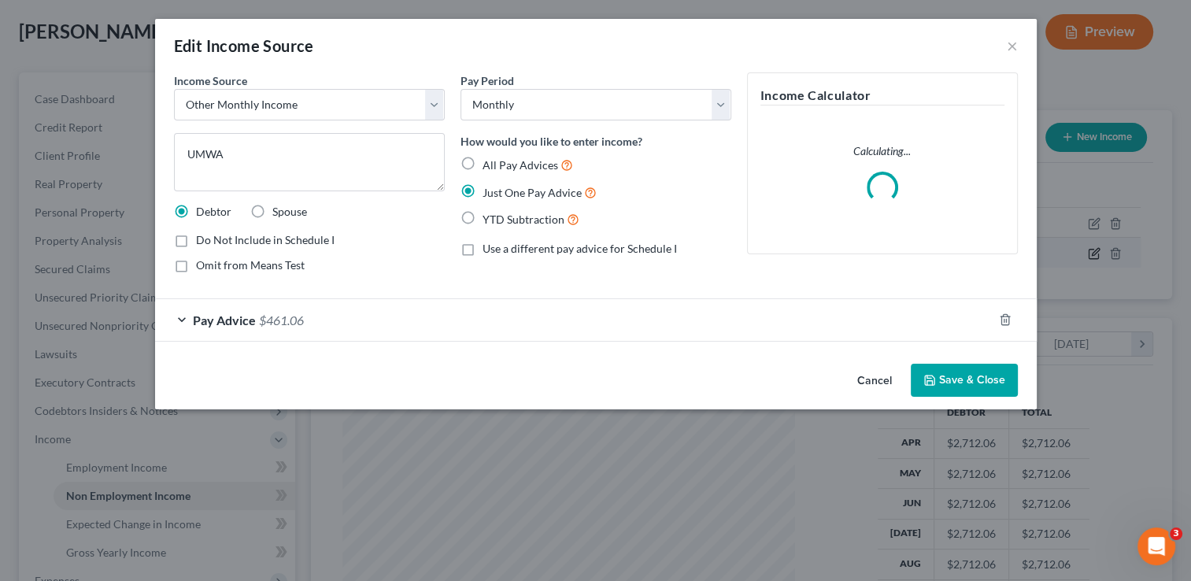
scroll to position [280, 488]
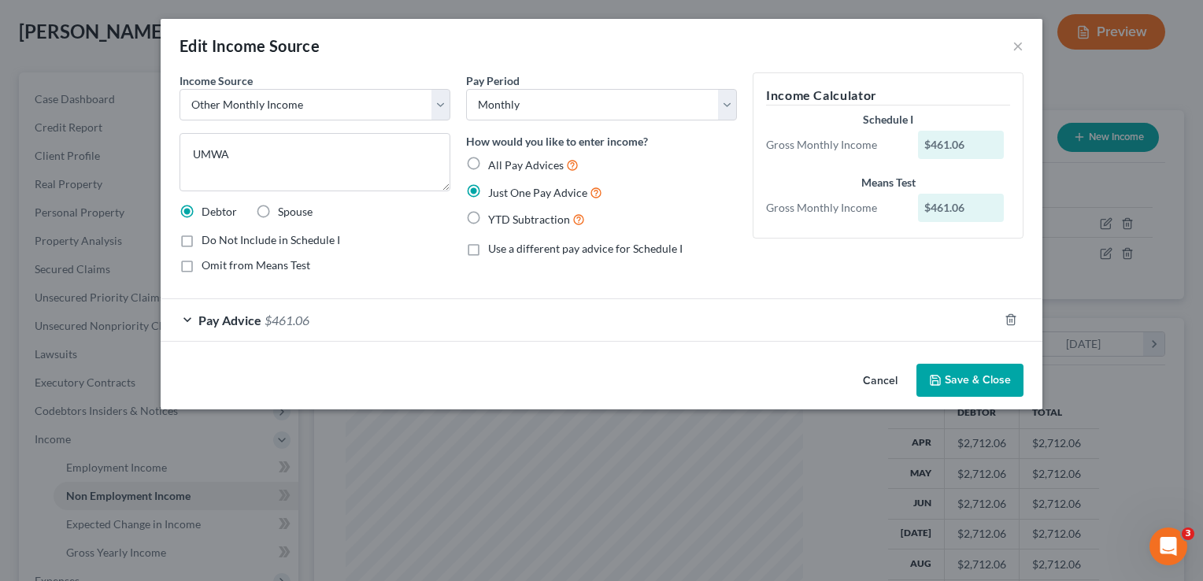
click at [1005, 385] on button "Save & Close" at bounding box center [970, 380] width 107 height 33
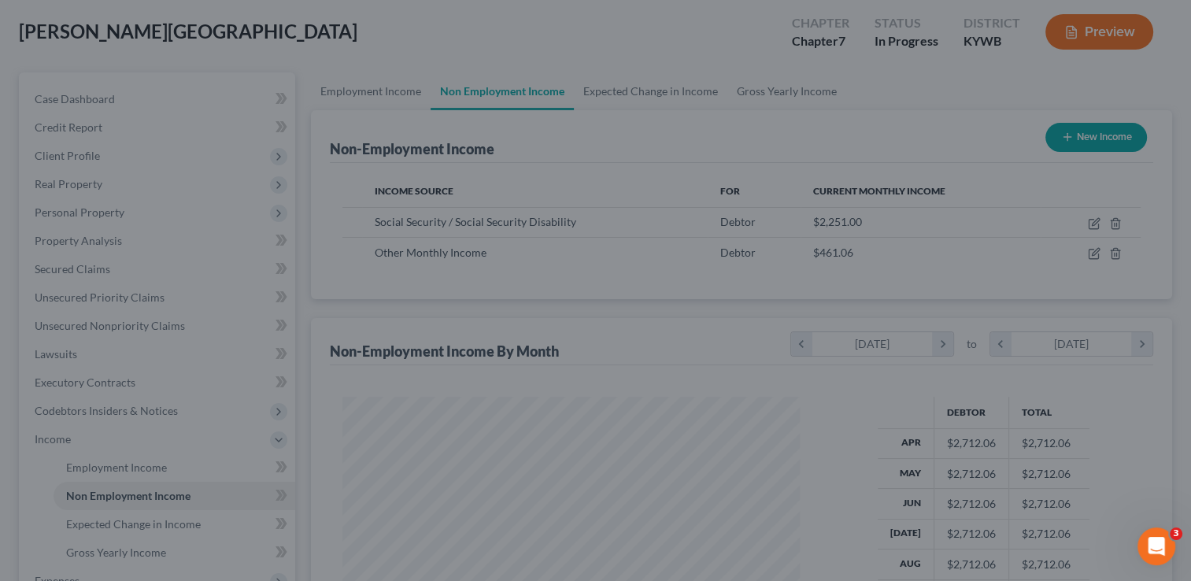
scroll to position [787140, 786937]
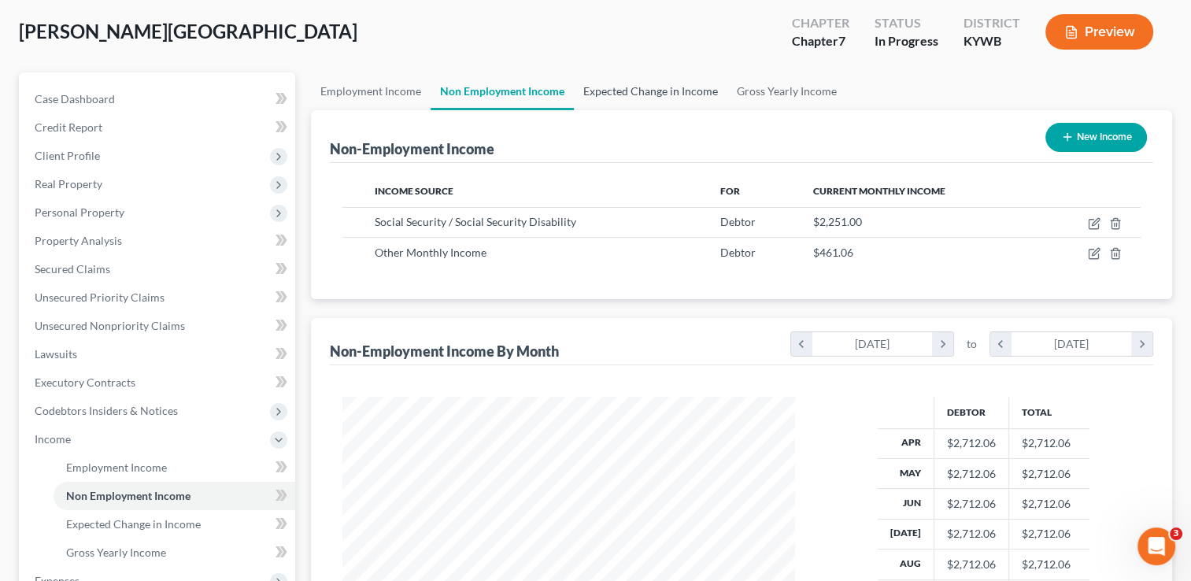
click at [657, 90] on link "Expected Change in Income" at bounding box center [651, 91] width 154 height 38
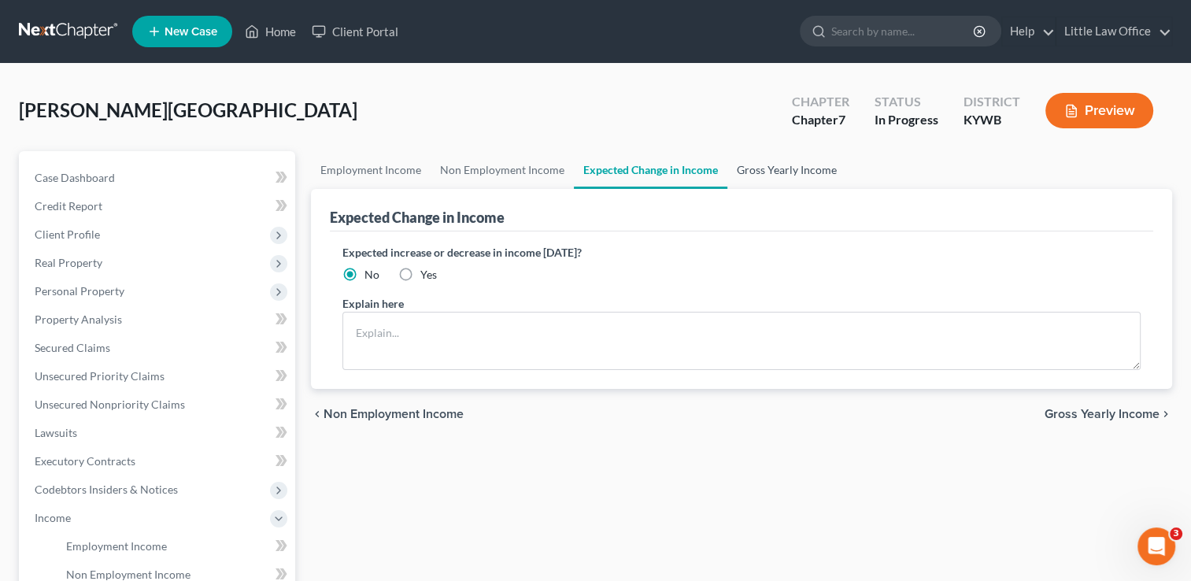
click at [765, 176] on link "Gross Yearly Income" at bounding box center [787, 170] width 119 height 38
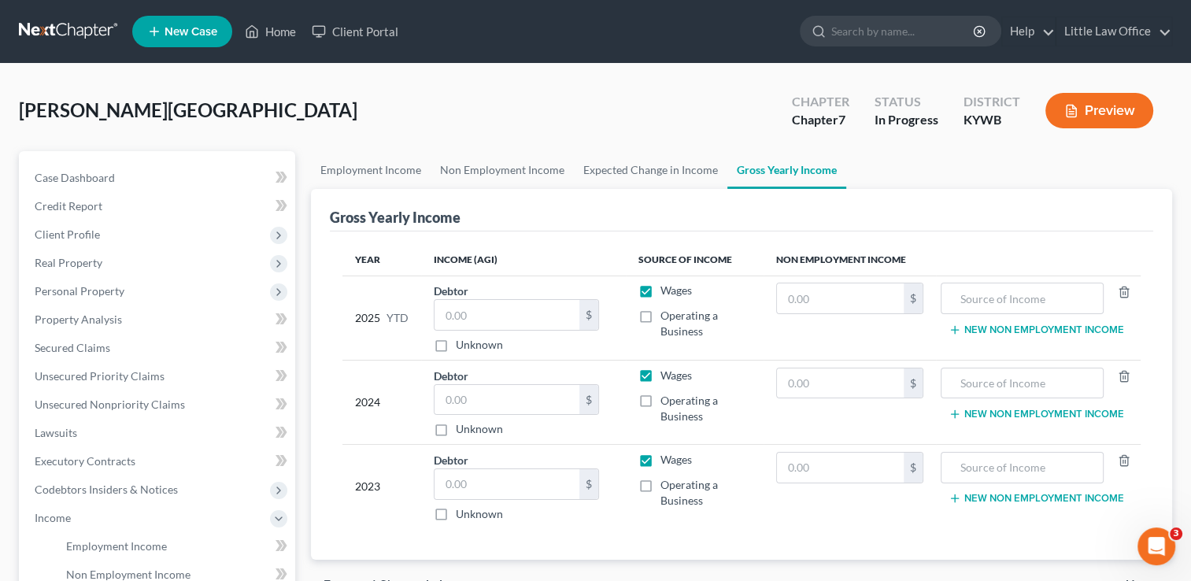
click at [661, 293] on label "Wages" at bounding box center [676, 291] width 31 height 16
click at [667, 293] on input "Wages" at bounding box center [672, 288] width 10 height 10
checkbox input "false"
drag, startPoint x: 649, startPoint y: 371, endPoint x: 648, endPoint y: 384, distance: 13.4
click at [661, 373] on label "Wages" at bounding box center [676, 376] width 31 height 16
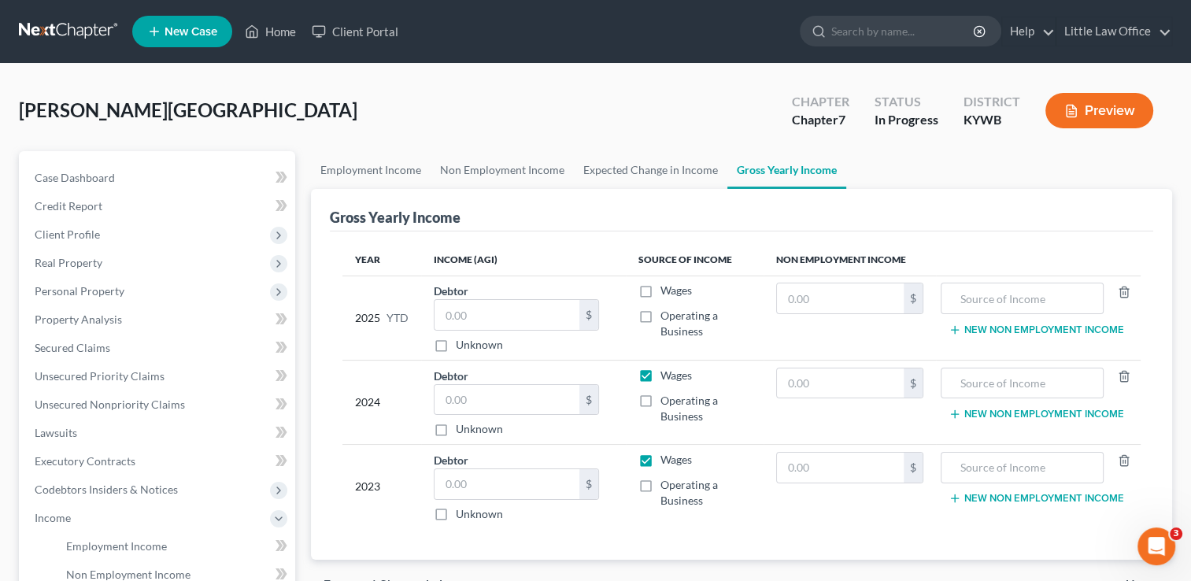
click at [667, 373] on input "Wages" at bounding box center [672, 373] width 10 height 10
checkbox input "false"
click at [661, 458] on label "Wages" at bounding box center [676, 460] width 31 height 16
click at [667, 458] on input "Wages" at bounding box center [672, 457] width 10 height 10
checkbox input "false"
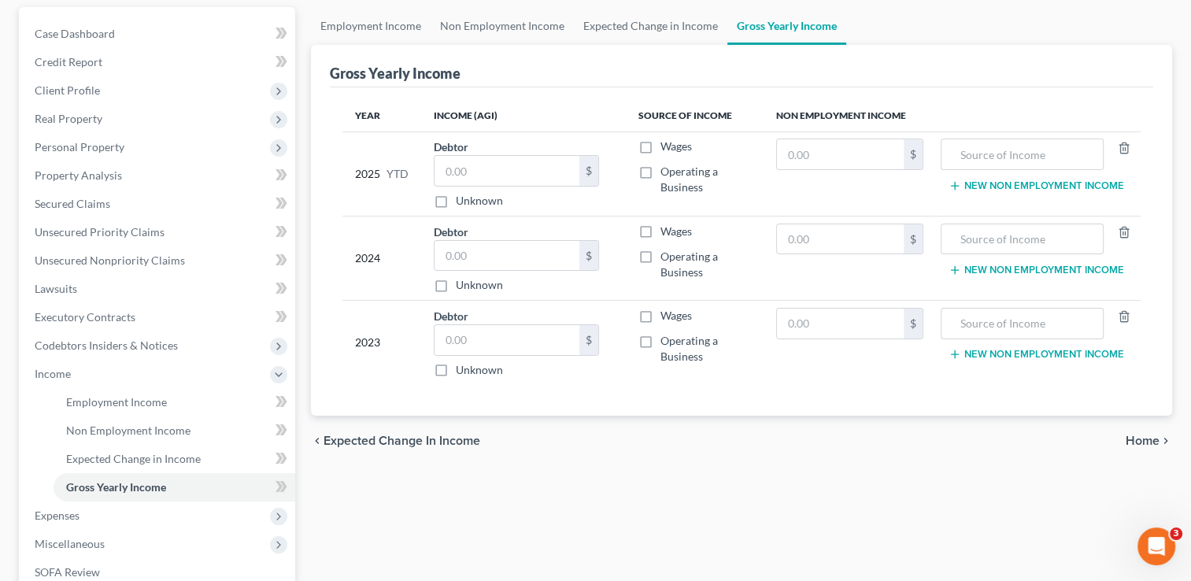
scroll to position [236, 0]
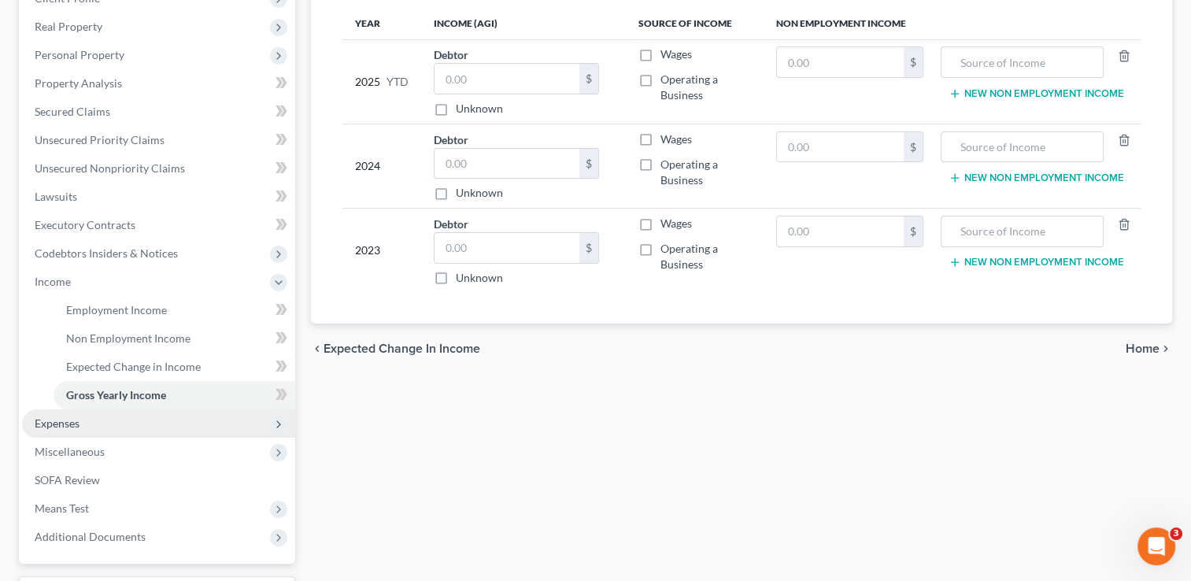
click at [131, 424] on span "Expenses" at bounding box center [158, 423] width 273 height 28
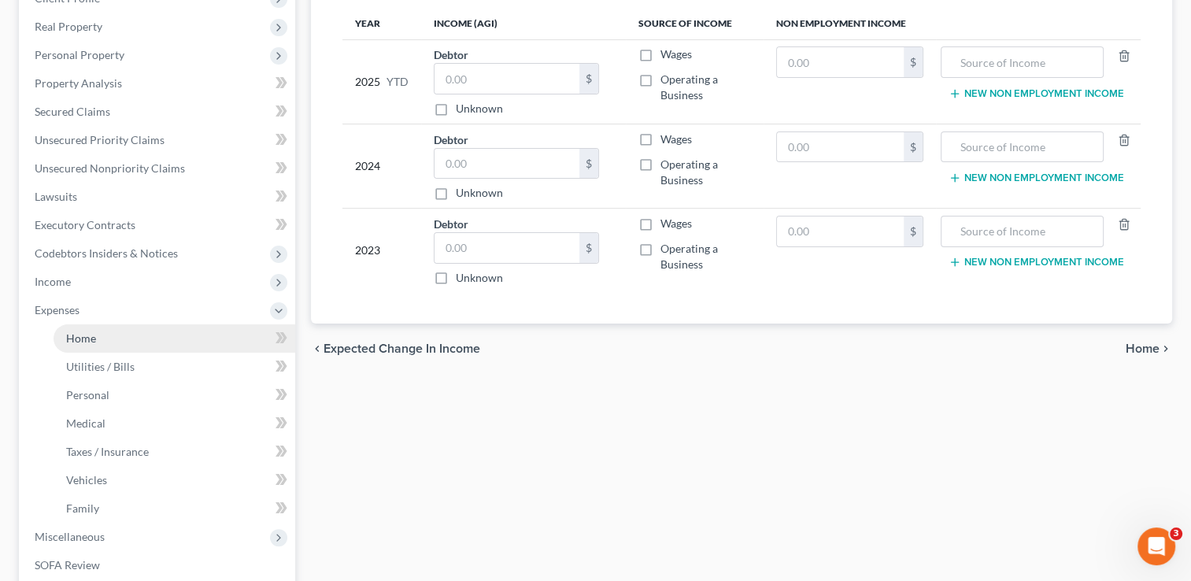
click at [94, 346] on link "Home" at bounding box center [175, 338] width 242 height 28
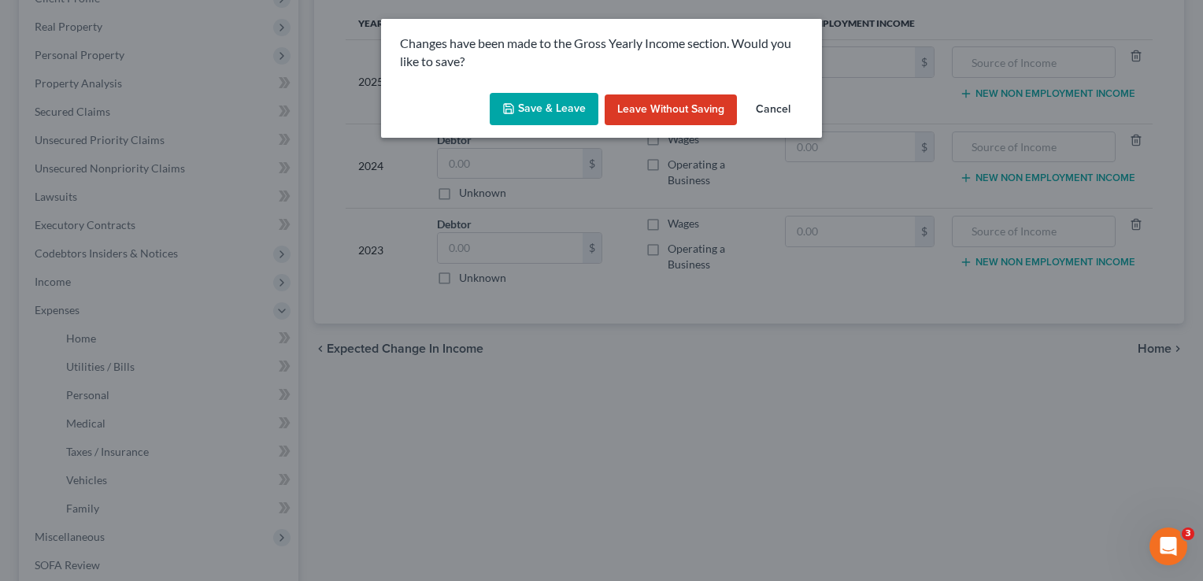
click at [557, 120] on button "Save & Leave" at bounding box center [544, 109] width 109 height 33
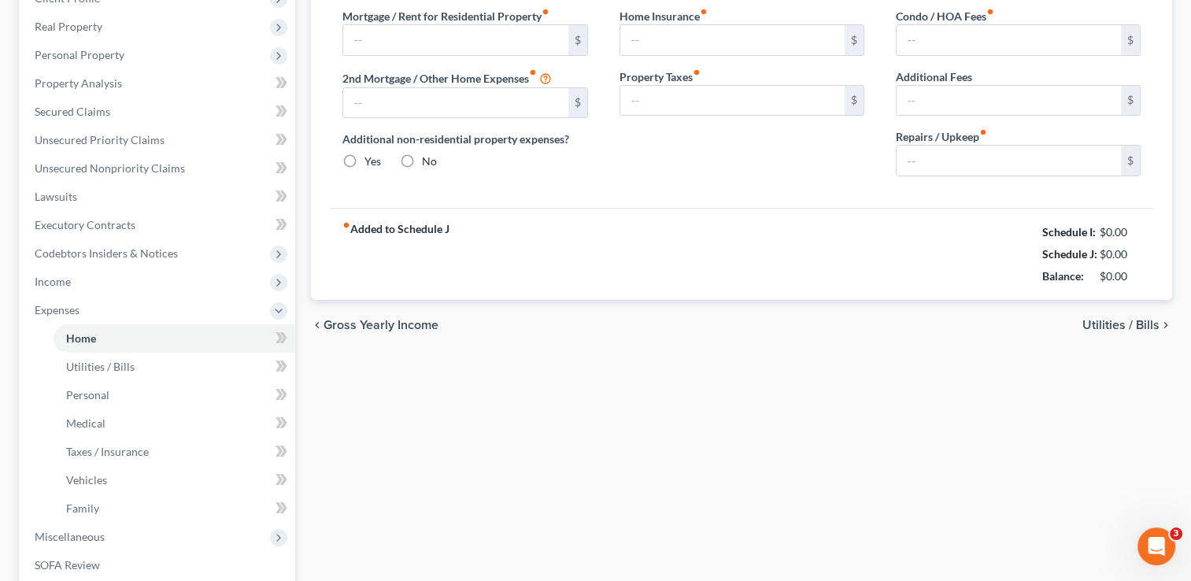
type input "0.00"
radio input "true"
type input "0.00"
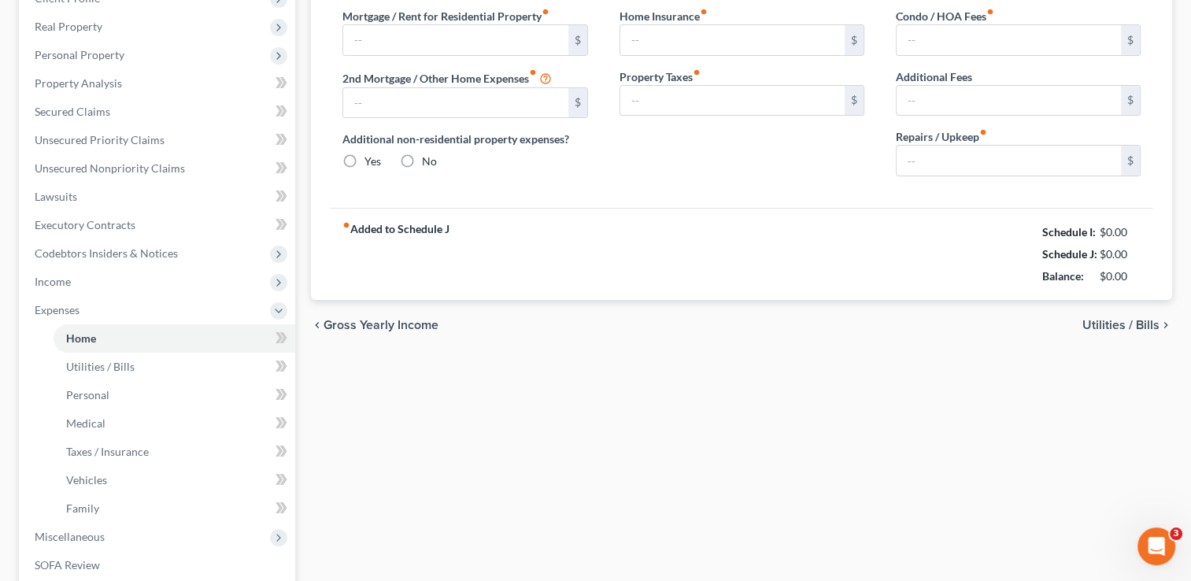
type input "0.00"
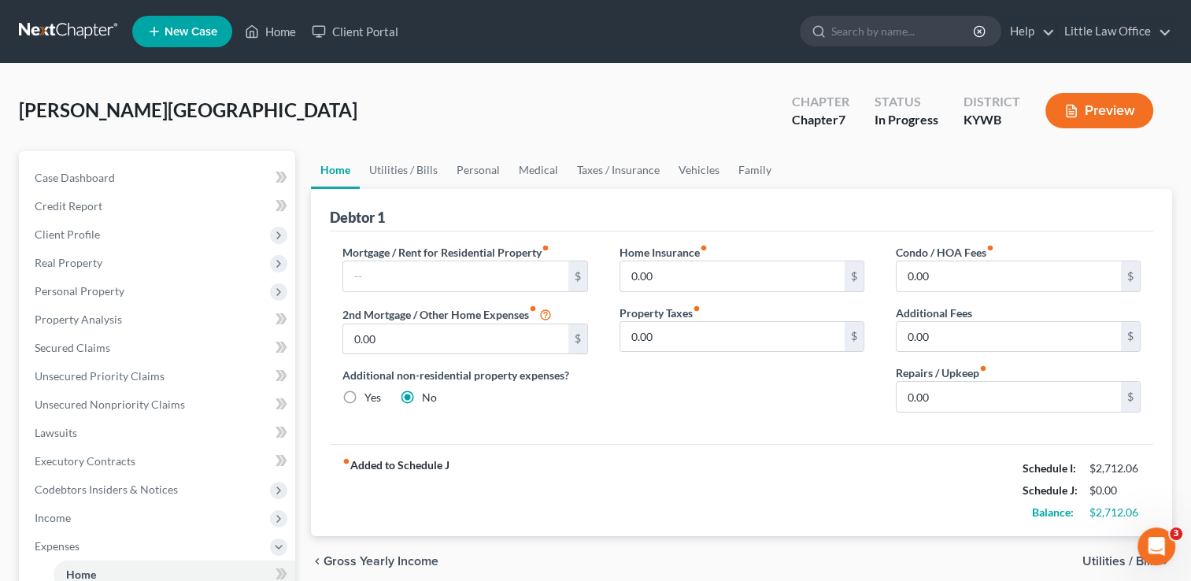
scroll to position [79, 0]
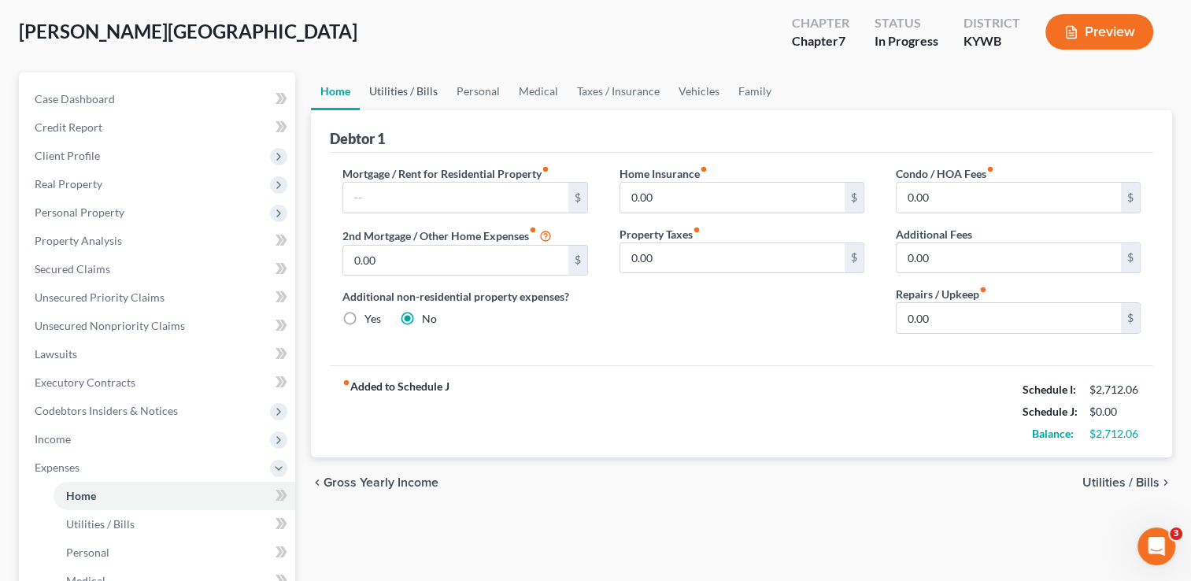
click at [413, 100] on link "Utilities / Bills" at bounding box center [403, 91] width 87 height 38
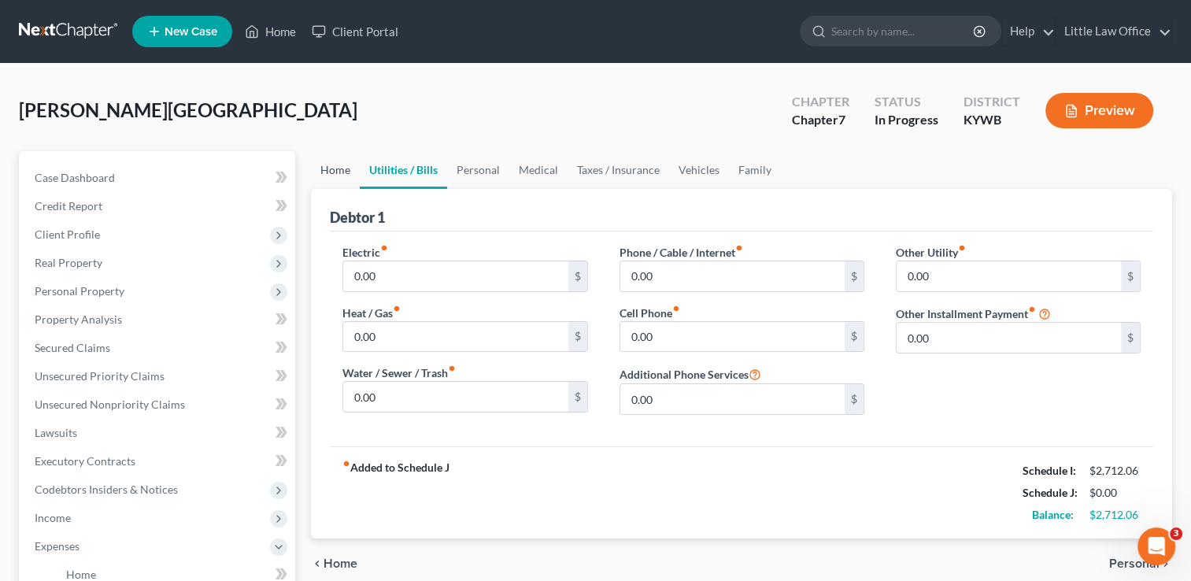
click at [339, 181] on link "Home" at bounding box center [335, 170] width 49 height 38
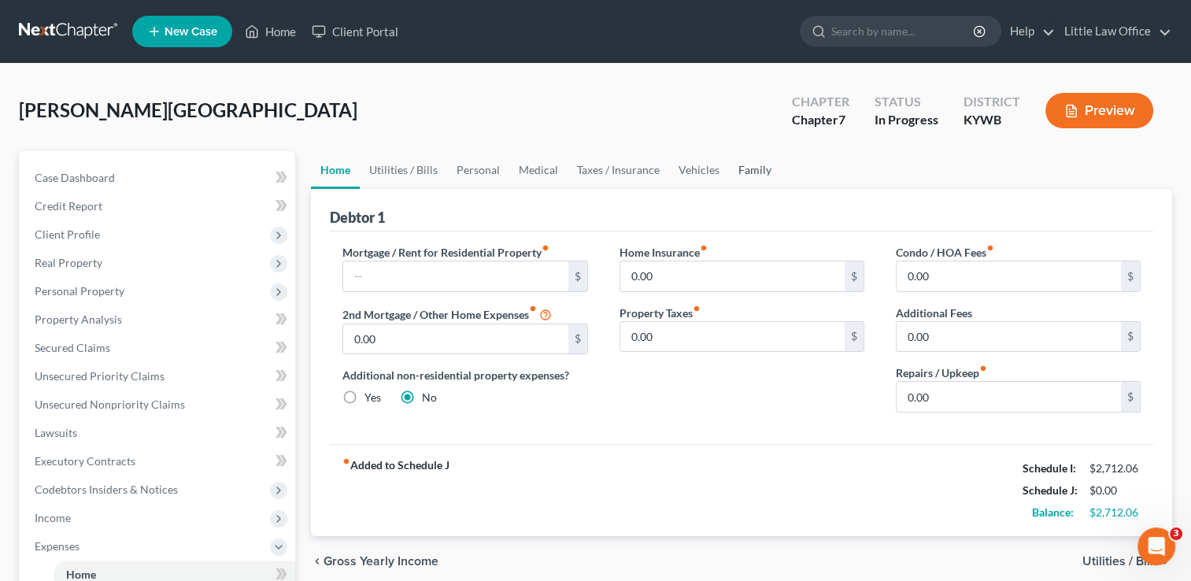
click at [756, 184] on link "Family" at bounding box center [755, 170] width 52 height 38
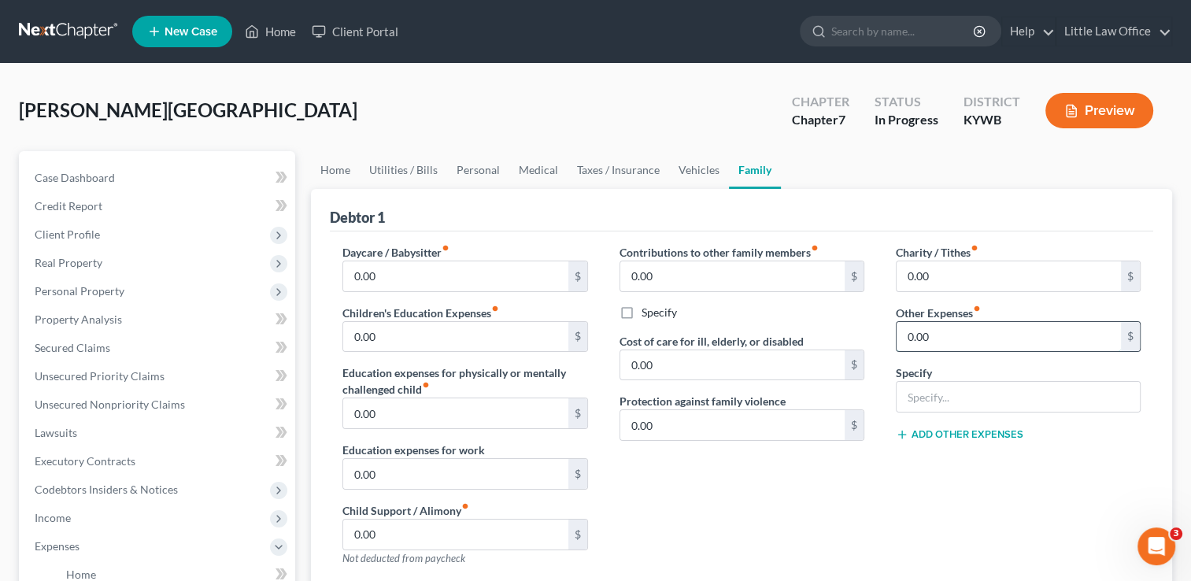
click at [973, 343] on input "0.00" at bounding box center [1009, 337] width 224 height 30
type input "190.00"
type input "l"
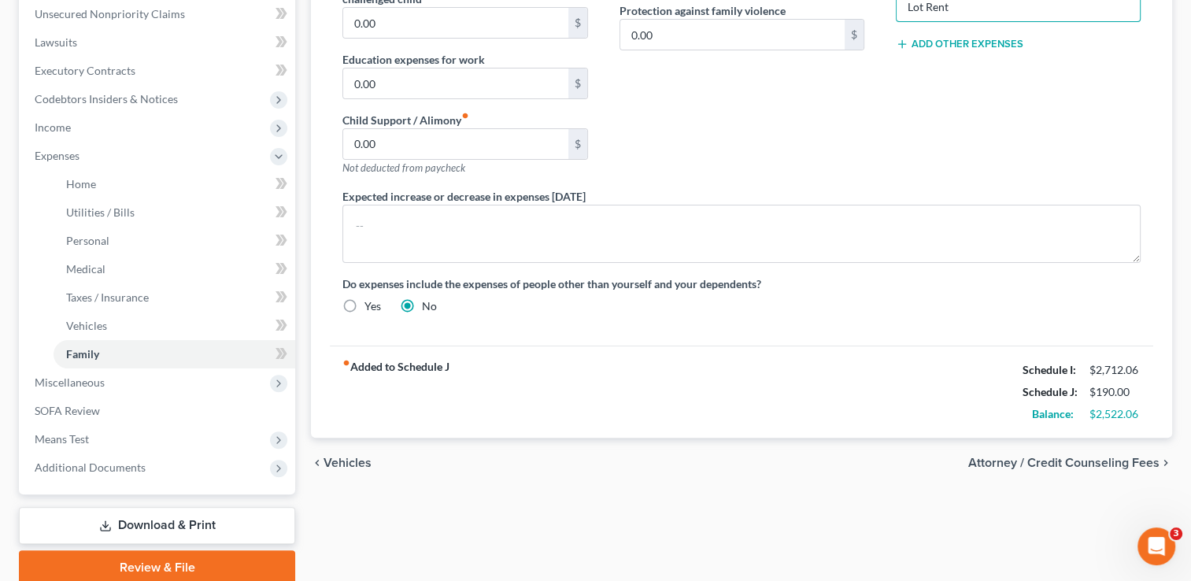
scroll to position [394, 0]
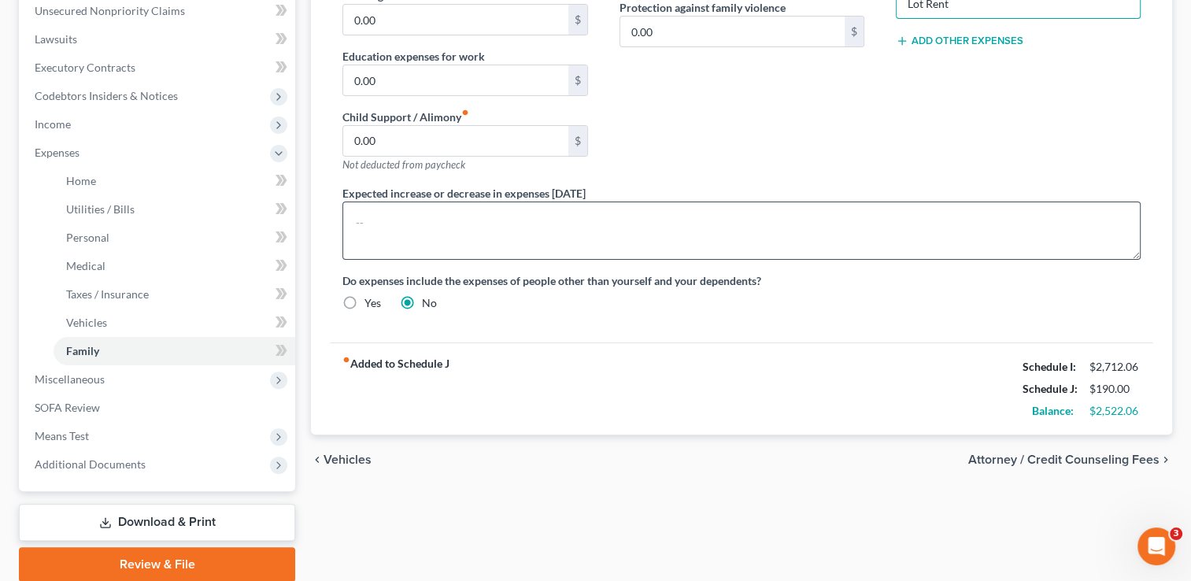
type input "Lot Rent"
click at [517, 232] on textarea at bounding box center [742, 231] width 798 height 58
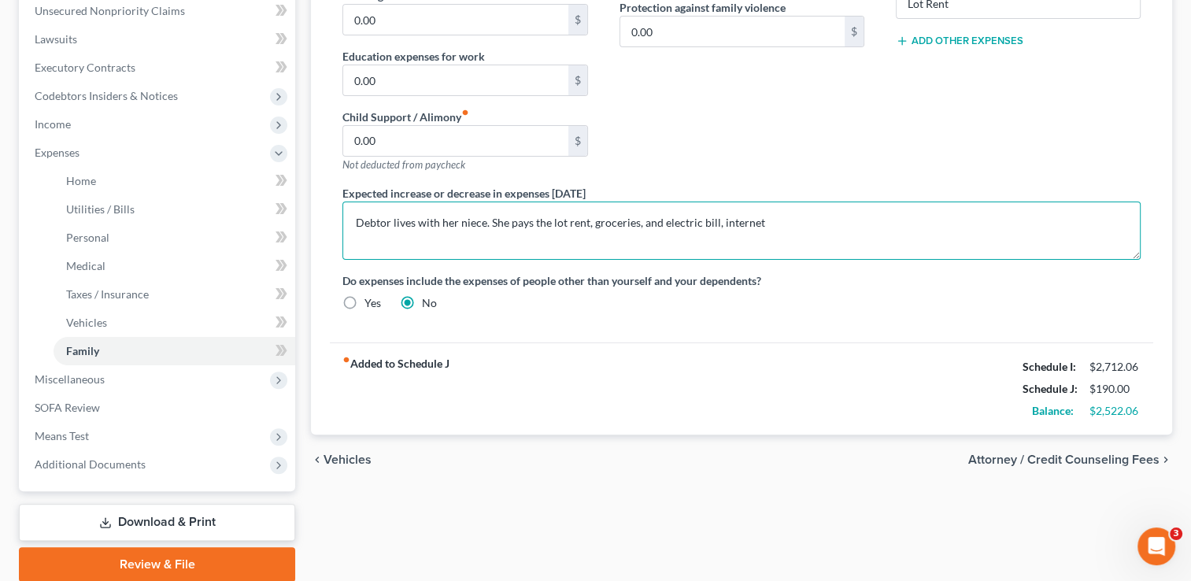
click at [640, 221] on textarea "Debtor lives with her niece. She pays the lot rent, groceries, and electric bil…" at bounding box center [742, 231] width 798 height 58
click at [741, 222] on textarea "Debtor lives with her niece. She pays the lot rent, groceries, electric bill, i…" at bounding box center [742, 231] width 798 height 58
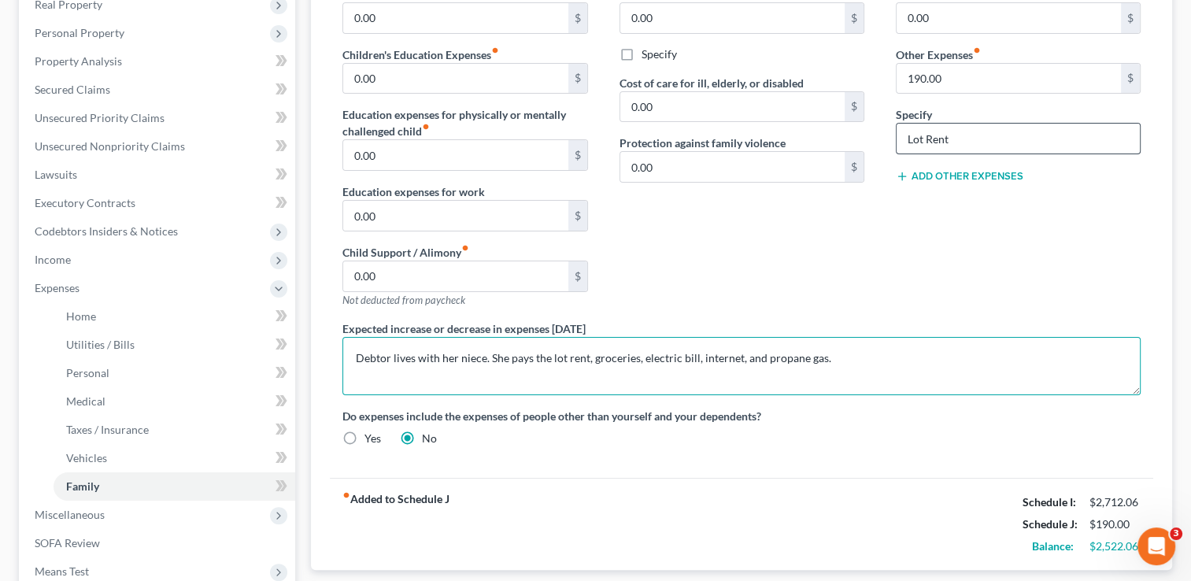
scroll to position [236, 0]
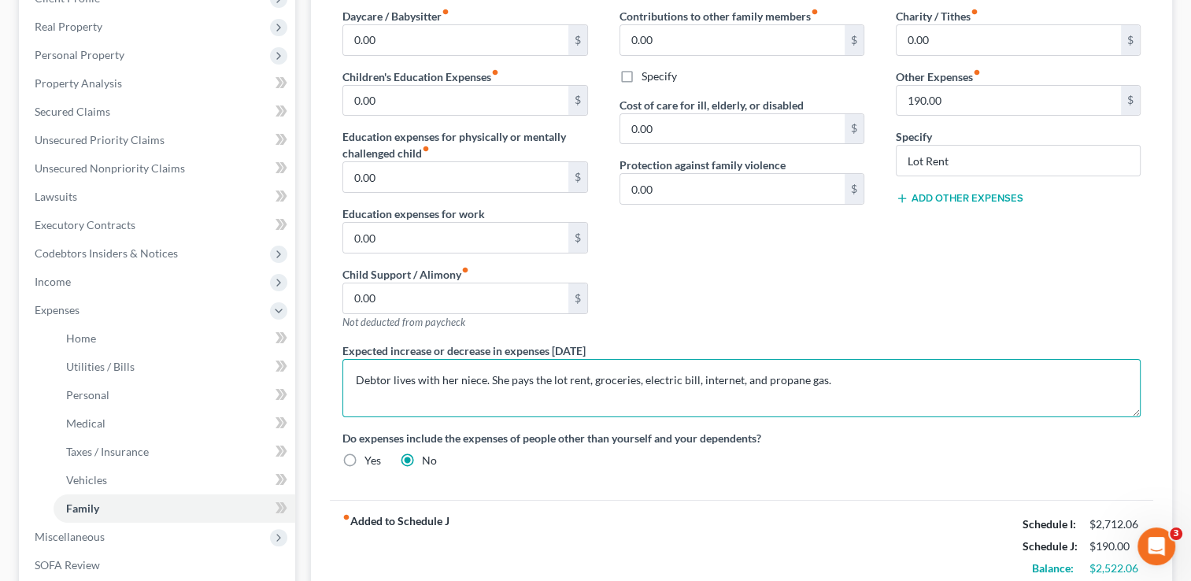
type textarea "Debtor lives with her niece. She pays the lot rent, groceries, electric bill, i…"
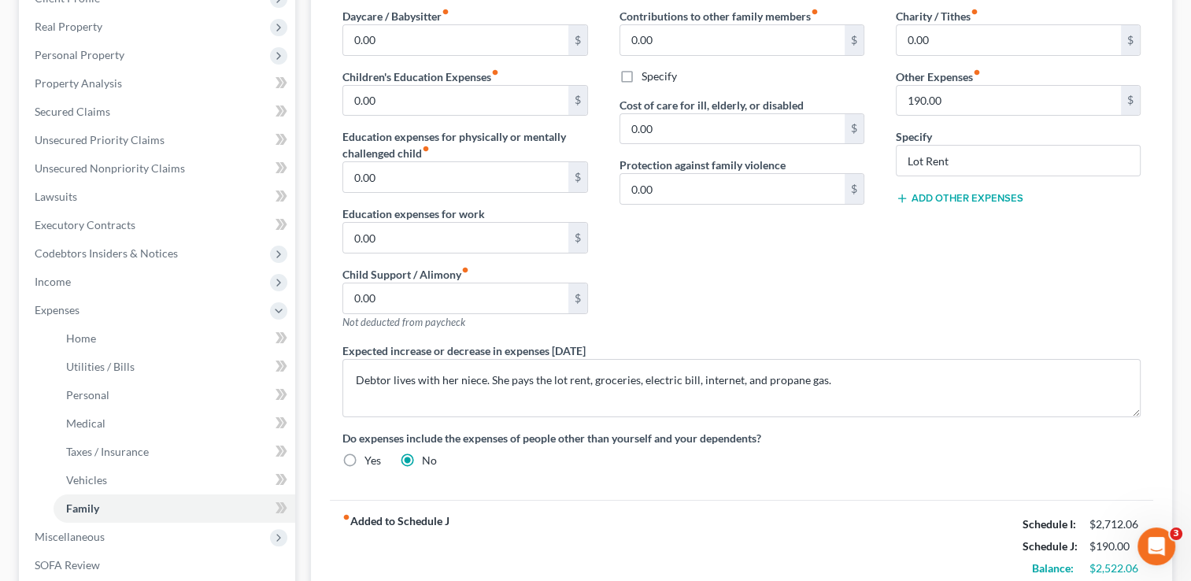
click at [977, 192] on button "Add Other Expenses" at bounding box center [960, 198] width 128 height 13
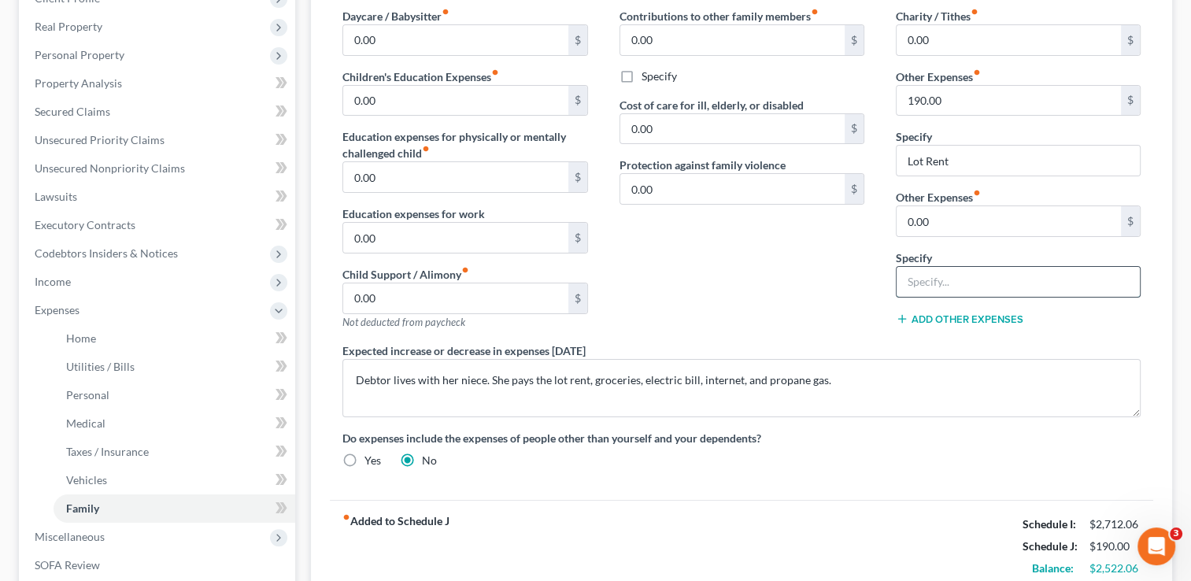
click at [977, 280] on input "text" at bounding box center [1018, 282] width 243 height 30
type input "Propane Tank"
click at [947, 226] on input "0.00" at bounding box center [1009, 221] width 224 height 30
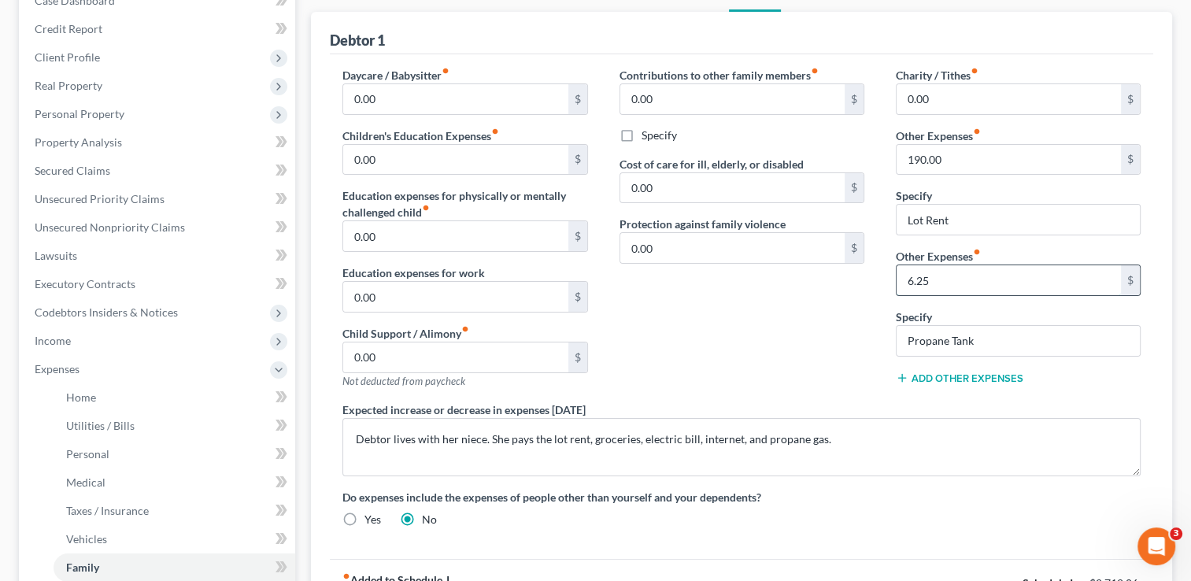
scroll to position [79, 0]
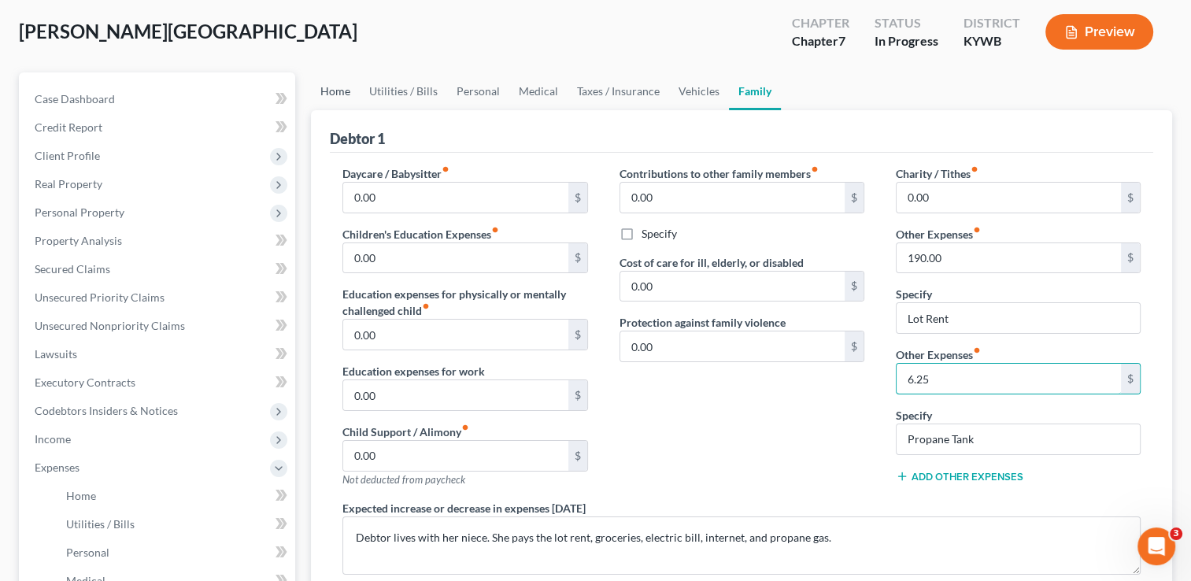
type input "6.25"
click at [345, 98] on link "Home" at bounding box center [335, 91] width 49 height 38
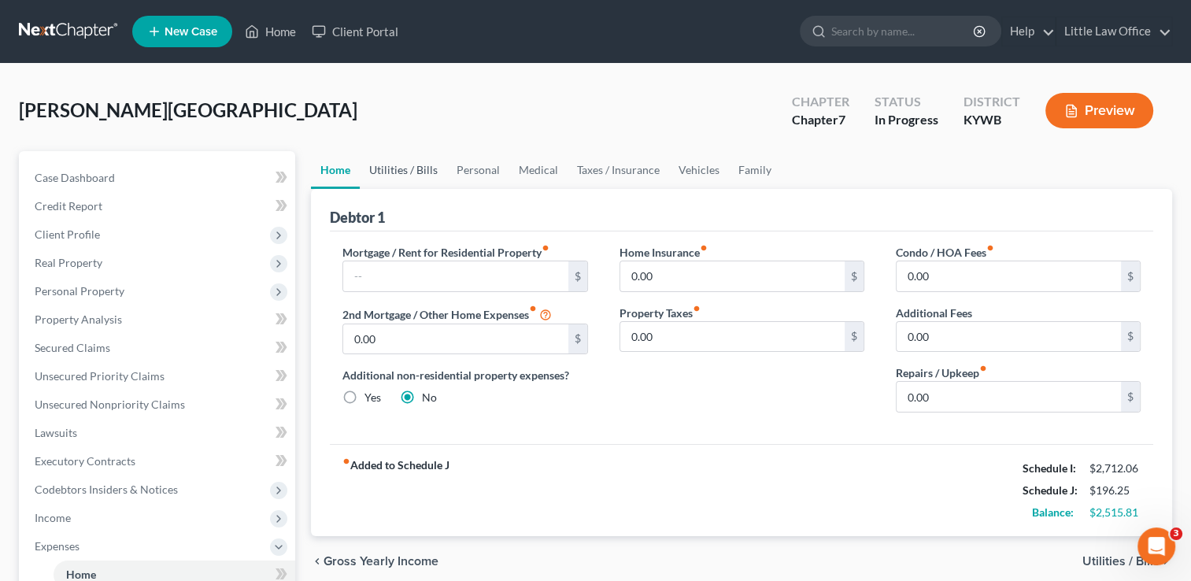
click at [439, 169] on link "Utilities / Bills" at bounding box center [403, 170] width 87 height 38
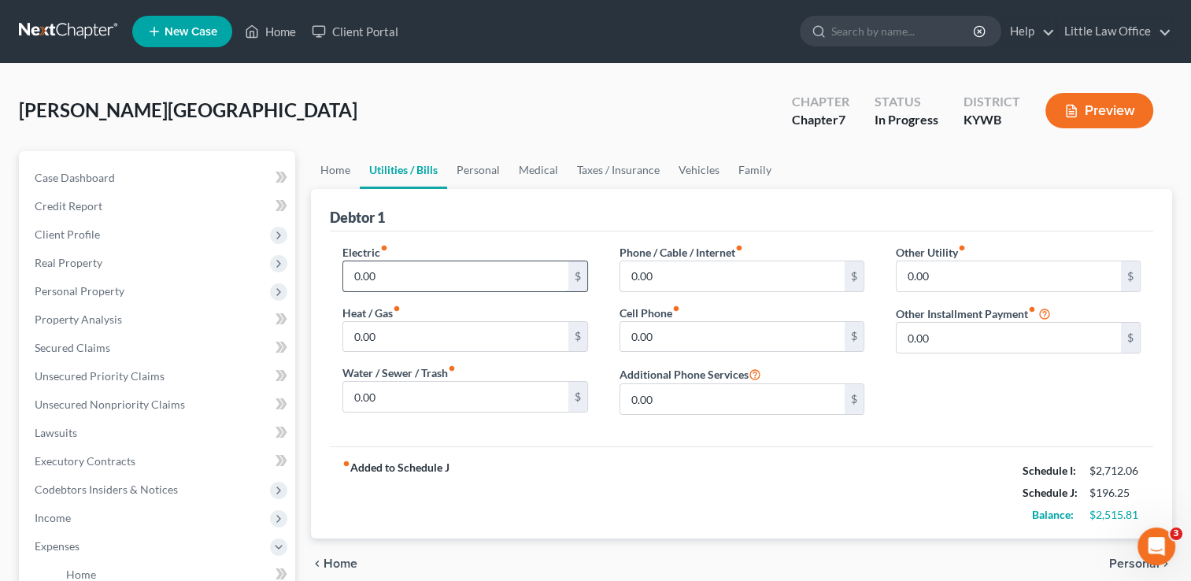
click at [444, 276] on input "0.00" at bounding box center [455, 276] width 224 height 30
type input "200"
click at [523, 233] on div "Electric fiber_manual_record 200 $ Heat / Gas fiber_manual_record 0.00 $ Water …" at bounding box center [742, 339] width 824 height 215
click at [706, 270] on input "0.00" at bounding box center [732, 276] width 224 height 30
type input "90"
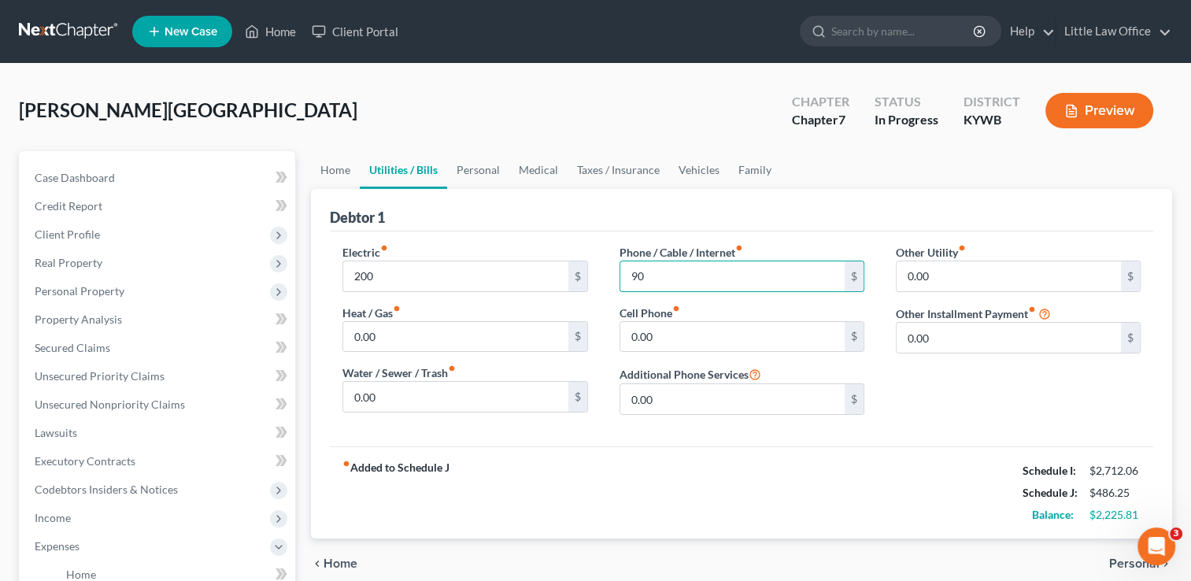
click at [765, 209] on div "Debtor 1" at bounding box center [742, 210] width 824 height 43
click at [727, 338] on input "0.00" at bounding box center [732, 337] width 224 height 30
click at [485, 173] on link "Personal" at bounding box center [478, 170] width 62 height 38
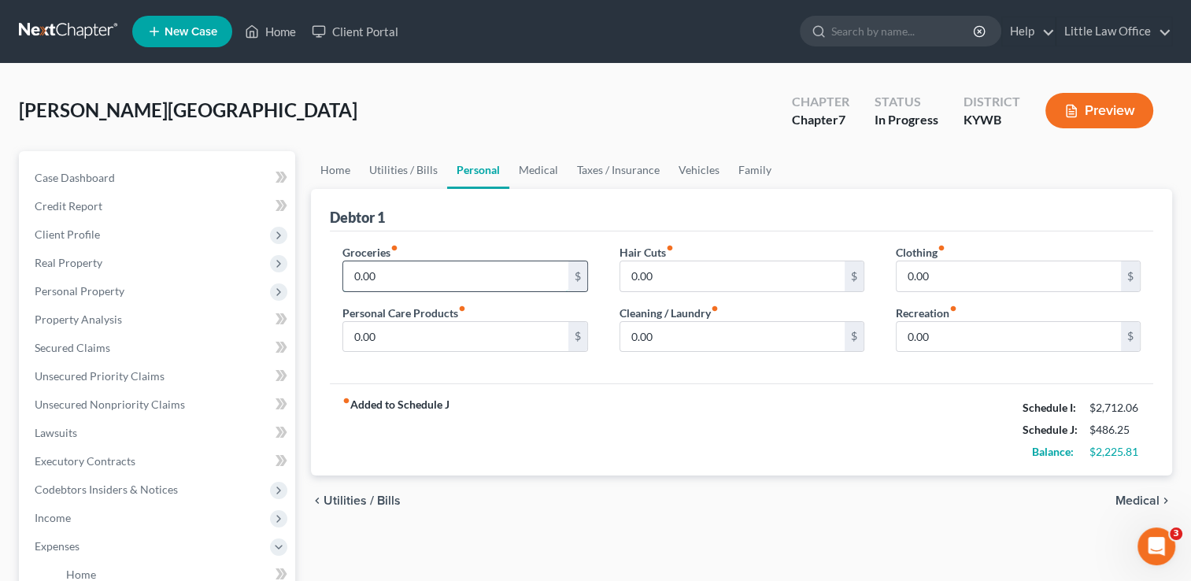
click at [472, 266] on input "0.00" at bounding box center [455, 276] width 224 height 30
type input "250"
drag, startPoint x: 630, startPoint y: 409, endPoint x: 487, endPoint y: 351, distance: 154.0
click at [629, 409] on div "fiber_manual_record Added to Schedule J Schedule I: $2,712.06 Schedule J: $736.…" at bounding box center [742, 429] width 824 height 92
click at [470, 328] on input "0.00" at bounding box center [455, 337] width 224 height 30
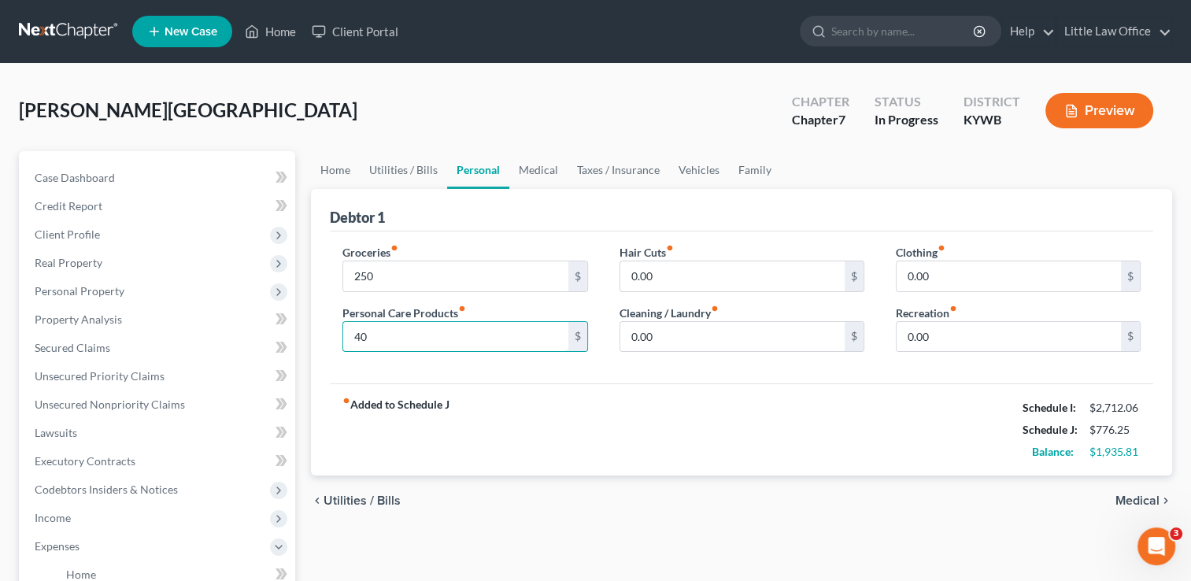
type input "40"
click at [702, 431] on div "fiber_manual_record Added to Schedule J Schedule I: $2,712.06 Schedule J: $776.…" at bounding box center [742, 429] width 824 height 92
click at [685, 278] on input "0.00" at bounding box center [732, 276] width 224 height 30
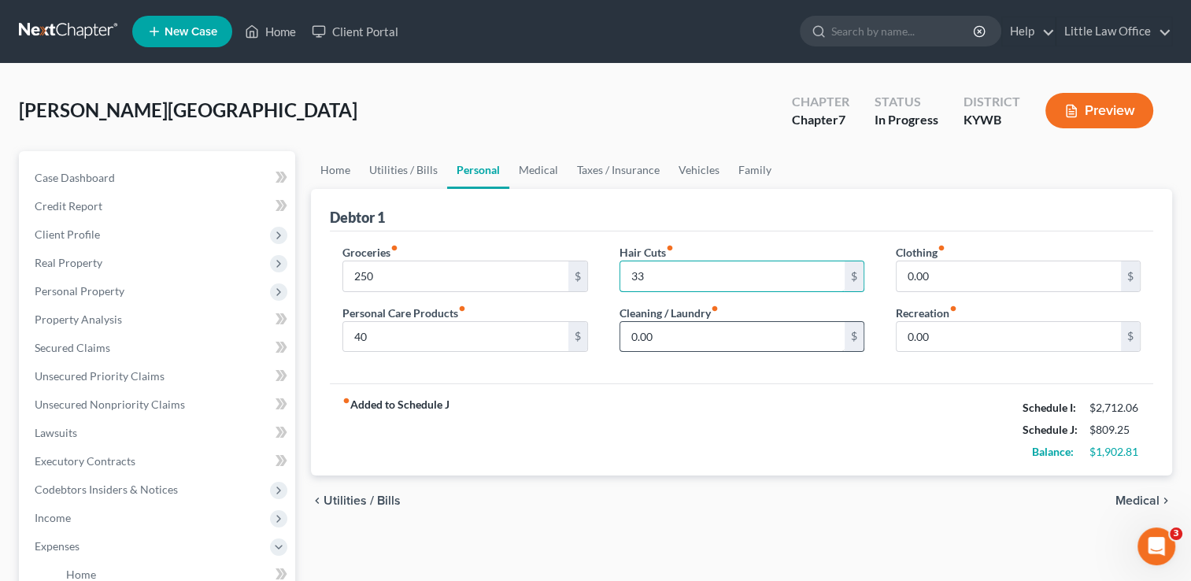
type input "33"
click at [702, 335] on input "0.00" at bounding box center [732, 337] width 224 height 30
click at [776, 241] on div "Groceries fiber_manual_record 250 $ Personal Care Products fiber_manual_record …" at bounding box center [742, 308] width 824 height 153
click at [736, 340] on input "20" at bounding box center [732, 337] width 224 height 30
type input "50"
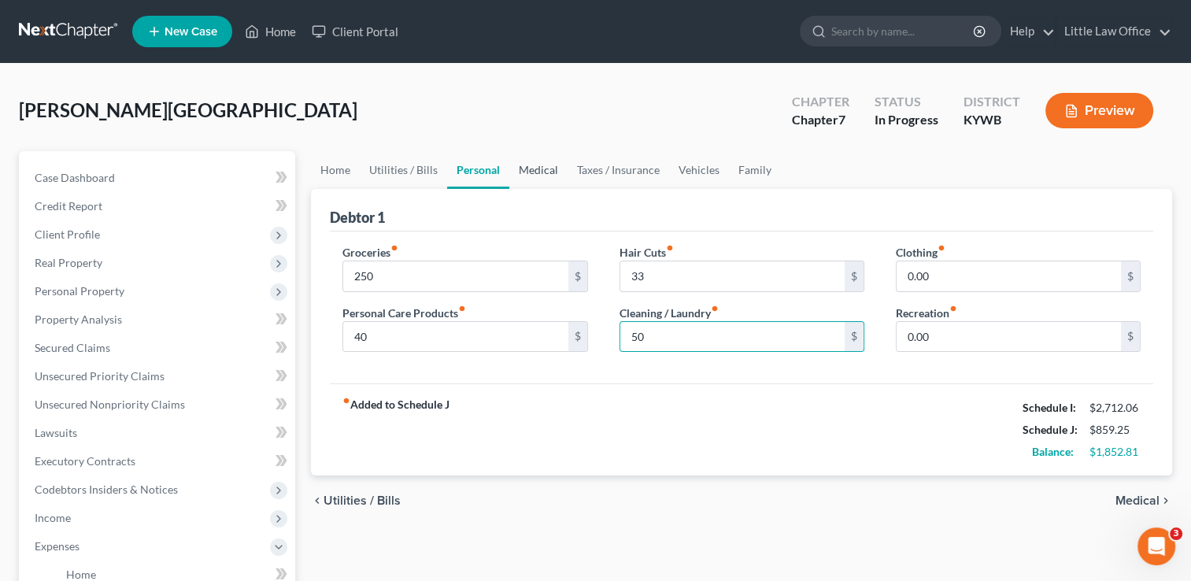
click at [540, 178] on link "Medical" at bounding box center [538, 170] width 58 height 38
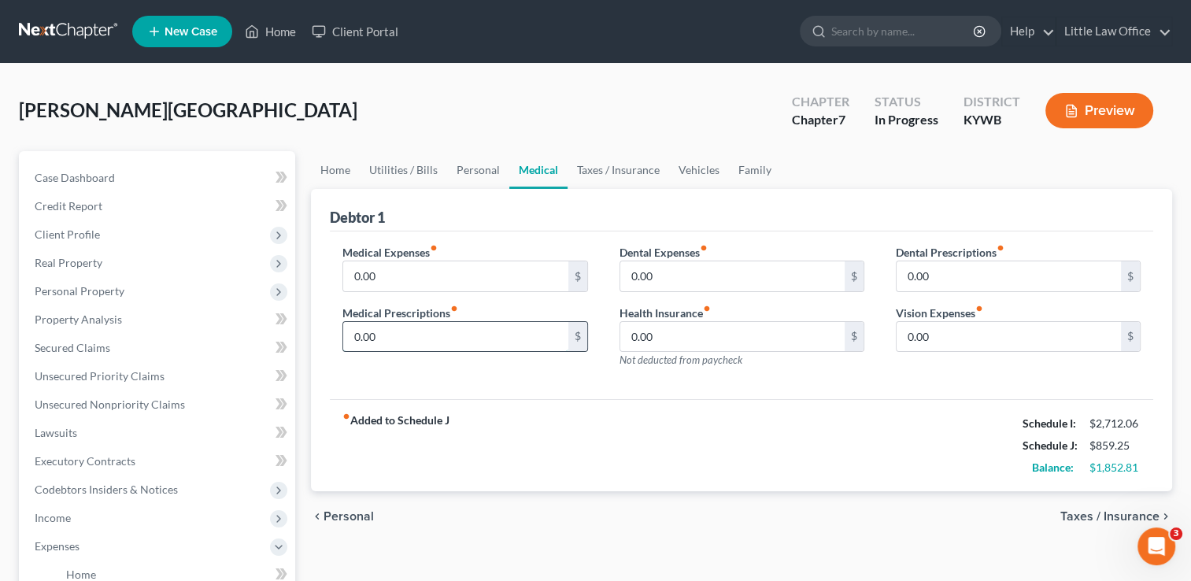
click at [420, 332] on input "0.00" at bounding box center [455, 337] width 224 height 30
type input "50"
click at [419, 282] on input "0.00" at bounding box center [455, 276] width 224 height 30
type input "40"
click at [677, 435] on div "fiber_manual_record Added to Schedule J Schedule I: $2,712.06 Schedule J: $949.…" at bounding box center [742, 445] width 824 height 92
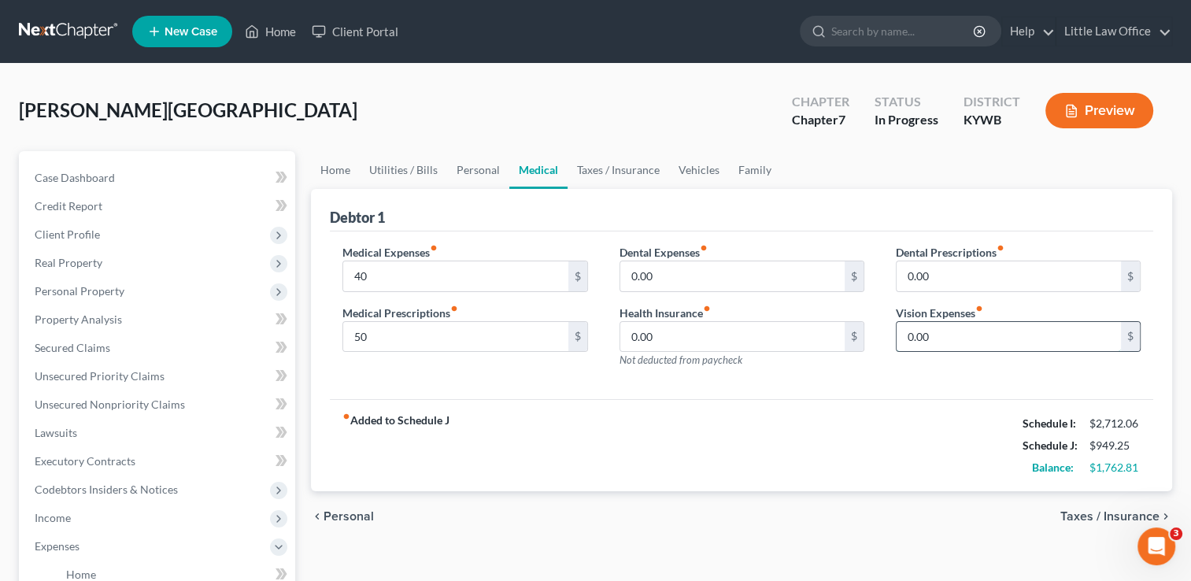
click at [966, 337] on input "0.00" at bounding box center [1009, 337] width 224 height 30
type input "12.5"
click at [753, 165] on link "Family" at bounding box center [755, 170] width 52 height 38
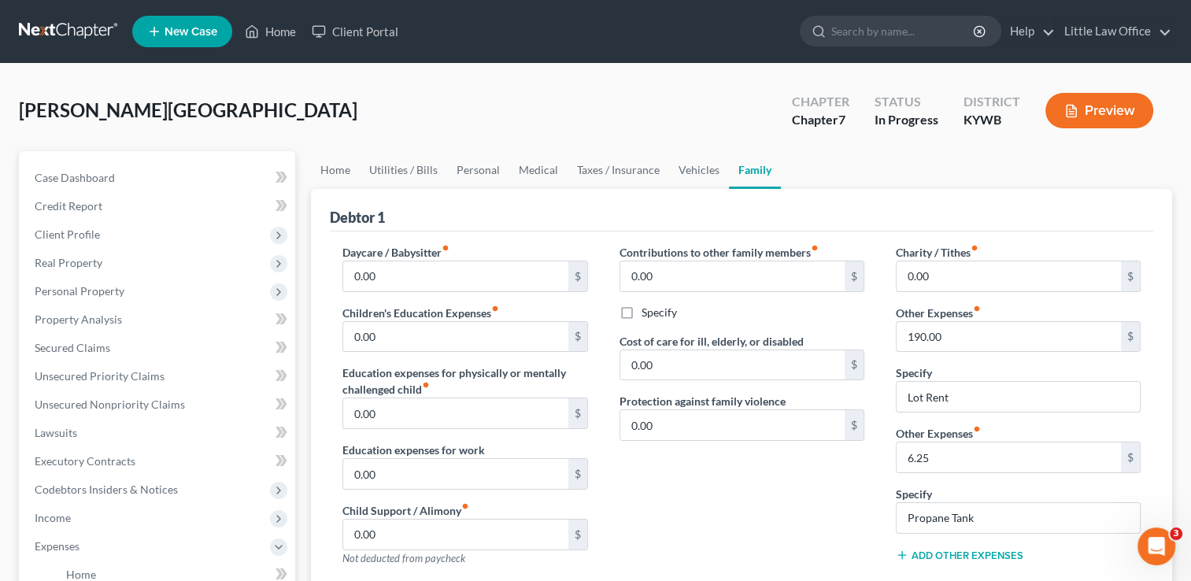
click at [962, 546] on div "Add Other Expenses" at bounding box center [1018, 554] width 245 height 16
click at [964, 551] on button "Add Other Expenses" at bounding box center [960, 555] width 128 height 13
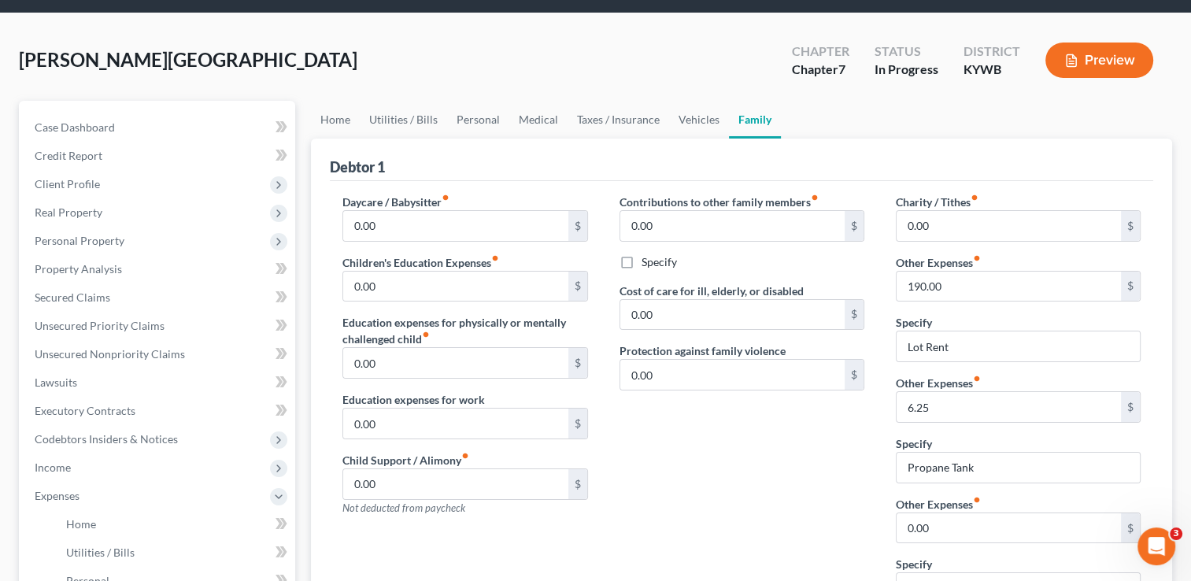
scroll to position [79, 0]
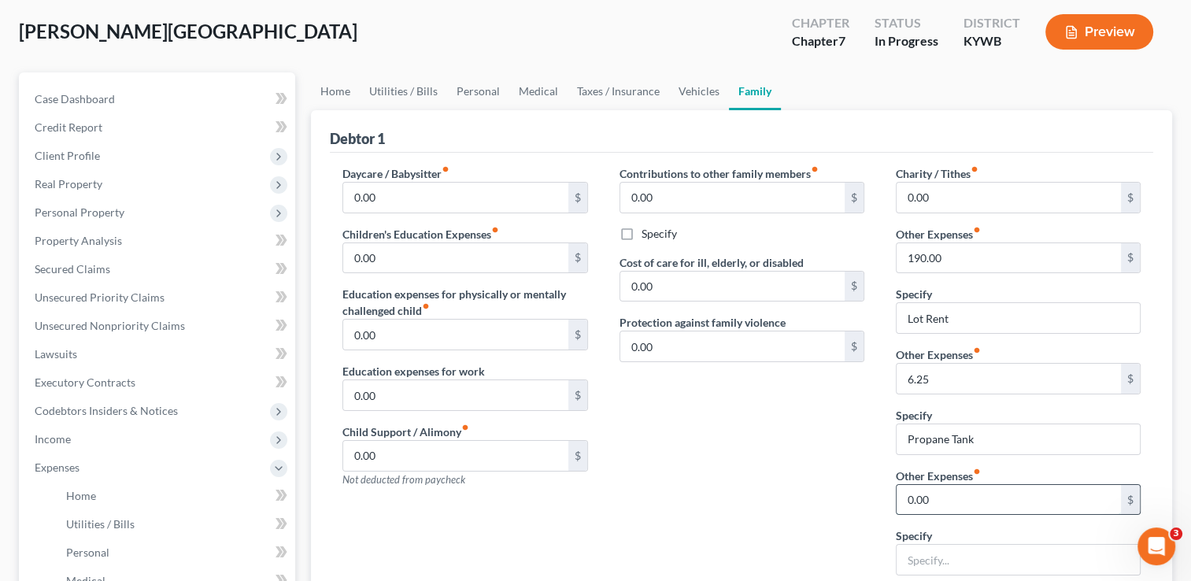
click at [961, 500] on input "0.00" at bounding box center [1009, 500] width 224 height 30
type input "15"
type input "Union Dues for UMWA"
click at [598, 96] on link "Taxes / Insurance" at bounding box center [619, 91] width 102 height 38
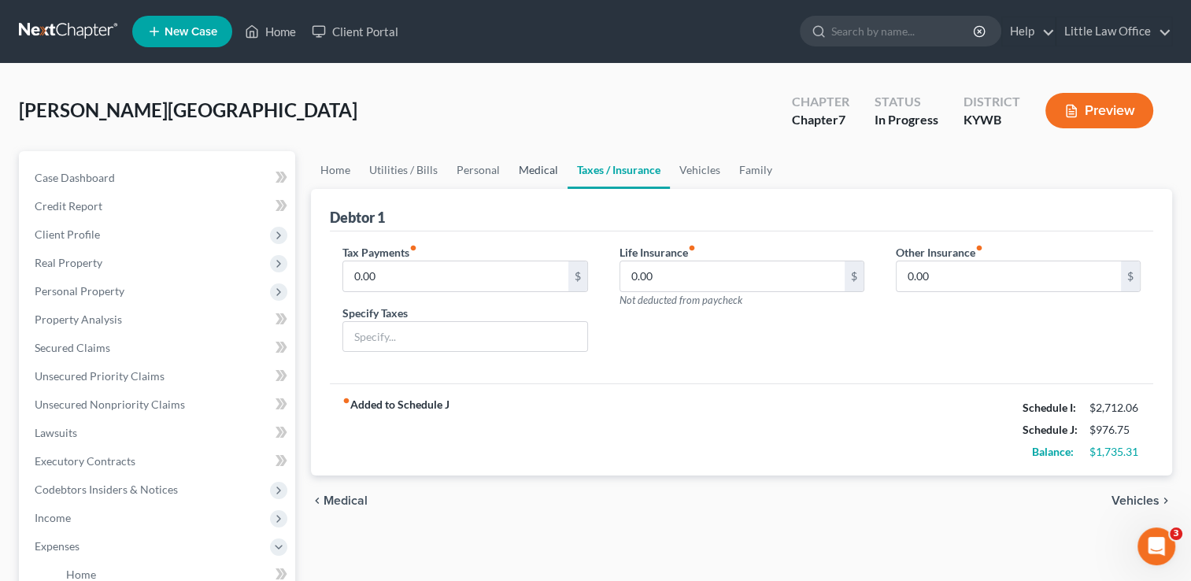
click at [529, 166] on link "Medical" at bounding box center [538, 170] width 58 height 38
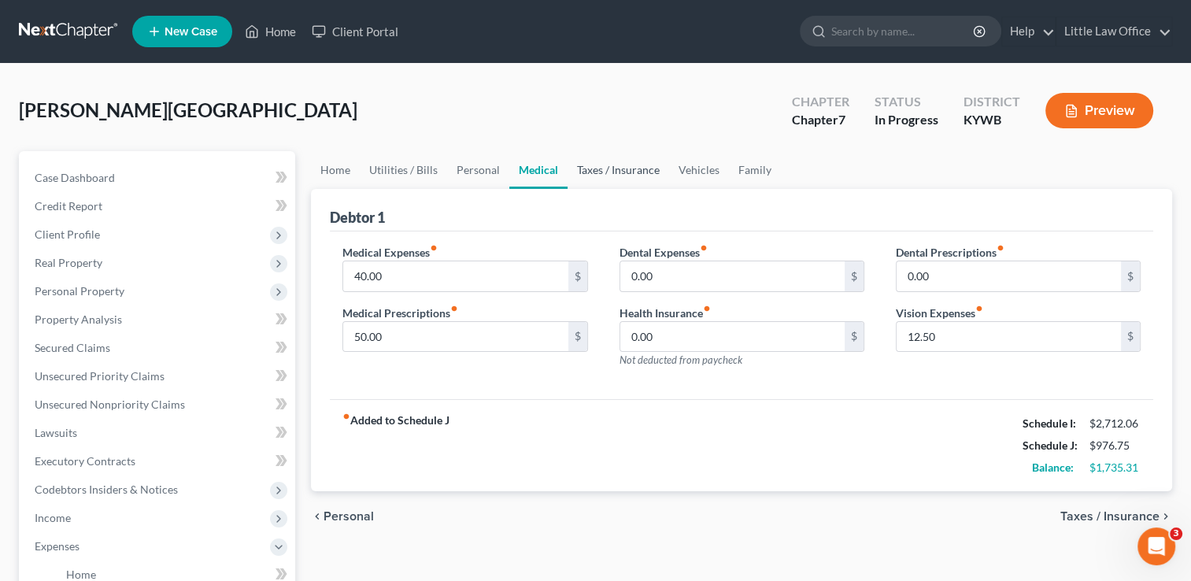
click at [607, 184] on link "Taxes / Insurance" at bounding box center [619, 170] width 102 height 38
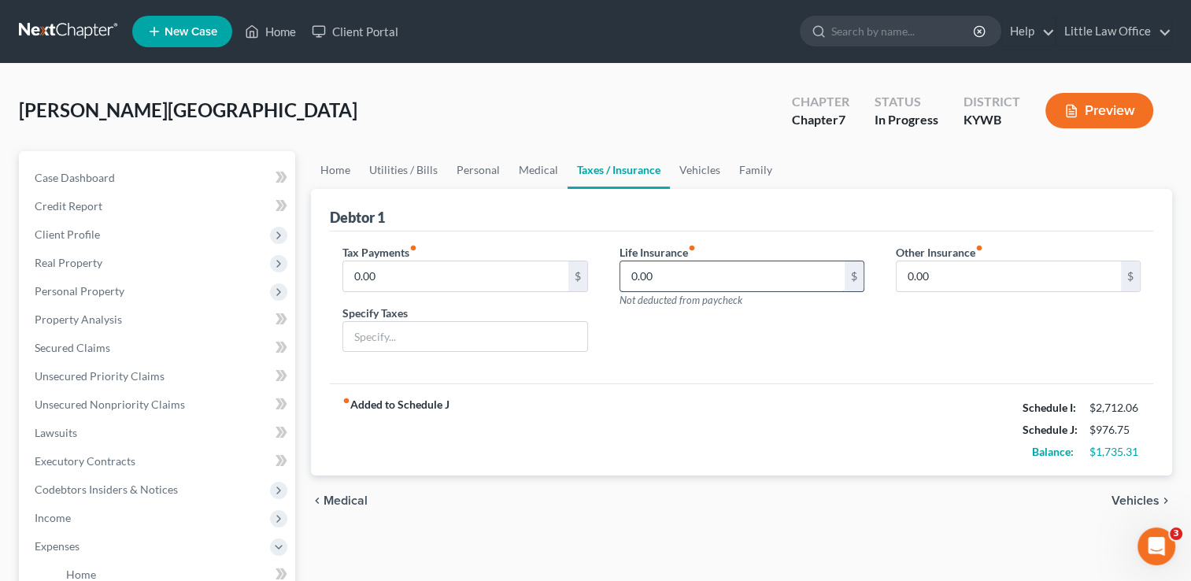
click at [673, 275] on input "0.00" at bounding box center [732, 276] width 224 height 30
type input "150"
click at [728, 353] on div "Life Insurance fiber_manual_record 150 $ Not deducted from paycheck" at bounding box center [742, 304] width 276 height 121
click at [689, 170] on link "Vehicles" at bounding box center [700, 170] width 60 height 38
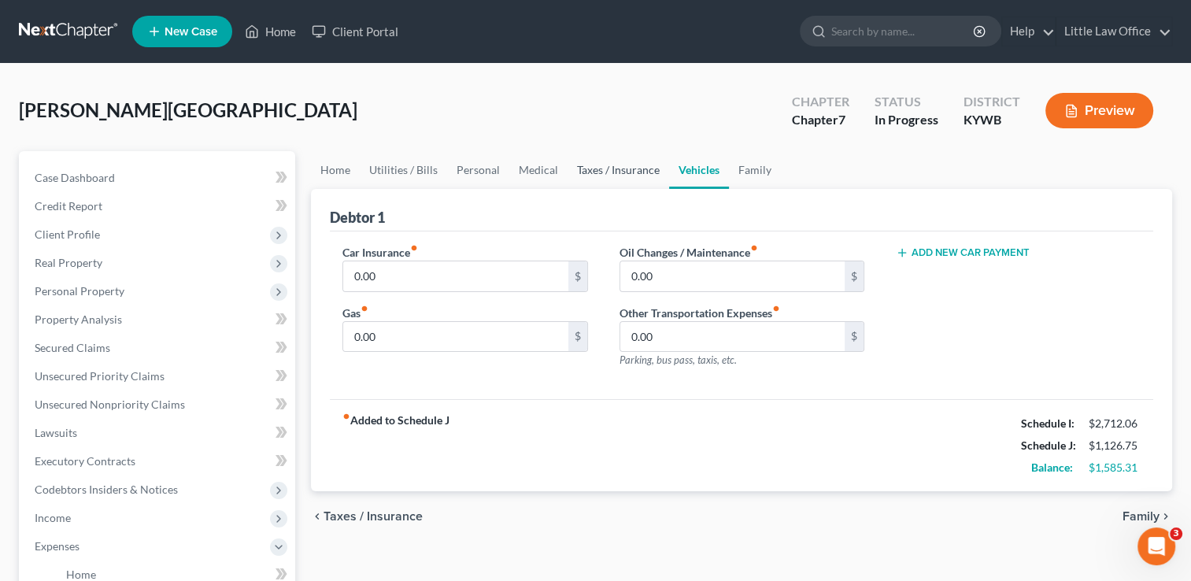
click at [630, 169] on link "Taxes / Insurance" at bounding box center [619, 170] width 102 height 38
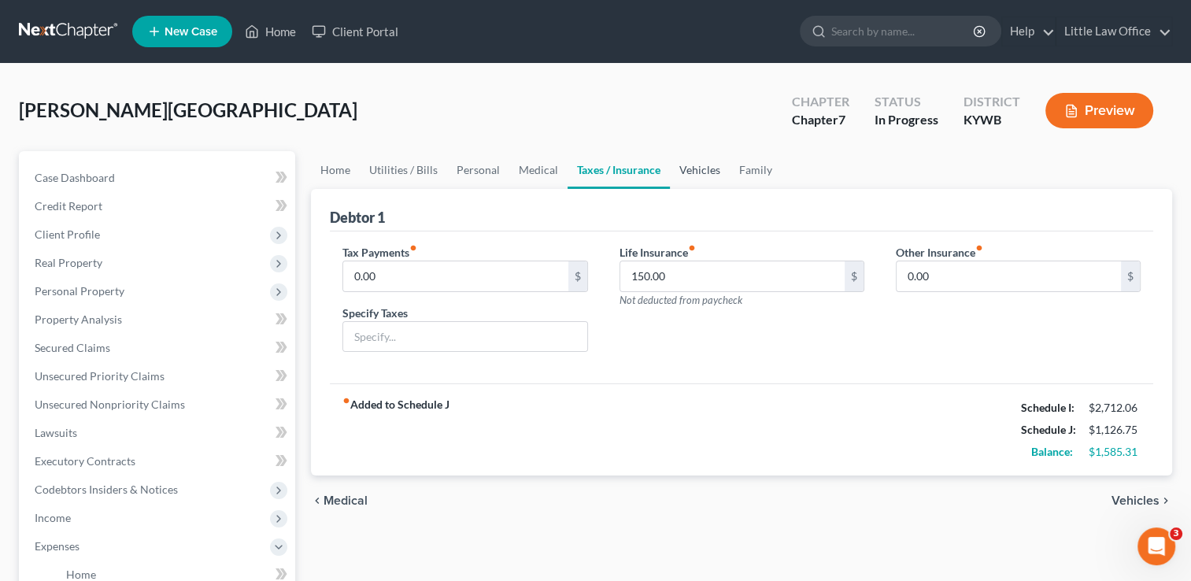
click at [695, 180] on link "Vehicles" at bounding box center [700, 170] width 60 height 38
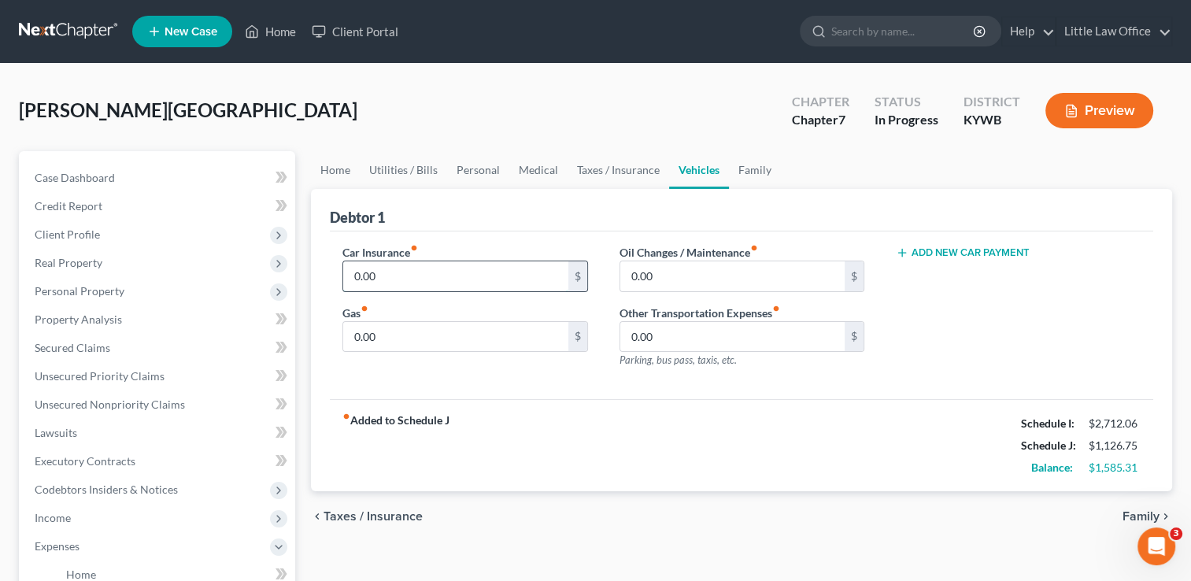
click at [436, 286] on input "0.00" at bounding box center [455, 276] width 224 height 30
click at [460, 337] on input "0.00" at bounding box center [455, 337] width 224 height 30
type input "40"
drag, startPoint x: 754, startPoint y: 432, endPoint x: 747, endPoint y: 409, distance: 23.9
click at [754, 432] on div "fiber_manual_record Added to Schedule J Schedule I: $2,712.06 Schedule J: $1,16…" at bounding box center [742, 445] width 824 height 92
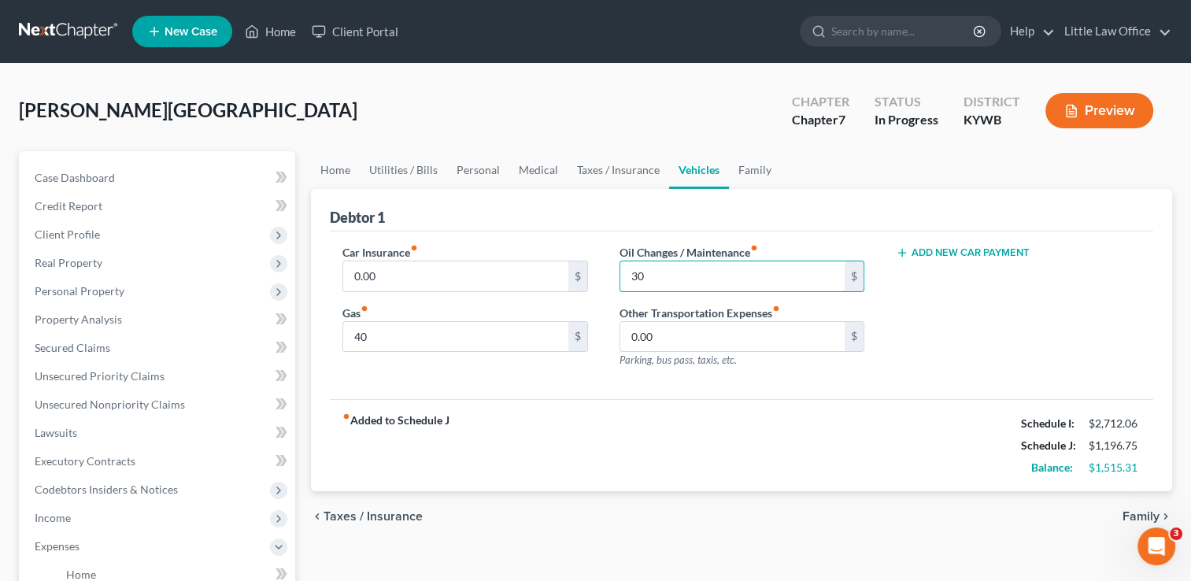
type input "30"
drag, startPoint x: 1021, startPoint y: 359, endPoint x: 879, endPoint y: 306, distance: 152.2
click at [1021, 359] on div "Add New Car Payment" at bounding box center [1018, 312] width 276 height 137
click at [754, 169] on link "Family" at bounding box center [755, 170] width 52 height 38
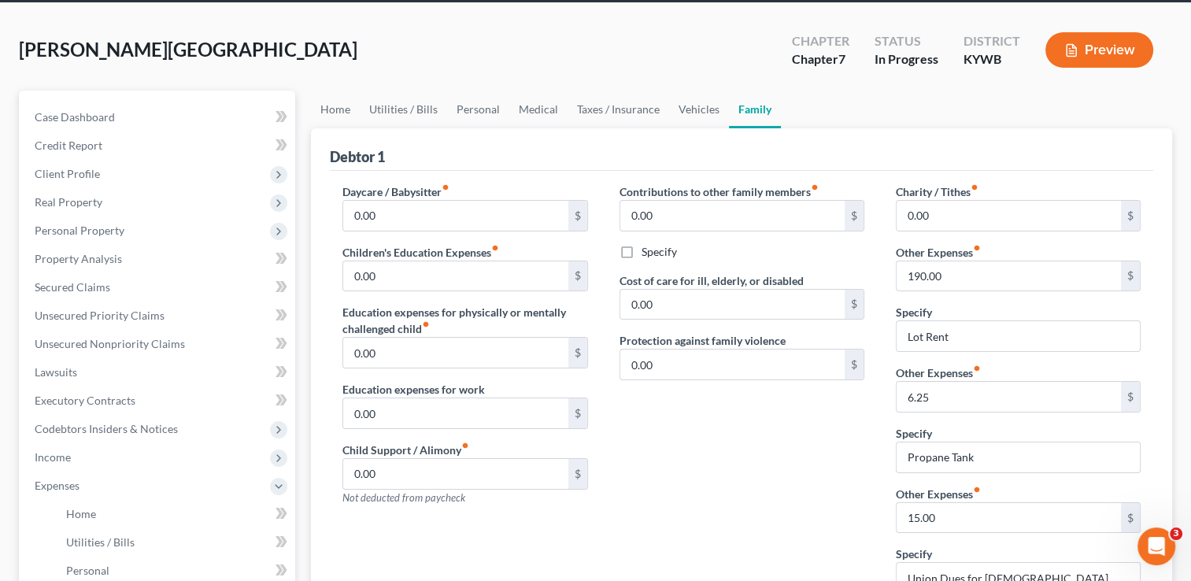
scroll to position [157, 0]
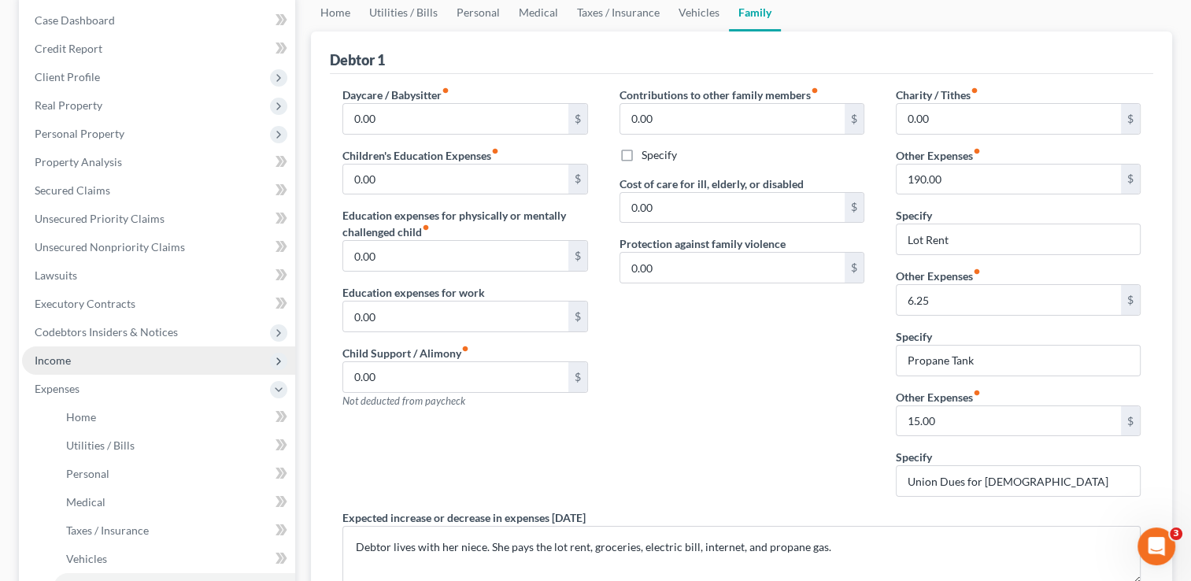
click at [76, 363] on span "Income" at bounding box center [158, 360] width 273 height 28
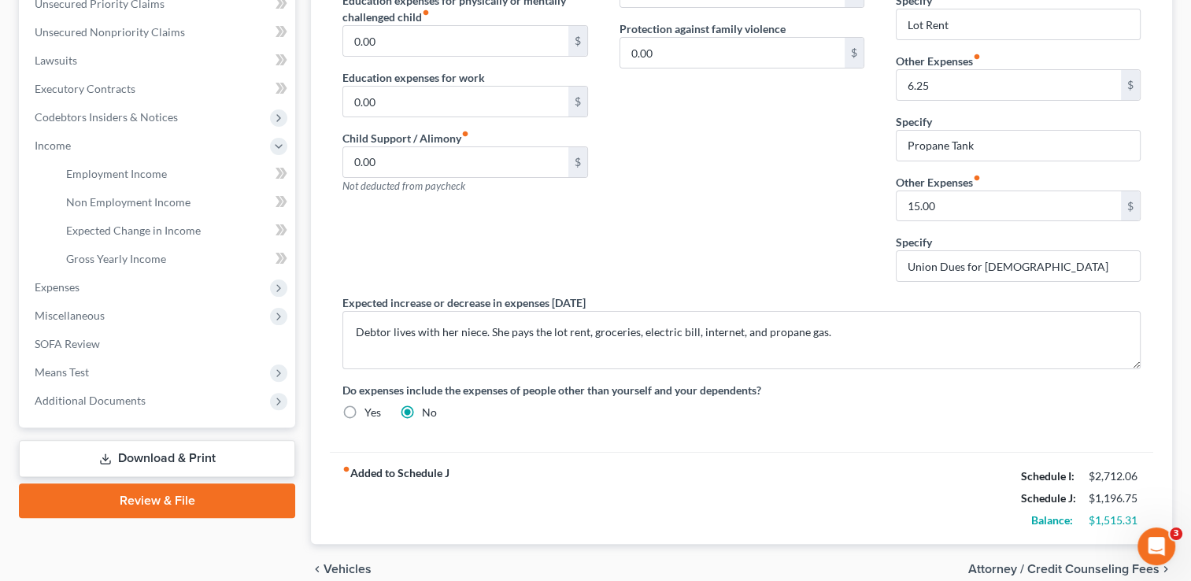
scroll to position [442, 0]
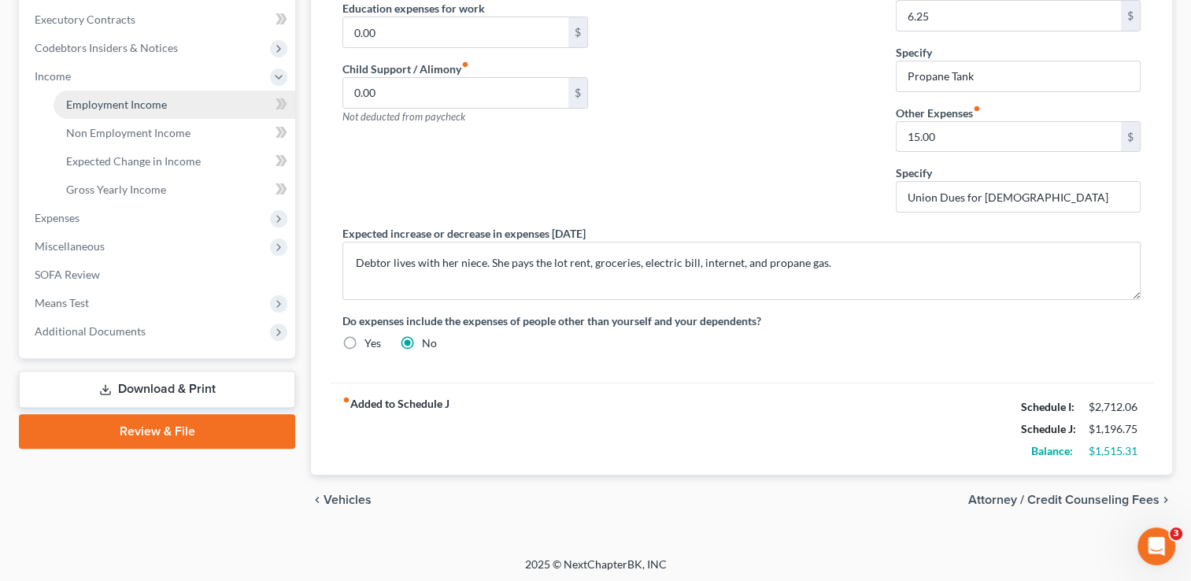
click at [98, 113] on link "Employment Income" at bounding box center [175, 105] width 242 height 28
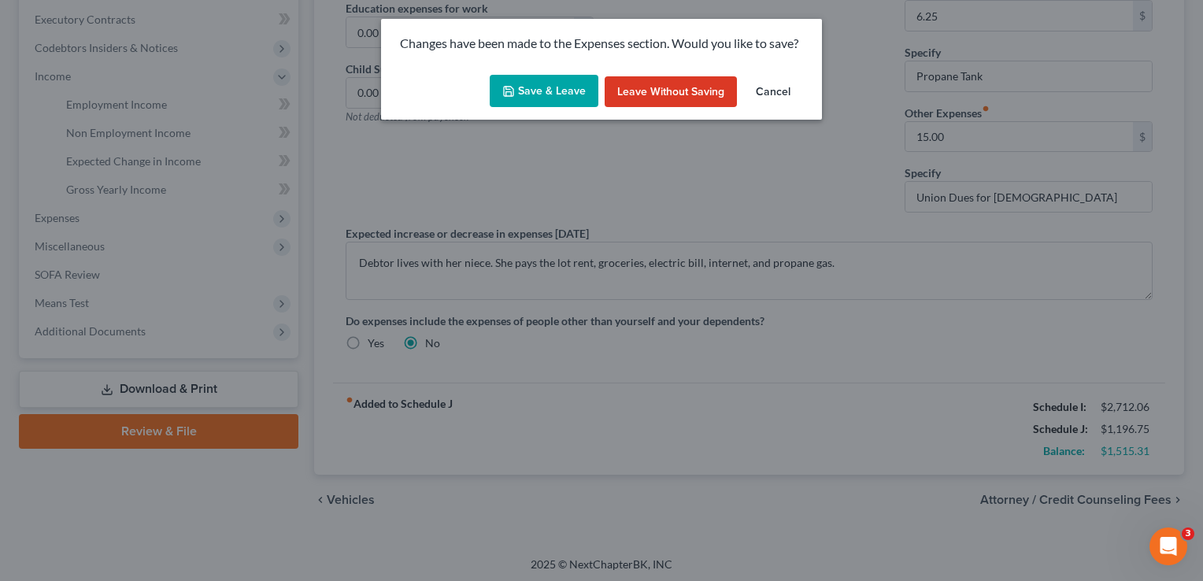
click at [535, 99] on button "Save & Leave" at bounding box center [544, 91] width 109 height 33
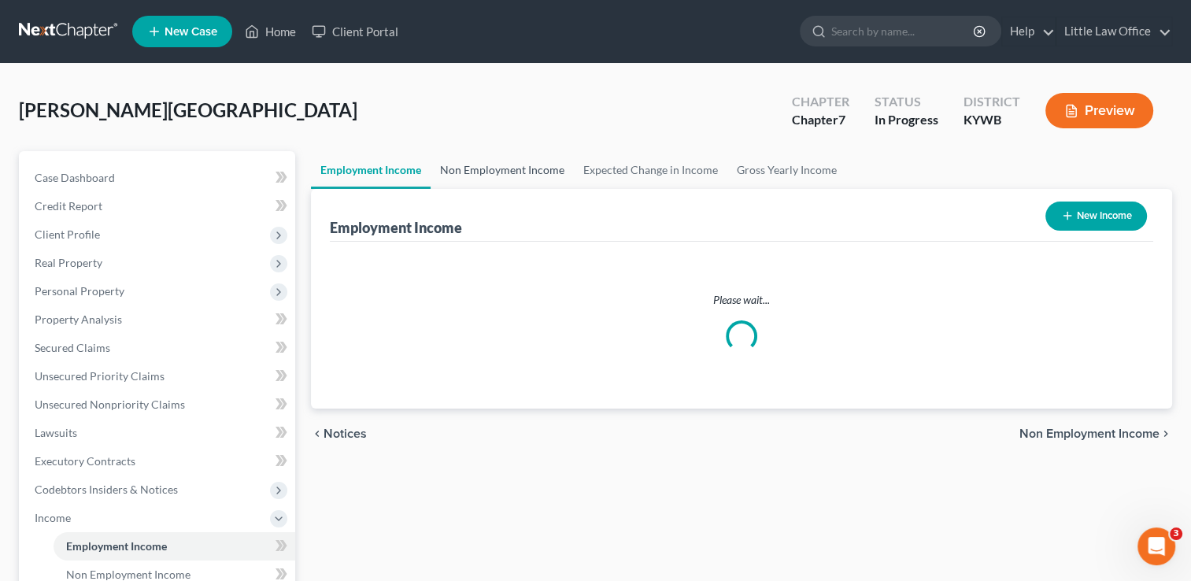
click at [520, 172] on link "Non Employment Income" at bounding box center [502, 170] width 143 height 38
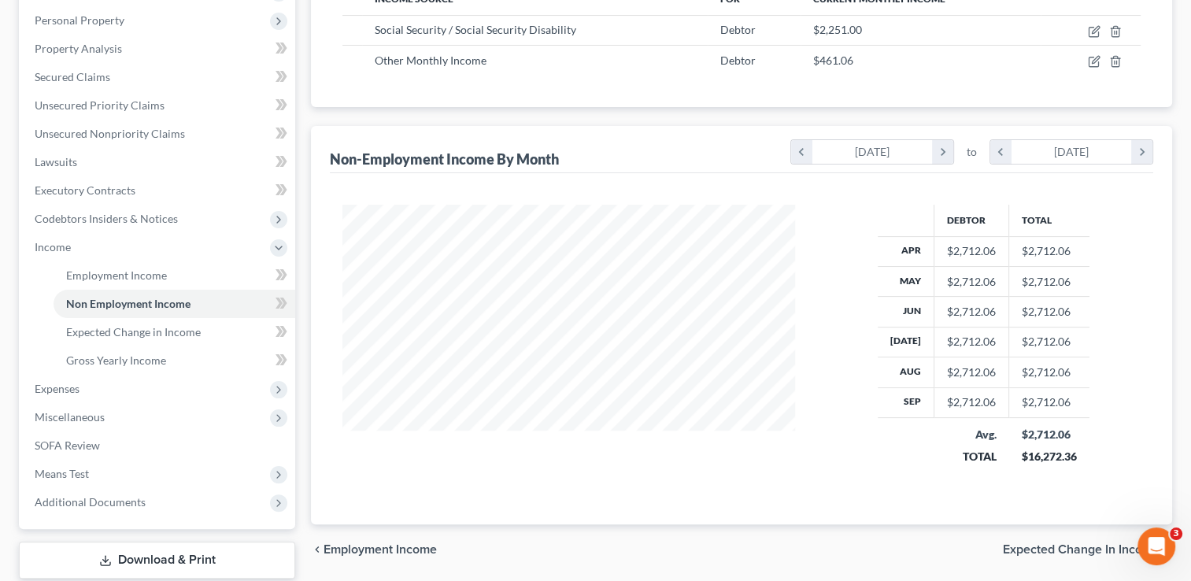
scroll to position [315, 0]
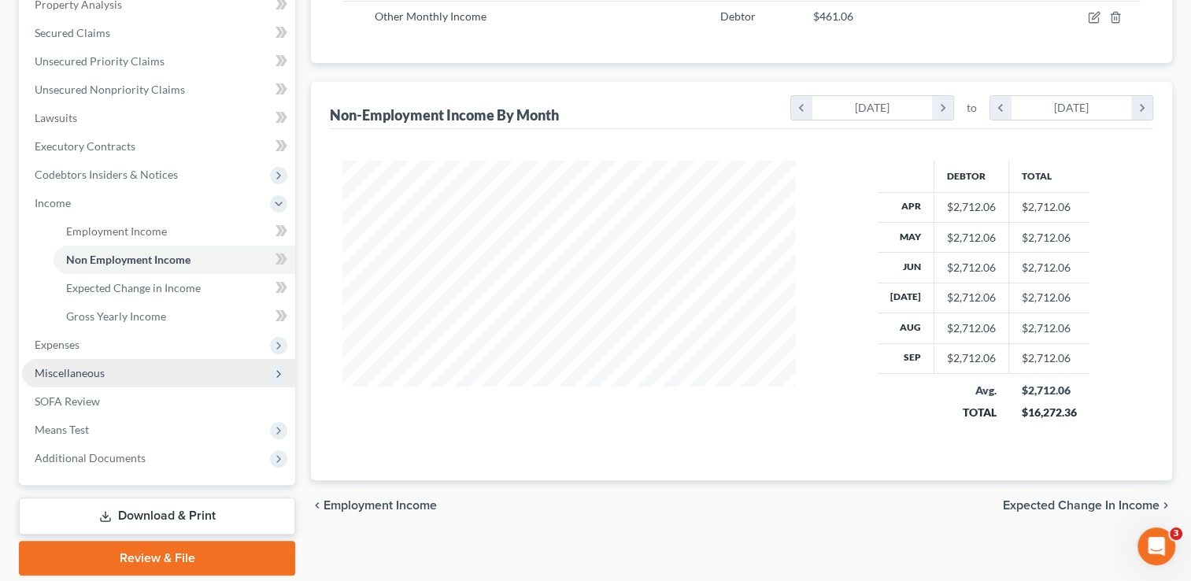
click at [91, 380] on span "Miscellaneous" at bounding box center [158, 373] width 273 height 28
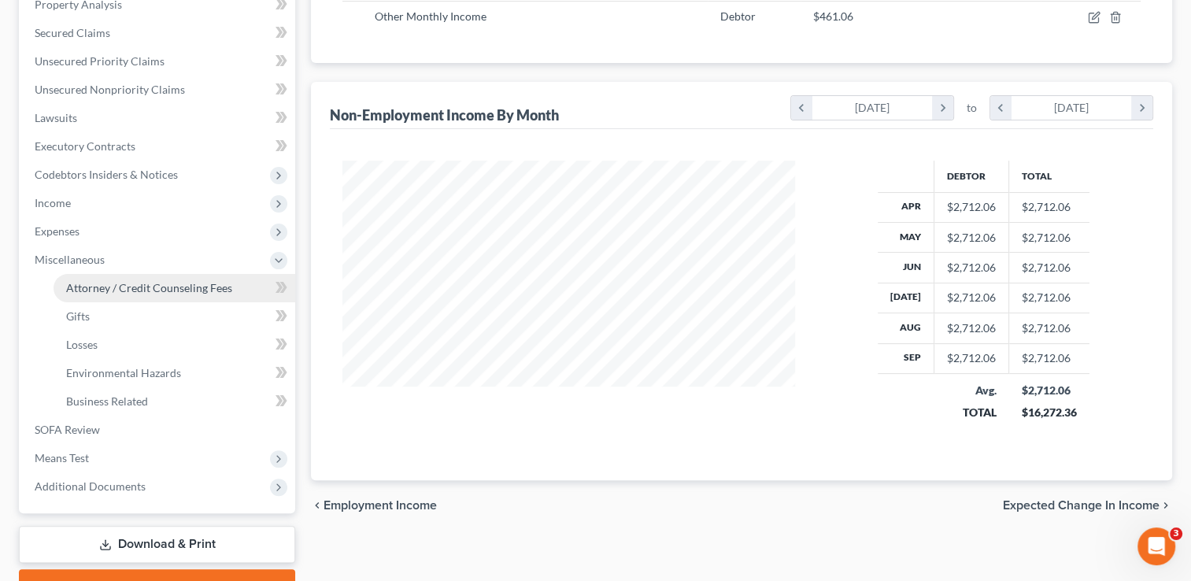
click at [144, 294] on link "Attorney / Credit Counseling Fees" at bounding box center [175, 288] width 242 height 28
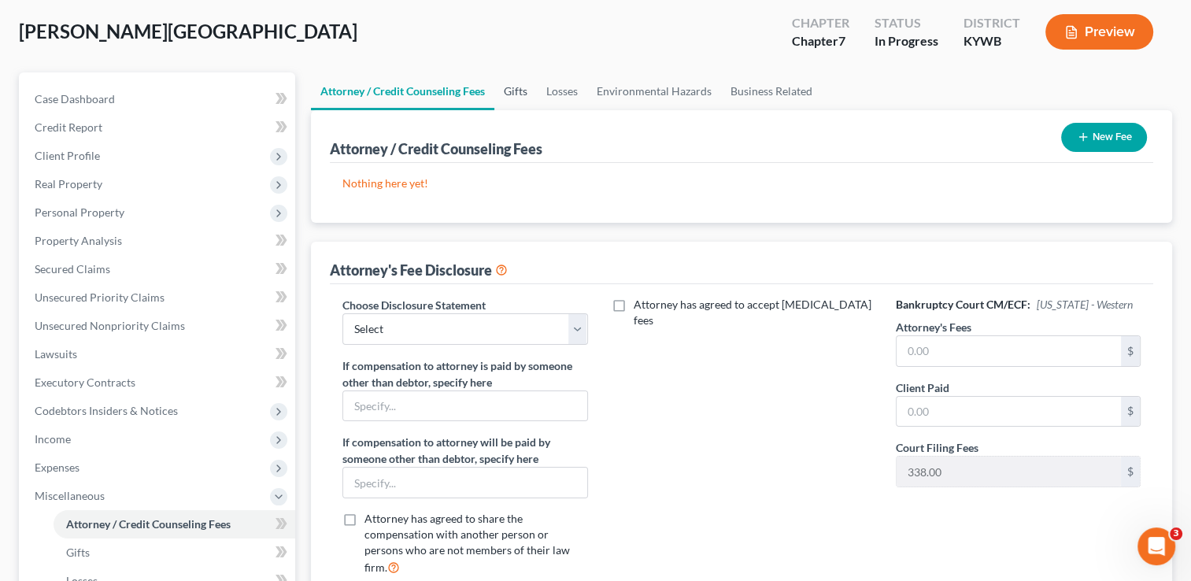
click at [525, 92] on link "Gifts" at bounding box center [516, 91] width 43 height 38
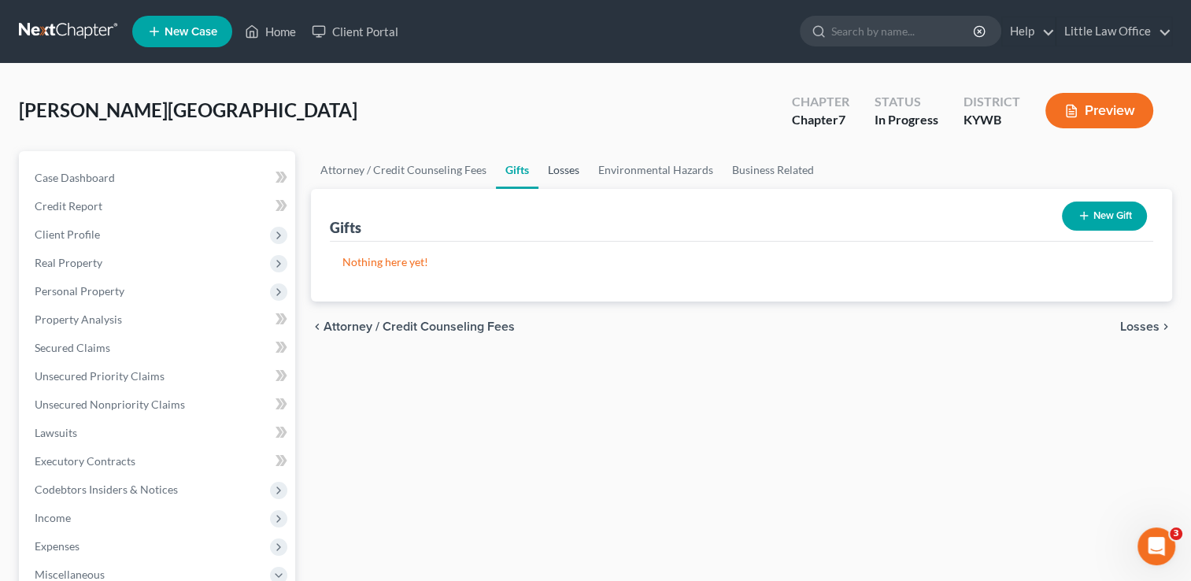
click at [557, 172] on link "Losses" at bounding box center [564, 170] width 50 height 38
click at [658, 173] on link "Environmental Hazards" at bounding box center [656, 170] width 134 height 38
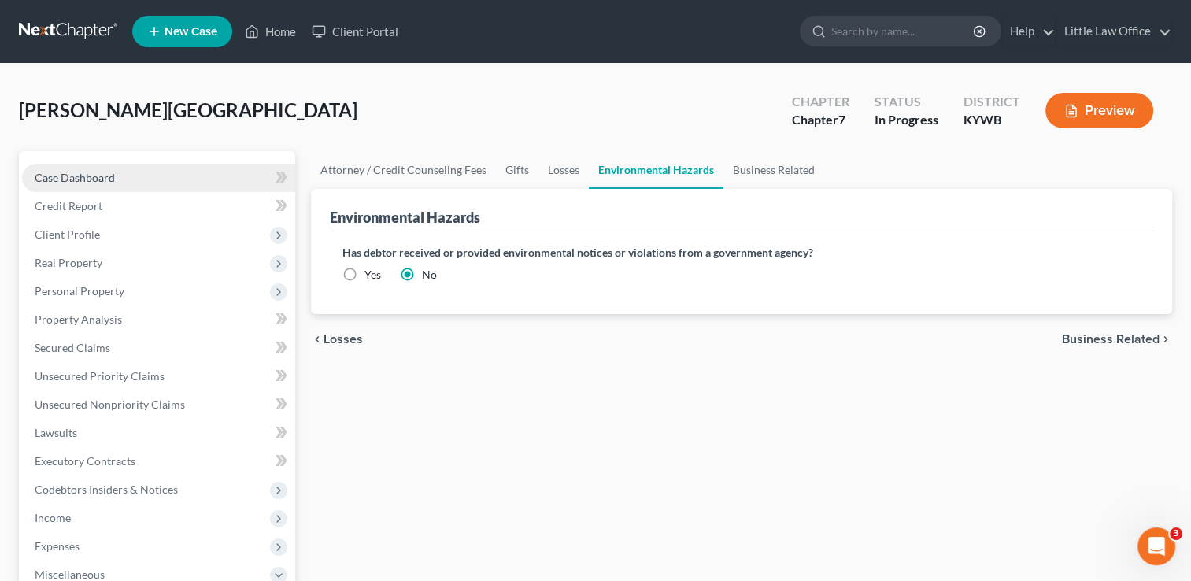
click at [123, 180] on link "Case Dashboard" at bounding box center [158, 178] width 273 height 28
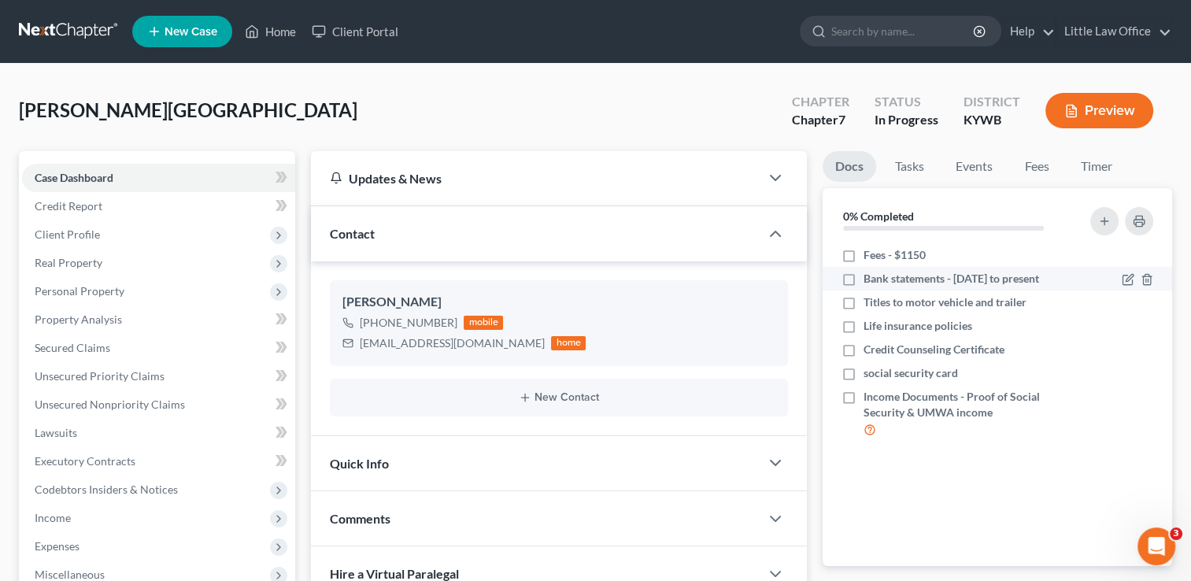
scroll to position [1187, 0]
click at [1123, 282] on icon "button" at bounding box center [1127, 280] width 9 height 9
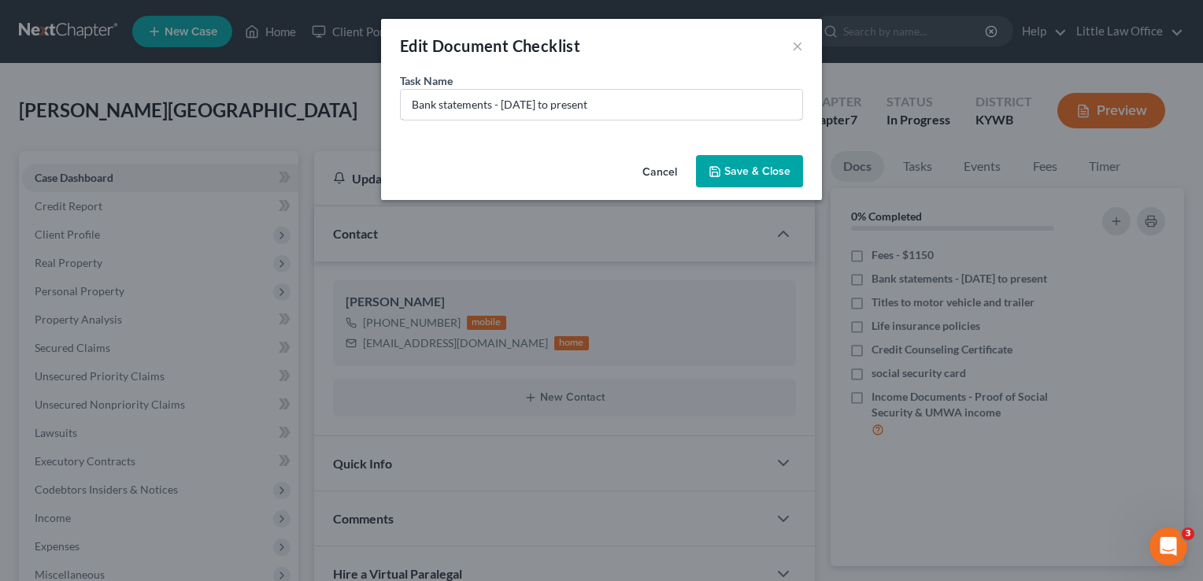
click at [506, 105] on input "Bank statements - 3/1/25 to present" at bounding box center [602, 105] width 402 height 30
type input "Bank statements - 4/1/25 to present"
click at [772, 176] on button "Save & Close" at bounding box center [749, 171] width 107 height 33
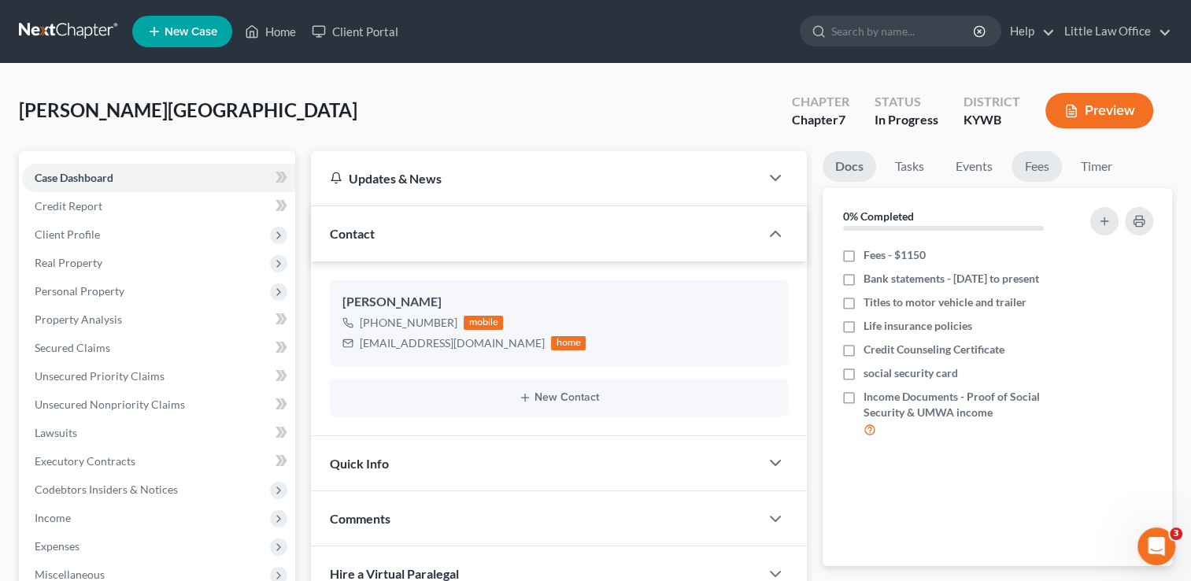
click at [1046, 172] on link "Fees" at bounding box center [1037, 166] width 50 height 31
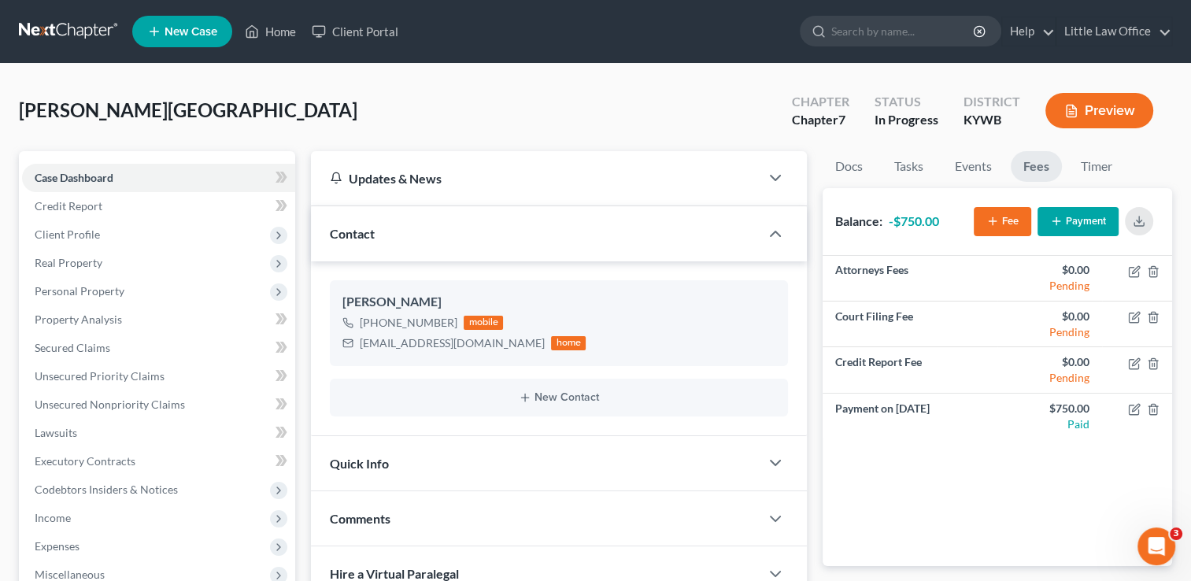
click at [1070, 219] on button "Payment" at bounding box center [1078, 221] width 81 height 29
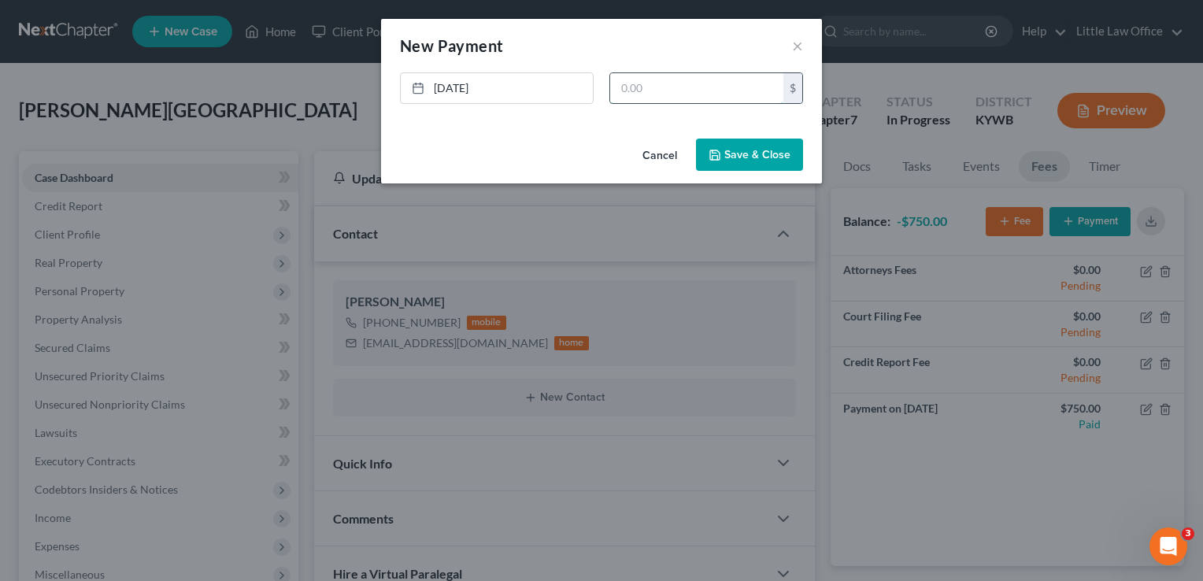
click at [681, 93] on input "text" at bounding box center [696, 88] width 173 height 30
type input "300"
click at [772, 157] on button "Save & Close" at bounding box center [749, 155] width 107 height 33
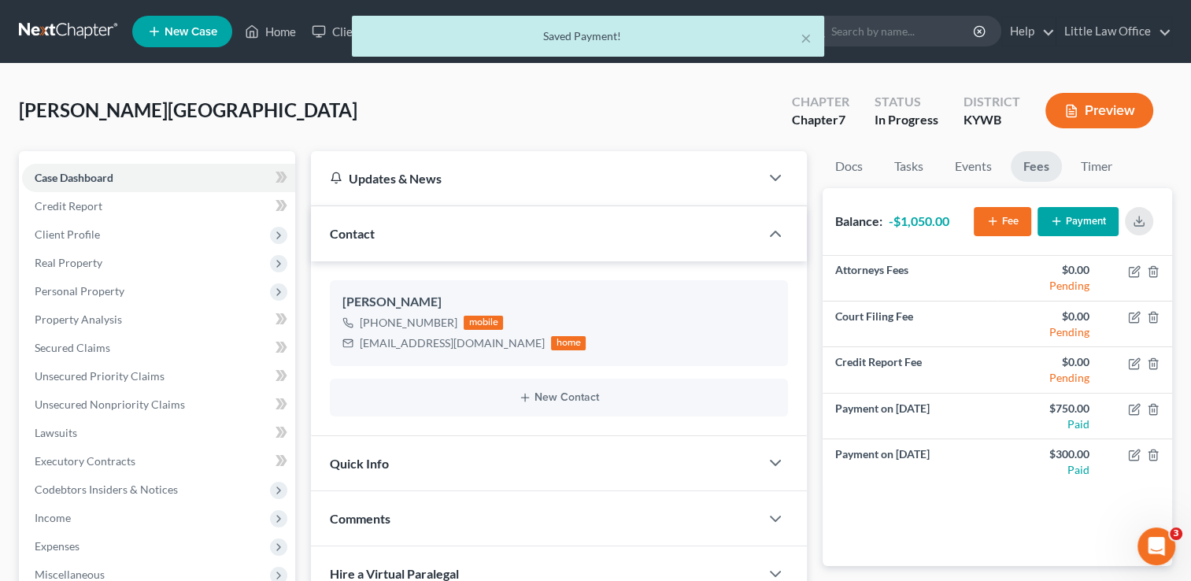
click at [1011, 485] on div "Attorneys Fees $0.00 Pending Court Filing Fee $0.00 Pending Credit Report Fee $…" at bounding box center [998, 411] width 350 height 310
click at [1004, 225] on button "Fee" at bounding box center [1002, 221] width 57 height 29
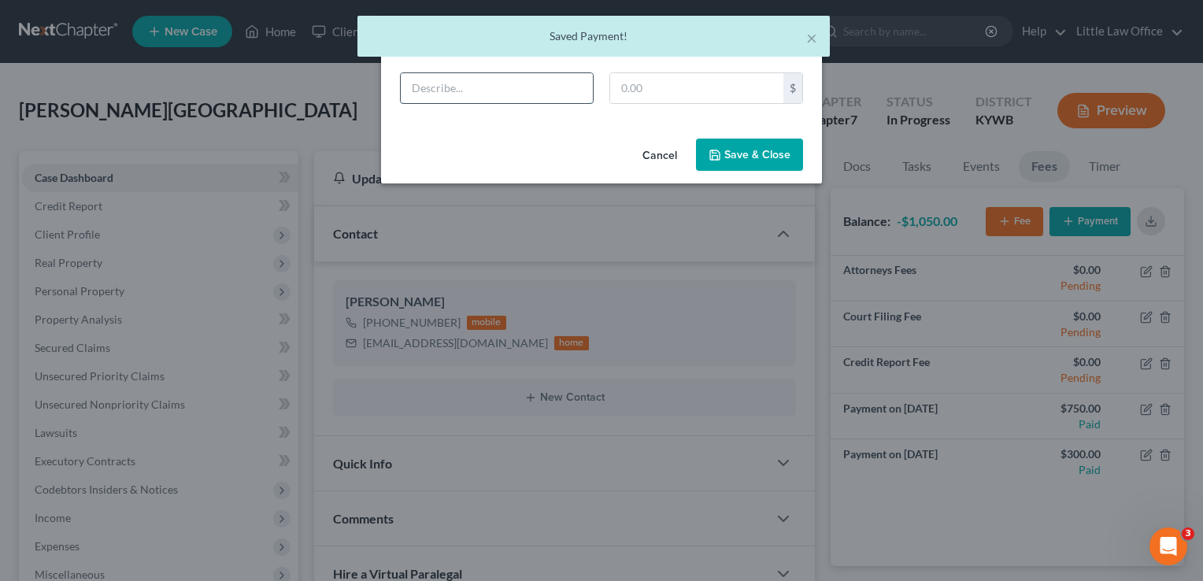
click at [496, 93] on input "text" at bounding box center [497, 88] width 192 height 30
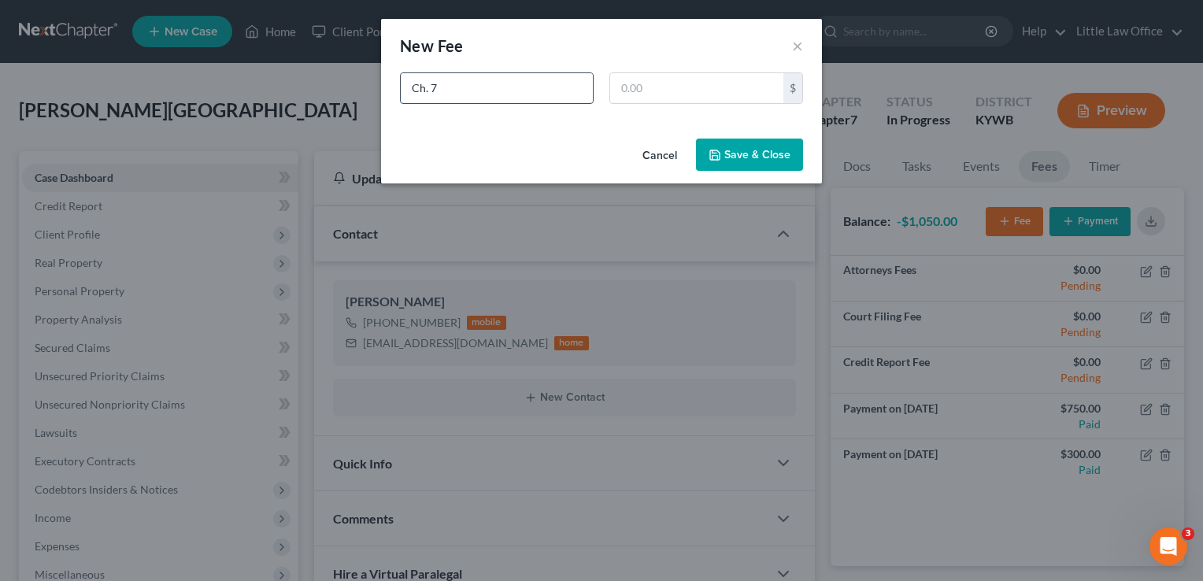
type input "Ch. 7"
type input "1,900"
click at [780, 166] on button "Save & Close" at bounding box center [749, 155] width 107 height 33
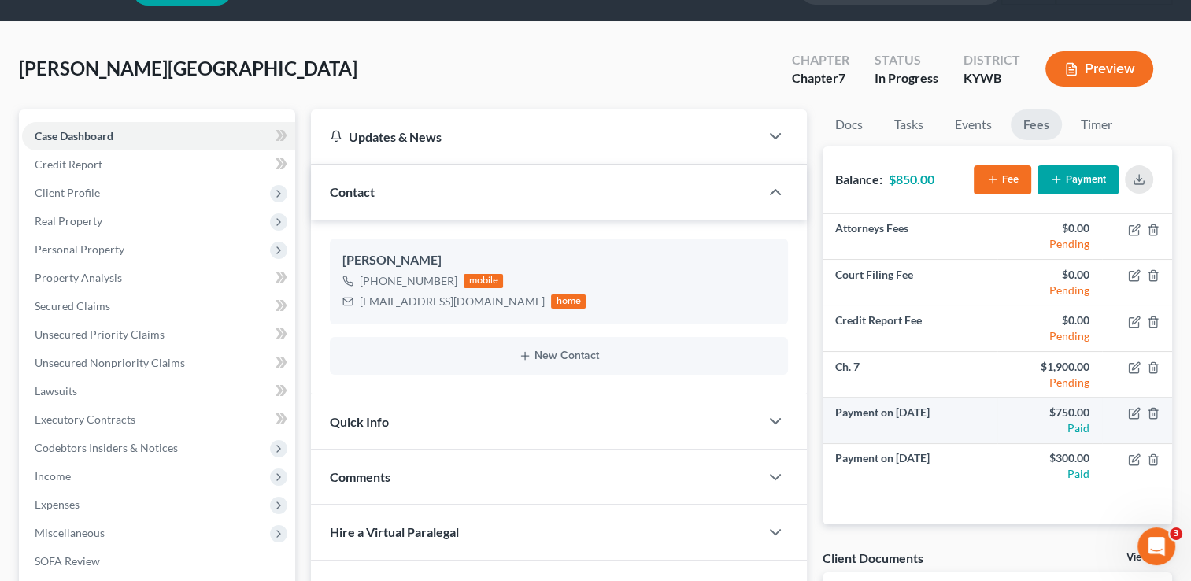
scroll to position [79, 0]
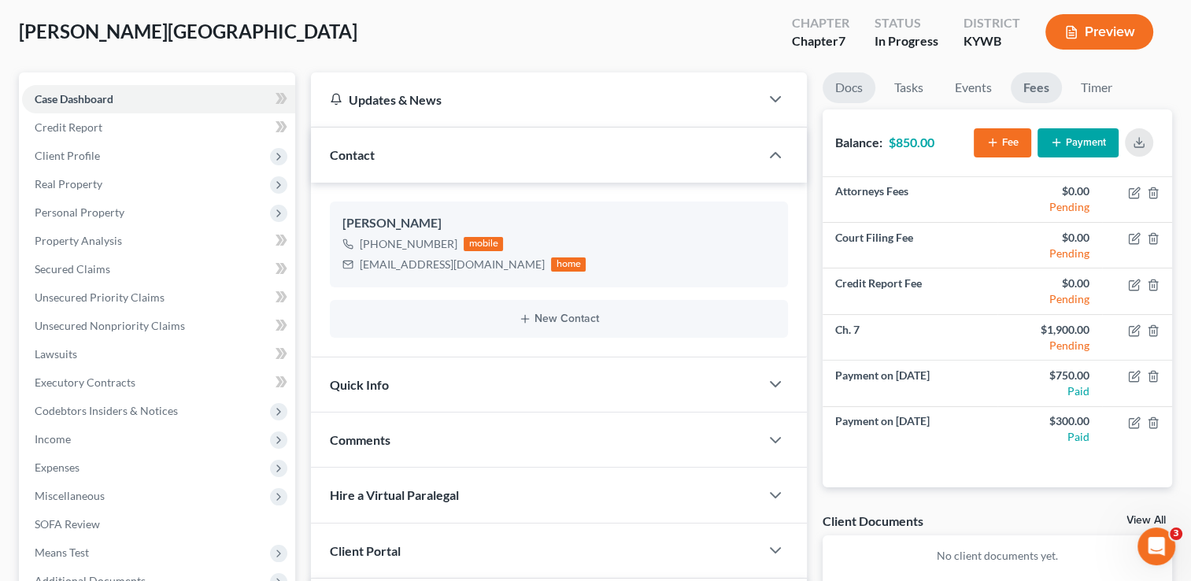
drag, startPoint x: 860, startPoint y: 87, endPoint x: 1092, endPoint y: 216, distance: 265.4
click at [860, 87] on link "Docs" at bounding box center [849, 87] width 53 height 31
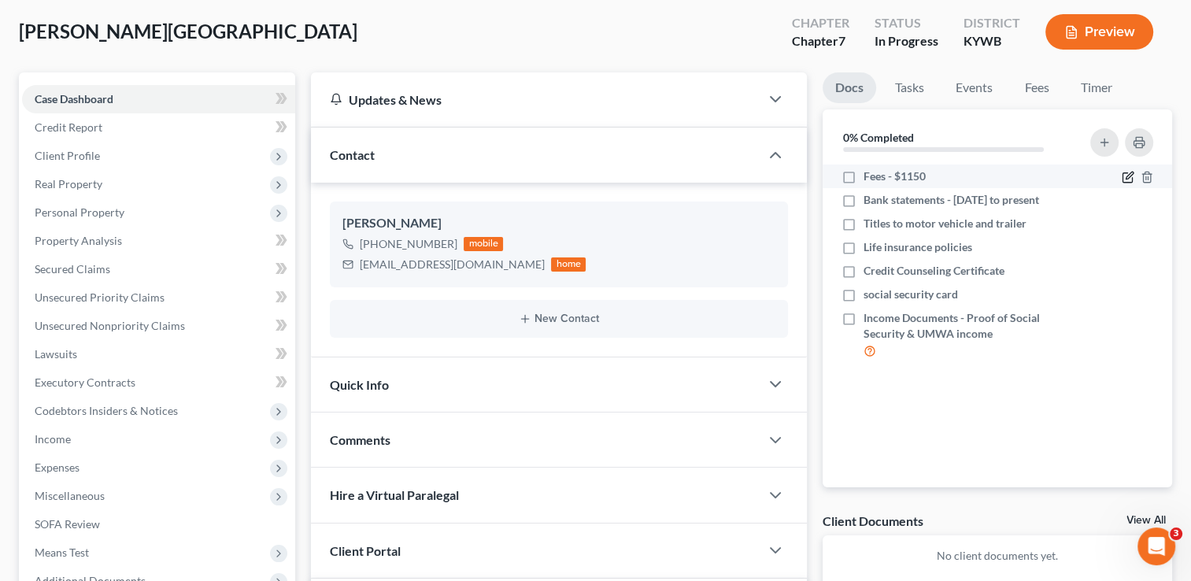
click at [1124, 181] on icon "button" at bounding box center [1128, 177] width 13 height 13
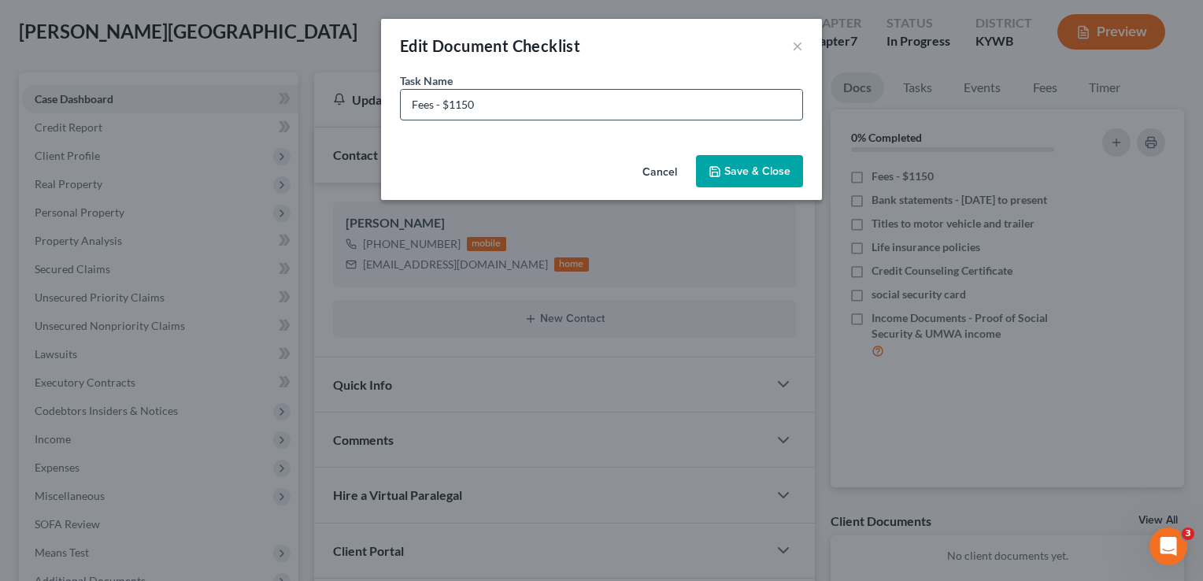
click at [444, 99] on input "Fees - $1150" at bounding box center [602, 105] width 402 height 30
drag, startPoint x: 449, startPoint y: 102, endPoint x: 467, endPoint y: 106, distance: 18.4
click at [461, 106] on input "Fees - $1150" at bounding box center [602, 105] width 402 height 30
click at [465, 106] on input "Fees - $1150" at bounding box center [602, 105] width 402 height 30
drag, startPoint x: 467, startPoint y: 106, endPoint x: 514, endPoint y: 146, distance: 62.5
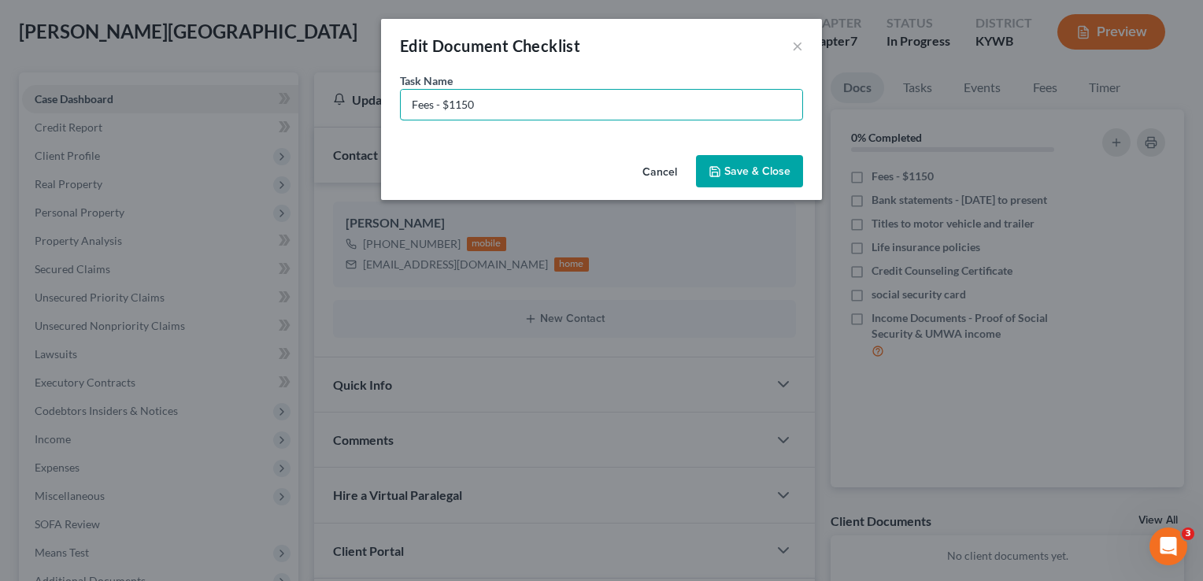
click at [468, 106] on input "Fees - $1150" at bounding box center [602, 105] width 402 height 30
click at [777, 169] on button "Save & Close" at bounding box center [749, 171] width 107 height 33
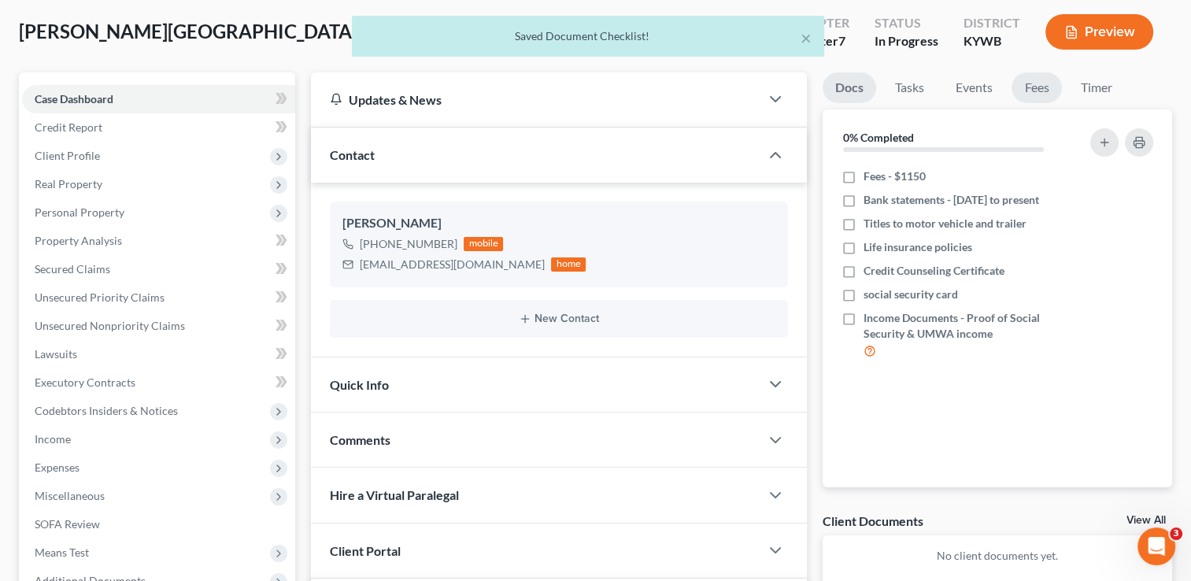
drag, startPoint x: 1043, startPoint y: 91, endPoint x: 1035, endPoint y: 104, distance: 14.9
click at [1043, 91] on link "Fees" at bounding box center [1037, 87] width 50 height 31
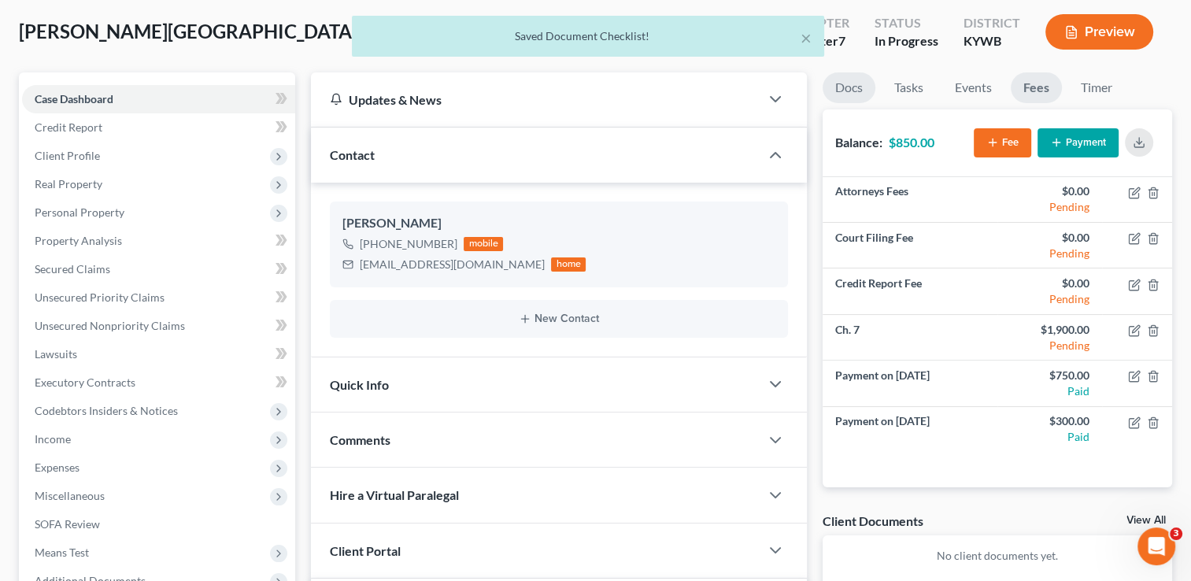
click at [841, 96] on link "Docs" at bounding box center [849, 87] width 53 height 31
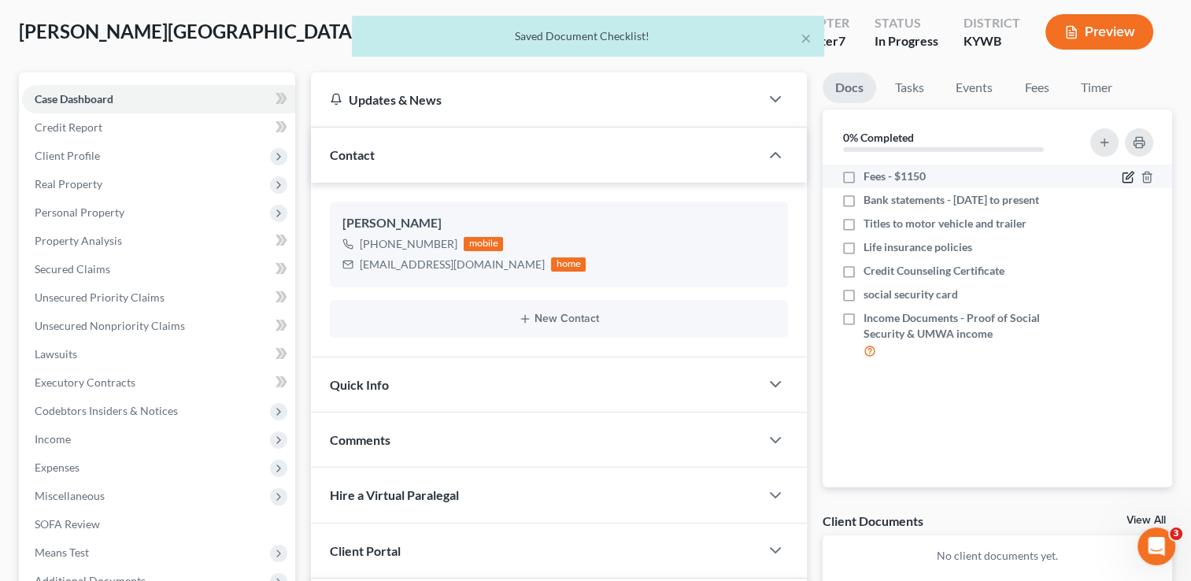
click at [1124, 176] on icon "button" at bounding box center [1128, 177] width 13 height 13
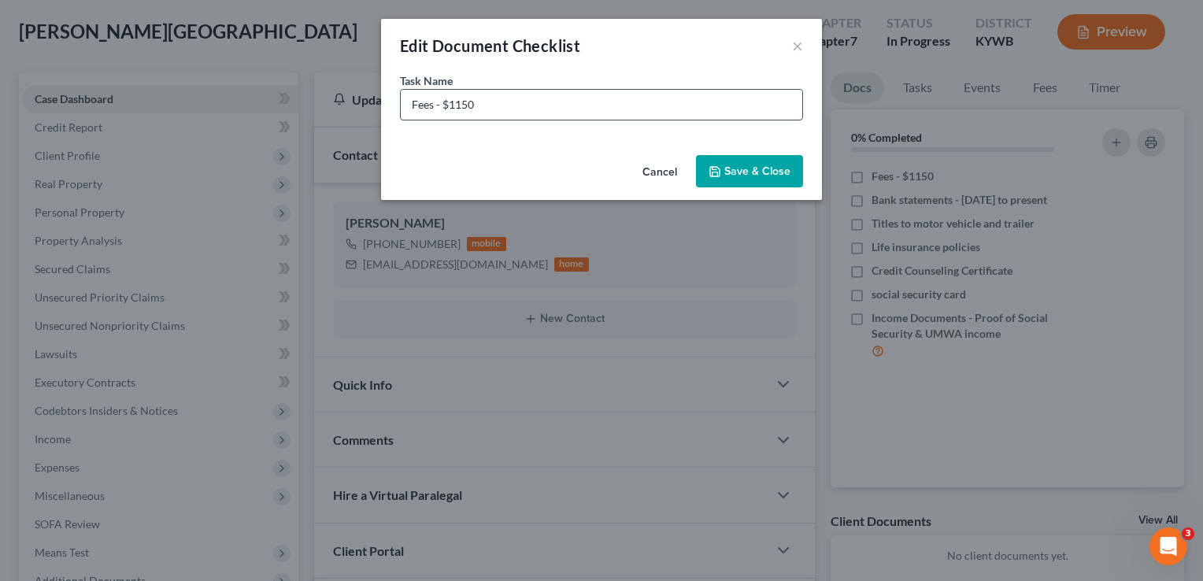
click at [454, 105] on input "Fees - $1150" at bounding box center [602, 105] width 402 height 30
type input "Fees - $850"
click at [769, 169] on button "Save & Close" at bounding box center [749, 171] width 107 height 33
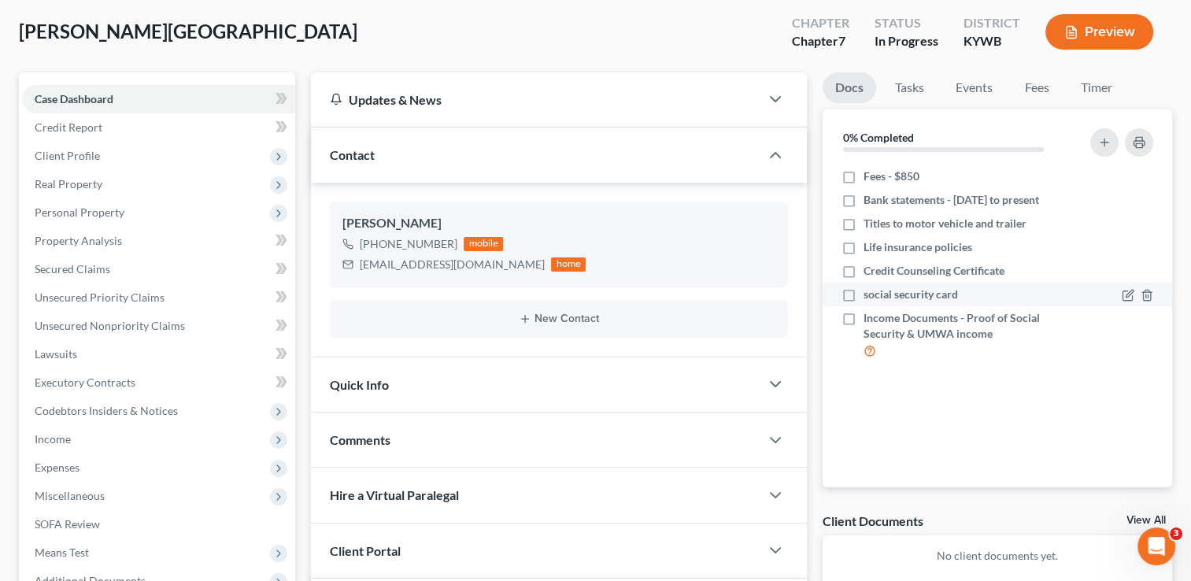
scroll to position [0, 0]
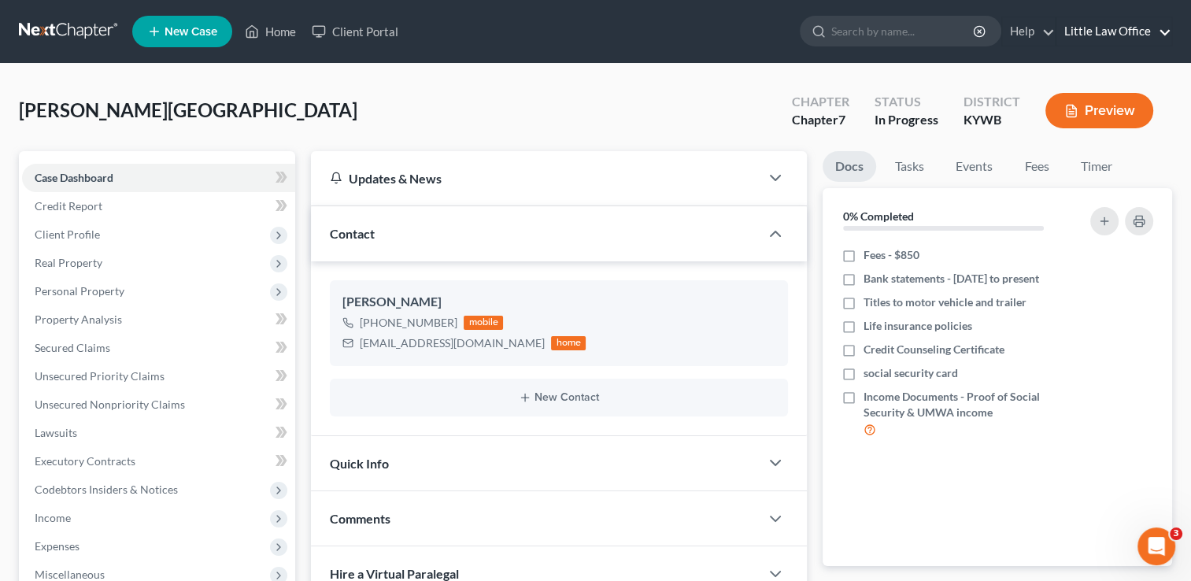
click at [1122, 36] on link "Little Law Office" at bounding box center [1114, 31] width 115 height 28
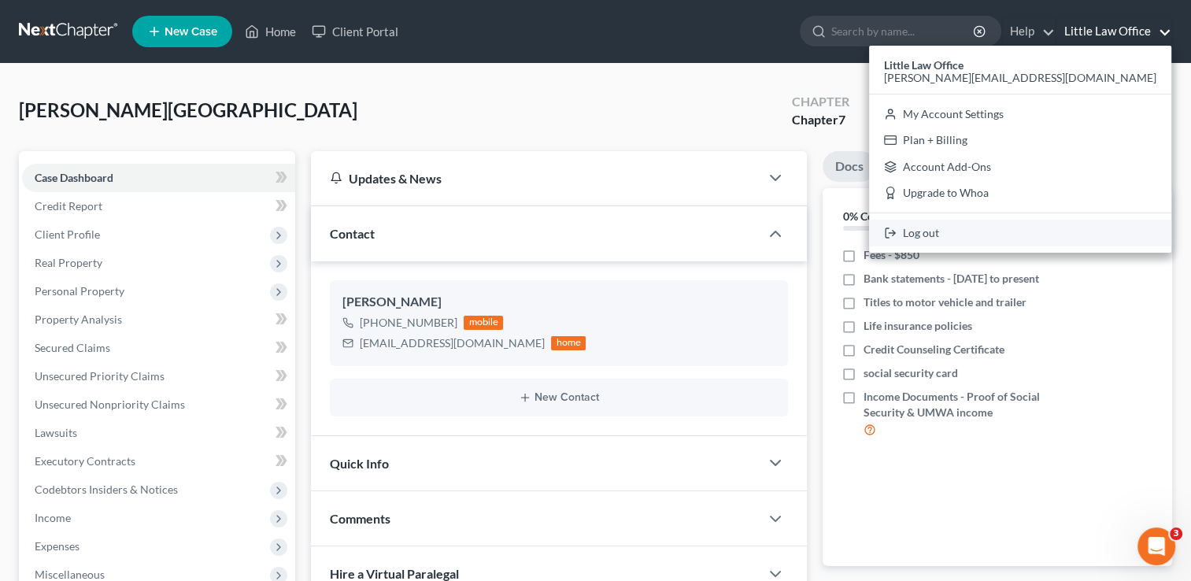
click at [1083, 239] on link "Log out" at bounding box center [1020, 233] width 302 height 27
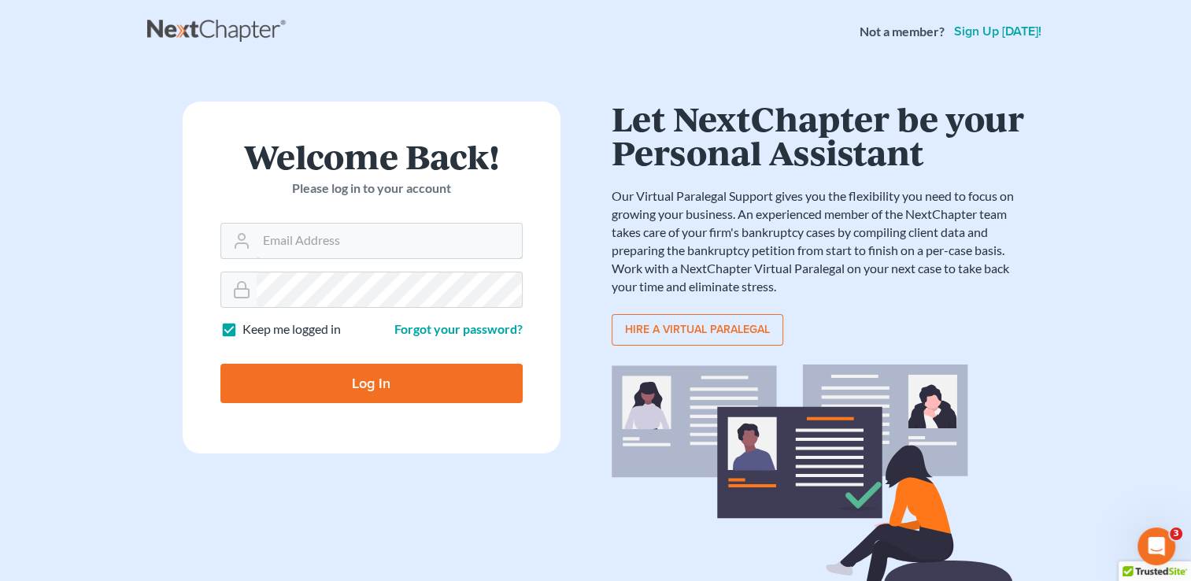
type input "[PERSON_NAME][EMAIL_ADDRESS][DOMAIN_NAME]"
click at [367, 384] on input "Log In" at bounding box center [371, 383] width 302 height 39
type input "Thinking..."
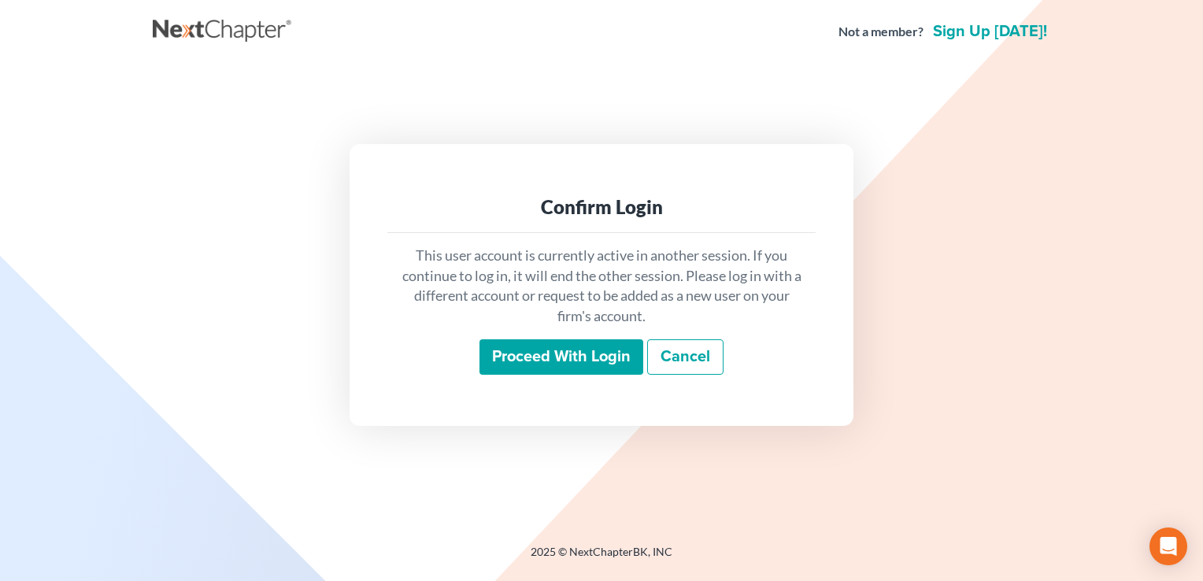
click at [579, 359] on input "Proceed with login" at bounding box center [562, 357] width 164 height 36
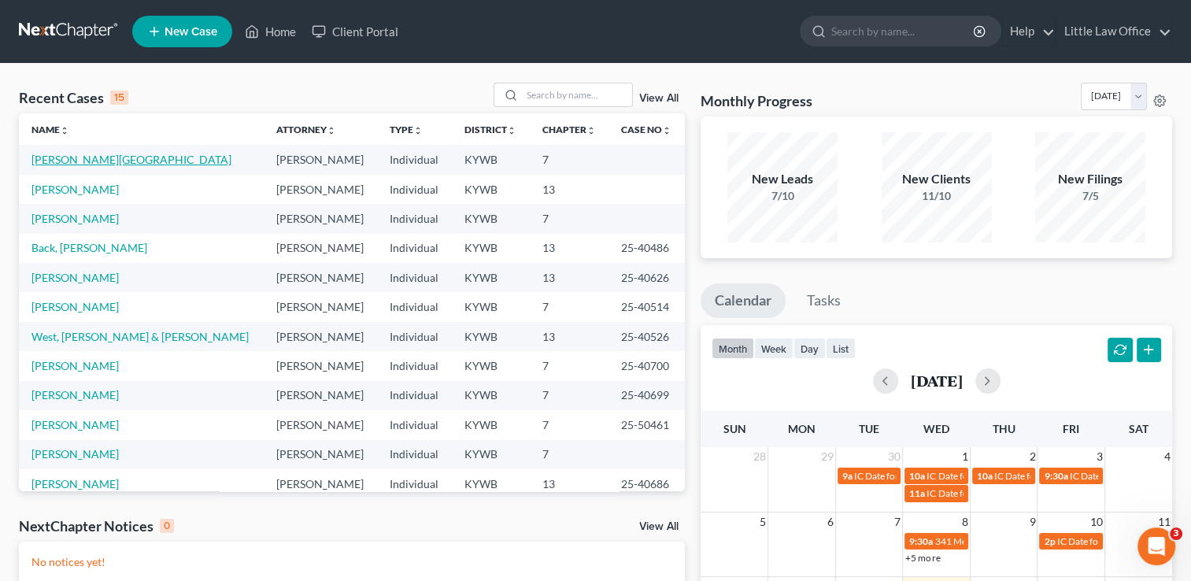
click at [82, 162] on link "[PERSON_NAME][GEOGRAPHIC_DATA]" at bounding box center [131, 159] width 200 height 13
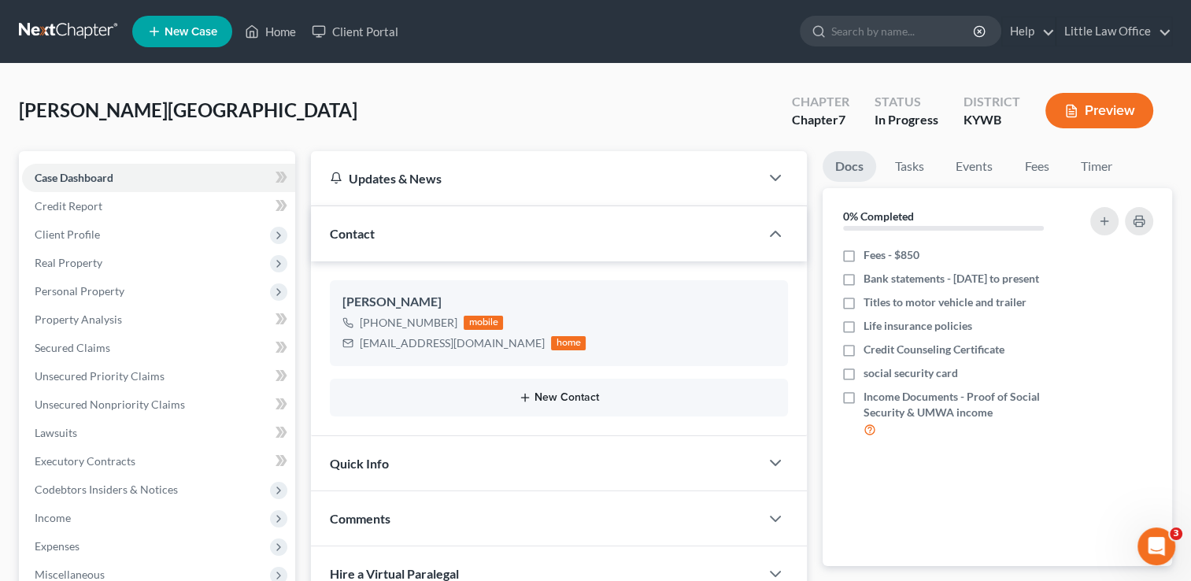
scroll to position [1187, 0]
click at [573, 395] on button "New Contact" at bounding box center [559, 397] width 433 height 13
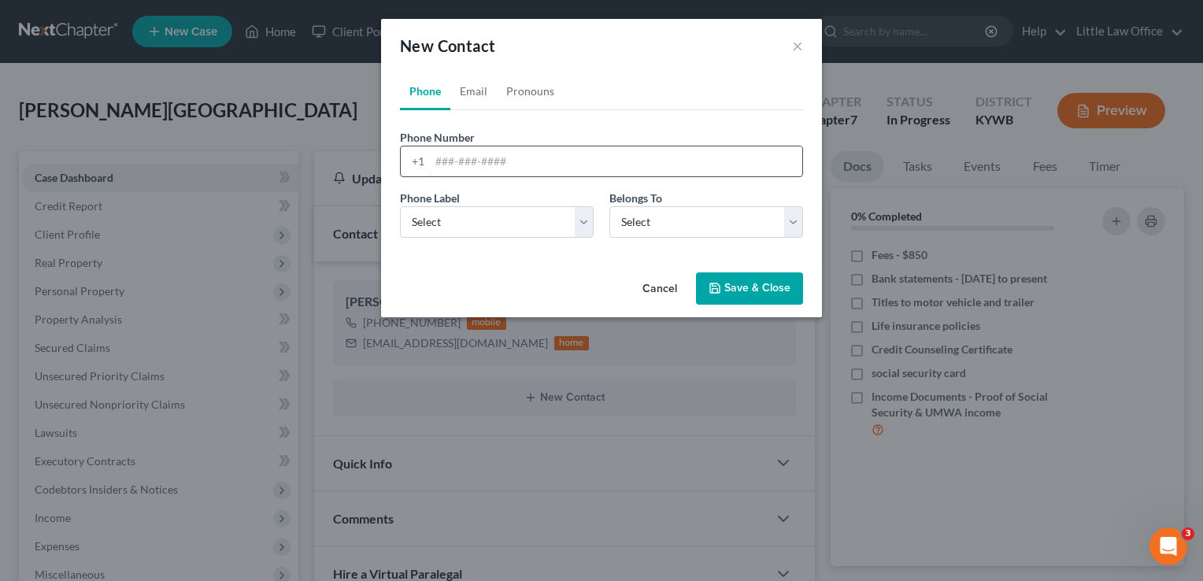
click at [472, 165] on input "tel" at bounding box center [616, 161] width 372 height 30
click at [724, 231] on select "Select Client Other" at bounding box center [706, 221] width 194 height 31
select select "1"
click at [609, 206] on select "Select Client Other" at bounding box center [706, 221] width 194 height 31
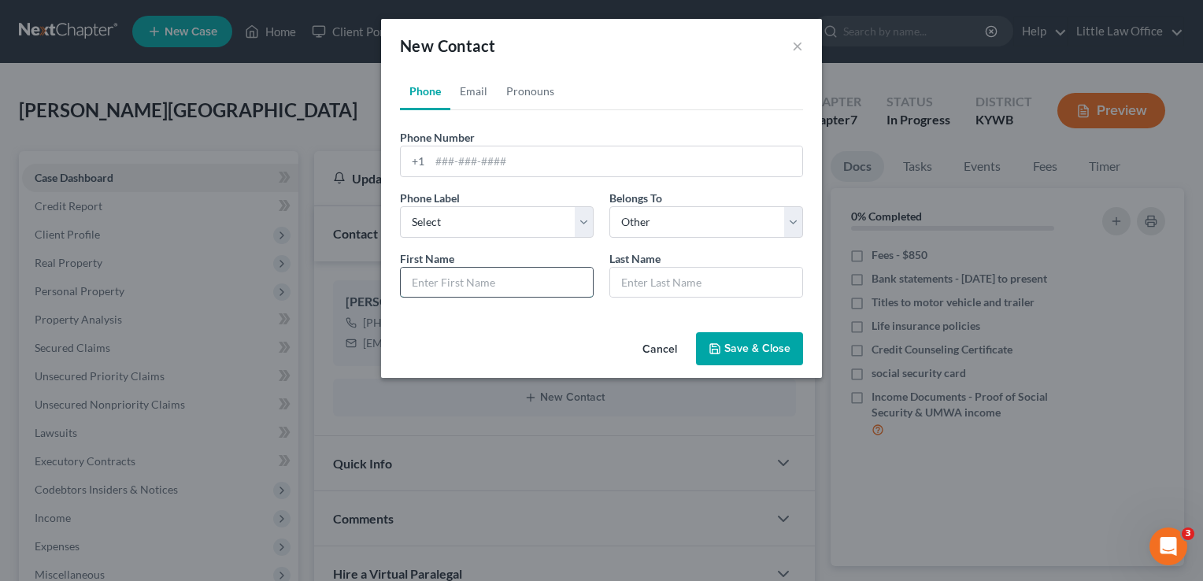
click at [539, 289] on input "text" at bounding box center [497, 283] width 192 height 30
type input "[PERSON_NAME]"
click at [493, 159] on input "tel" at bounding box center [616, 161] width 372 height 30
type input "2705433203"
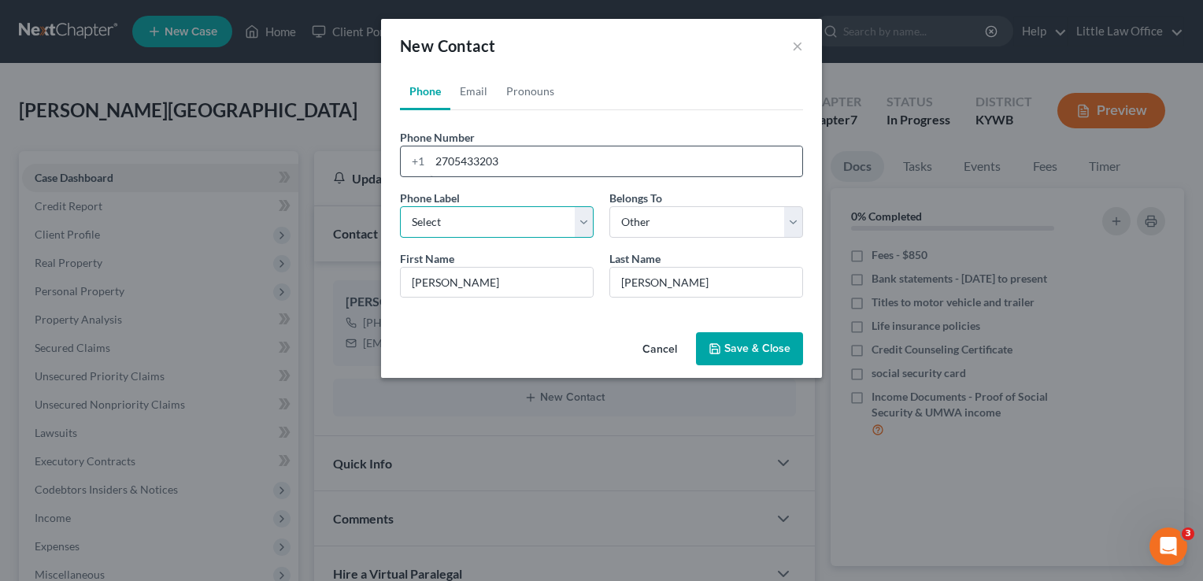
select select "0"
click at [482, 91] on link "Email" at bounding box center [473, 91] width 46 height 38
click at [457, 163] on input "email" at bounding box center [616, 161] width 372 height 30
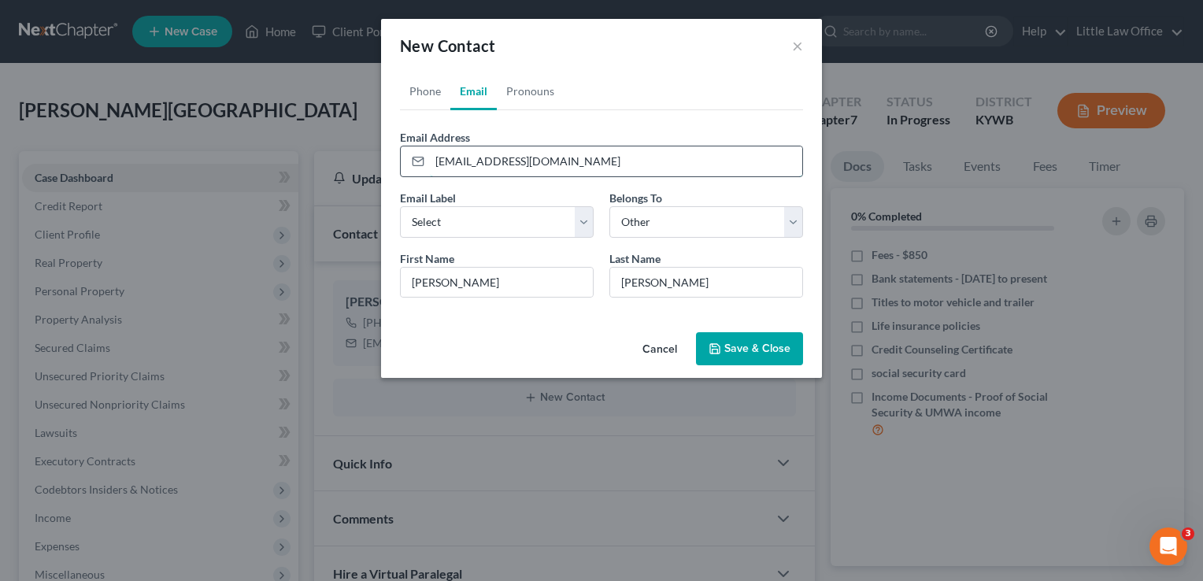
type input "[EMAIL_ADDRESS][DOMAIN_NAME]"
select select "0"
drag, startPoint x: 571, startPoint y: 161, endPoint x: 432, endPoint y: 168, distance: 138.7
click at [432, 168] on input "[EMAIL_ADDRESS][DOMAIN_NAME]" at bounding box center [616, 161] width 372 height 30
click at [784, 350] on button "Save & Close" at bounding box center [749, 348] width 107 height 33
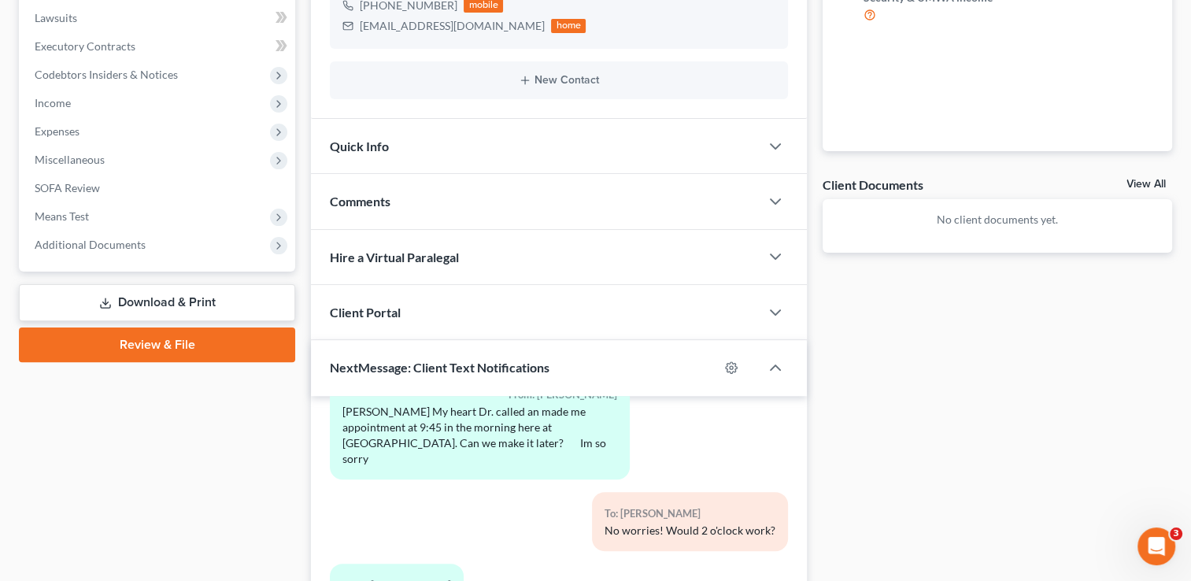
scroll to position [630, 0]
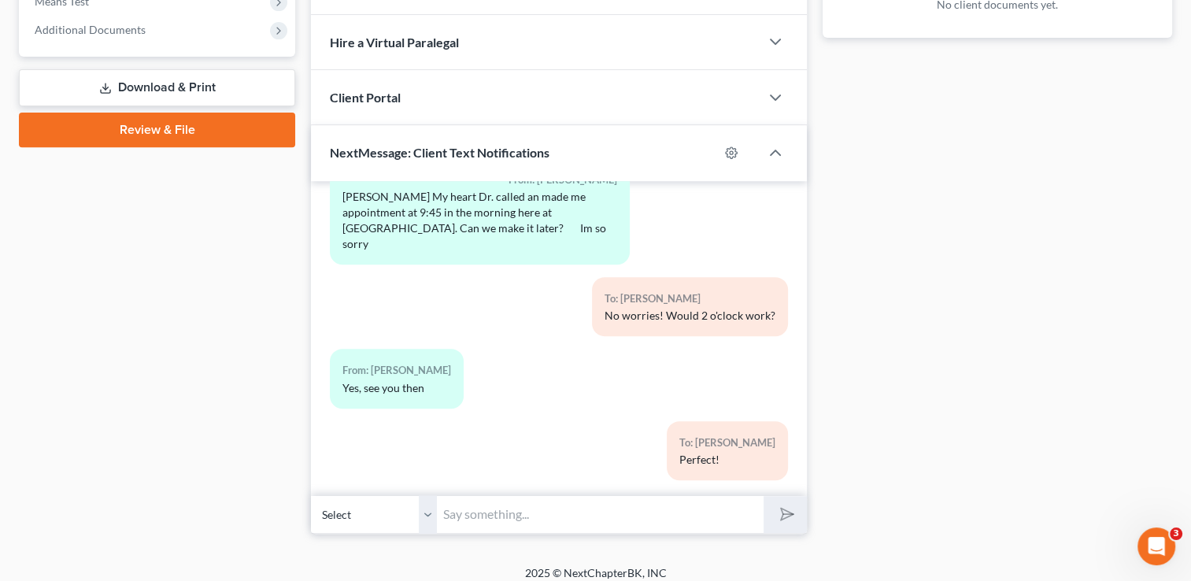
click at [431, 517] on select "Select [PHONE_NUMBER] - [PERSON_NAME] [PHONE_NUMBER] - [PERSON_NAME]" at bounding box center [374, 514] width 126 height 39
select select "1"
click at [311, 495] on select "Select [PHONE_NUMBER] - [PERSON_NAME] [PHONE_NUMBER] - [PERSON_NAME]" at bounding box center [374, 514] width 126 height 39
click at [488, 516] on input "text" at bounding box center [600, 514] width 327 height 39
type input "This is [PERSON_NAME] from [PERSON_NAME] Office."
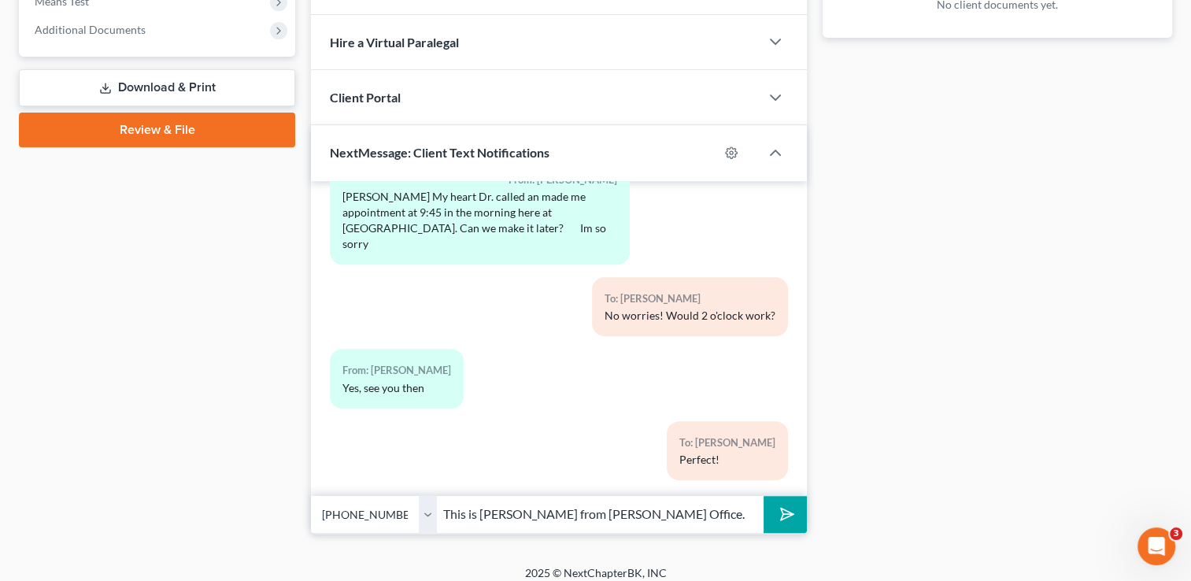
click at [764, 496] on button "submit" at bounding box center [785, 514] width 43 height 37
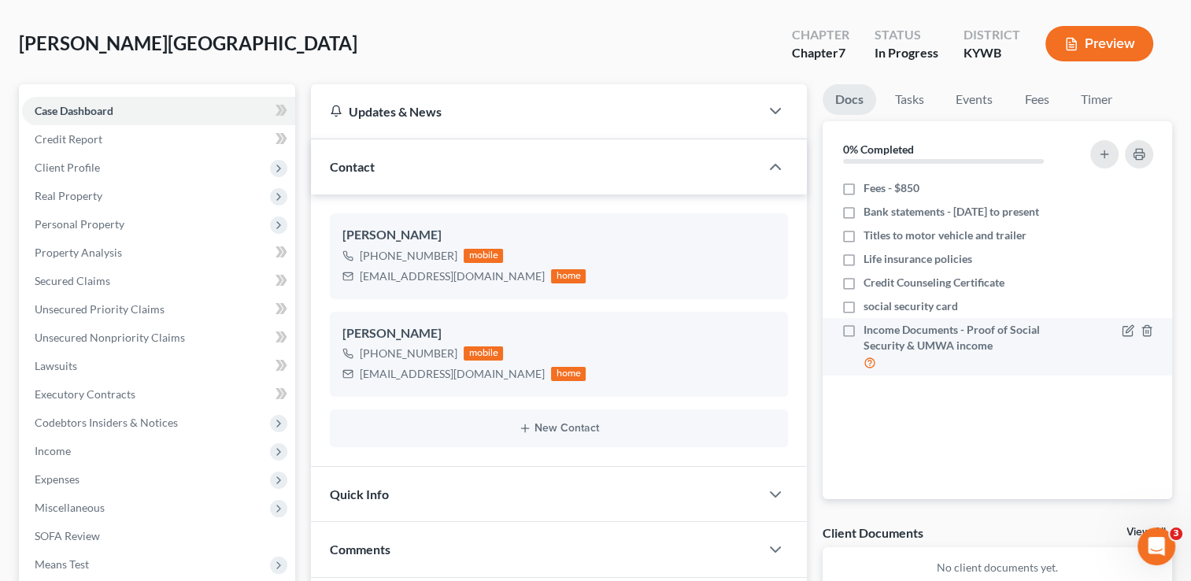
scroll to position [0, 0]
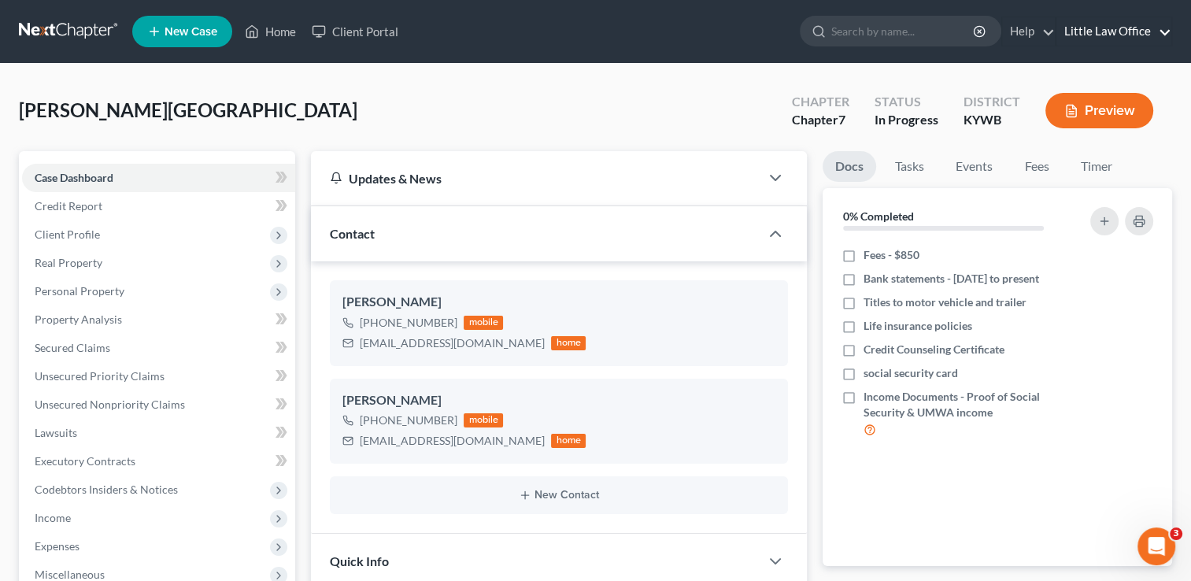
click at [1142, 36] on link "Little Law Office" at bounding box center [1114, 31] width 115 height 28
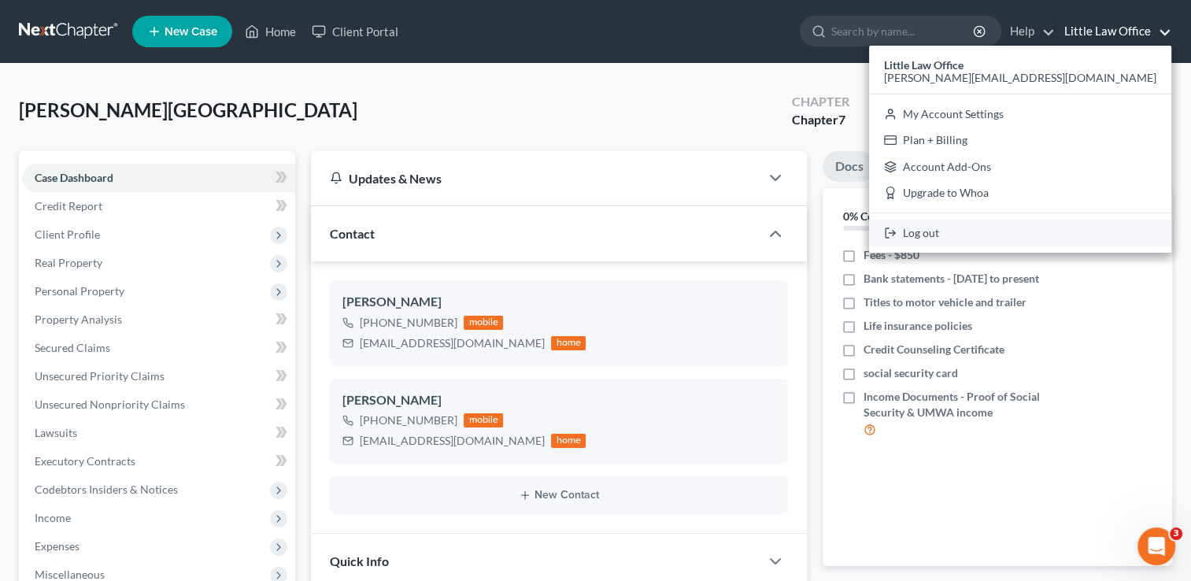
click at [1083, 229] on link "Log out" at bounding box center [1020, 233] width 302 height 27
